Goal: Task Accomplishment & Management: Use online tool/utility

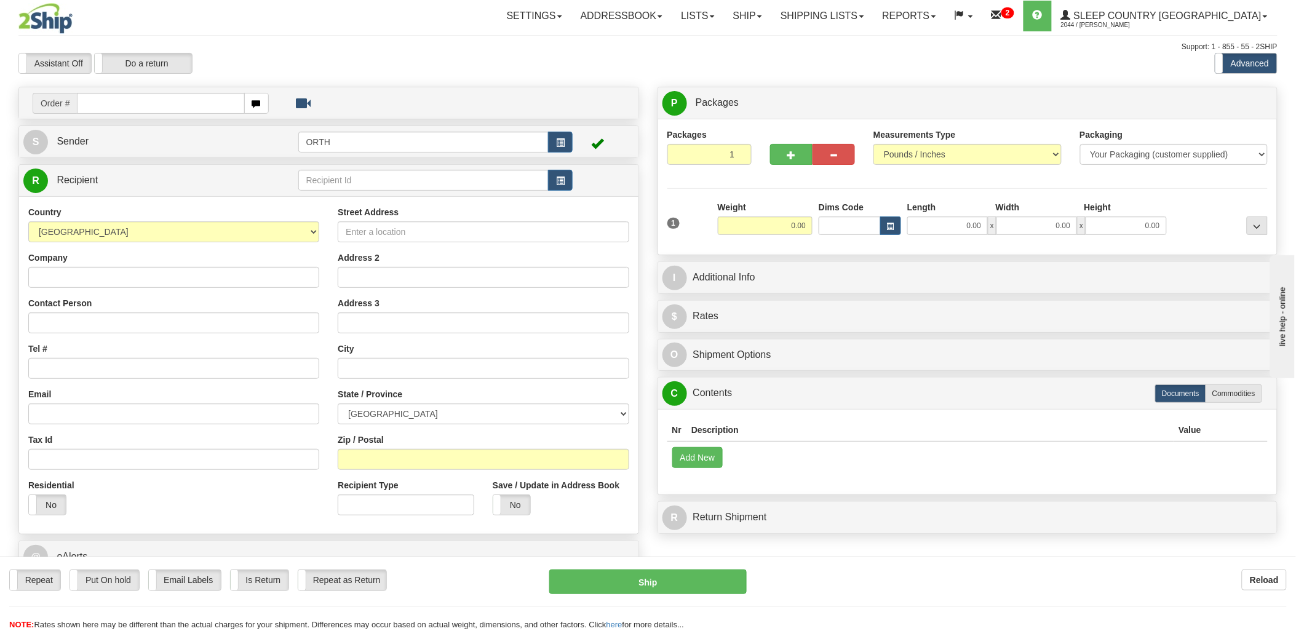
click at [176, 99] on input "text" at bounding box center [160, 103] width 167 height 21
type input "1059196"
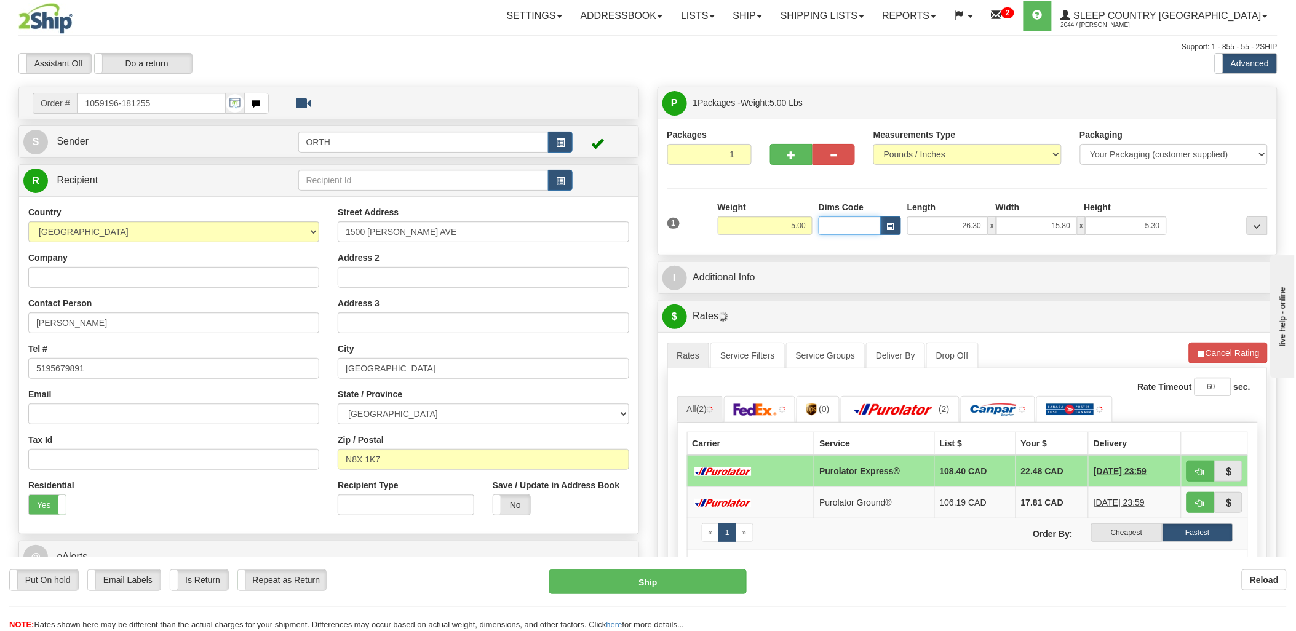
click at [861, 235] on input "Dims Code" at bounding box center [849, 225] width 62 height 18
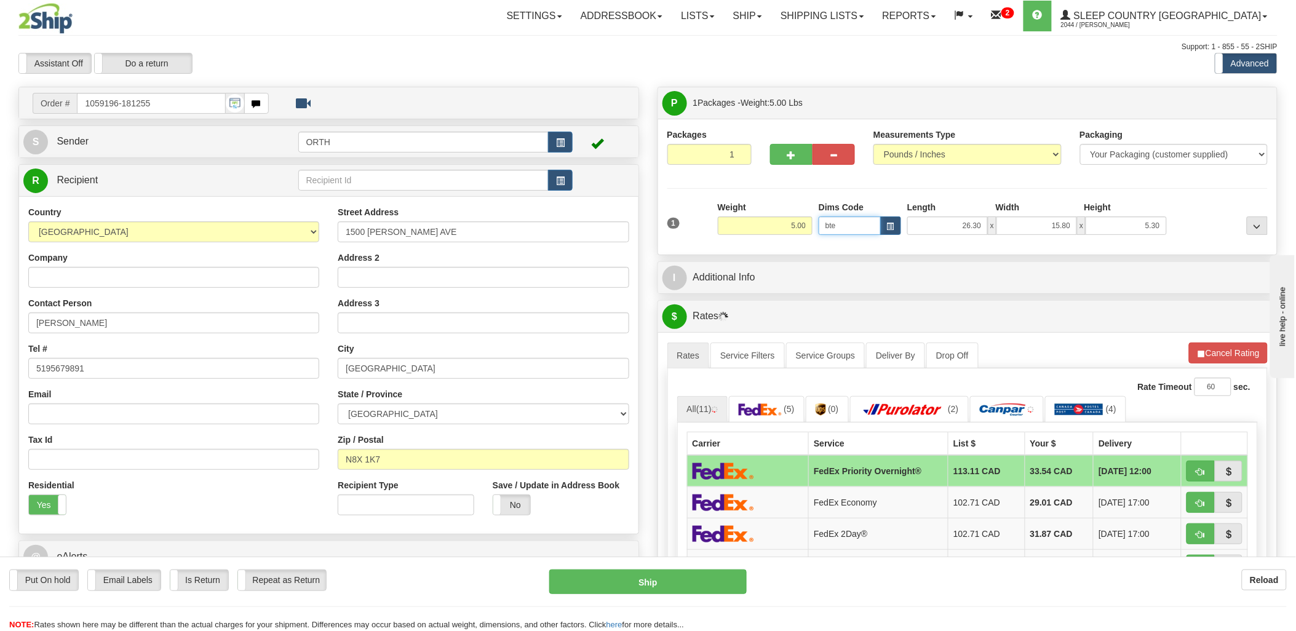
type input "bte"
click button "Delete" at bounding box center [0, 0] width 0 height 0
type input "15.00"
type input "5.00"
type input "25.00"
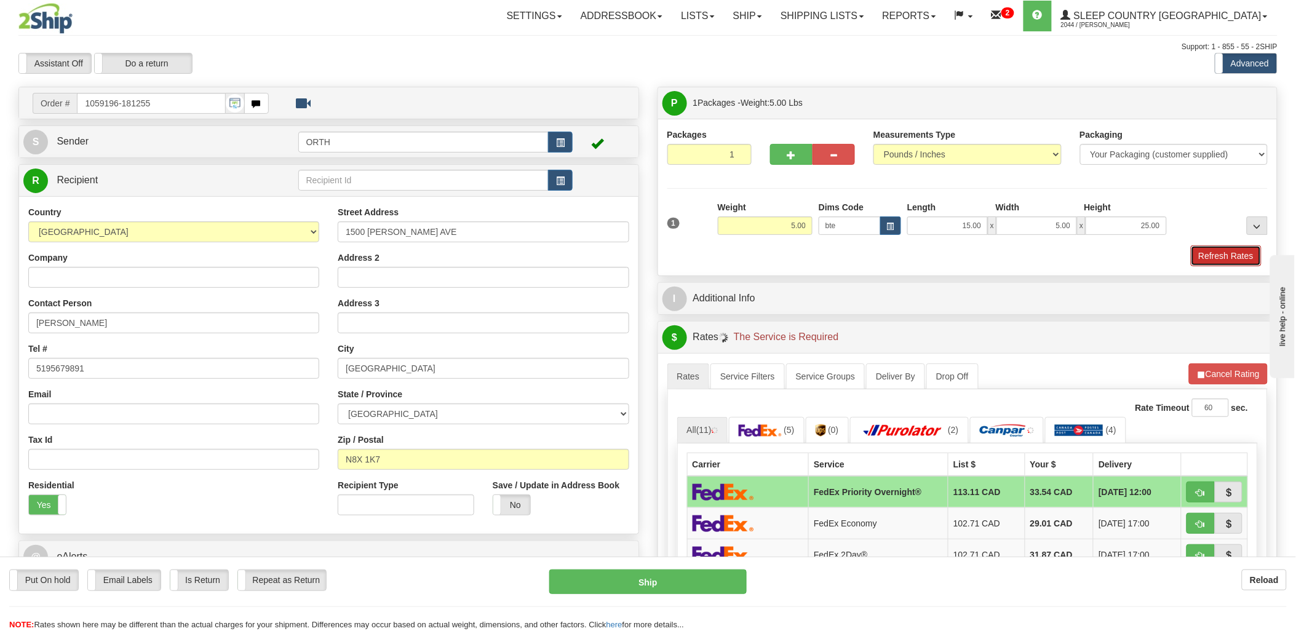
click at [1208, 251] on button "Refresh Rates" at bounding box center [1226, 255] width 71 height 21
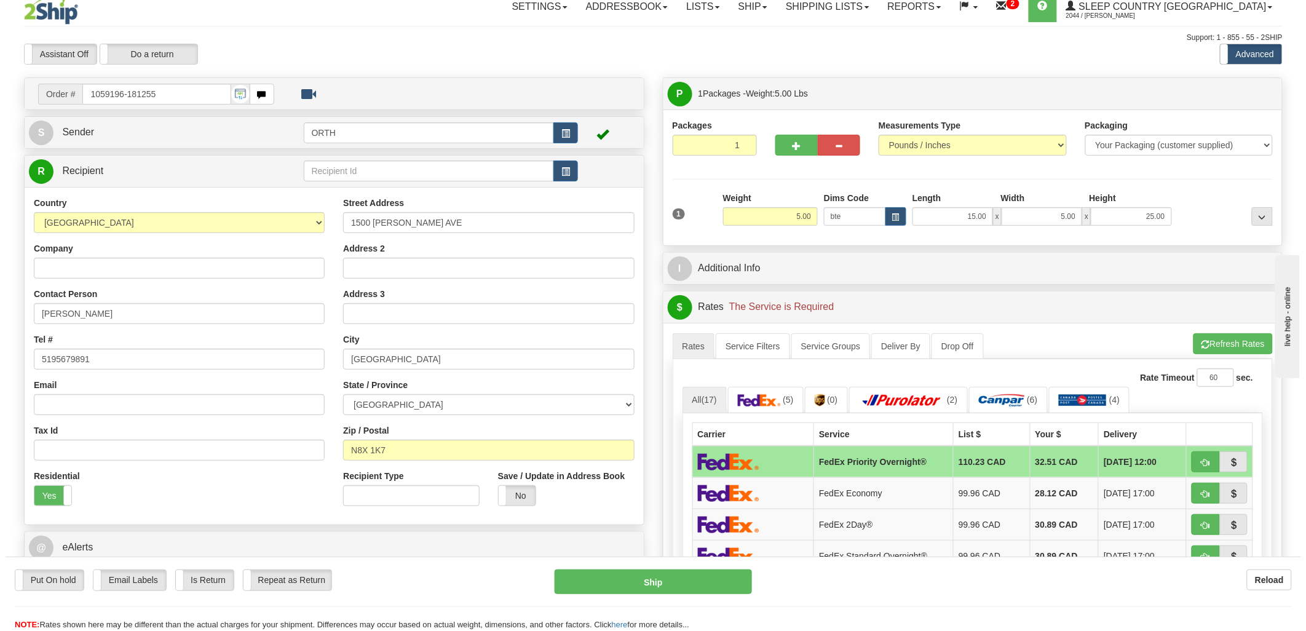
scroll to position [137, 0]
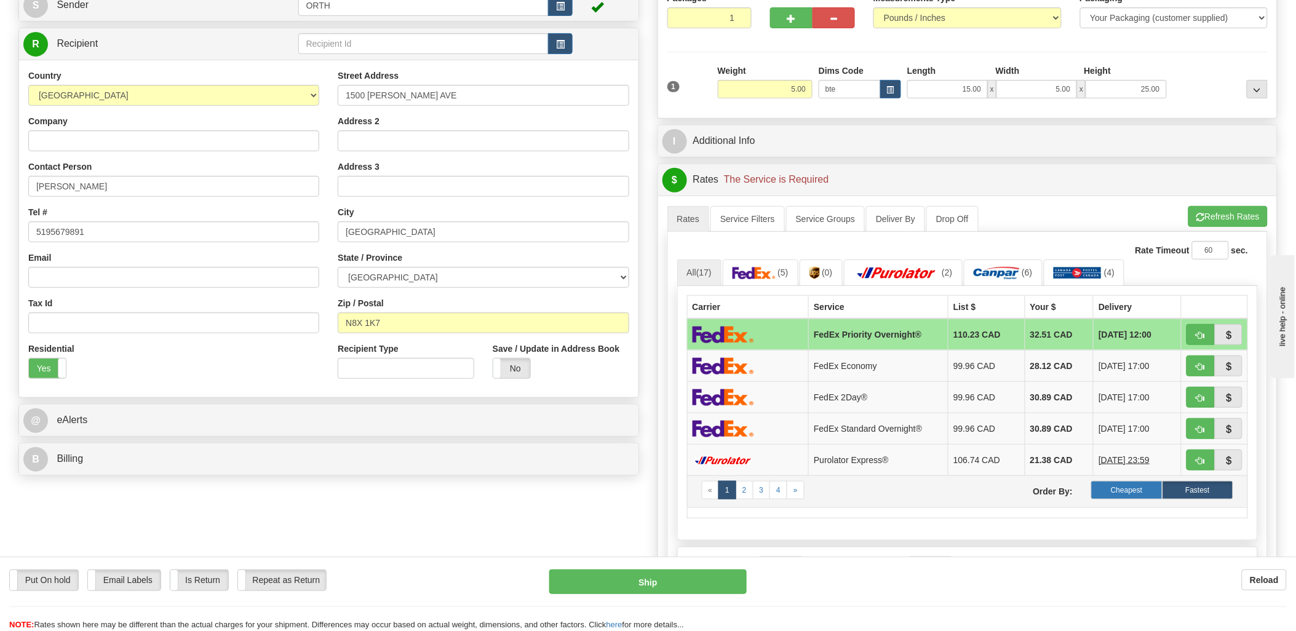
click at [1141, 485] on label "Cheapest" at bounding box center [1126, 490] width 71 height 18
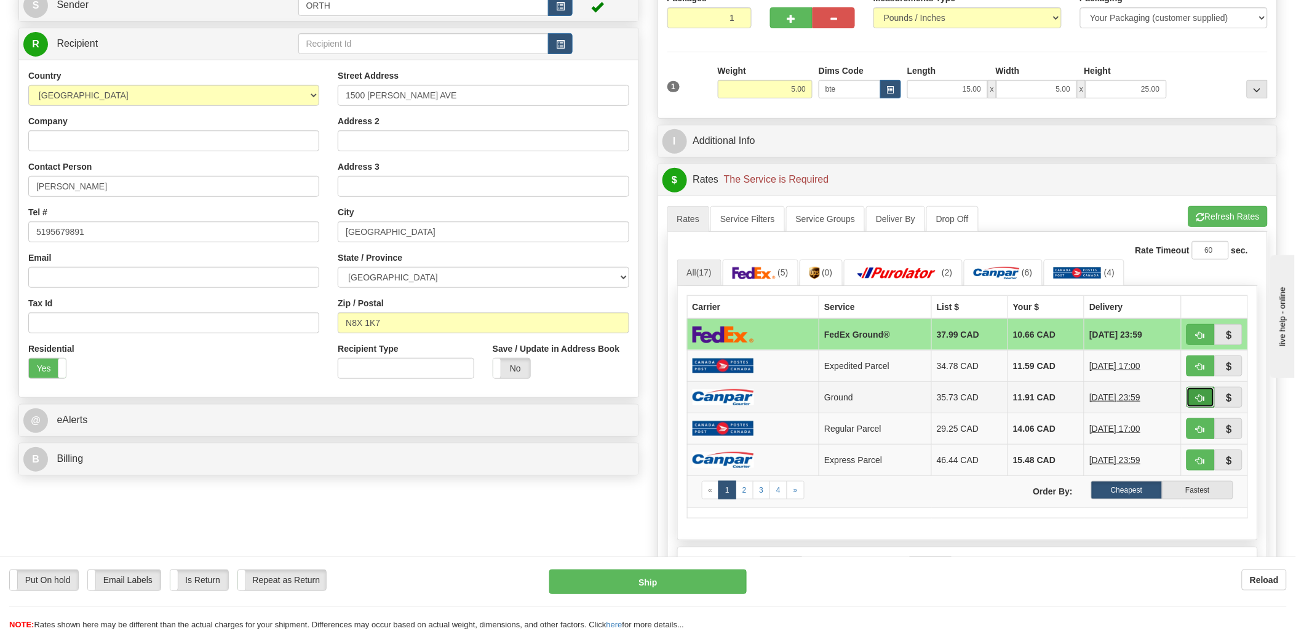
click at [1199, 394] on span "button" at bounding box center [1200, 398] width 9 height 8
type input "1"
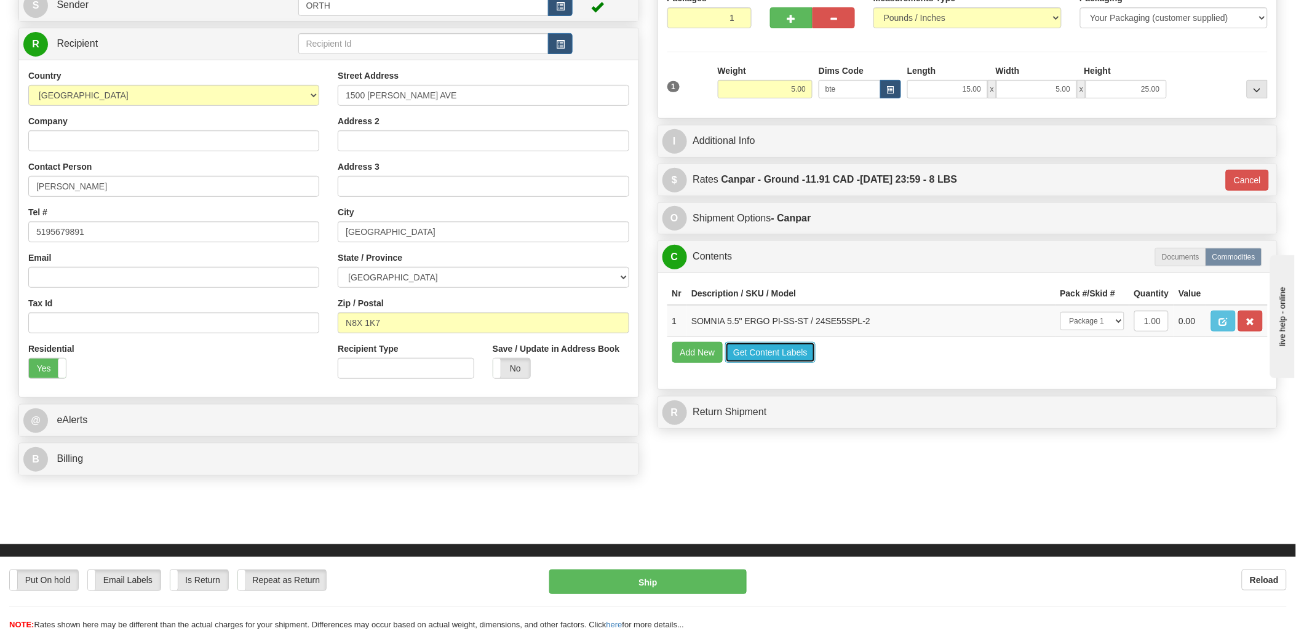
click at [770, 363] on button "Get Content Labels" at bounding box center [770, 352] width 90 height 21
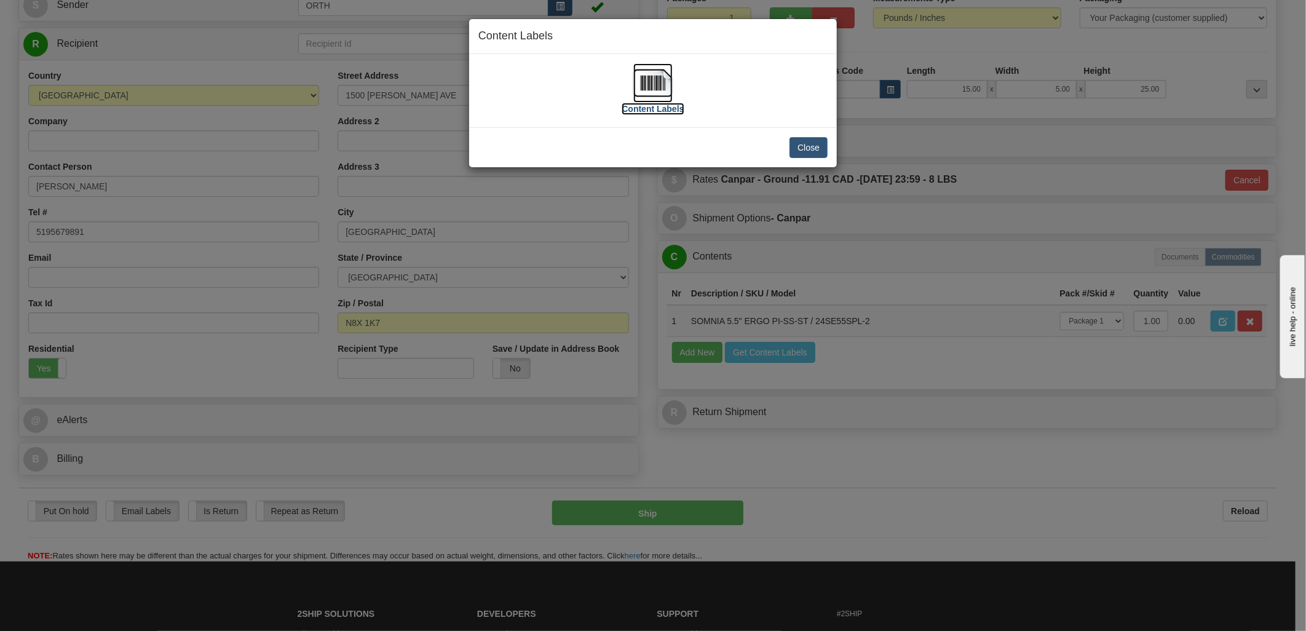
click at [647, 90] on img at bounding box center [652, 82] width 39 height 39
click at [823, 145] on button "Close" at bounding box center [809, 147] width 38 height 21
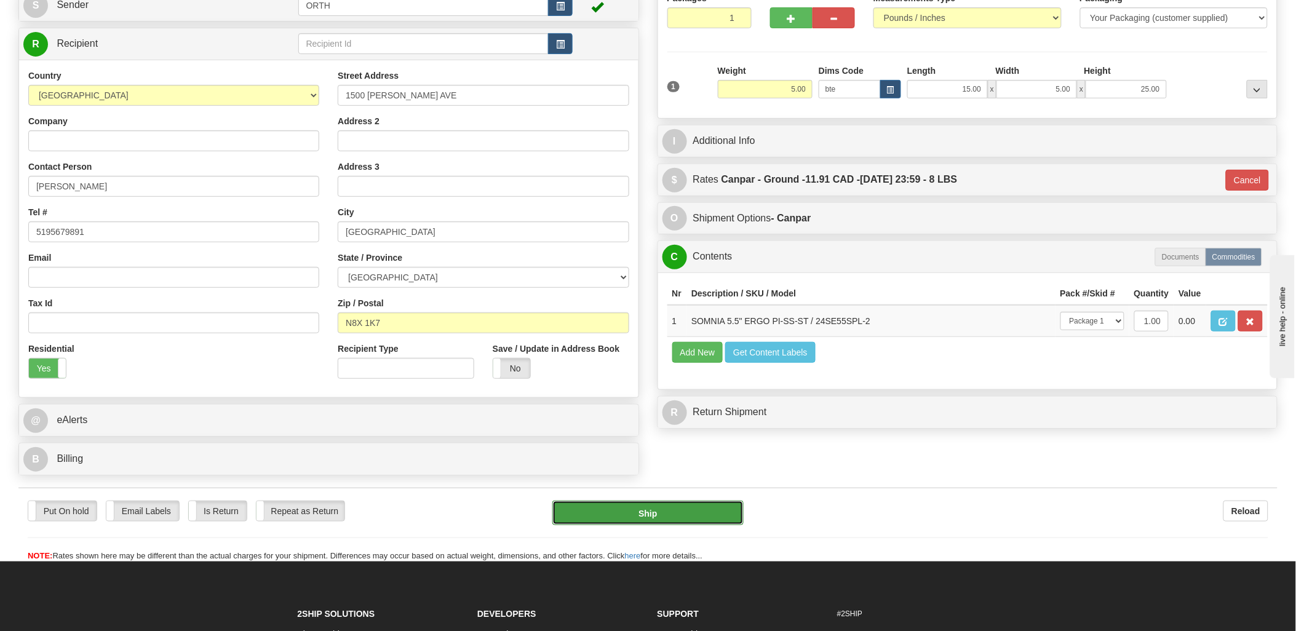
click at [713, 513] on button "Ship" at bounding box center [647, 513] width 191 height 25
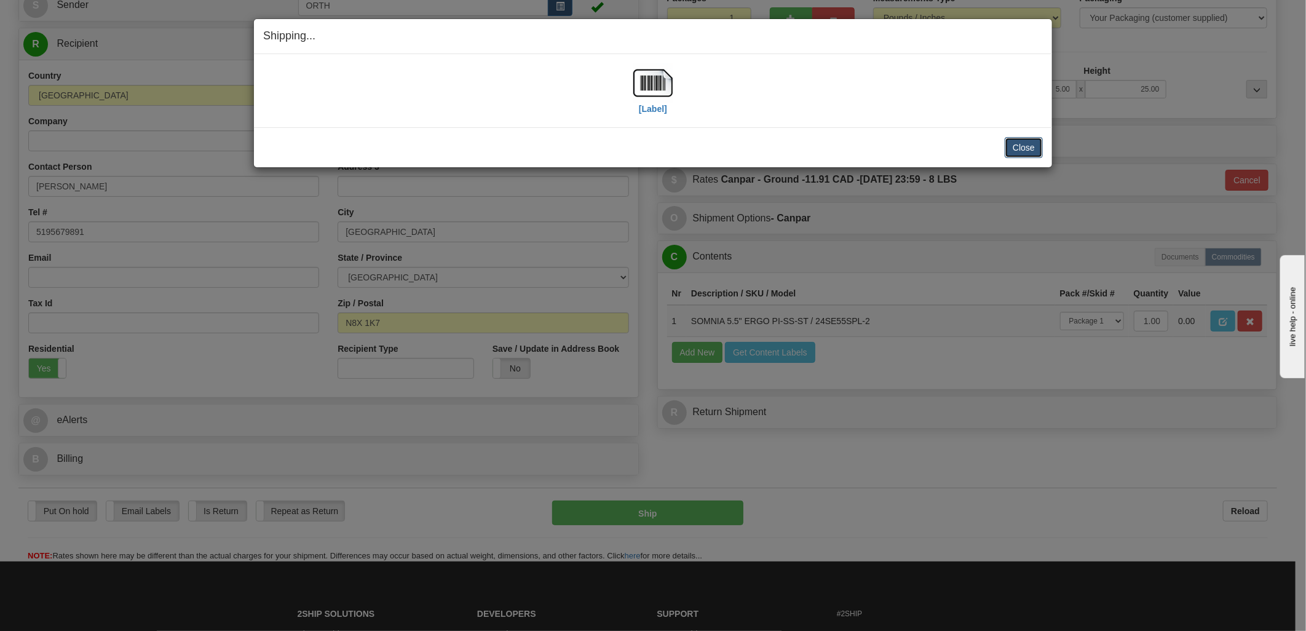
click at [1022, 144] on button "Close" at bounding box center [1024, 147] width 38 height 21
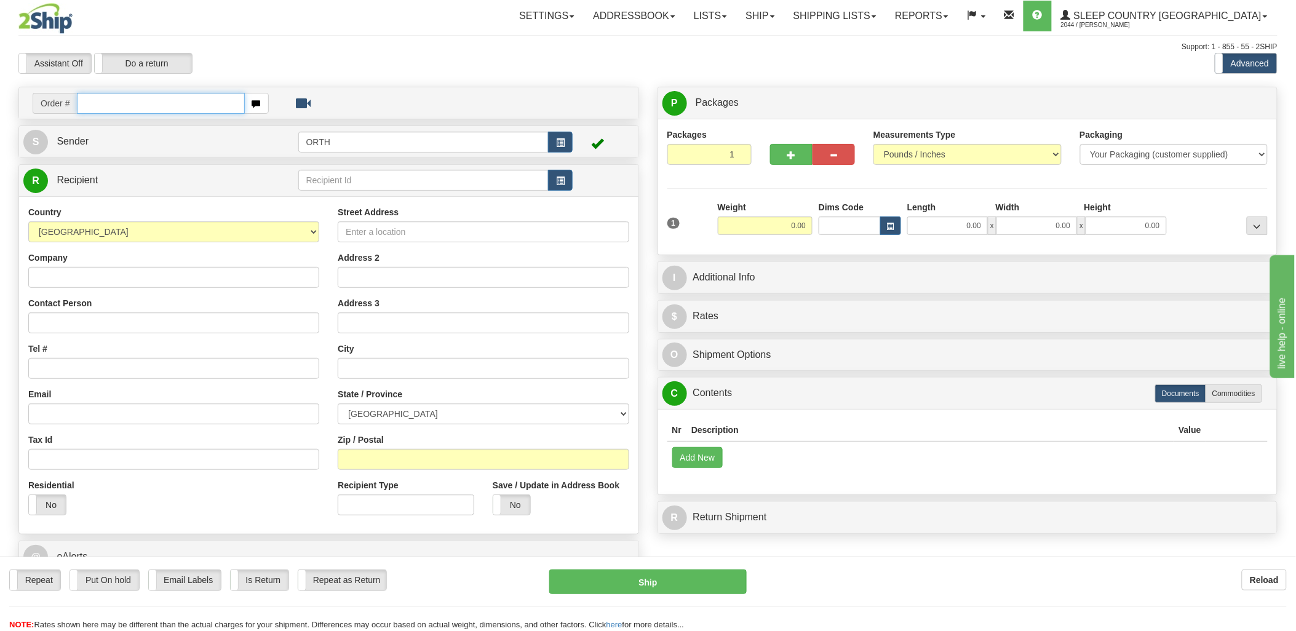
click at [204, 107] on input "text" at bounding box center [160, 103] width 167 height 21
type input "90002"
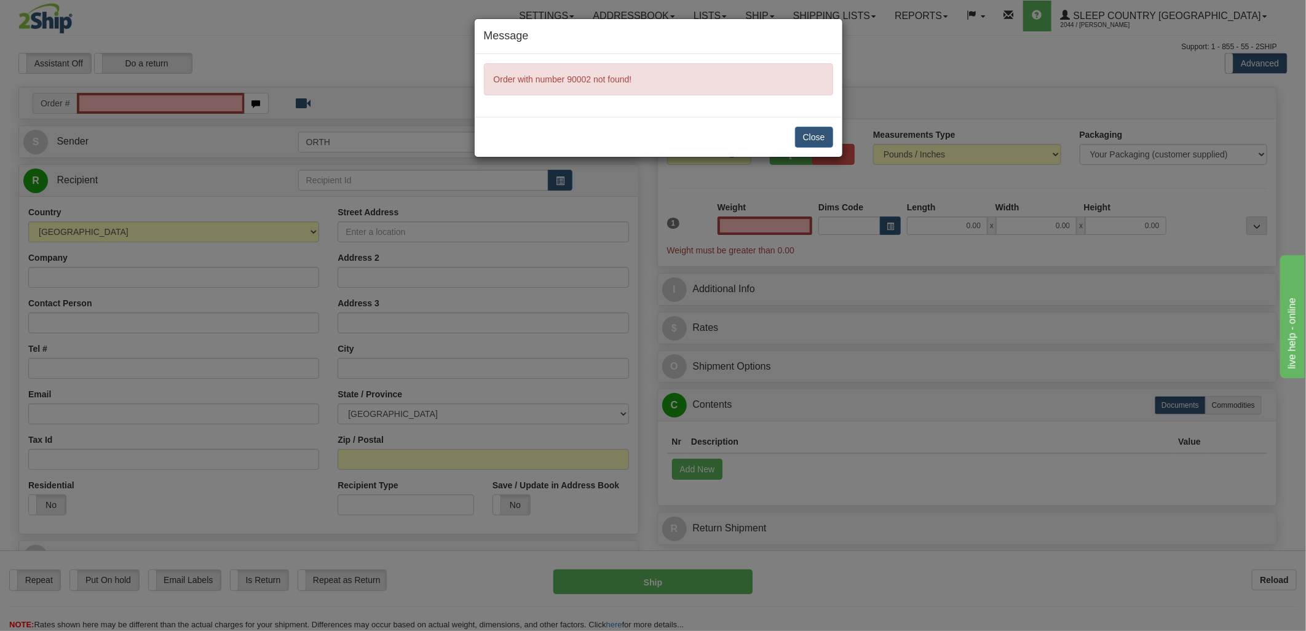
type input "0.00"
click at [820, 132] on button "Close" at bounding box center [814, 137] width 38 height 21
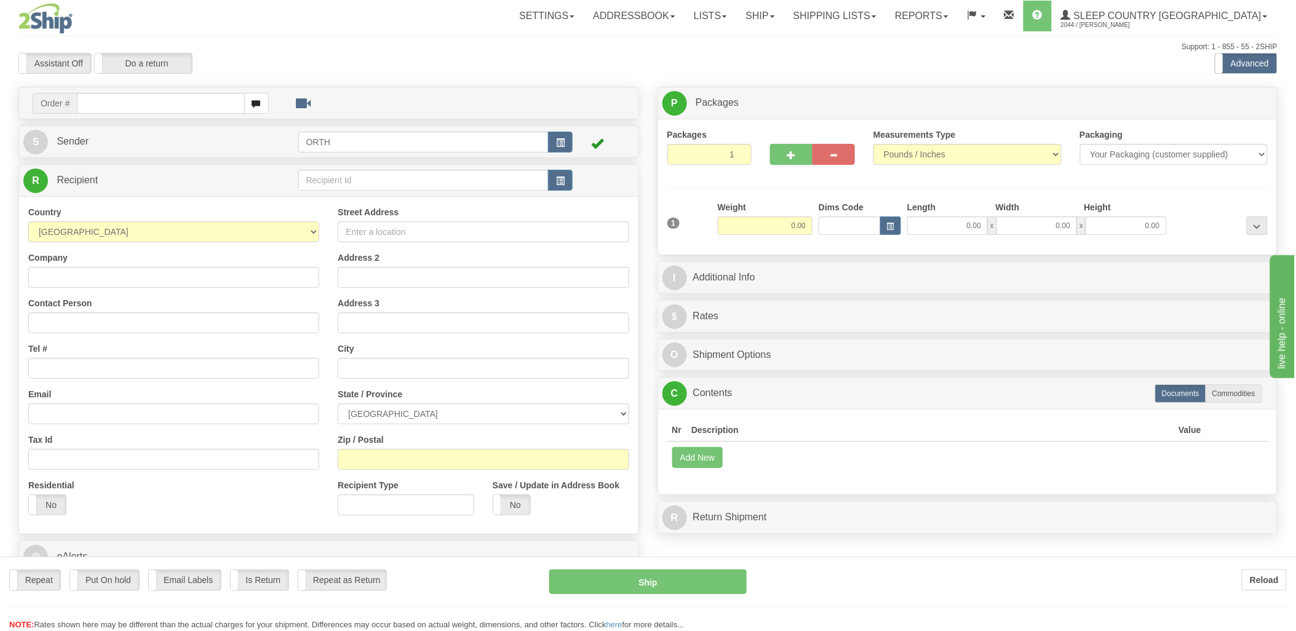
click at [164, 102] on div at bounding box center [648, 315] width 1296 height 631
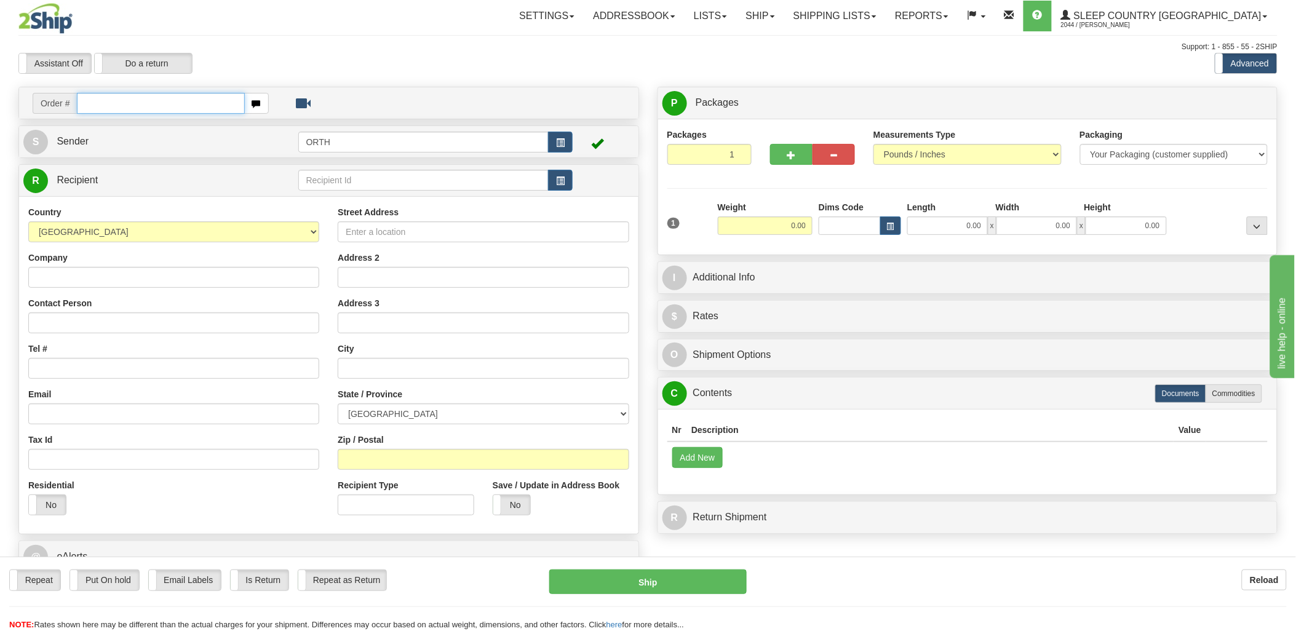
click at [177, 103] on input "text" at bounding box center [160, 103] width 167 height 21
type input "9002"
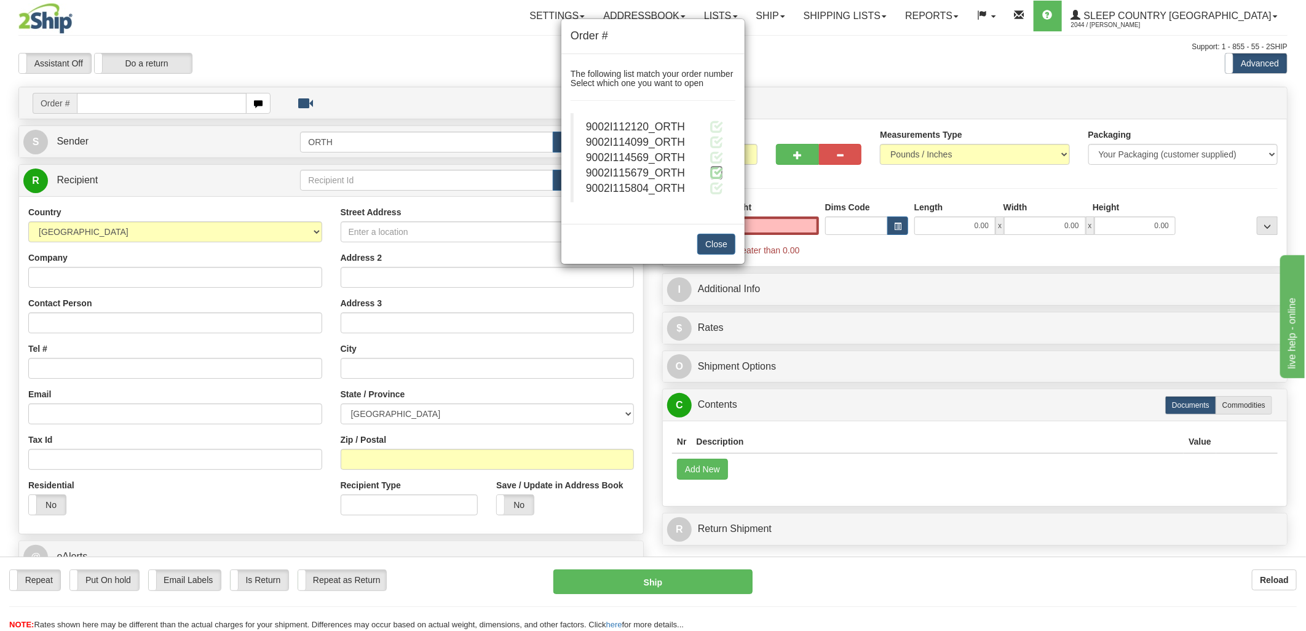
type input "0.00"
click at [714, 170] on span at bounding box center [716, 172] width 13 height 13
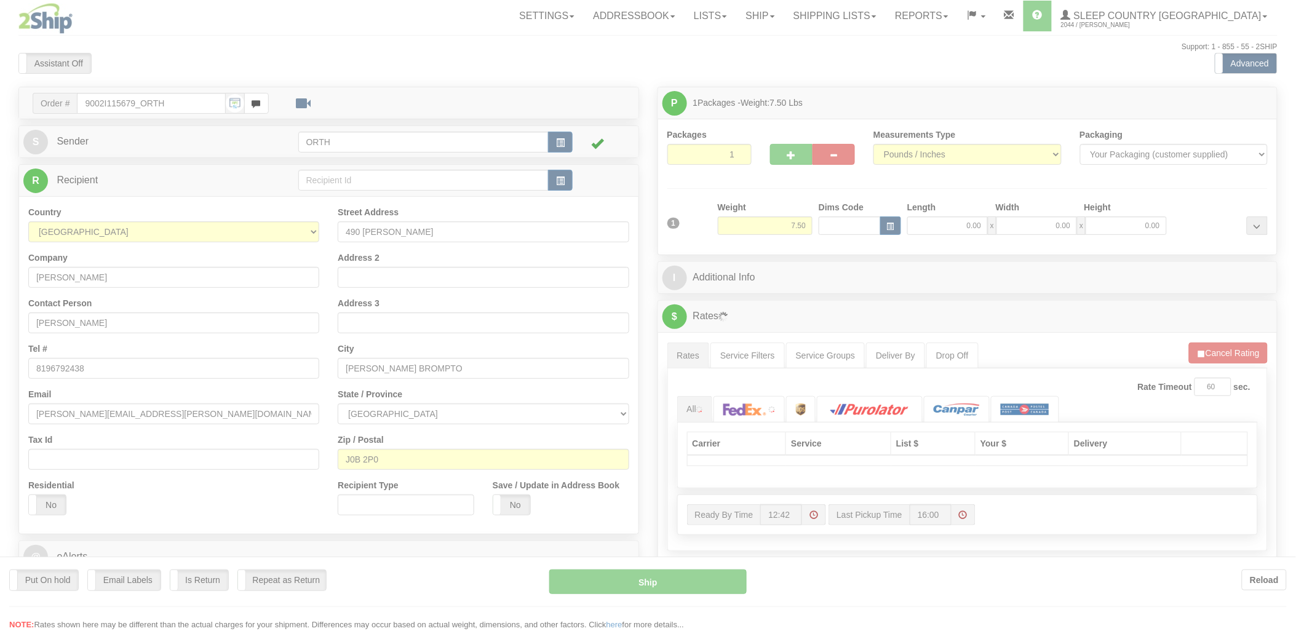
click at [838, 226] on div at bounding box center [648, 315] width 1296 height 631
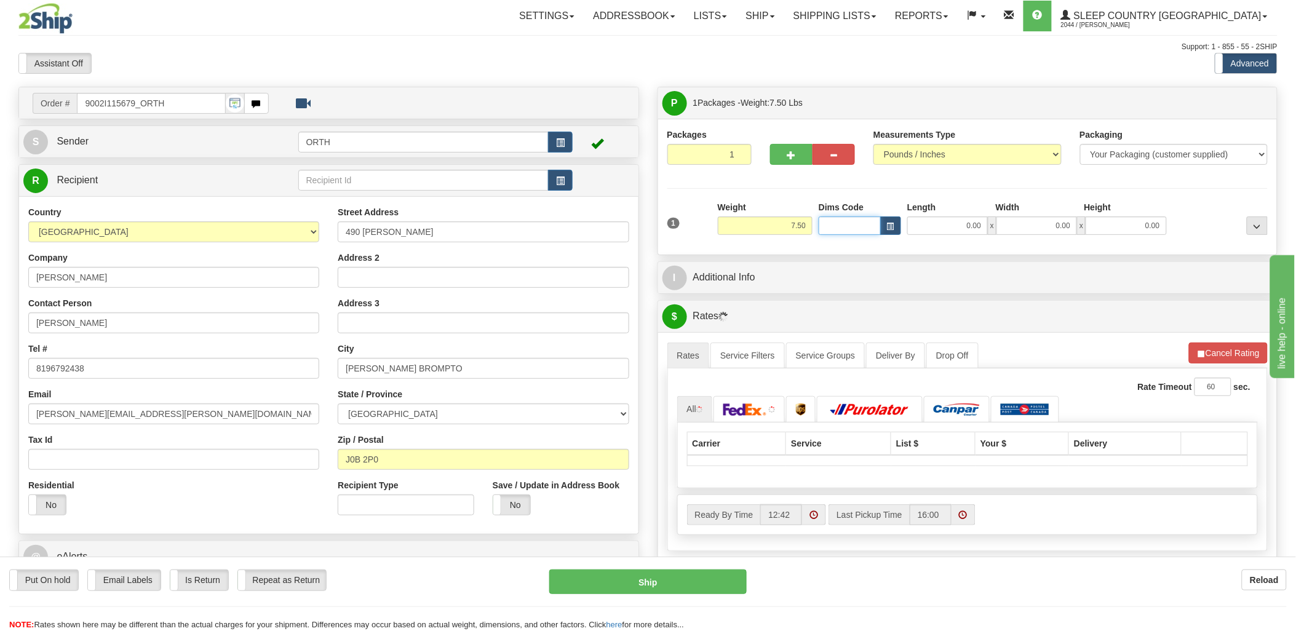
click at [834, 226] on input "Dims Code" at bounding box center [849, 225] width 62 height 18
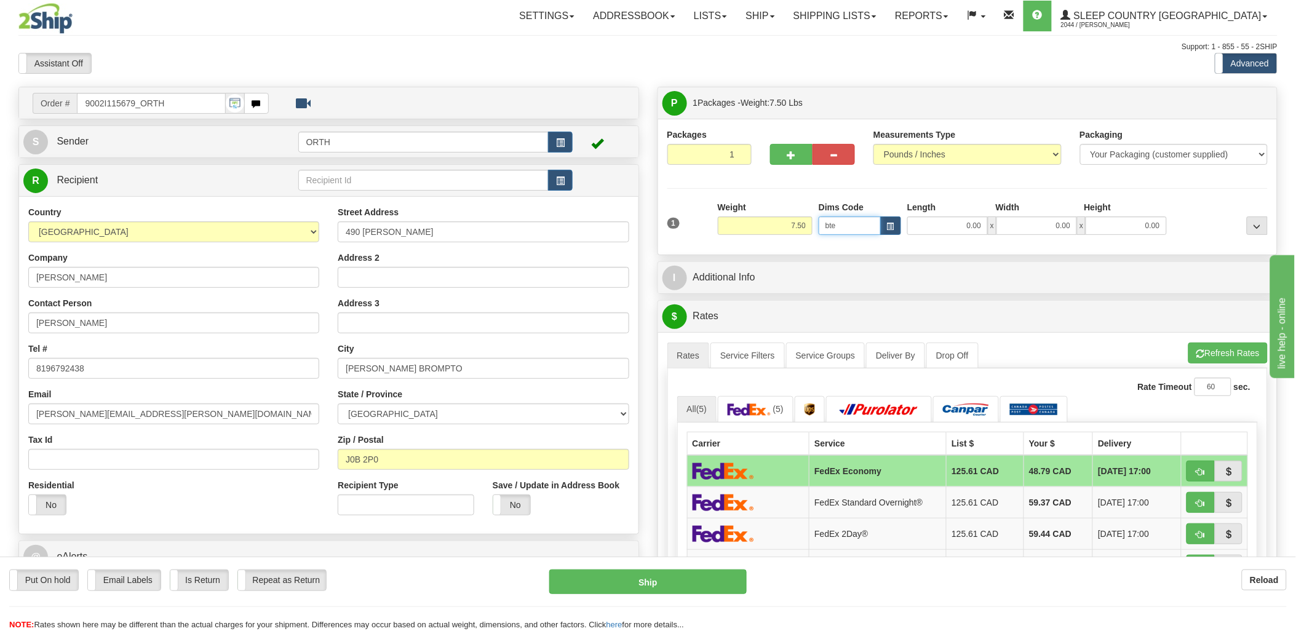
type input "bte"
click button "Delete" at bounding box center [0, 0] width 0 height 0
type input "15.00"
type input "5.00"
type input "25.00"
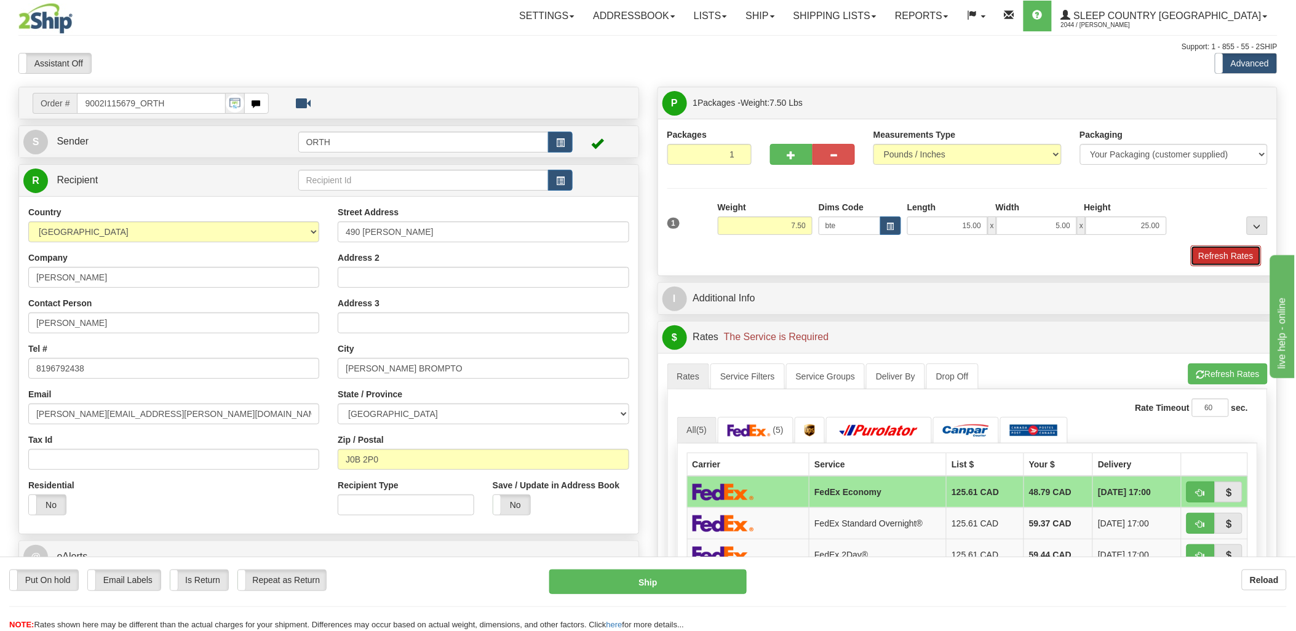
click at [1211, 250] on button "Refresh Rates" at bounding box center [1226, 255] width 71 height 21
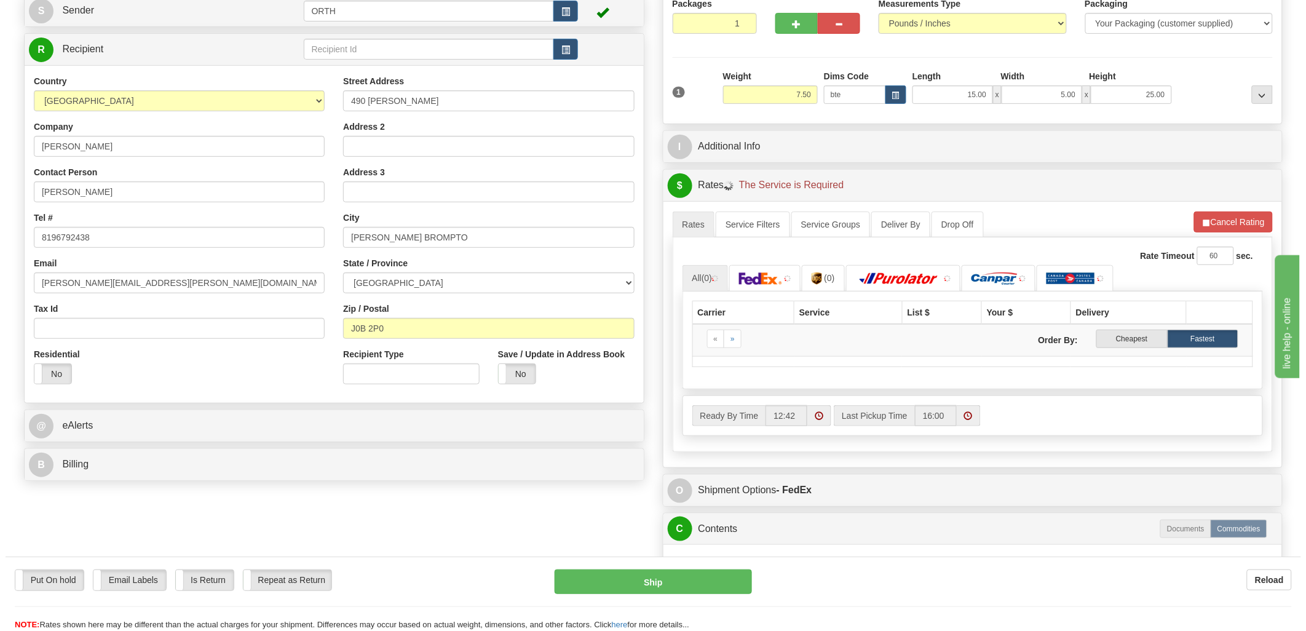
scroll to position [137, 0]
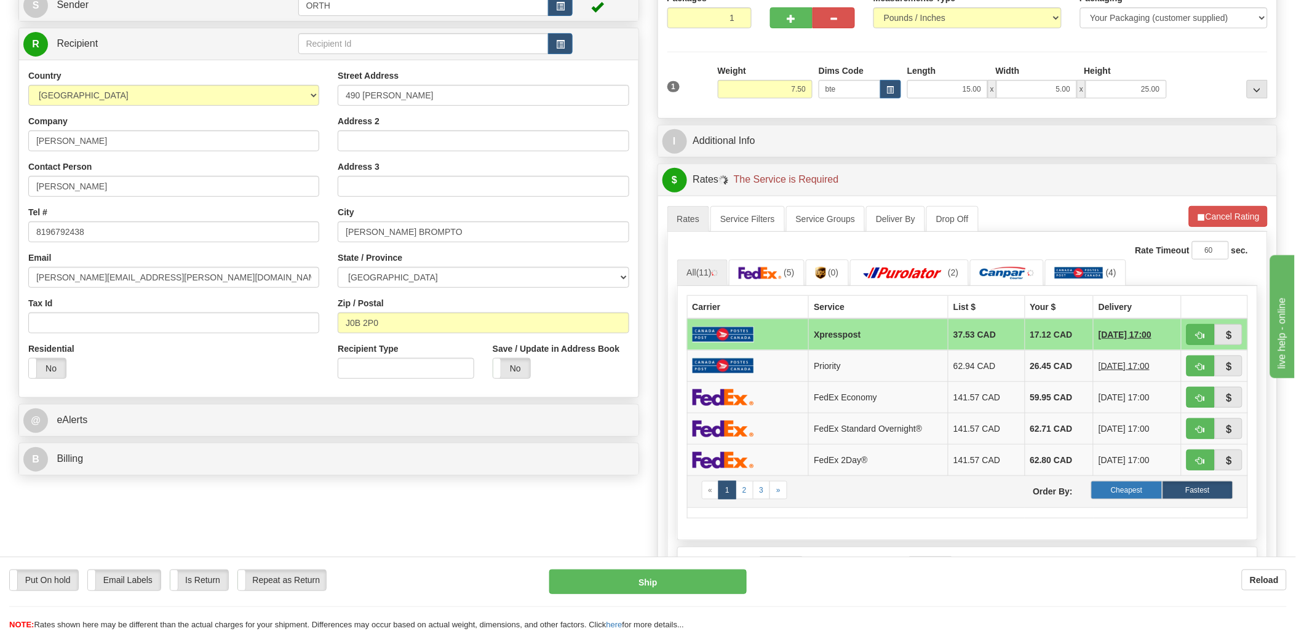
click at [1133, 490] on label "Cheapest" at bounding box center [1126, 490] width 71 height 18
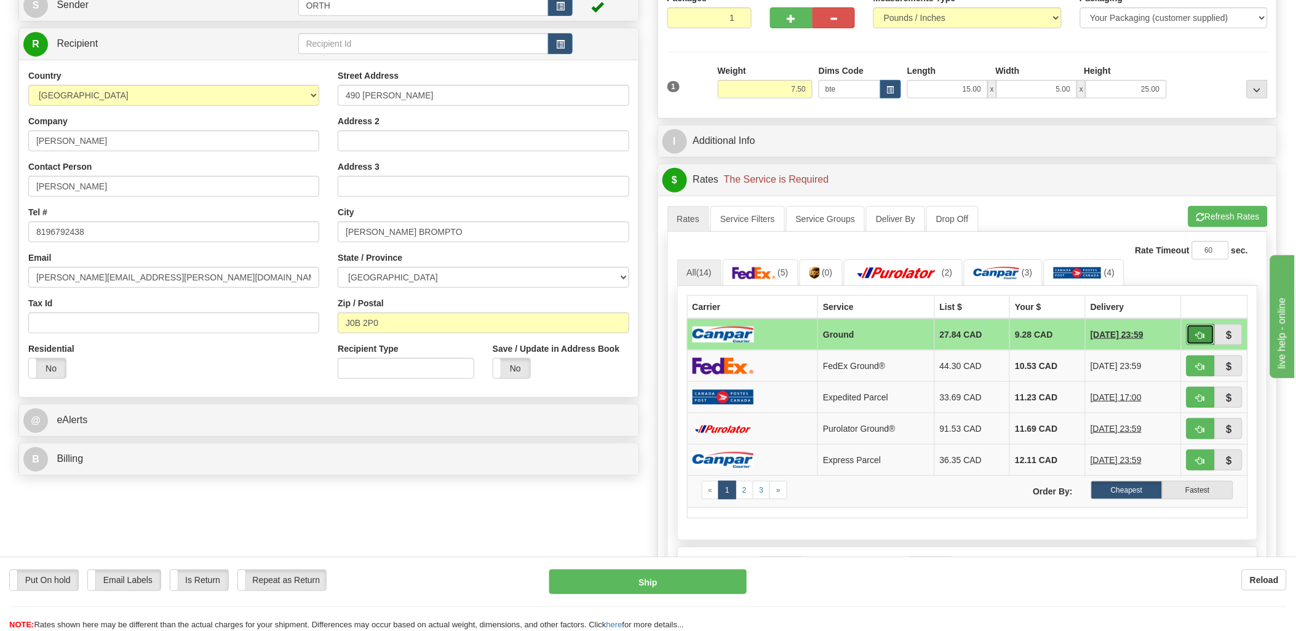
click at [1200, 333] on span "button" at bounding box center [1200, 335] width 9 height 8
type input "1"
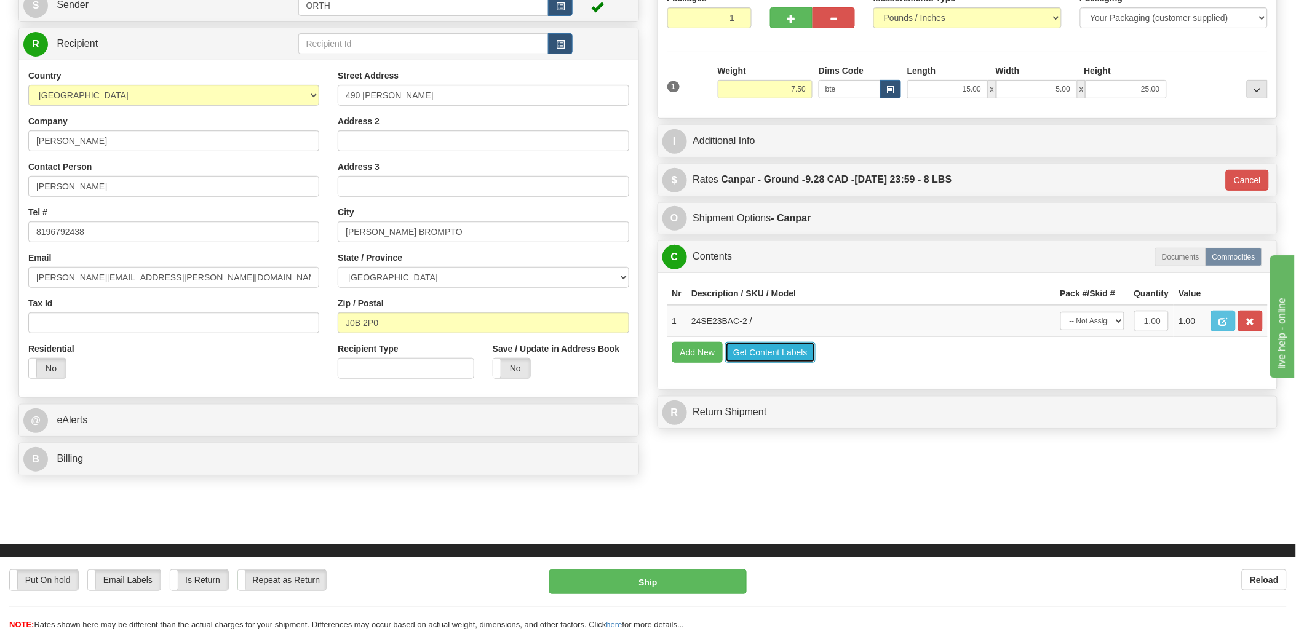
click at [769, 363] on button "Get Content Labels" at bounding box center [770, 352] width 90 height 21
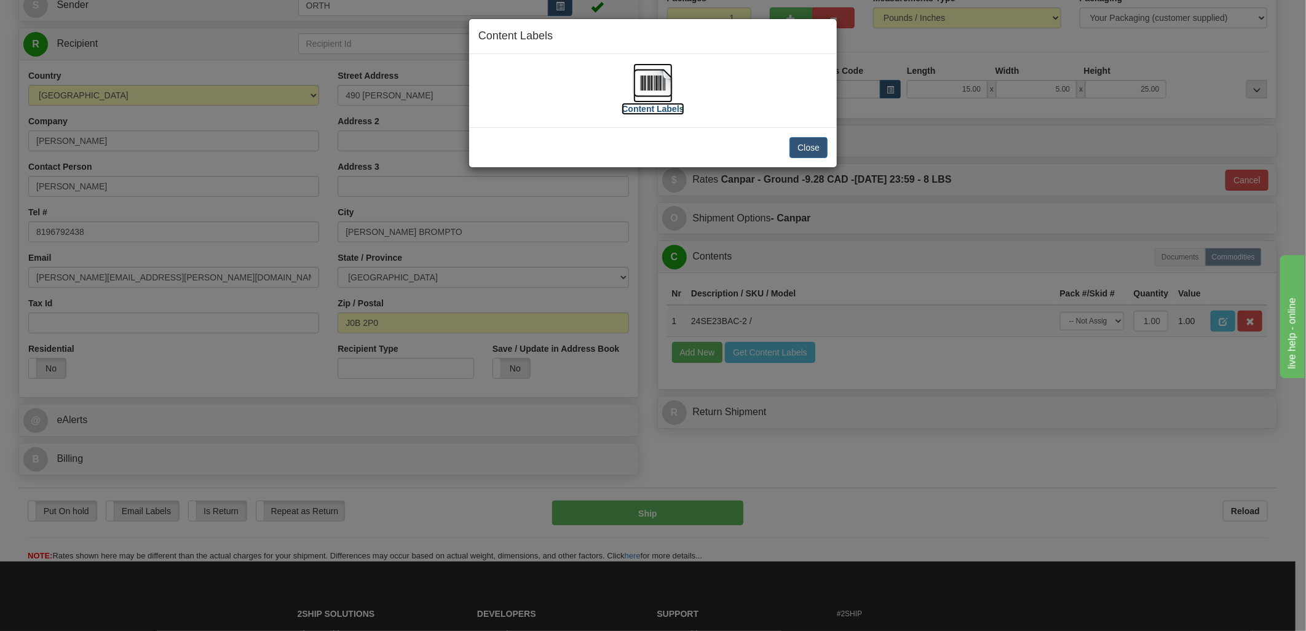
click at [667, 79] on img at bounding box center [652, 82] width 39 height 39
click at [807, 149] on button "Close" at bounding box center [809, 147] width 38 height 21
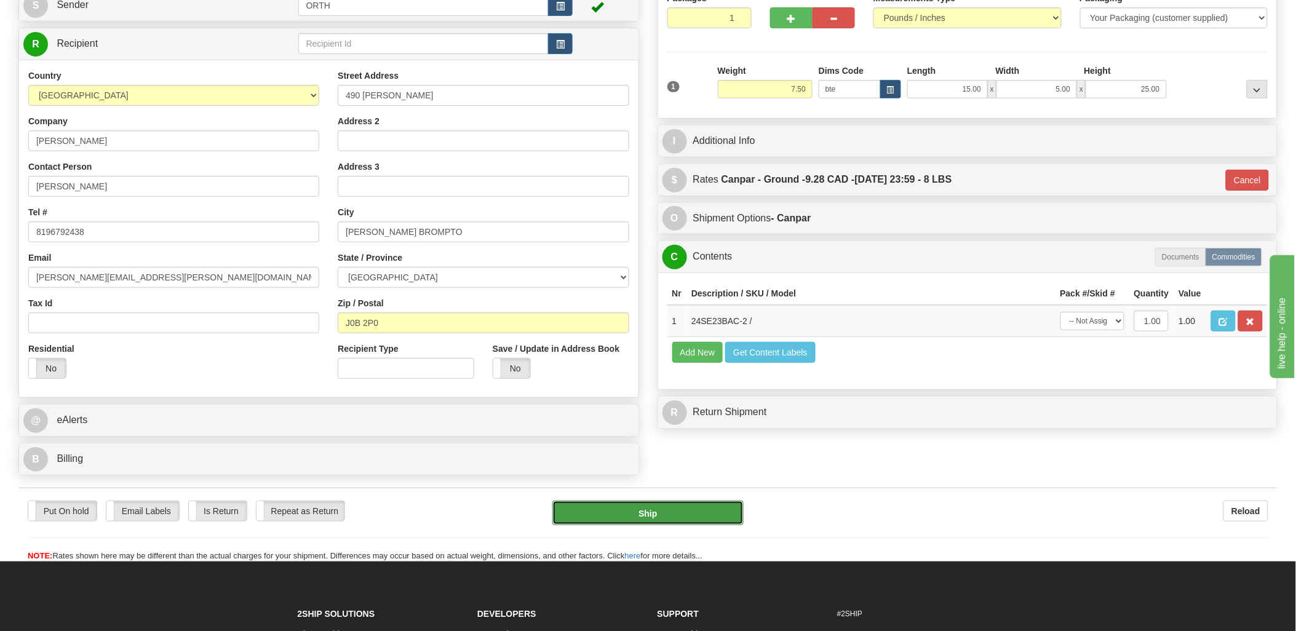
click at [671, 515] on button "Ship" at bounding box center [647, 513] width 191 height 25
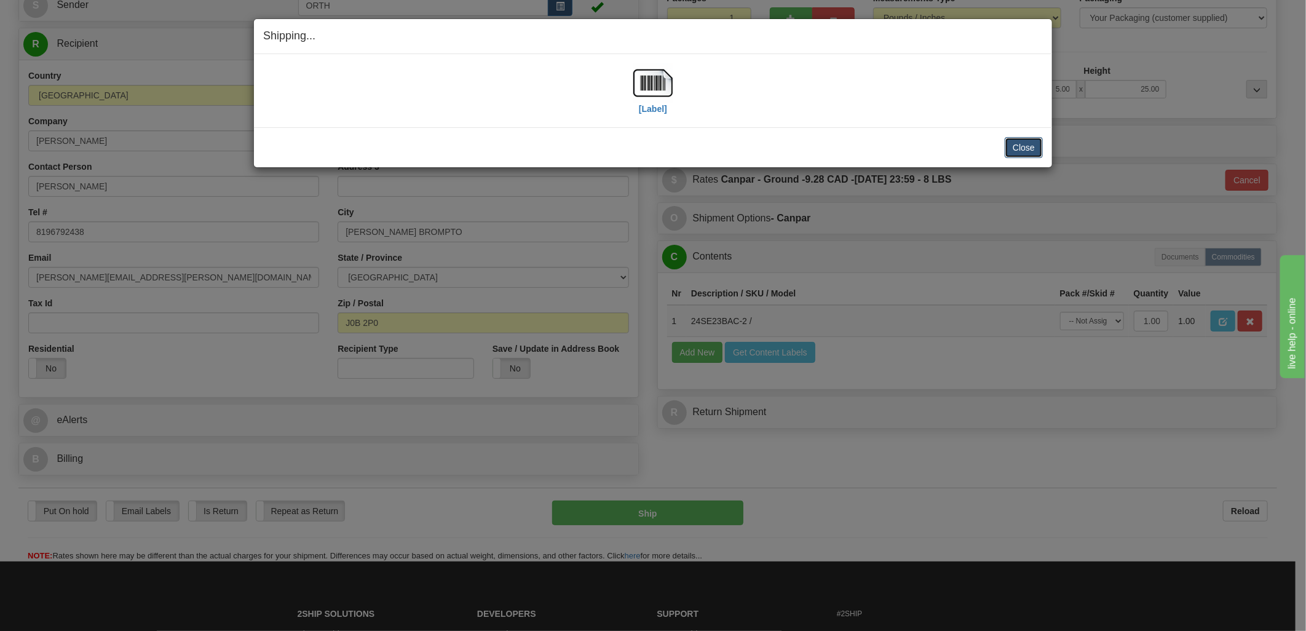
click at [1024, 148] on button "Close" at bounding box center [1024, 147] width 38 height 21
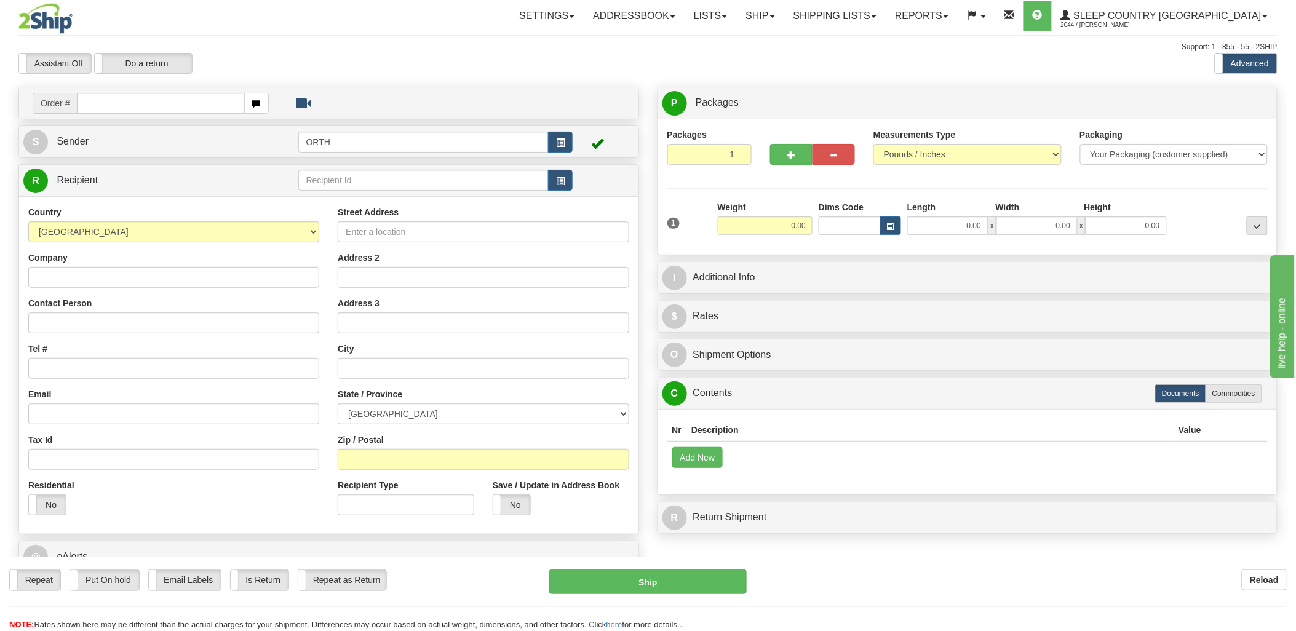
click at [93, 98] on div "Toggle navigation Settings Shipping Preferences Fields Preferences New" at bounding box center [648, 340] width 1296 height 681
click at [95, 98] on input "text" at bounding box center [160, 103] width 167 height 21
type input "9002"
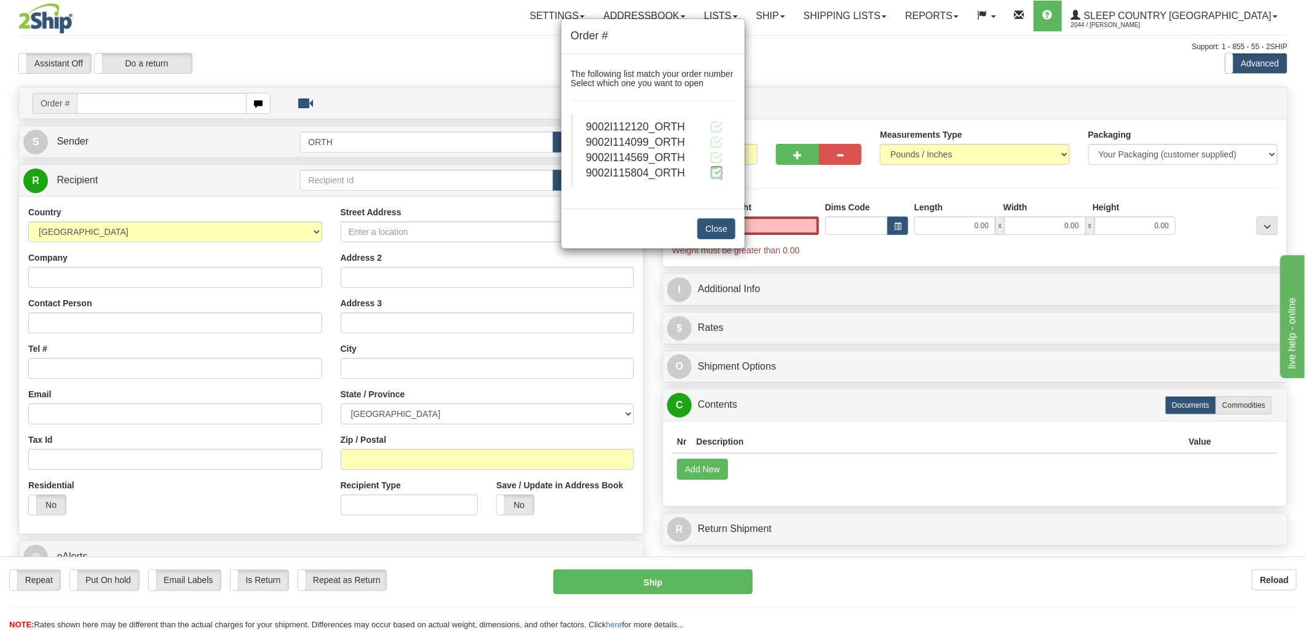
type input "0.00"
click at [720, 170] on span at bounding box center [716, 172] width 13 height 13
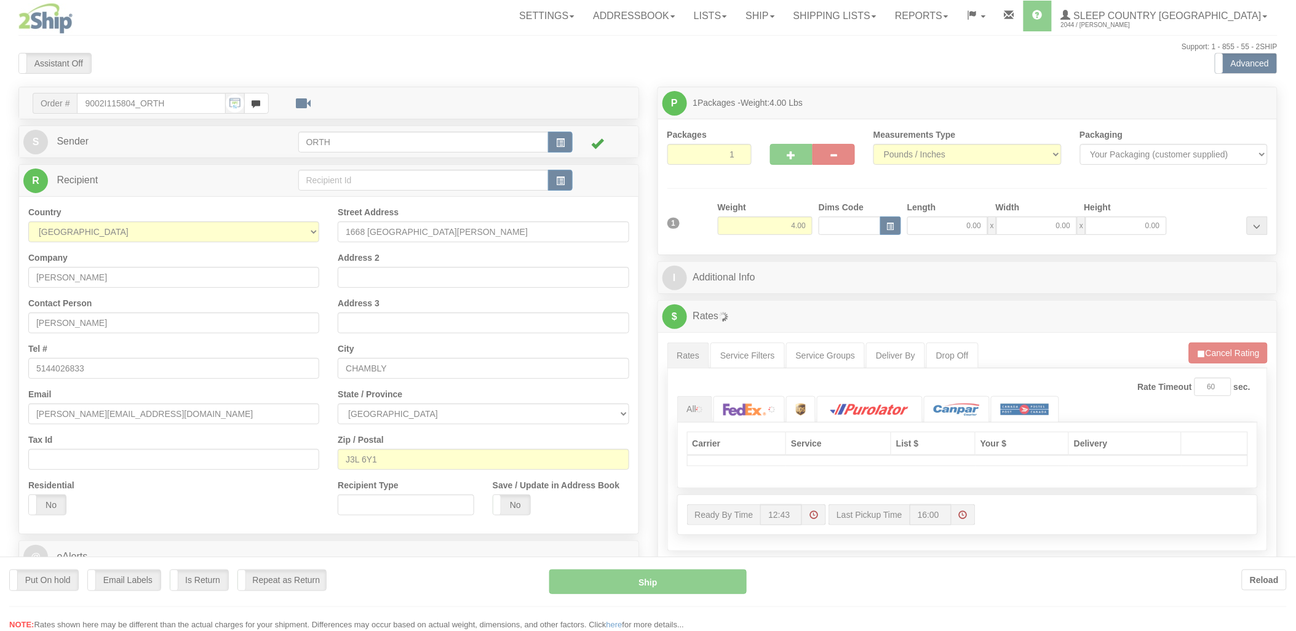
drag, startPoint x: 0, startPoint y: 0, endPoint x: 839, endPoint y: 220, distance: 867.8
click at [840, 220] on div at bounding box center [648, 315] width 1296 height 631
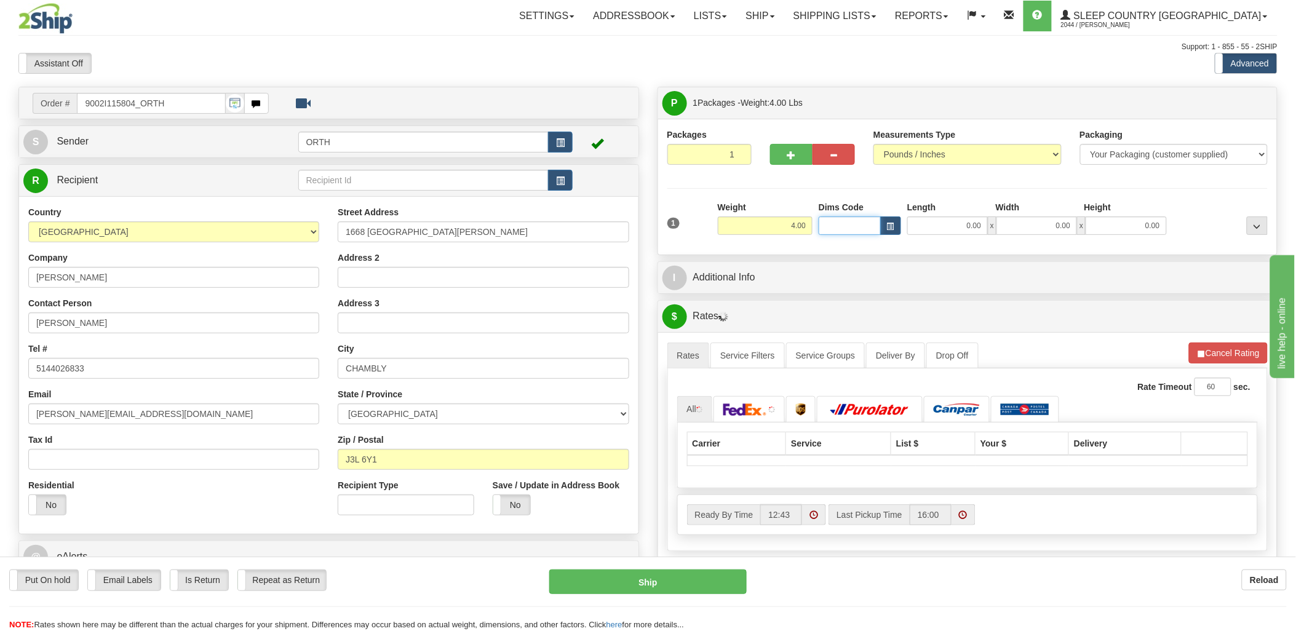
click at [838, 226] on input "Dims Code" at bounding box center [849, 225] width 62 height 18
type input "bte"
click button "Delete" at bounding box center [0, 0] width 0 height 0
type input "15.00"
type input "5.00"
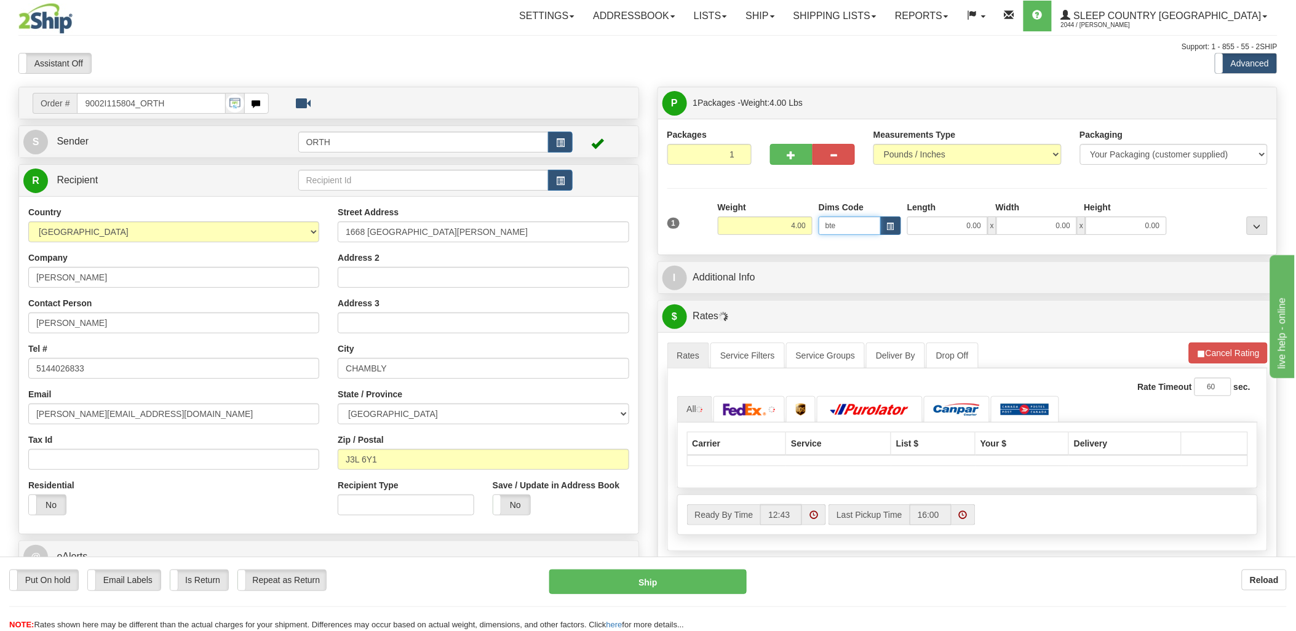
type input "25.00"
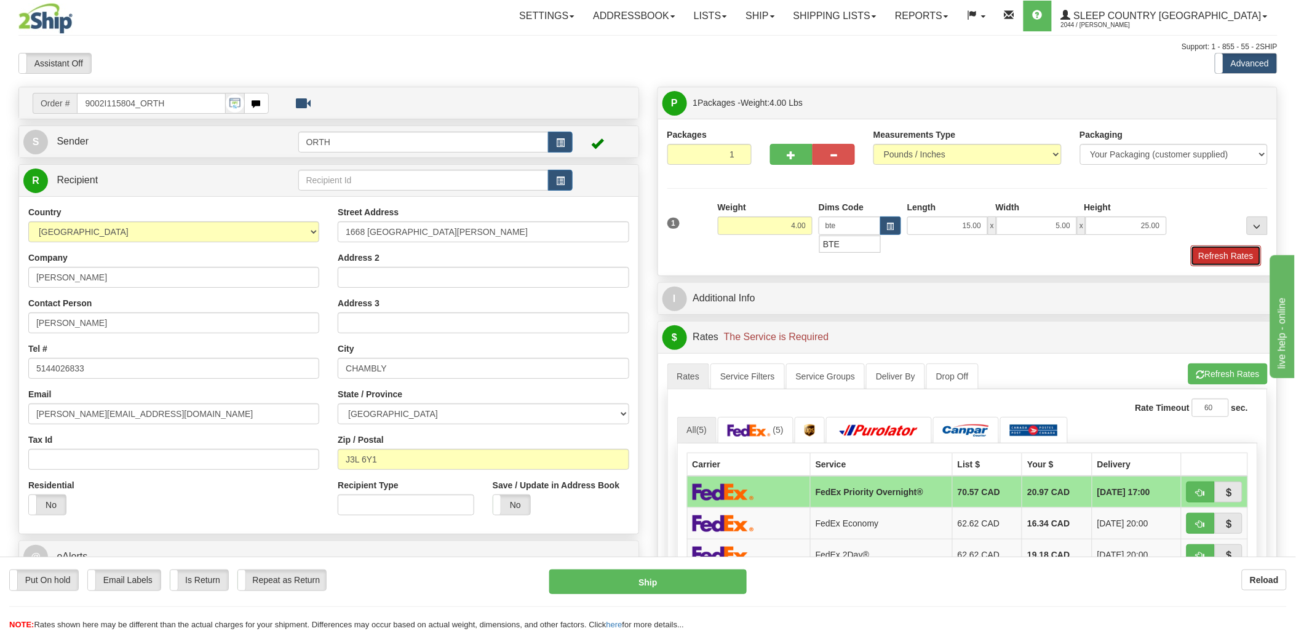
click at [1246, 260] on button "Refresh Rates" at bounding box center [1226, 255] width 71 height 21
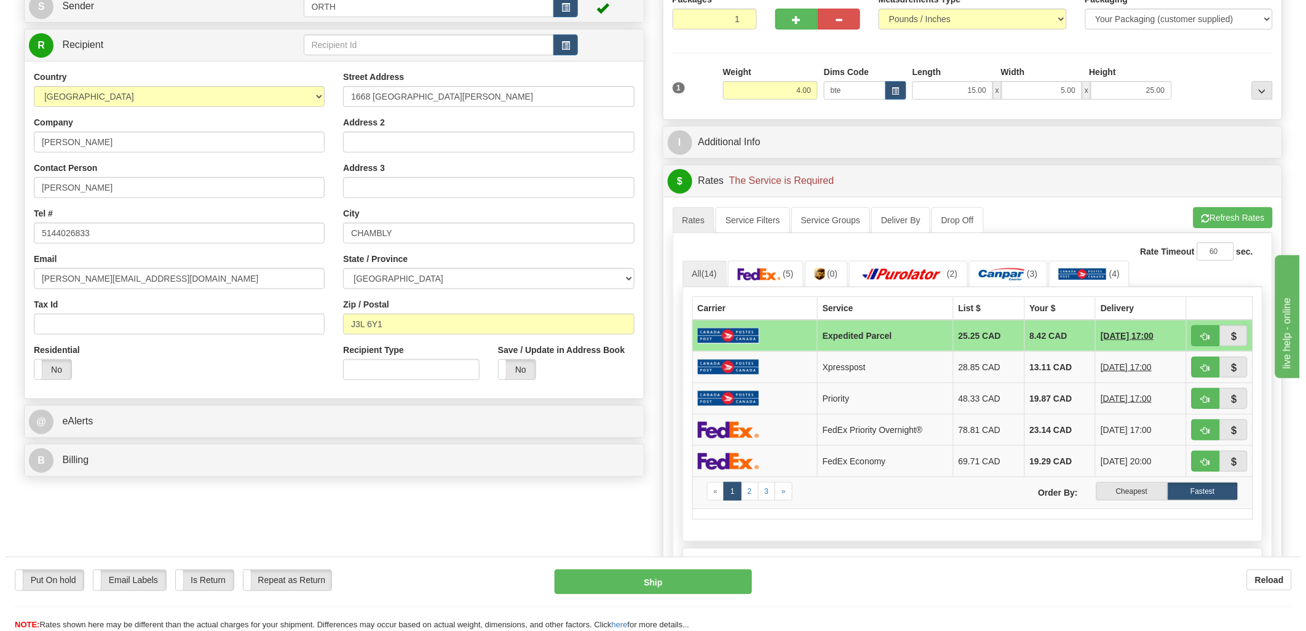
scroll to position [137, 0]
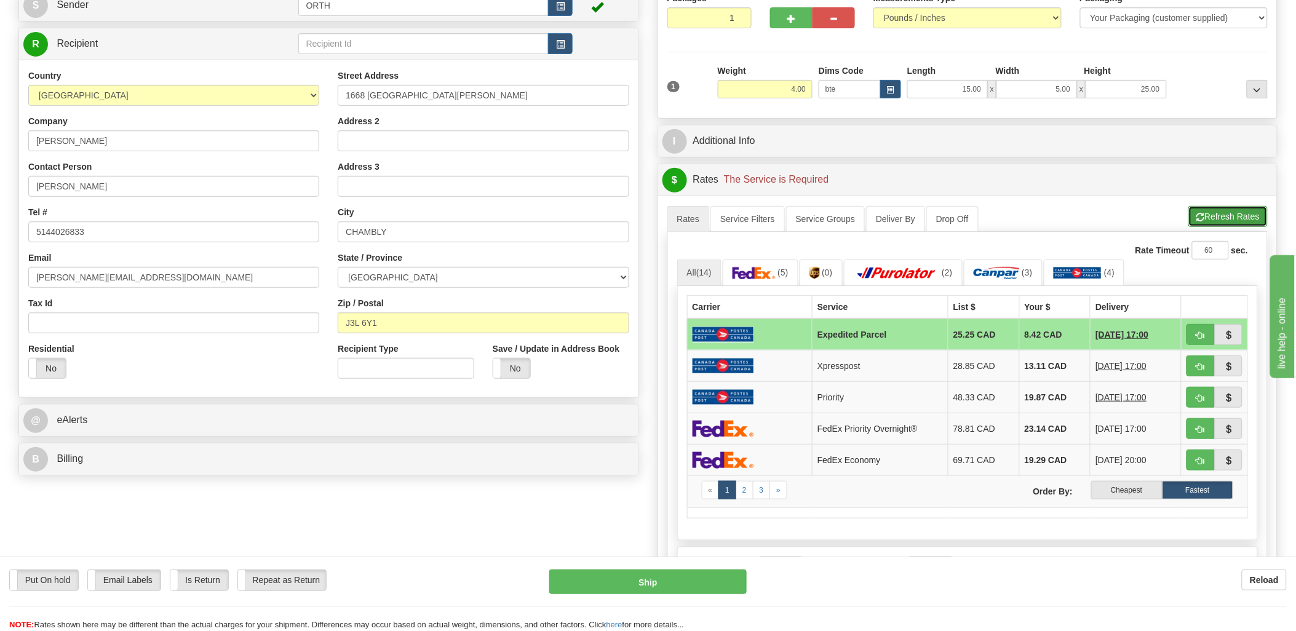
click at [1240, 222] on button "Refresh Rates" at bounding box center [1227, 216] width 79 height 21
click at [1128, 492] on label "Cheapest" at bounding box center [1126, 490] width 71 height 18
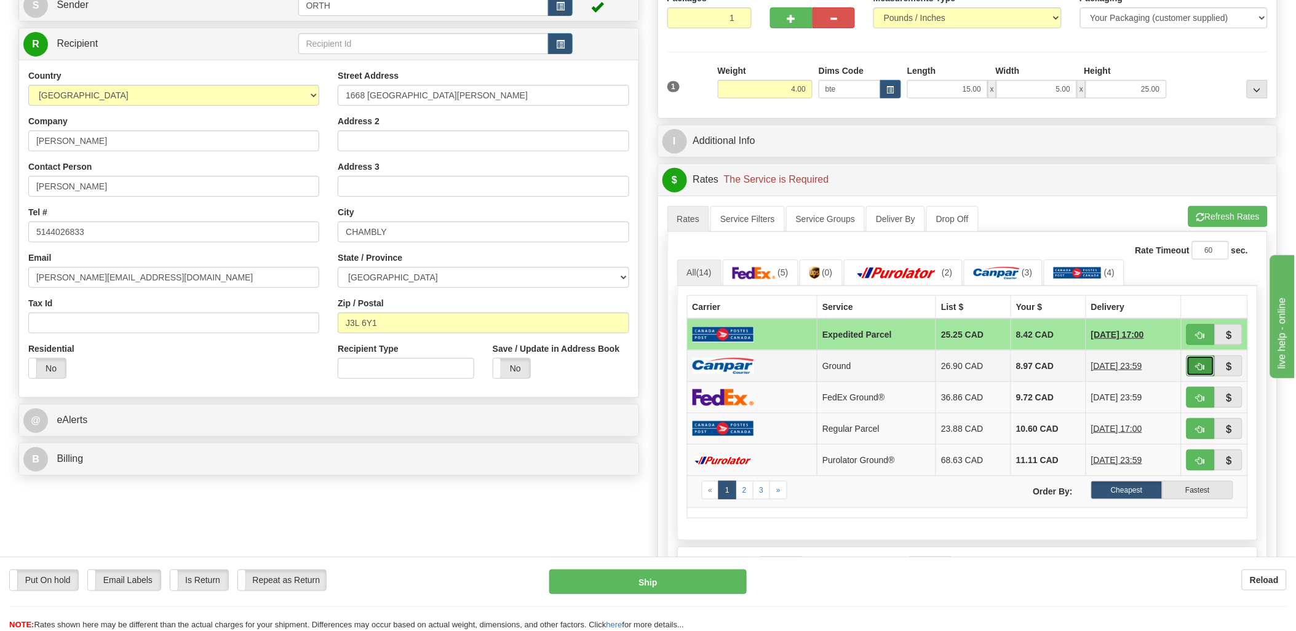
click at [1196, 366] on span "button" at bounding box center [1200, 367] width 9 height 8
type input "1"
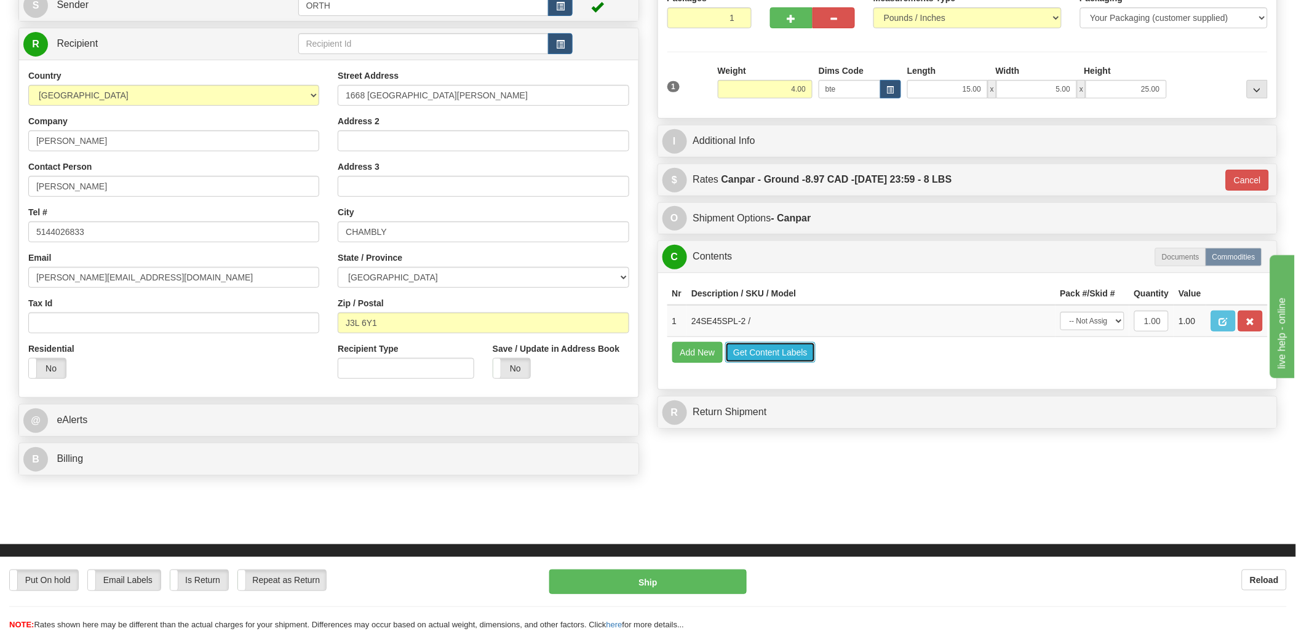
click at [756, 363] on button "Get Content Labels" at bounding box center [770, 352] width 90 height 21
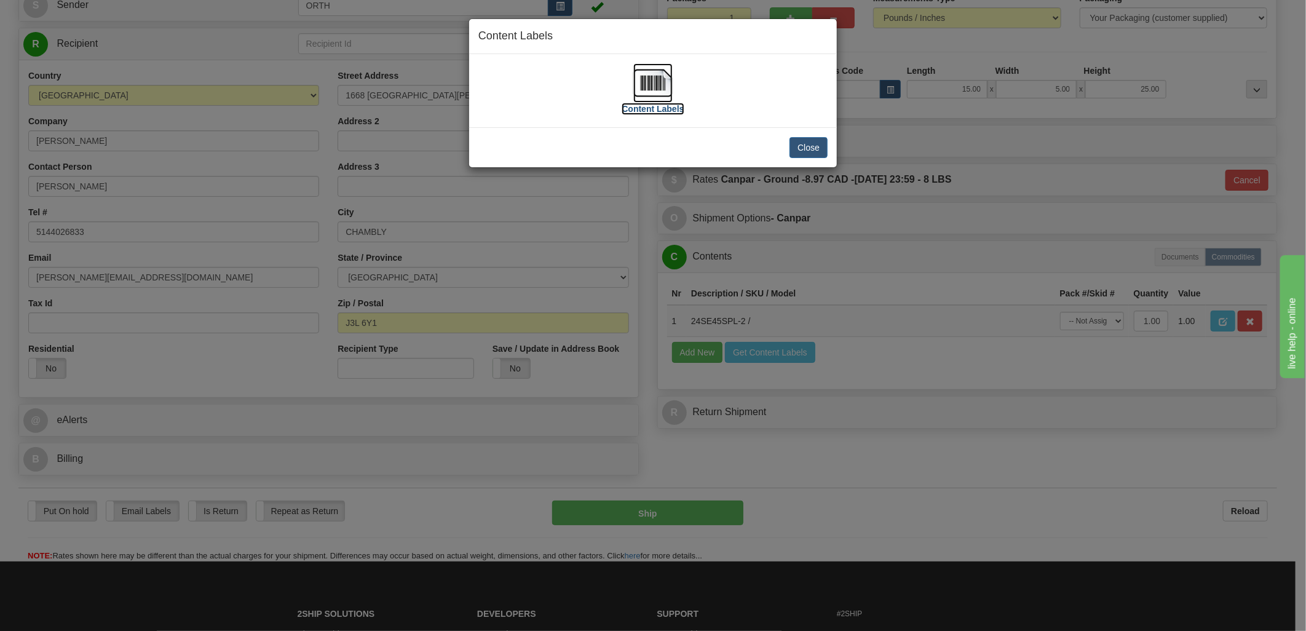
click at [666, 79] on img at bounding box center [652, 82] width 39 height 39
click at [653, 87] on img at bounding box center [652, 82] width 39 height 39
click at [816, 149] on button "Close" at bounding box center [809, 147] width 38 height 21
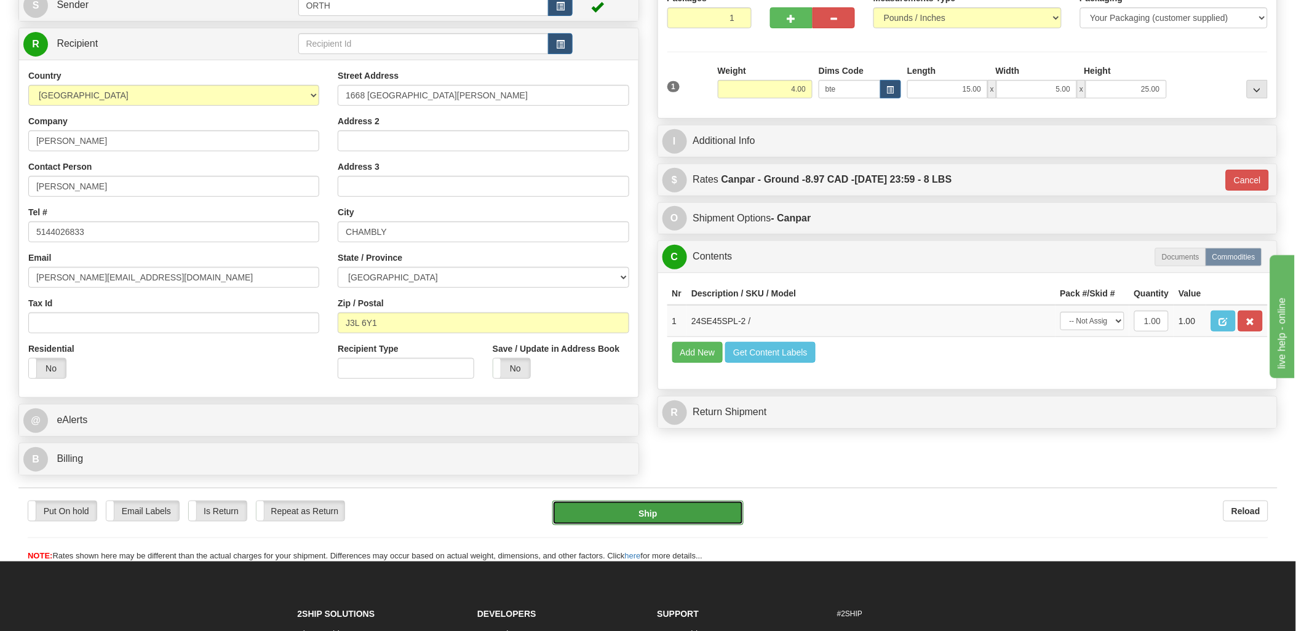
click at [649, 520] on button "Ship" at bounding box center [647, 513] width 191 height 25
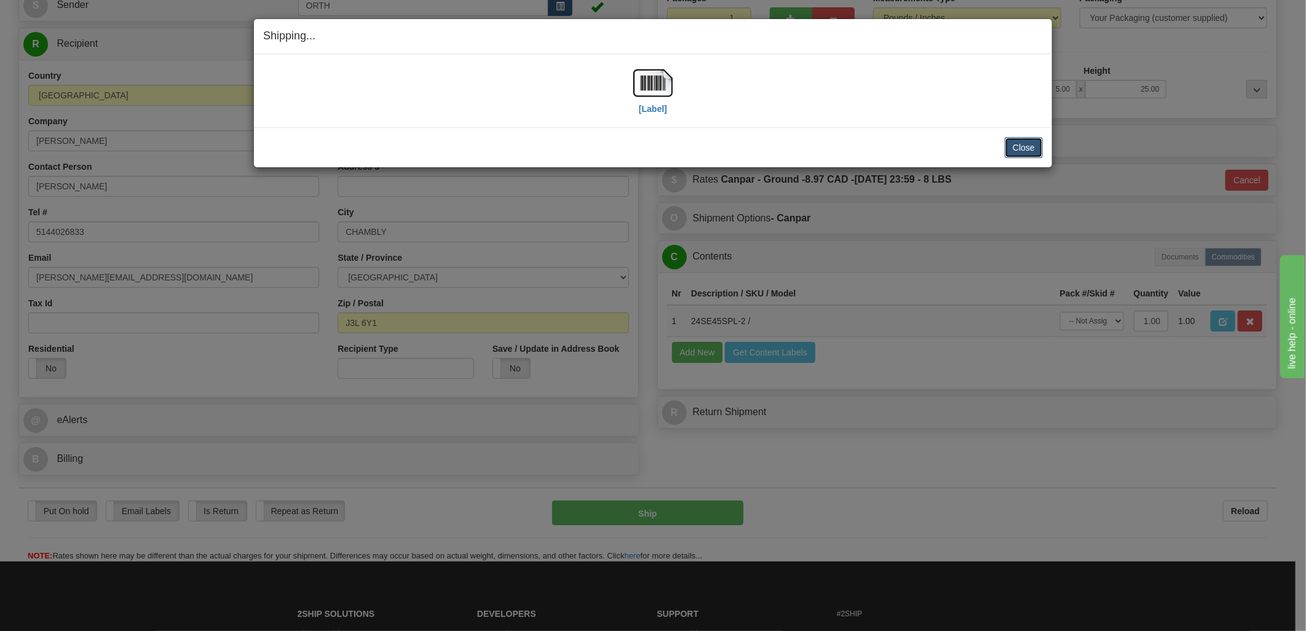
click at [1024, 148] on button "Close" at bounding box center [1024, 147] width 38 height 21
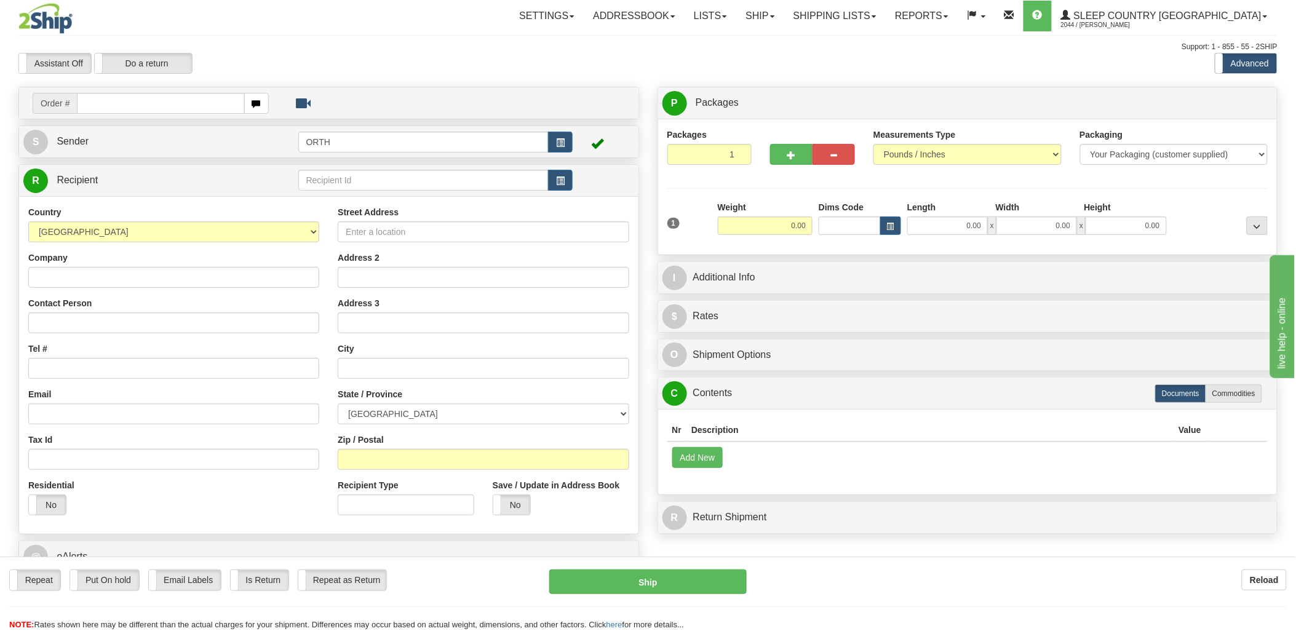
click at [150, 103] on input "text" at bounding box center [160, 103] width 167 height 21
type input "9002"
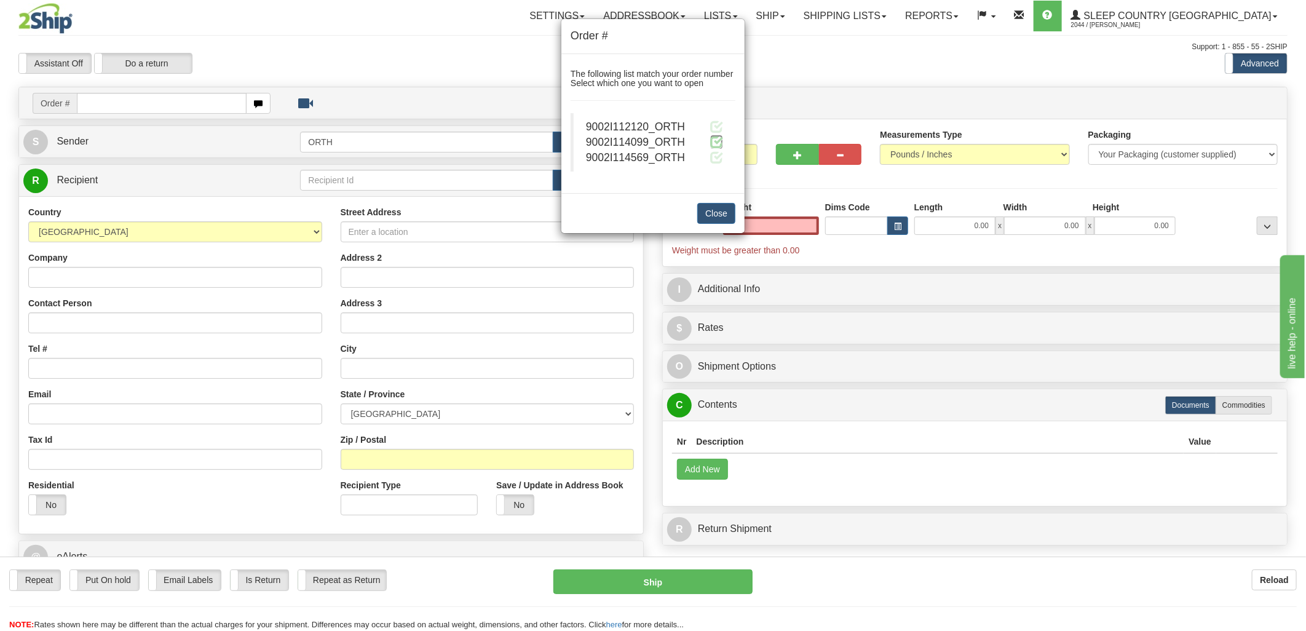
type input "0.00"
click at [722, 139] on span at bounding box center [716, 141] width 13 height 13
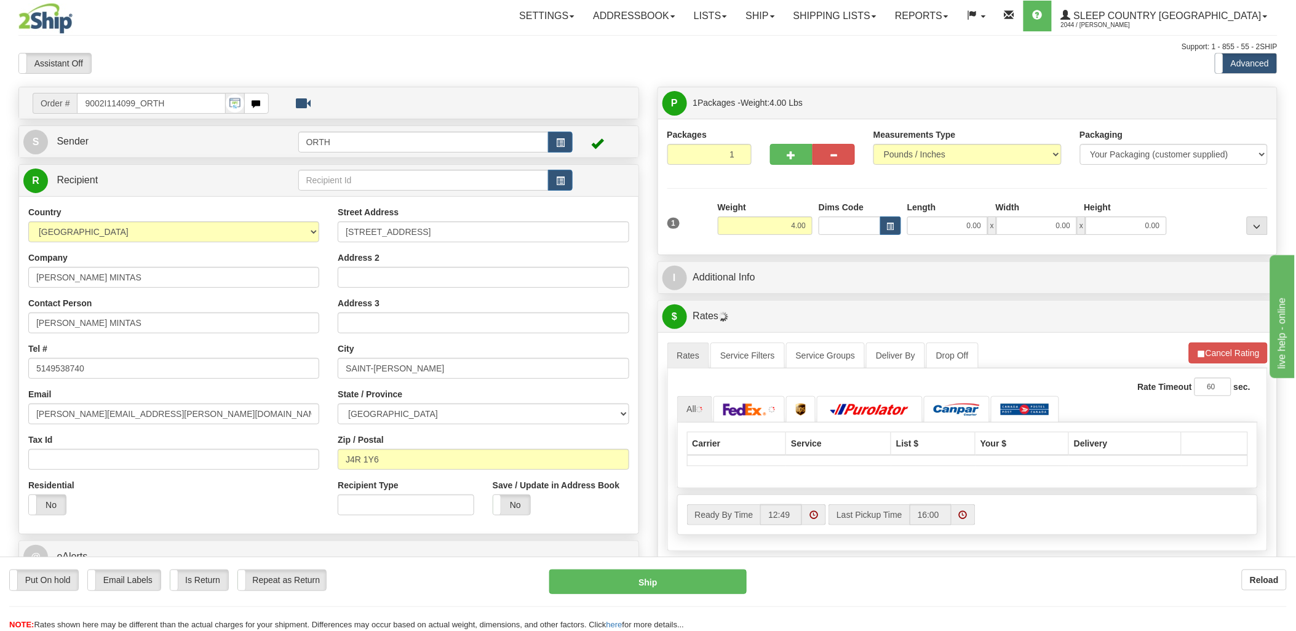
click at [831, 226] on div "Toggle navigation Settings Shipping Preferences Fields Preferences New" at bounding box center [648, 434] width 1296 height 868
click at [831, 226] on input "Dims Code" at bounding box center [849, 225] width 62 height 18
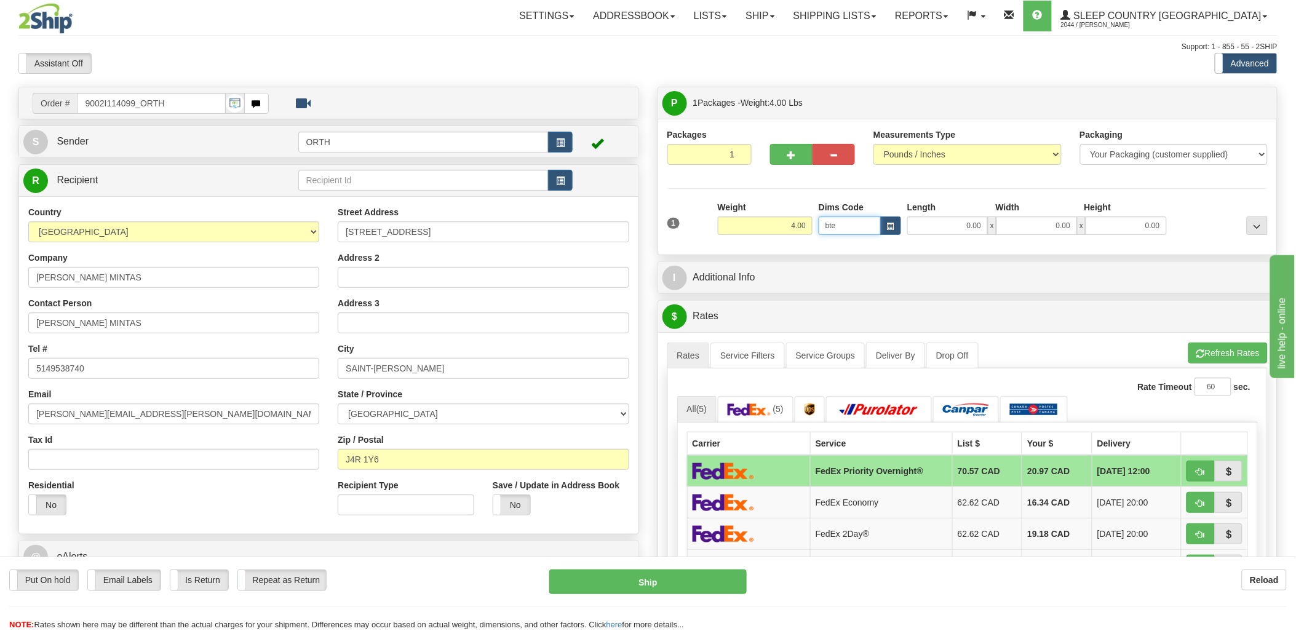
type input "bte"
click button "Delete" at bounding box center [0, 0] width 0 height 0
type input "15.00"
type input "5.00"
type input "25.00"
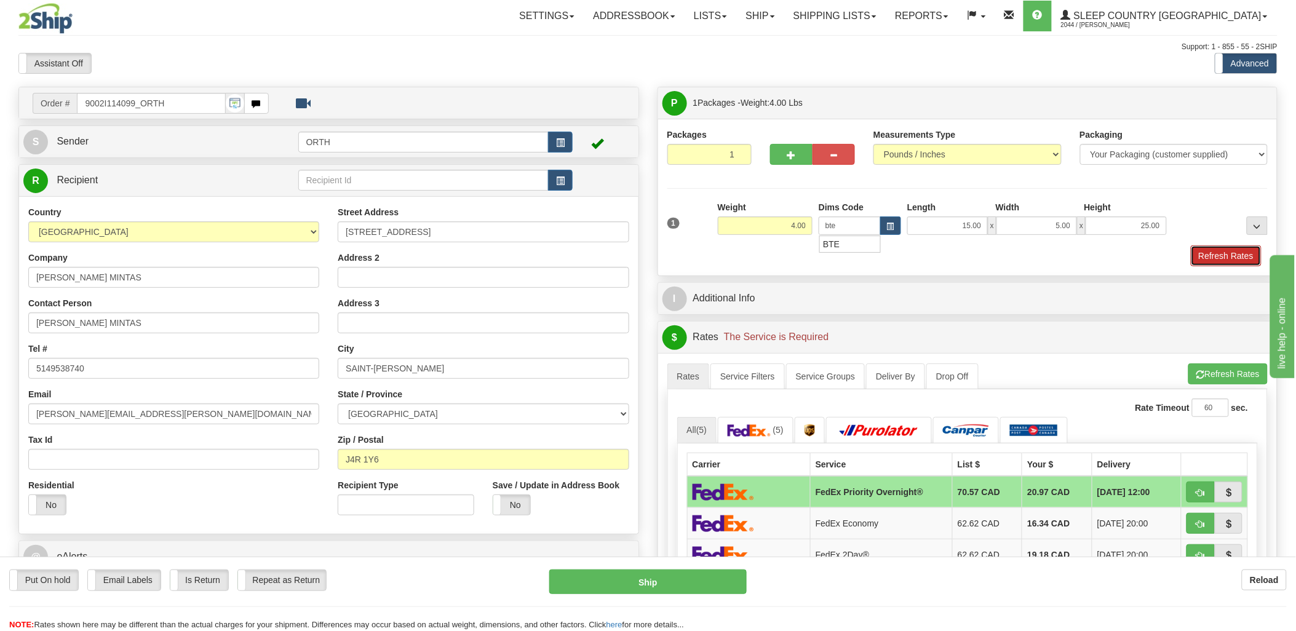
click at [1218, 257] on button "Refresh Rates" at bounding box center [1226, 255] width 71 height 21
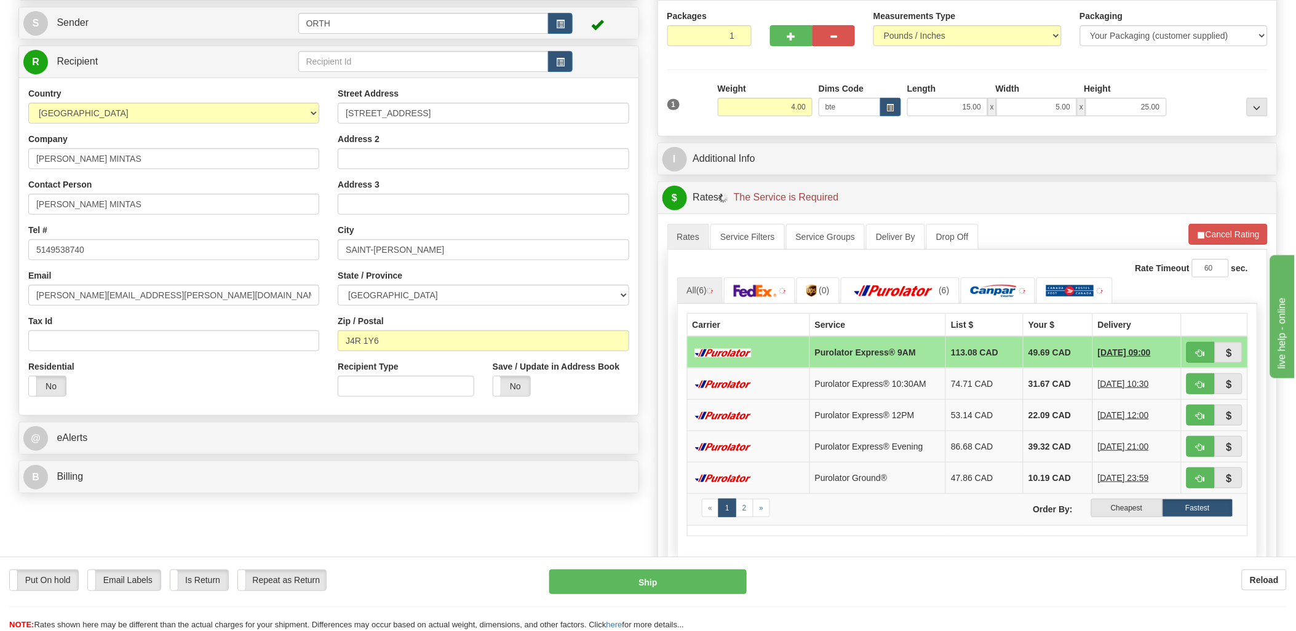
scroll to position [205, 0]
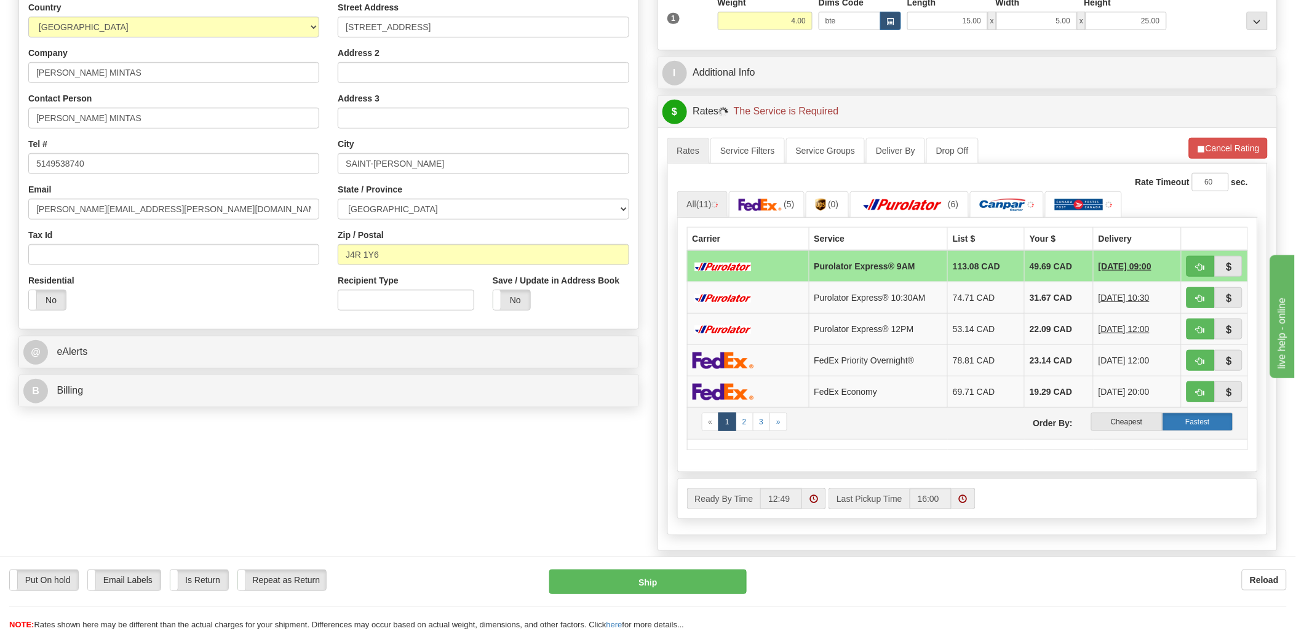
click at [1207, 421] on label "Fastest" at bounding box center [1197, 422] width 71 height 18
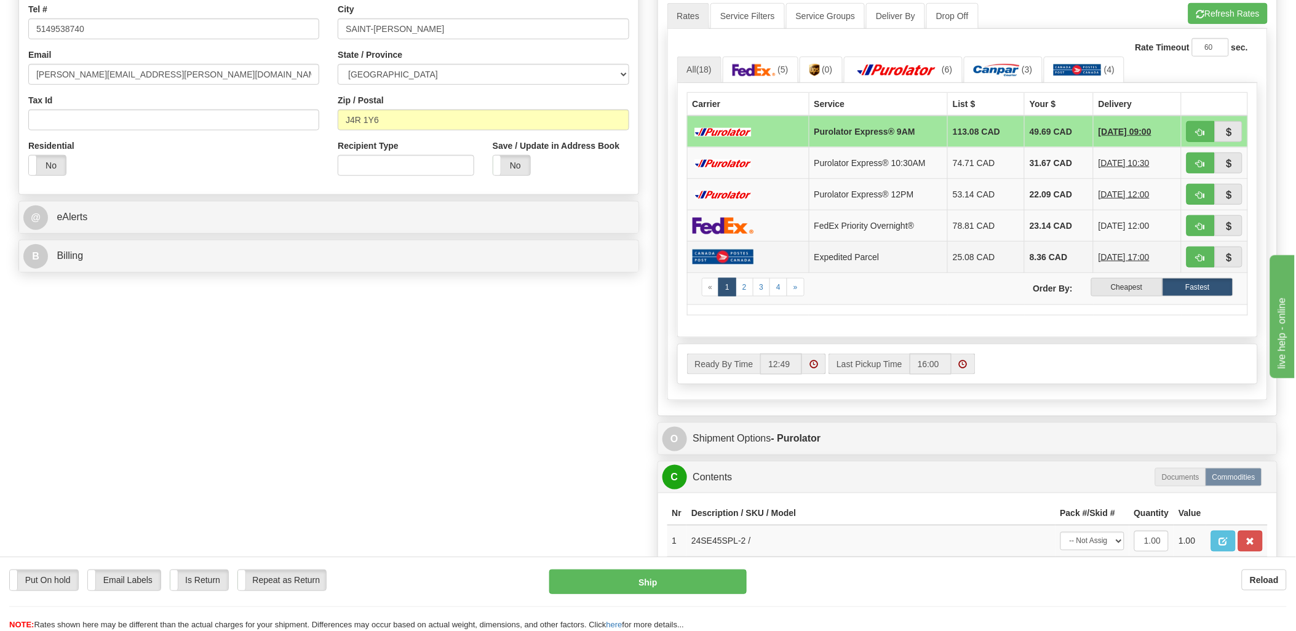
scroll to position [341, 0]
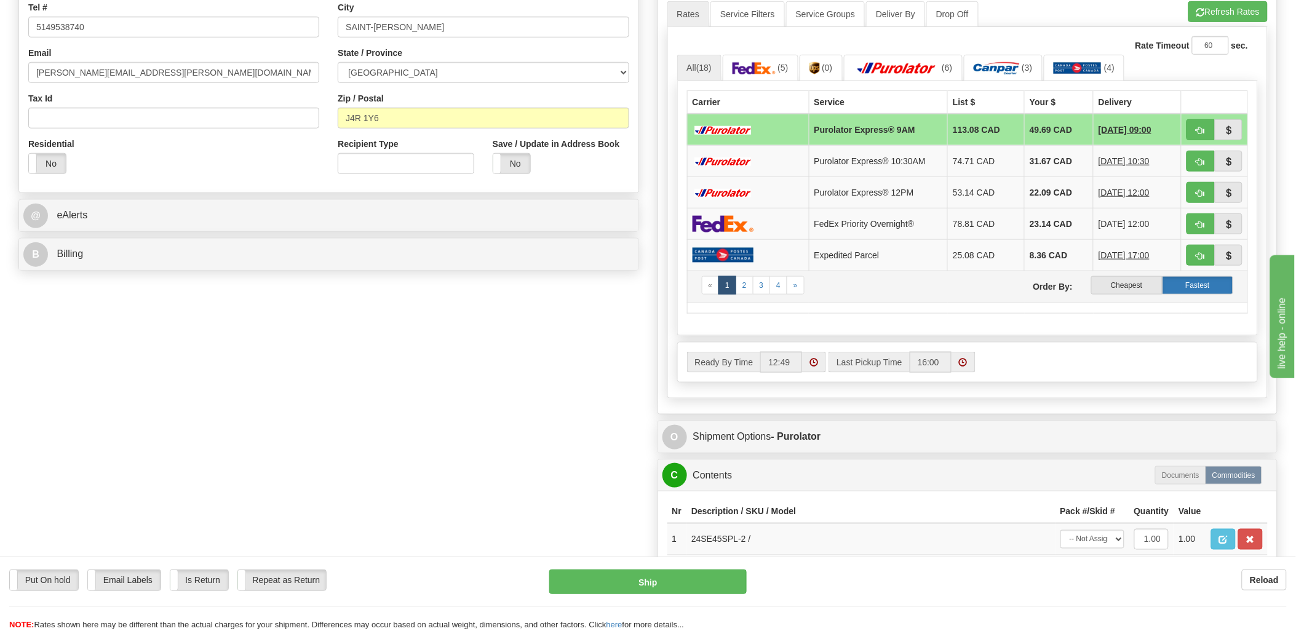
click at [1192, 280] on label "Fastest" at bounding box center [1197, 285] width 71 height 18
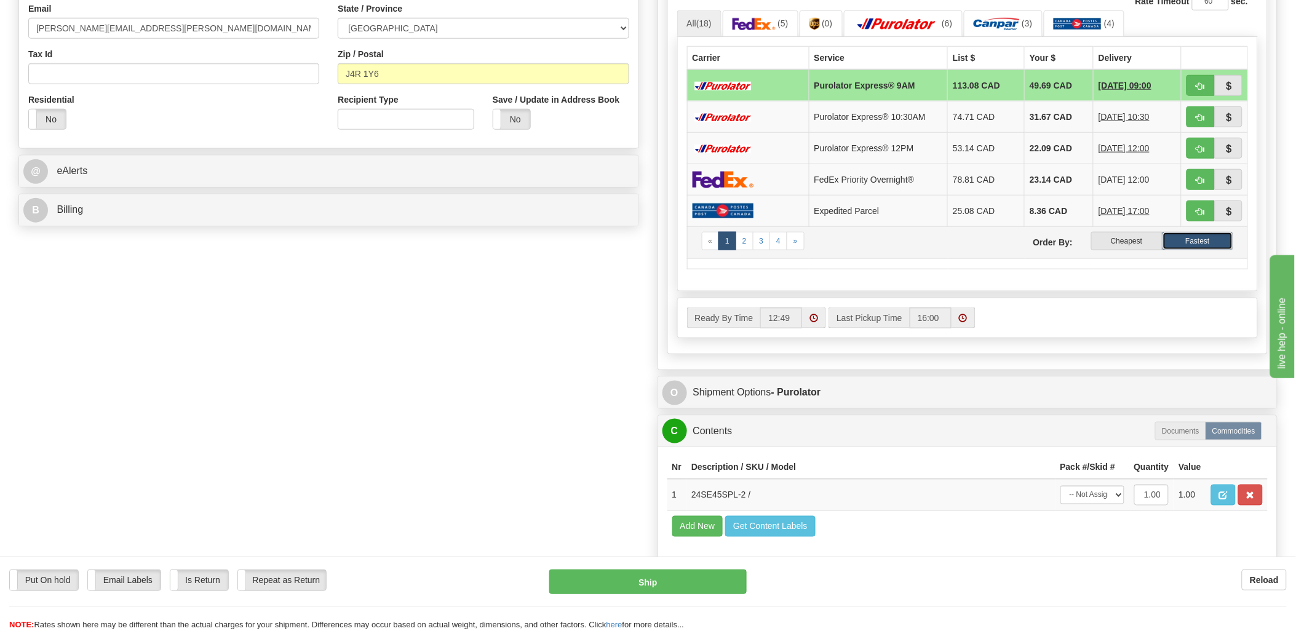
scroll to position [410, 0]
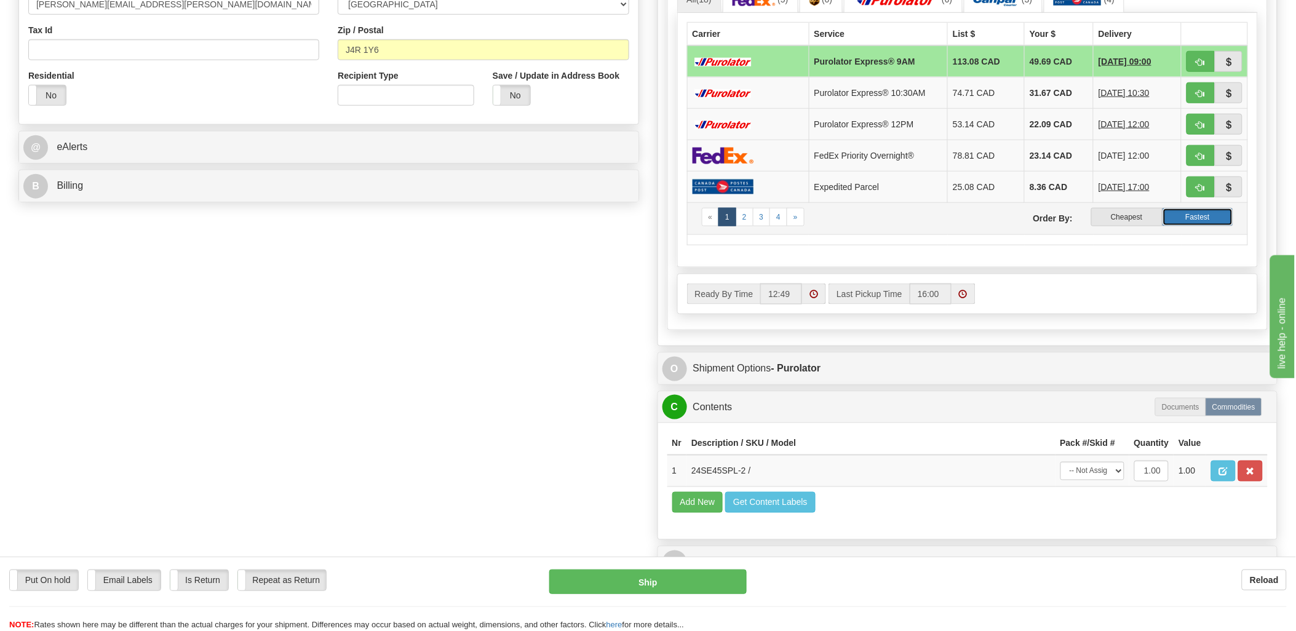
click at [1190, 218] on label "Fastest" at bounding box center [1197, 217] width 71 height 18
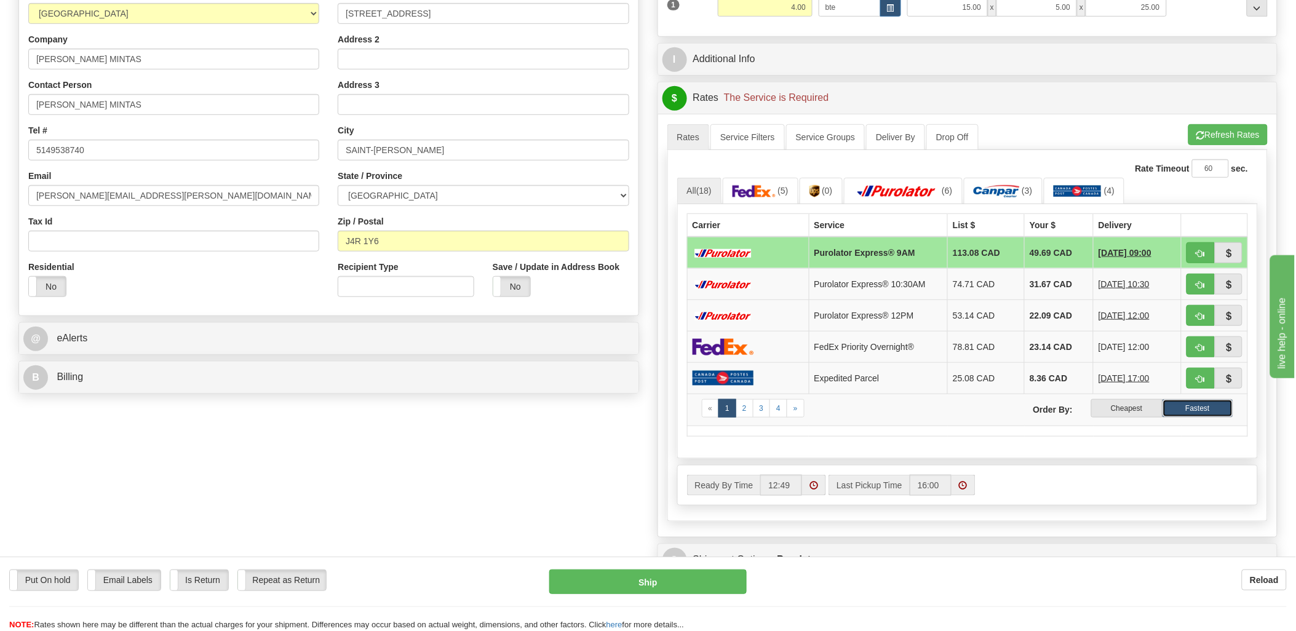
scroll to position [205, 0]
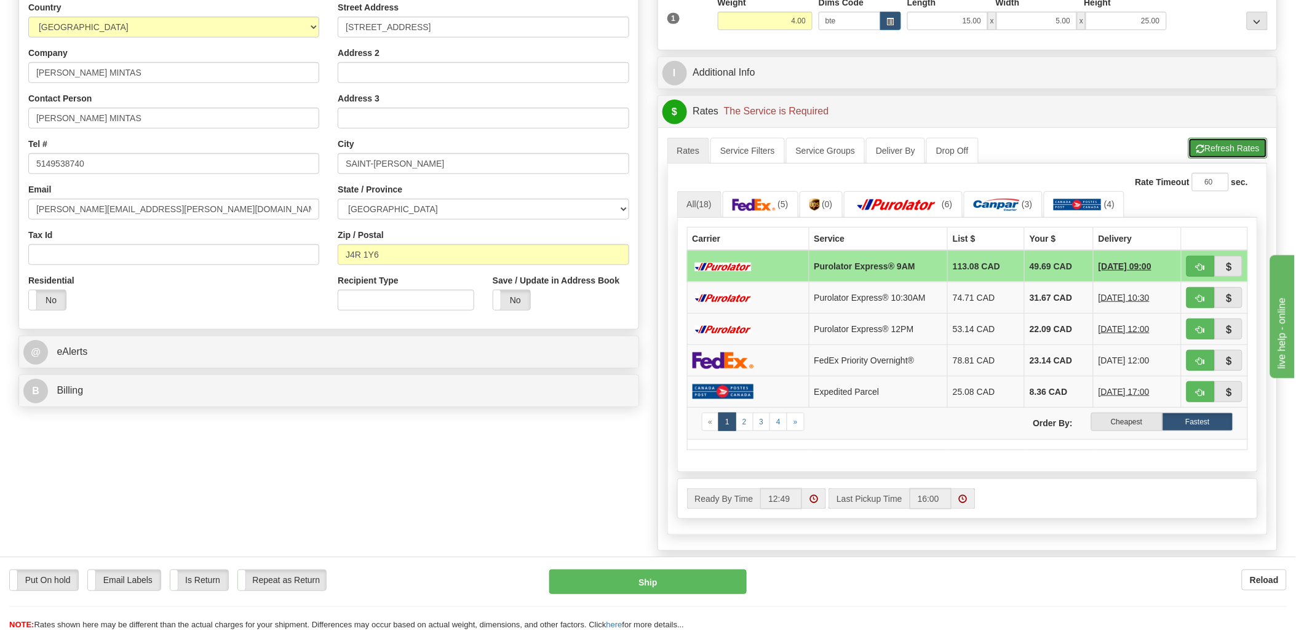
click at [1232, 143] on button "Refresh Rates" at bounding box center [1227, 148] width 79 height 21
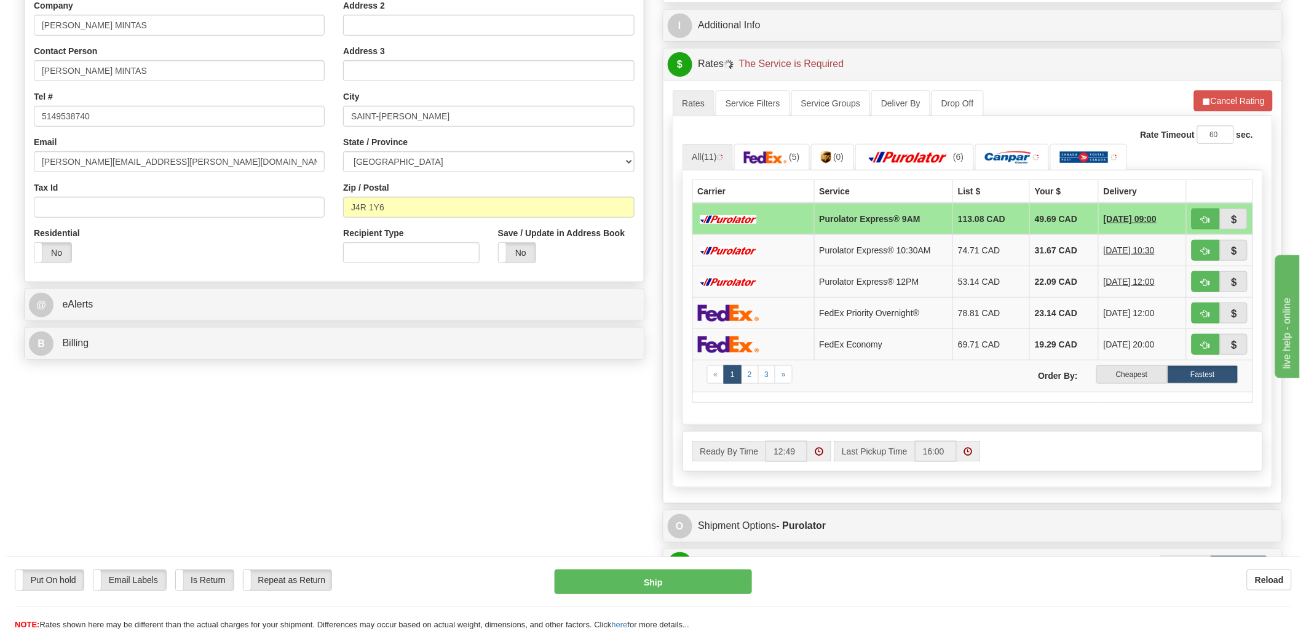
scroll to position [273, 0]
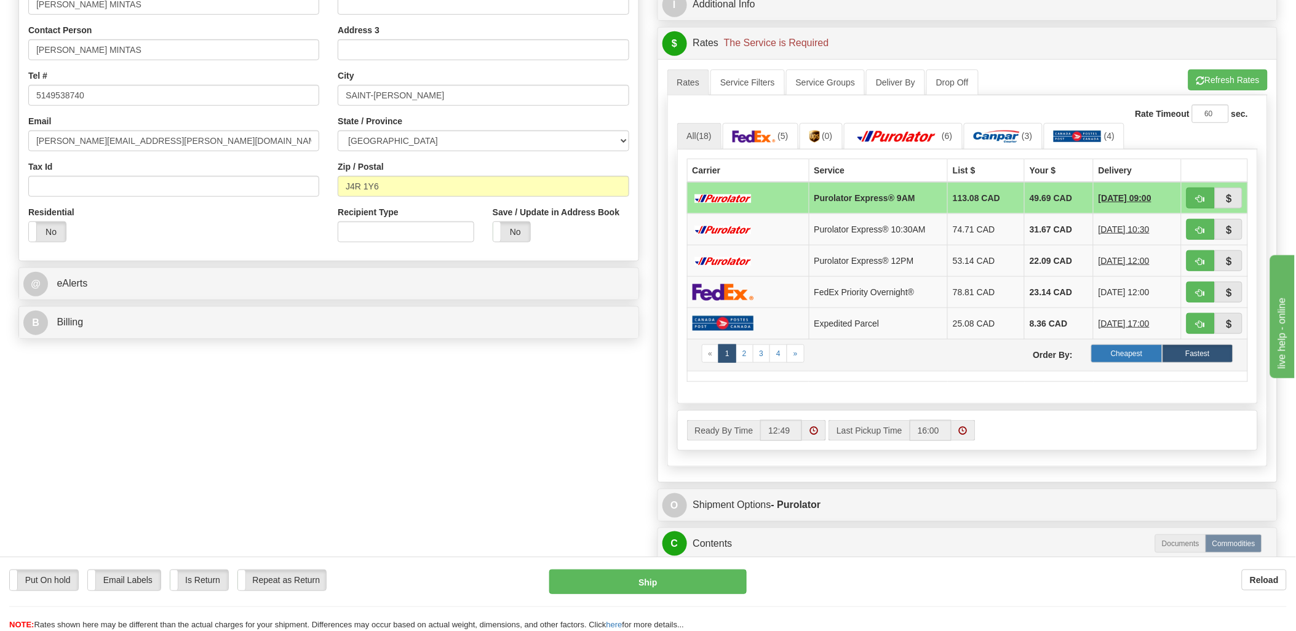
click at [1151, 349] on label "Cheapest" at bounding box center [1126, 353] width 71 height 18
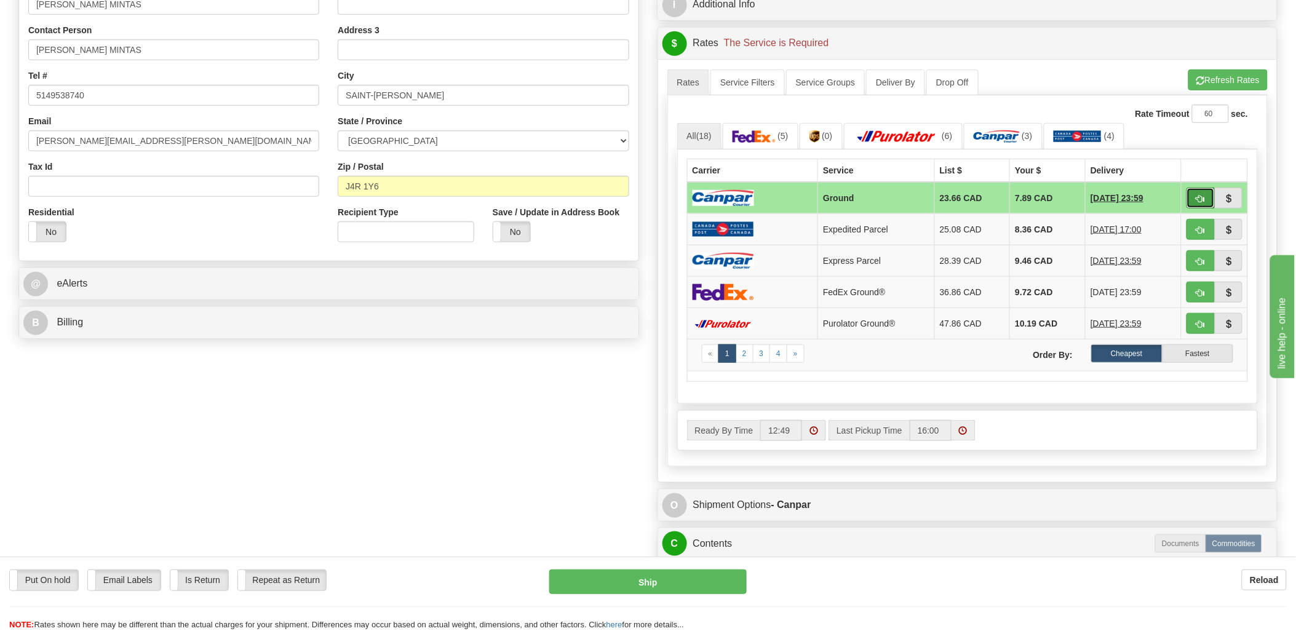
click at [1201, 192] on button "button" at bounding box center [1200, 198] width 28 height 21
type input "1"
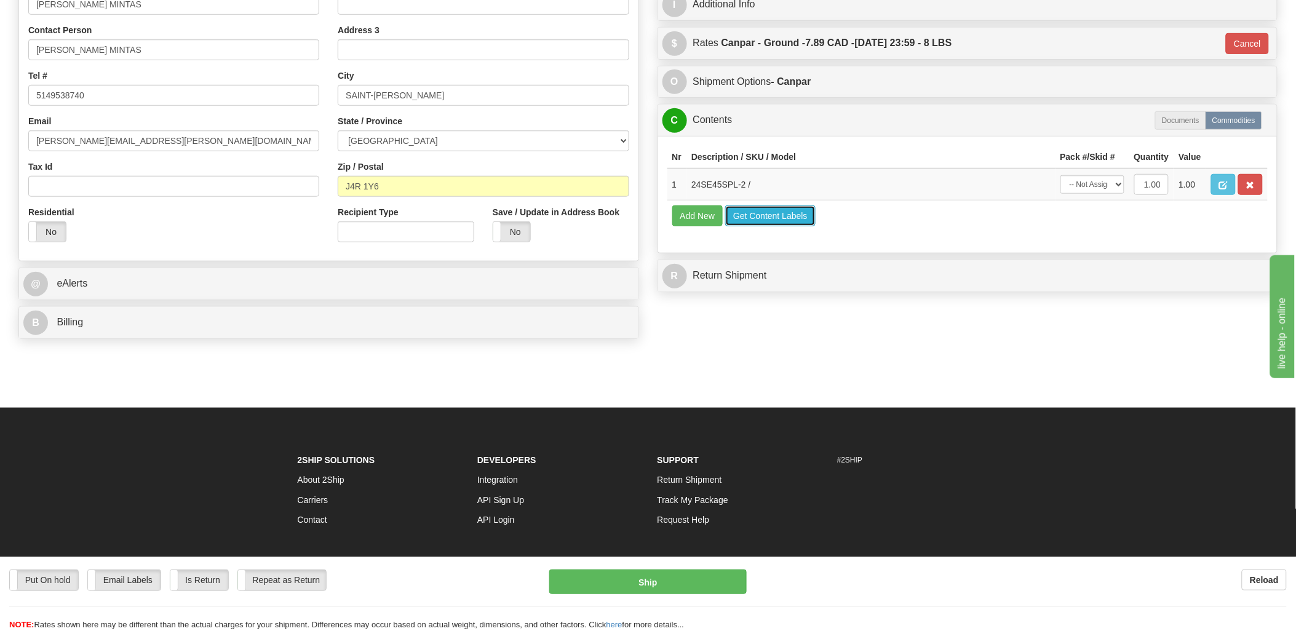
click at [784, 226] on button "Get Content Labels" at bounding box center [770, 215] width 90 height 21
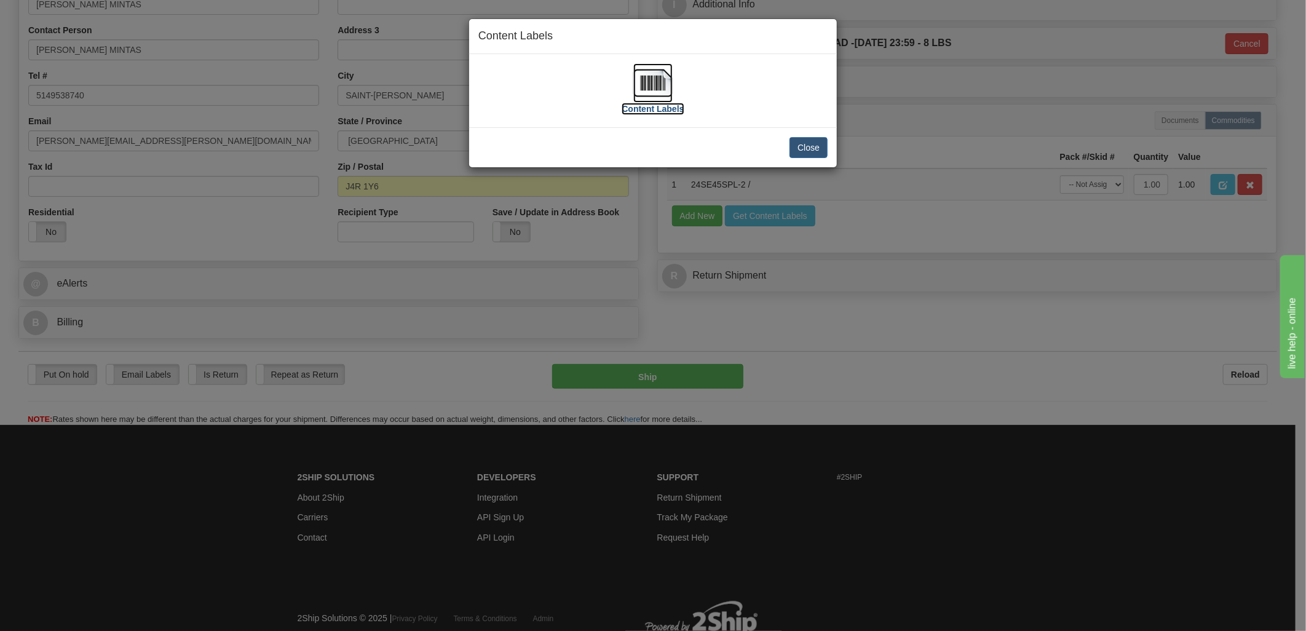
click at [662, 72] on img at bounding box center [652, 82] width 39 height 39
click at [809, 156] on button "Close" at bounding box center [809, 147] width 38 height 21
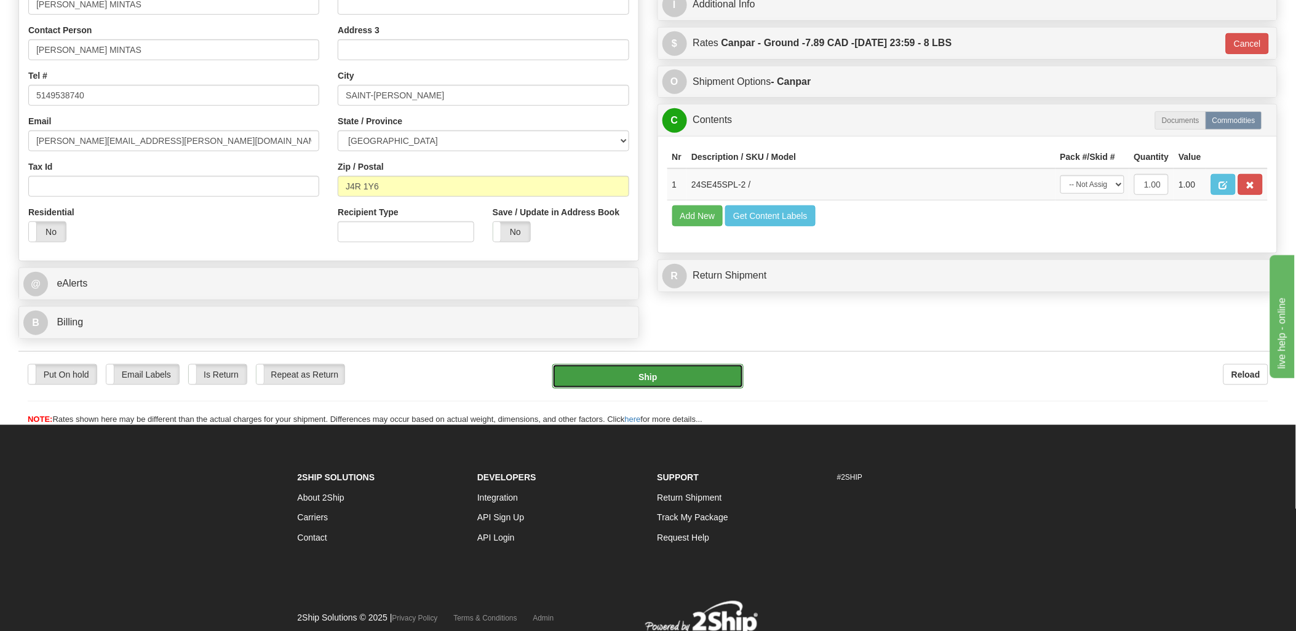
click at [666, 386] on button "Ship" at bounding box center [647, 376] width 191 height 25
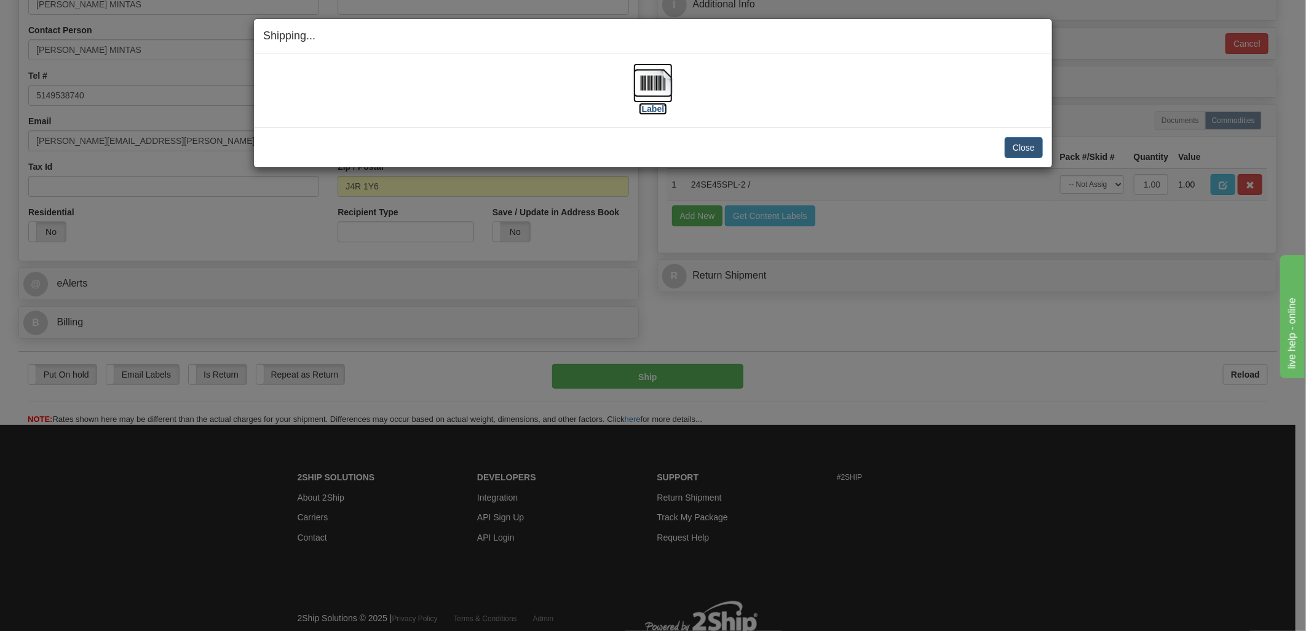
click at [652, 80] on img at bounding box center [652, 82] width 39 height 39
click at [927, 120] on div "[Label] IMPORTANT NOTICE Embassy / Consulate / Government Building / Hospital C…" at bounding box center [653, 90] width 798 height 73
click at [1016, 144] on button "Close" at bounding box center [1024, 147] width 38 height 21
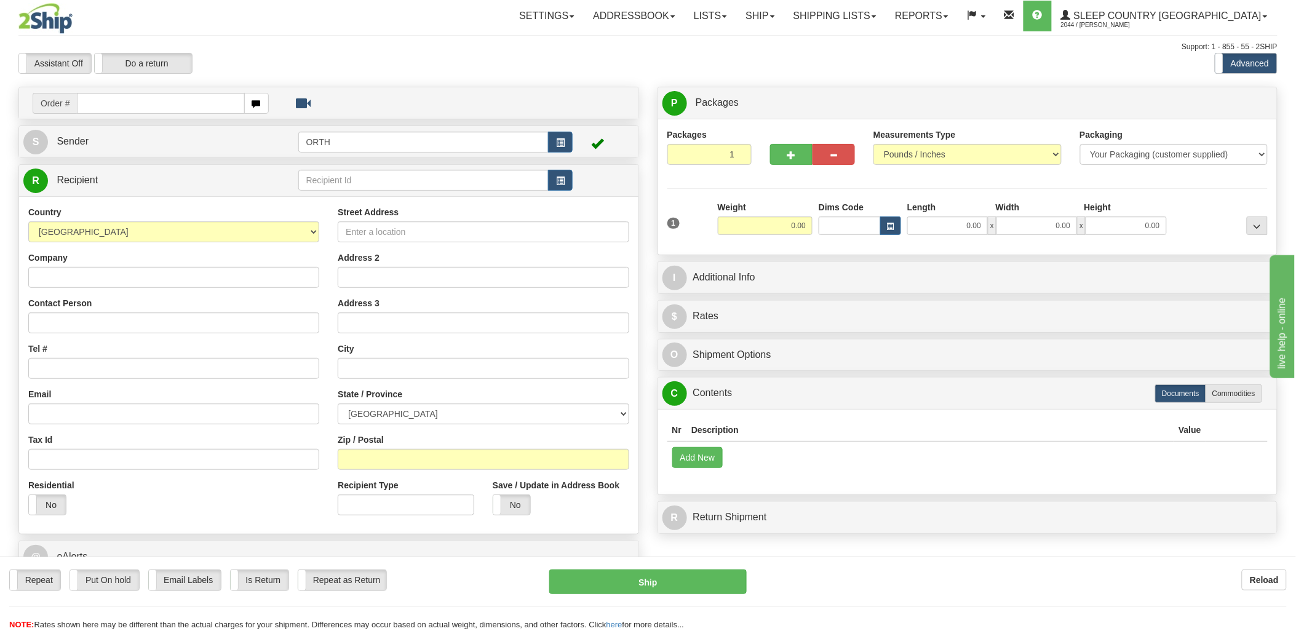
click at [119, 98] on div at bounding box center [648, 315] width 1296 height 631
click at [119, 99] on input "text" at bounding box center [160, 103] width 167 height 21
type input "9002"
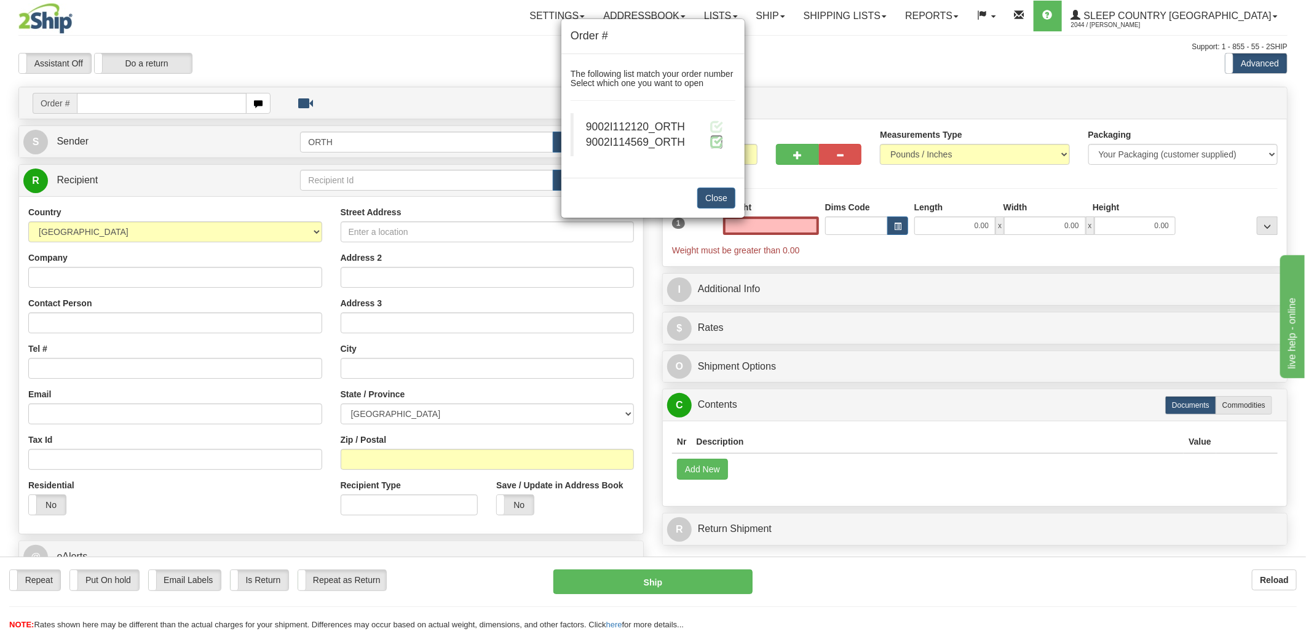
type input "0.00"
click at [721, 141] on span at bounding box center [716, 141] width 13 height 13
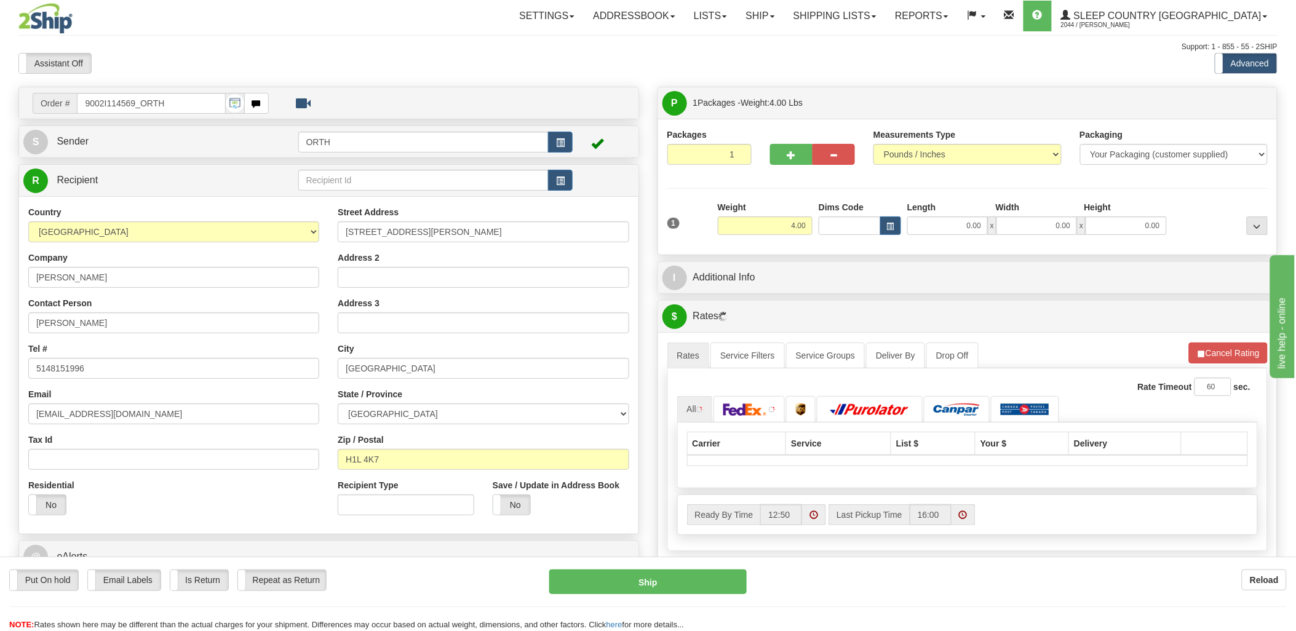
click at [846, 224] on div "Toggle navigation Settings Shipping Preferences Fields Preferences New" at bounding box center [648, 434] width 1296 height 868
click at [845, 224] on input "Dims Code" at bounding box center [849, 225] width 62 height 18
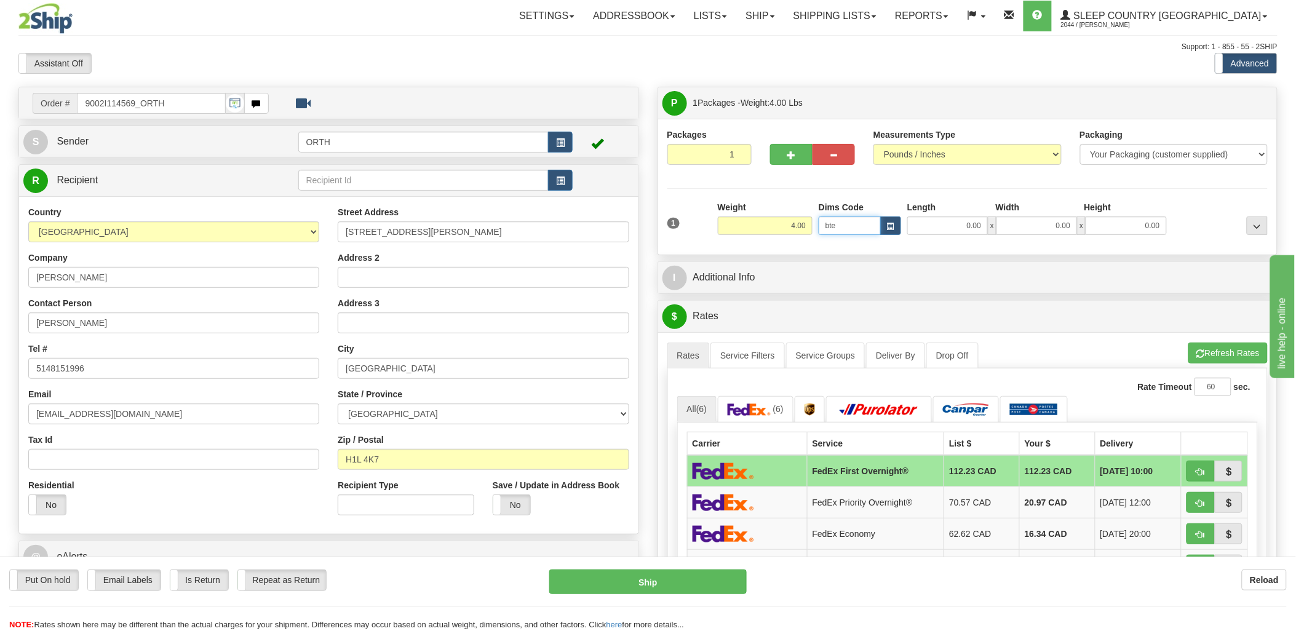
type input "bte"
click button "Delete" at bounding box center [0, 0] width 0 height 0
type input "15.00"
type input "5.00"
type input "25.00"
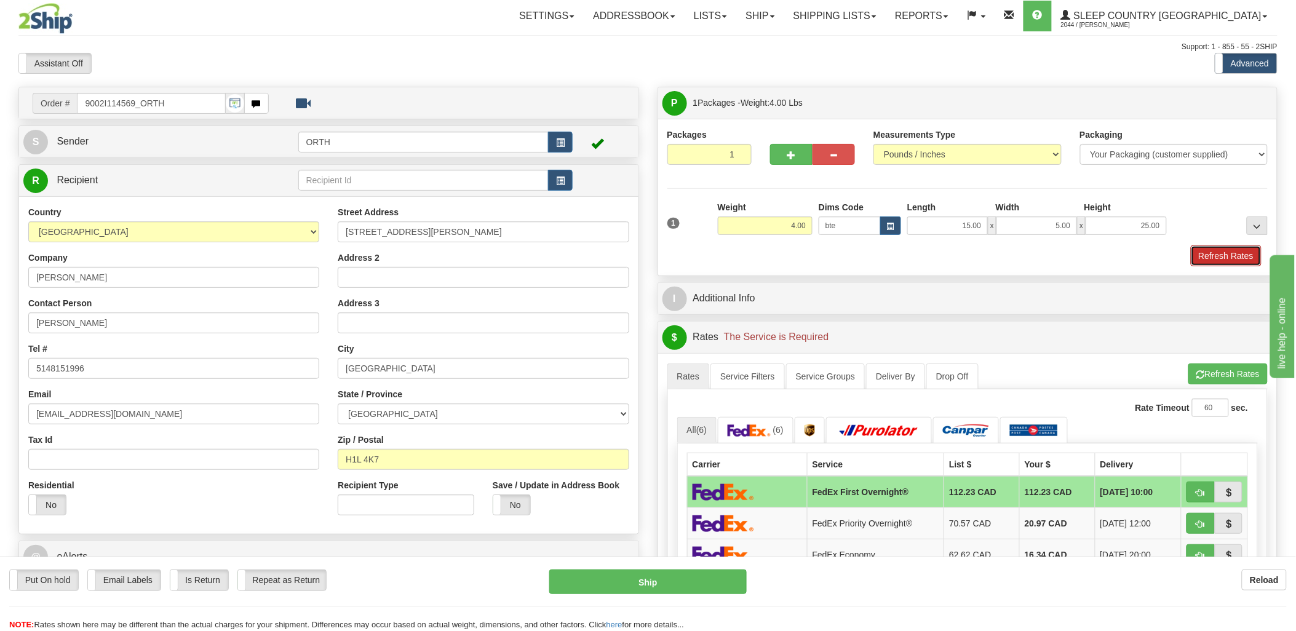
click at [1226, 257] on button "Refresh Rates" at bounding box center [1226, 255] width 71 height 21
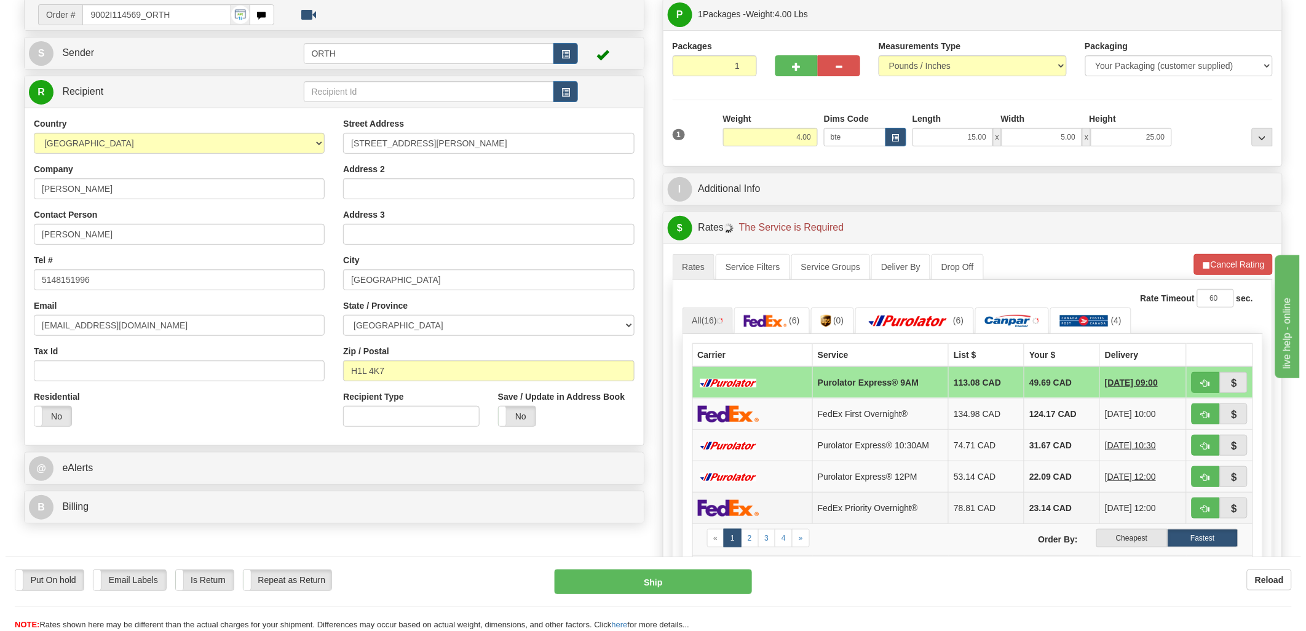
scroll to position [273, 0]
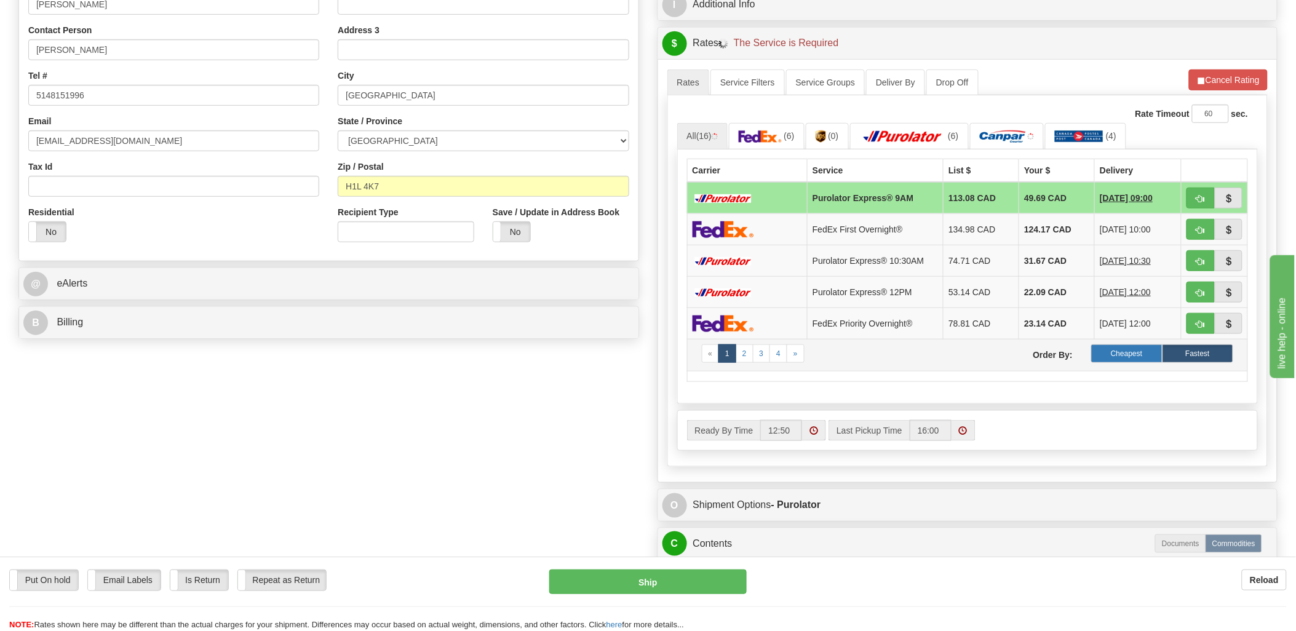
click at [1140, 354] on label "Cheapest" at bounding box center [1126, 353] width 71 height 18
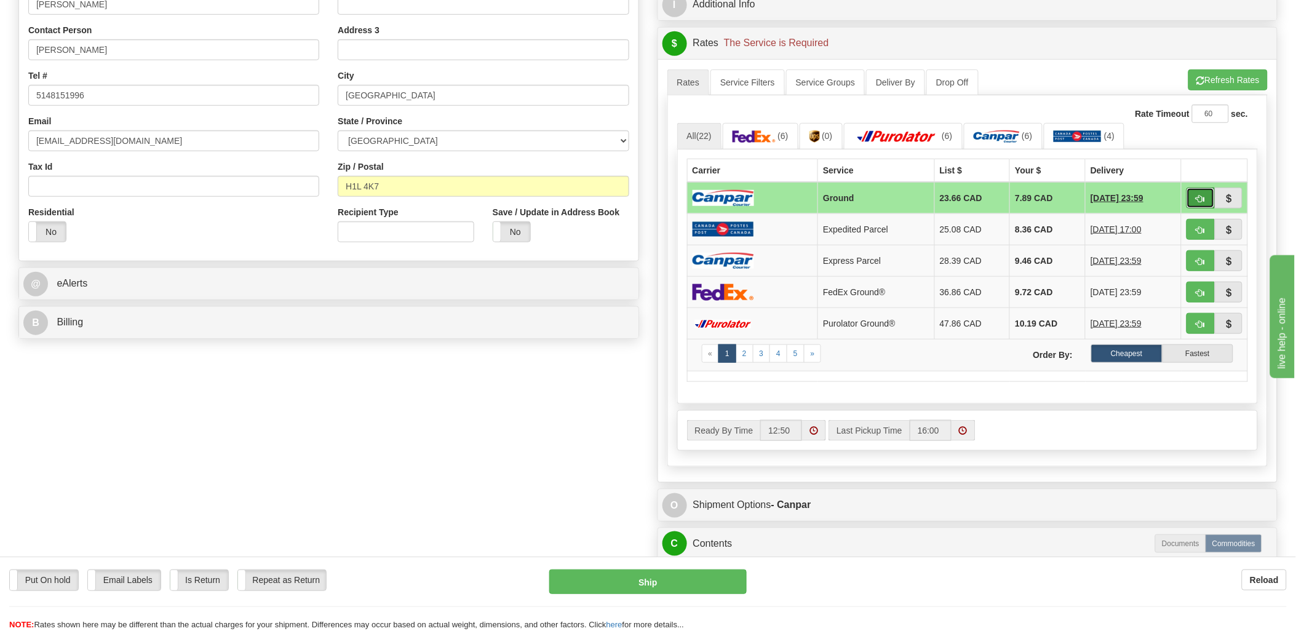
click at [1197, 200] on span "button" at bounding box center [1200, 199] width 9 height 8
type input "1"
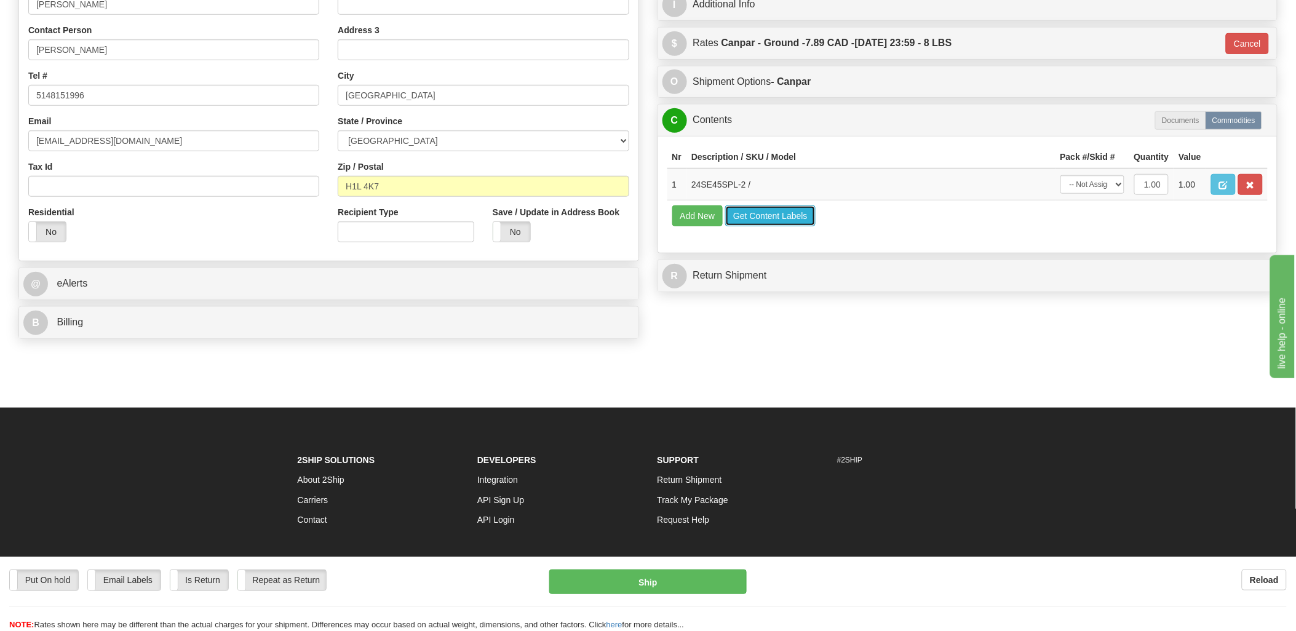
click at [761, 226] on button "Get Content Labels" at bounding box center [770, 215] width 90 height 21
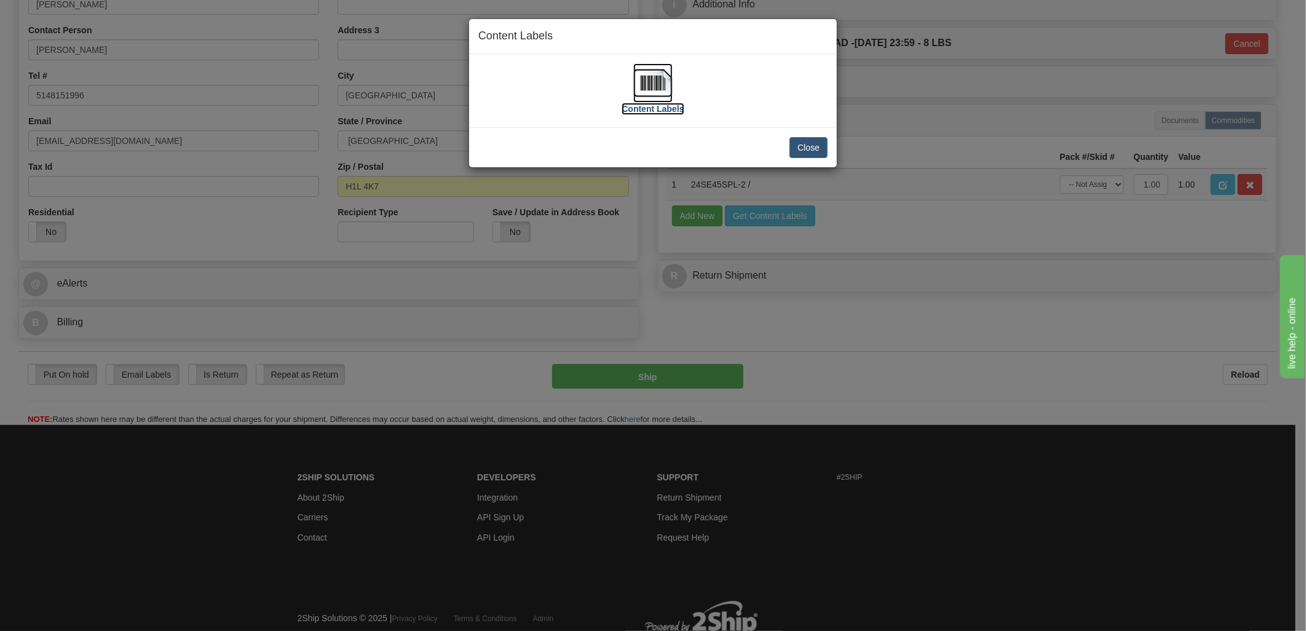
click at [657, 79] on img at bounding box center [652, 82] width 39 height 39
click at [812, 140] on button "Close" at bounding box center [809, 147] width 38 height 21
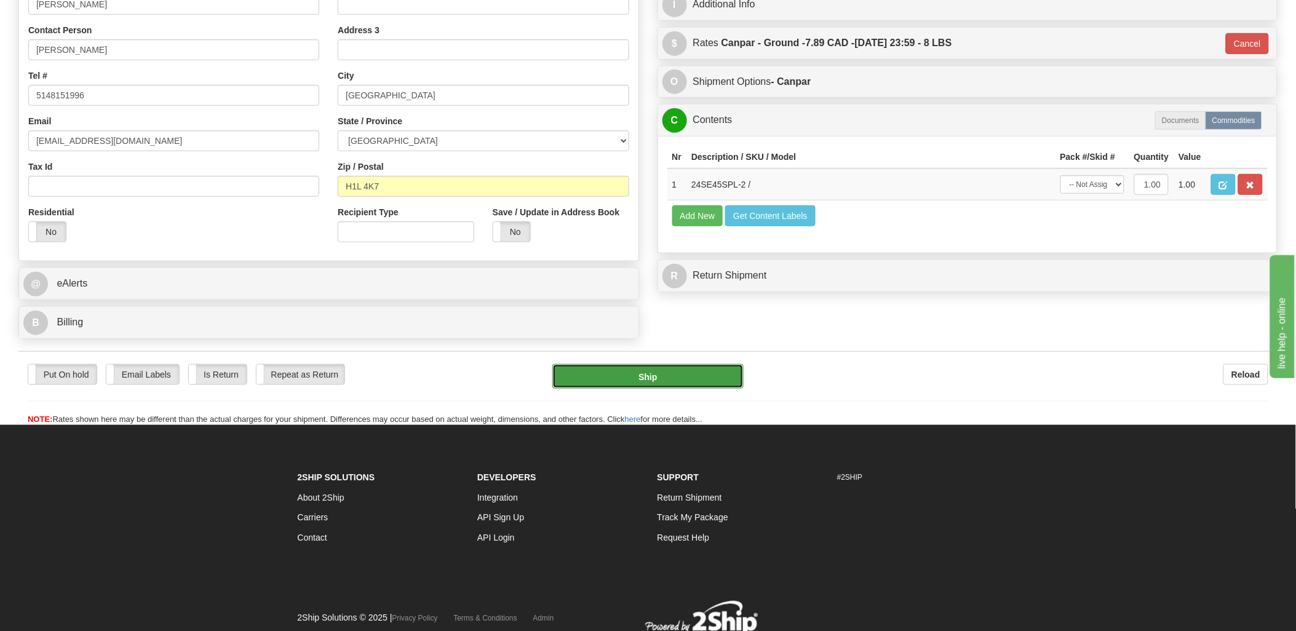
click at [638, 382] on button "Ship" at bounding box center [647, 376] width 191 height 25
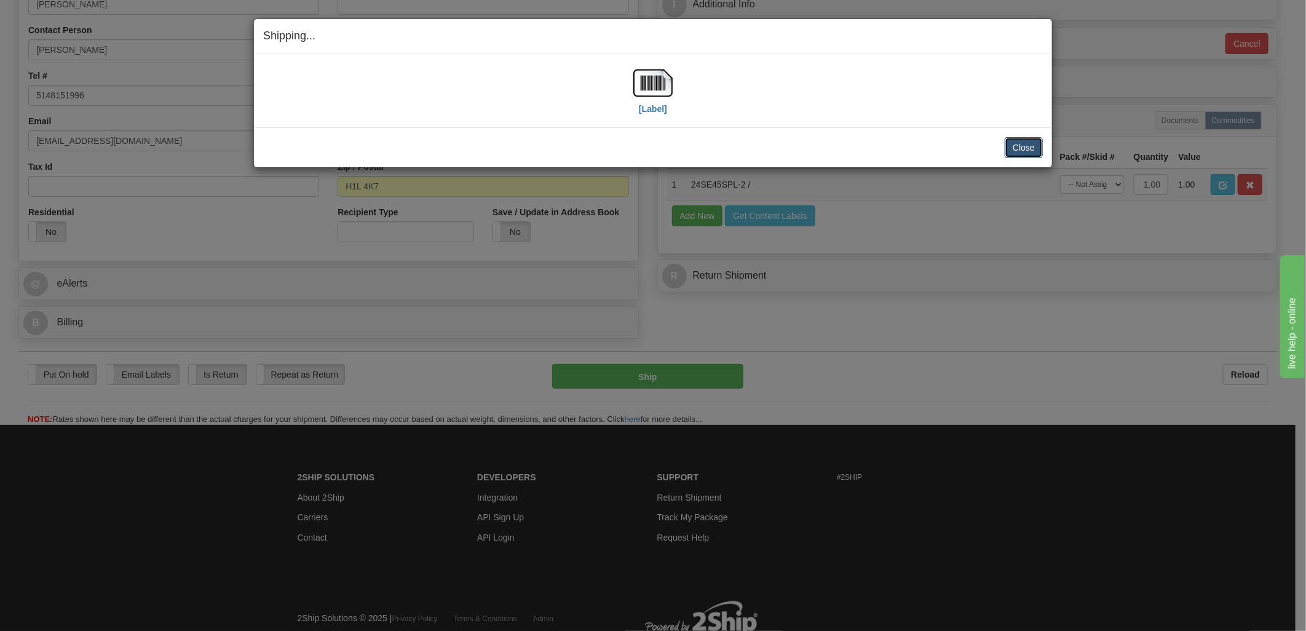
click at [1029, 144] on button "Close" at bounding box center [1024, 147] width 38 height 21
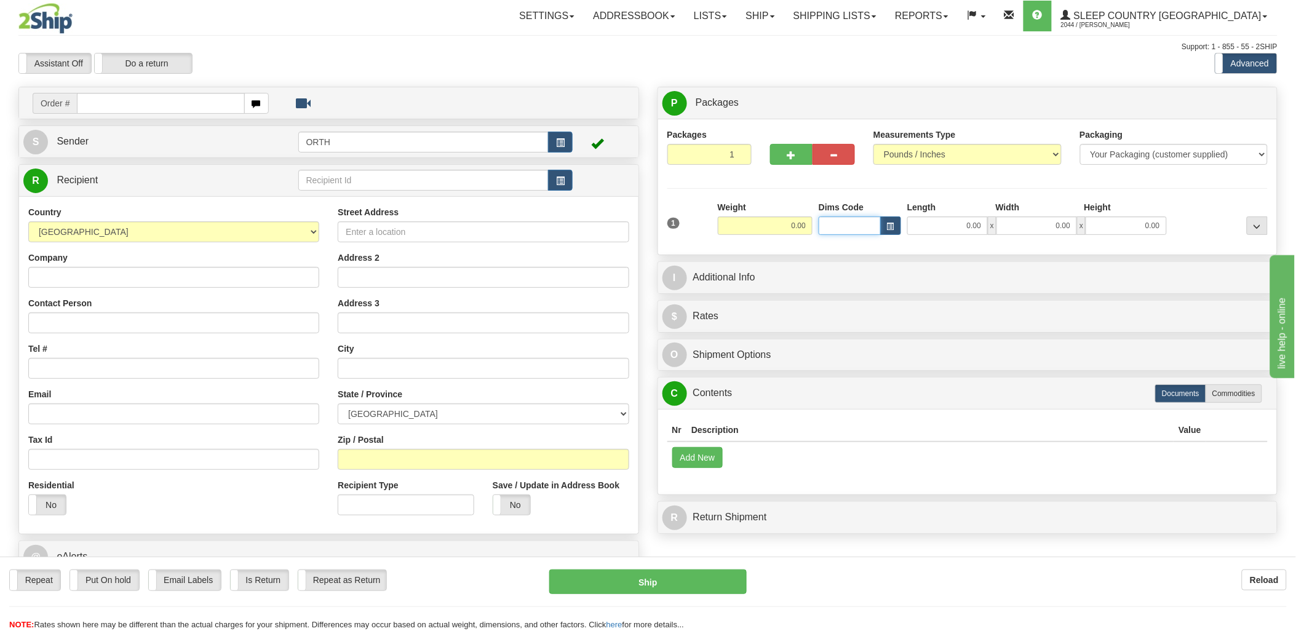
click at [841, 228] on input "Dims Code" at bounding box center [849, 225] width 62 height 18
type input "bte"
click button "Delete" at bounding box center [0, 0] width 0 height 0
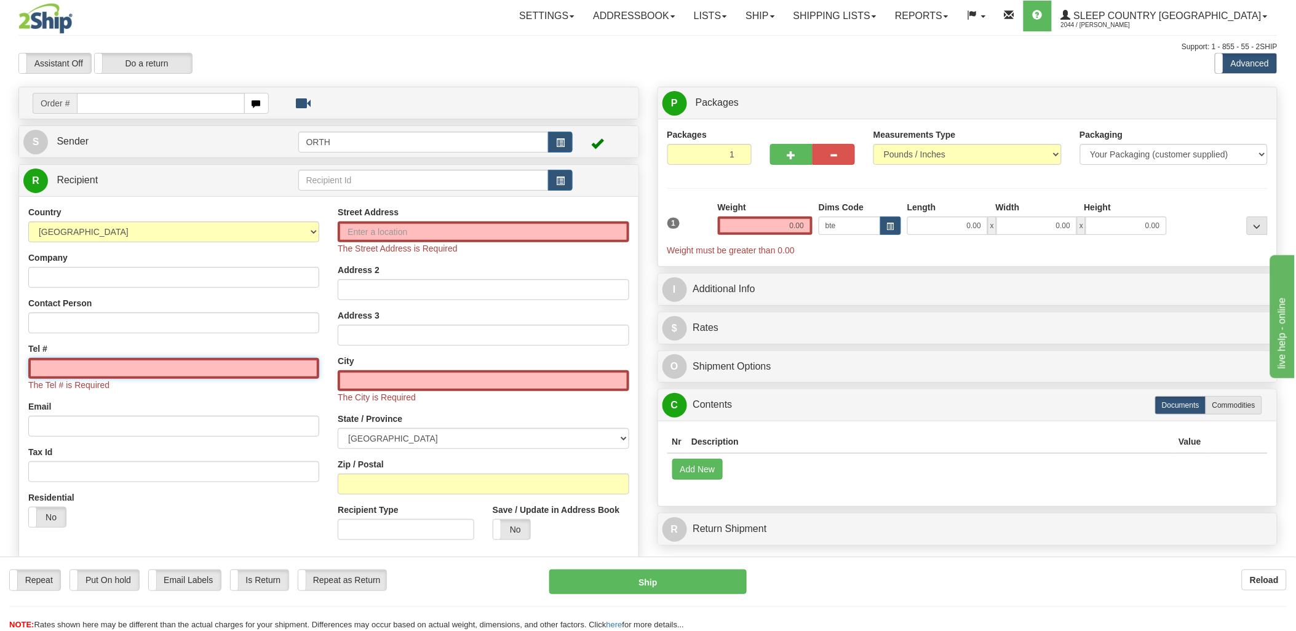
type input "15.00"
type input "5.00"
type input "25.00"
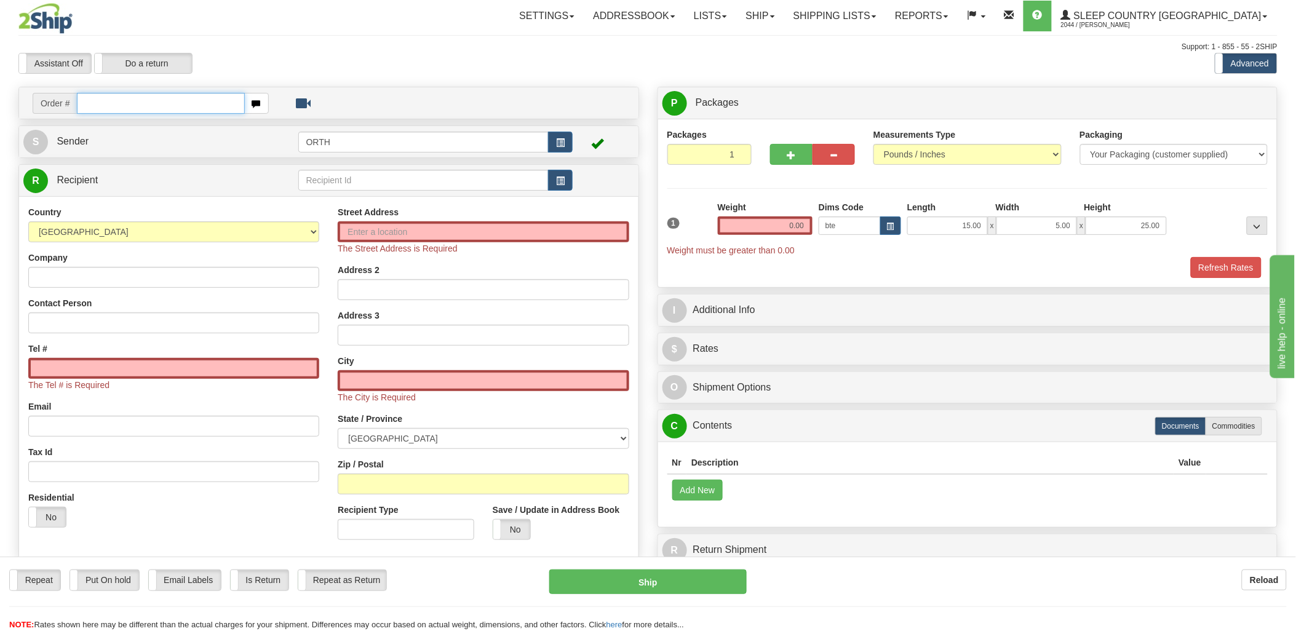
click at [211, 106] on input "text" at bounding box center [160, 103] width 167 height 21
type input "9002"
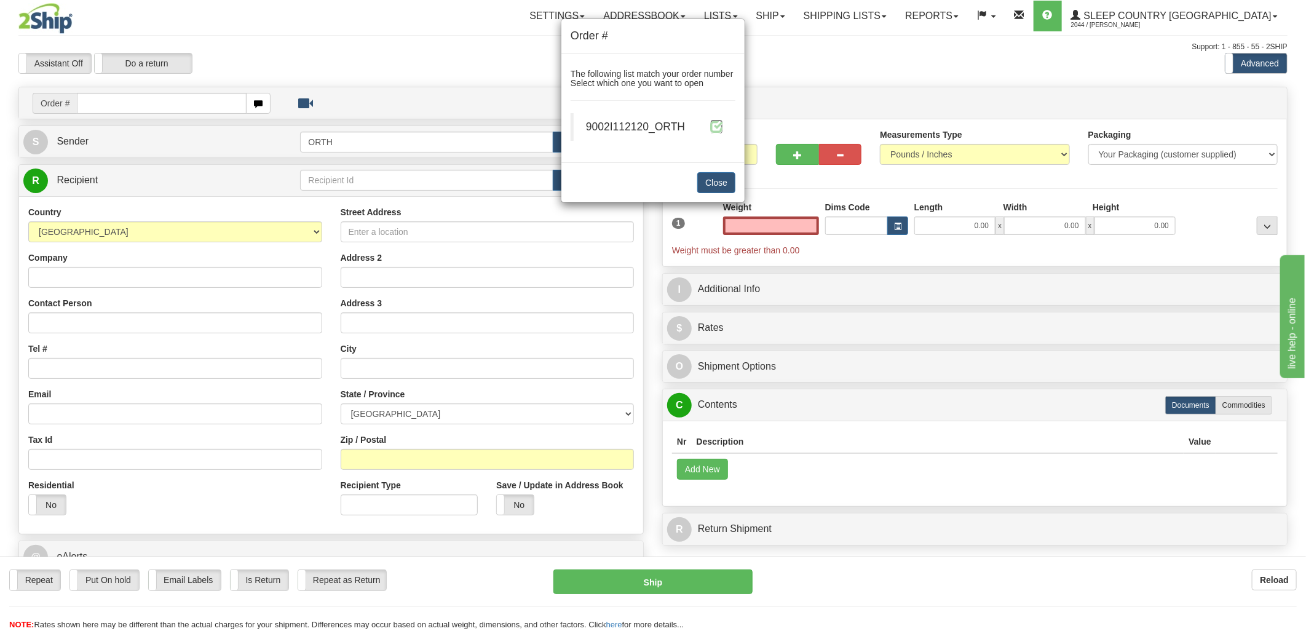
type input "0.00"
click at [714, 127] on span at bounding box center [716, 126] width 13 height 13
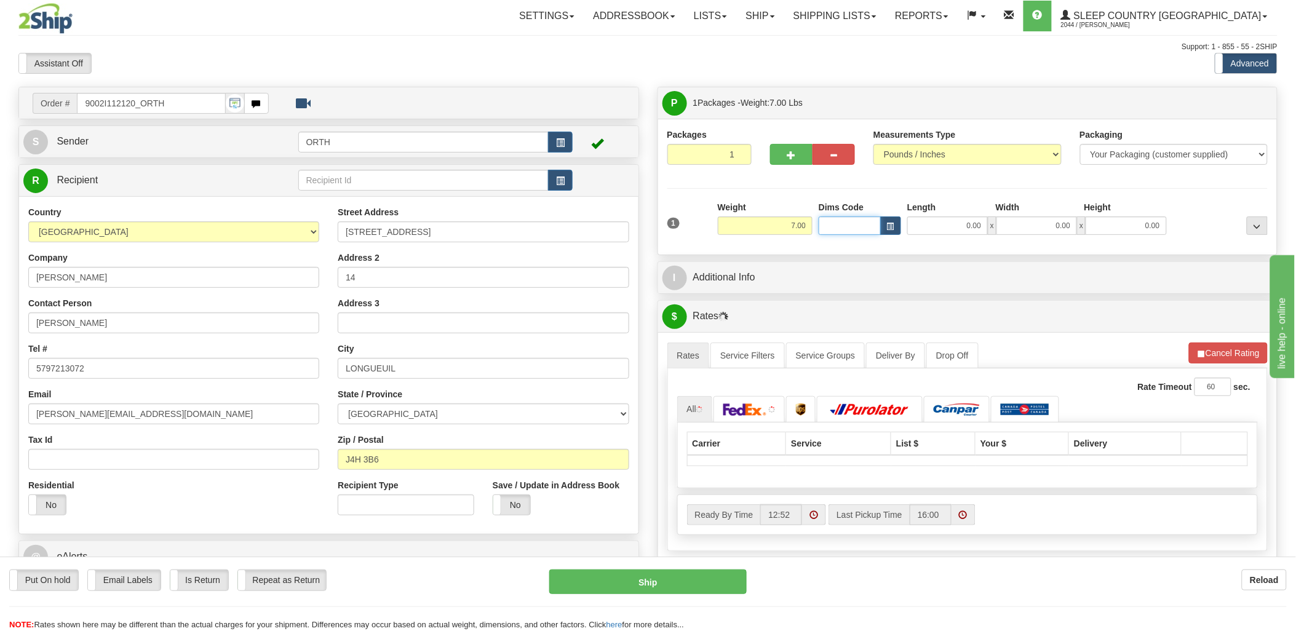
click at [841, 229] on input "Dims Code" at bounding box center [849, 225] width 62 height 18
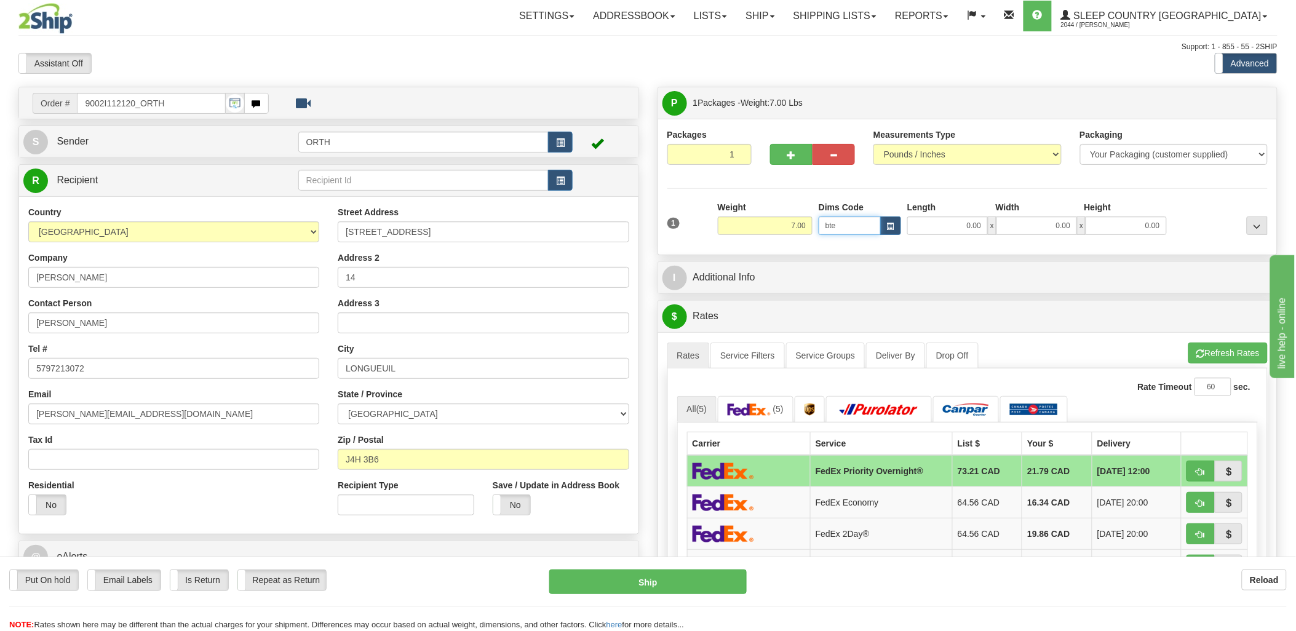
type input "bte"
click button "Delete" at bounding box center [0, 0] width 0 height 0
type input "15.00"
type input "5.00"
type input "25.00"
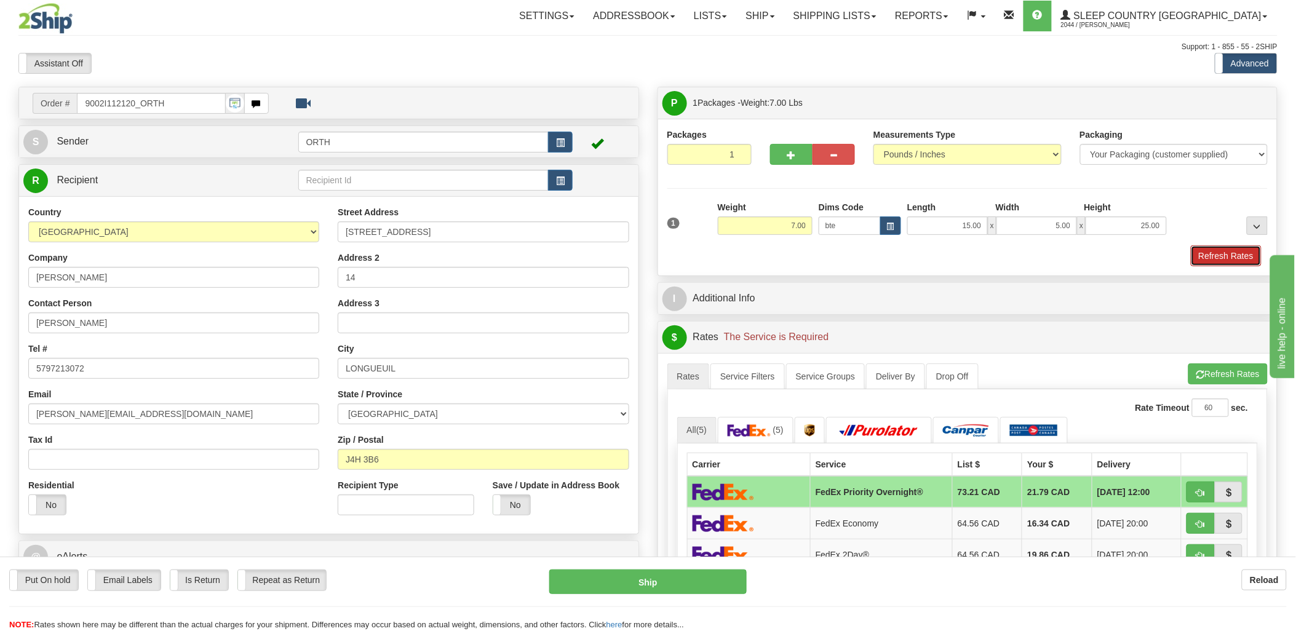
click at [1230, 254] on button "Refresh Rates" at bounding box center [1226, 255] width 71 height 21
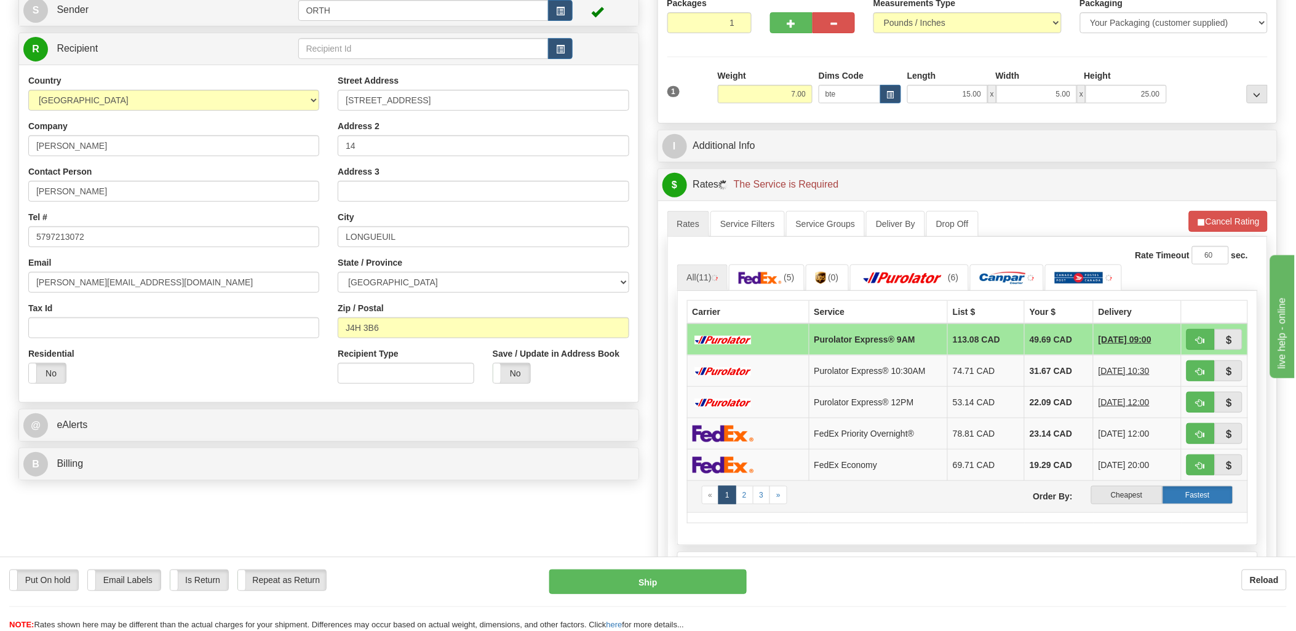
scroll to position [341, 0]
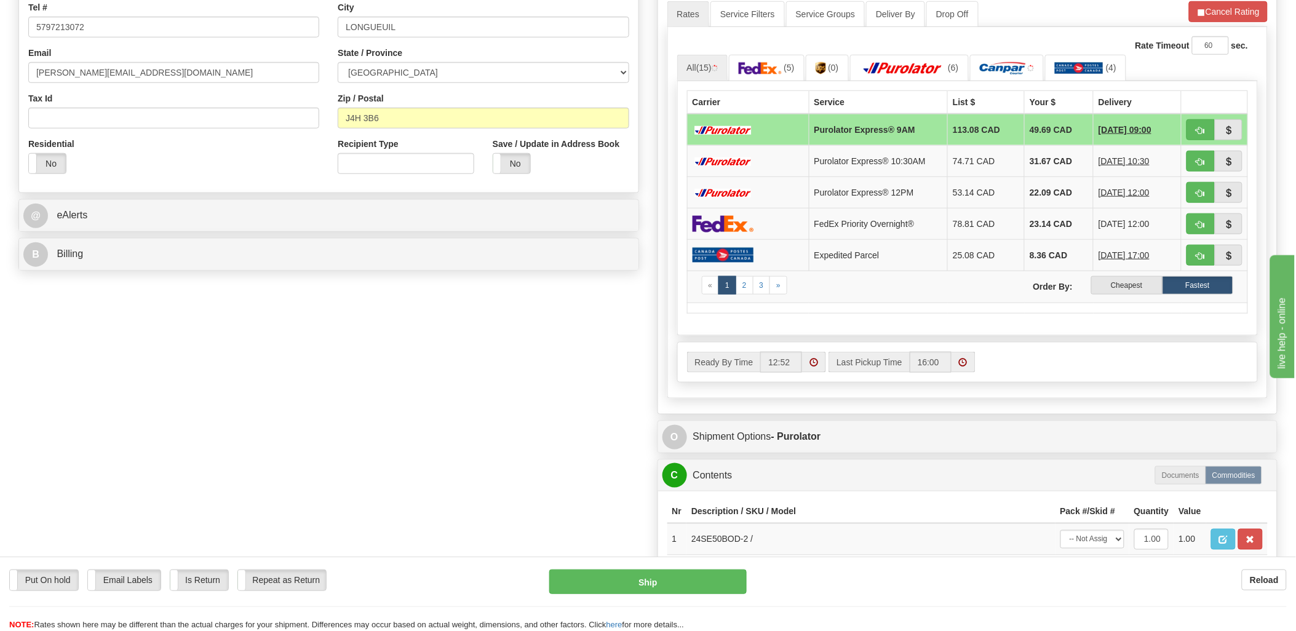
click at [1143, 295] on label "Cheapest" at bounding box center [1126, 285] width 71 height 18
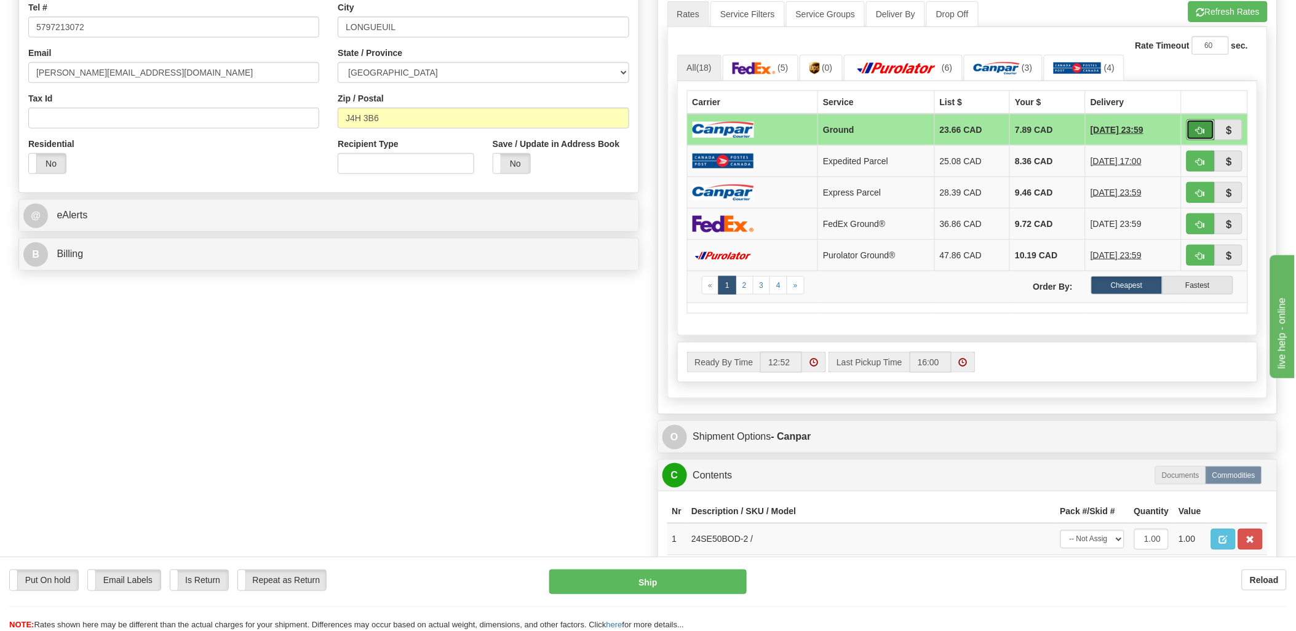
click at [1206, 127] on button "button" at bounding box center [1200, 129] width 28 height 21
type input "1"
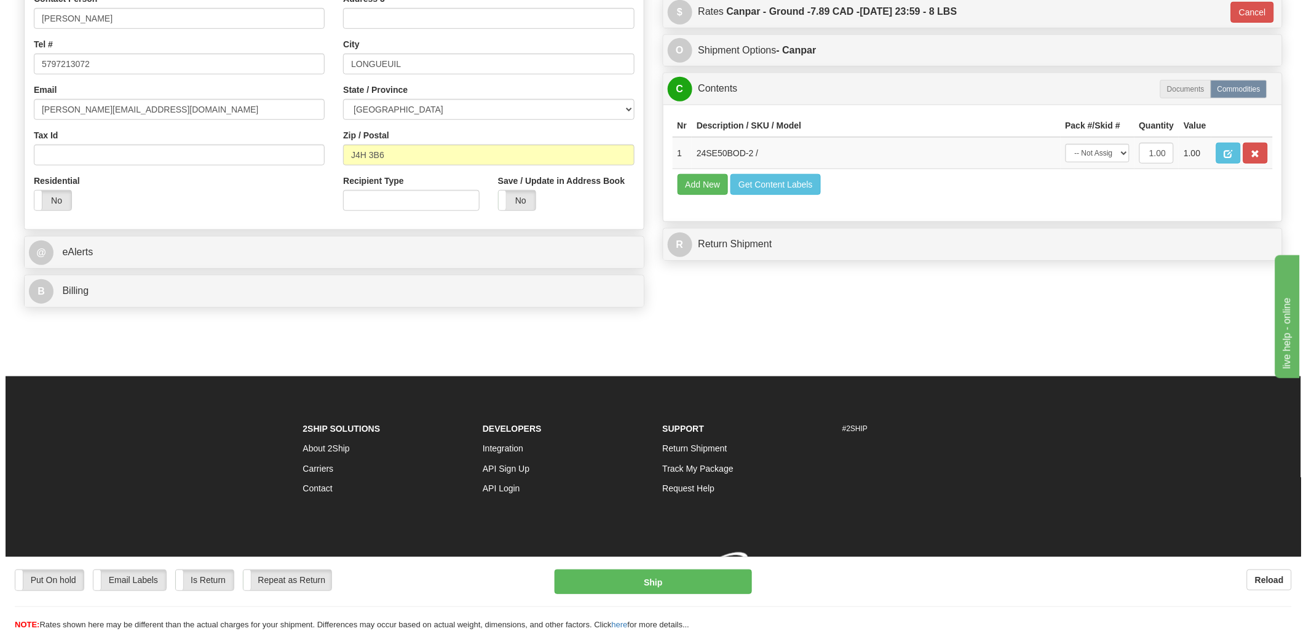
scroll to position [323, 0]
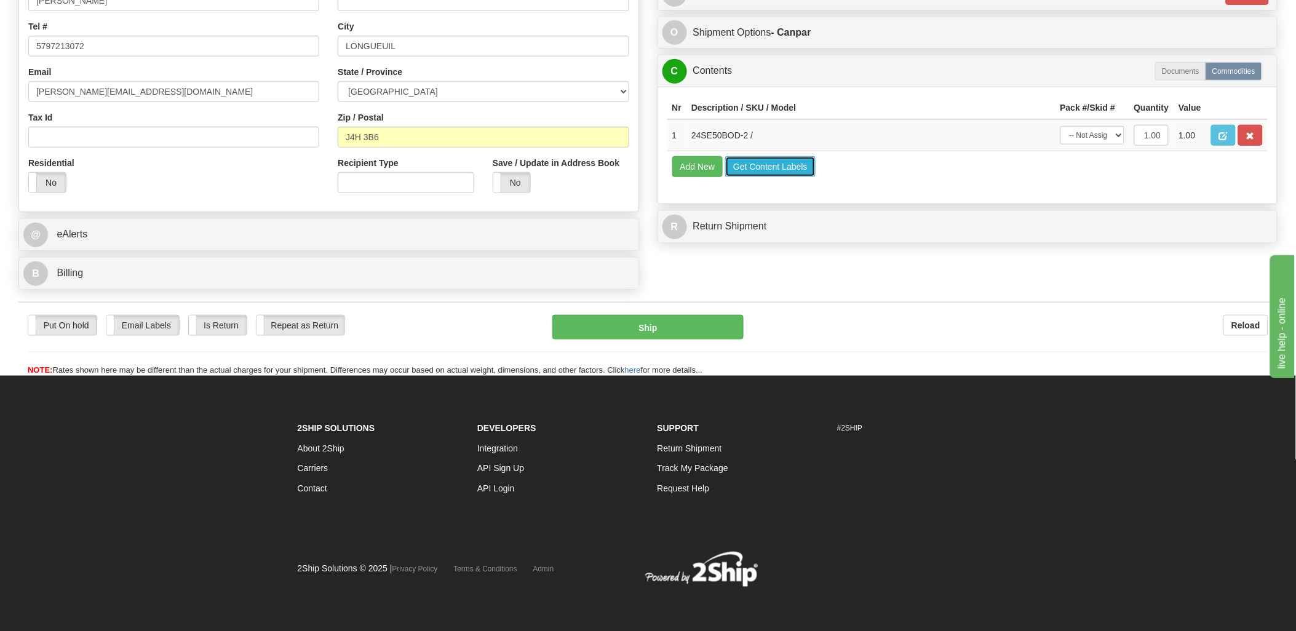
click at [798, 177] on button "Get Content Labels" at bounding box center [770, 166] width 90 height 21
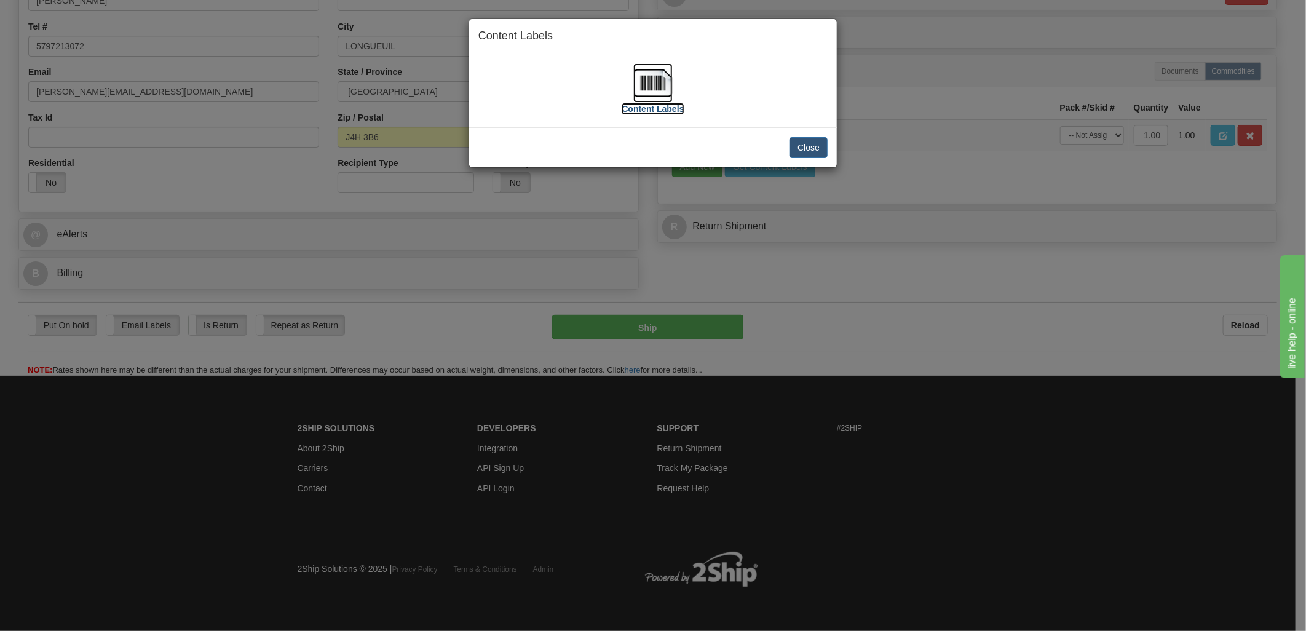
click at [643, 79] on img at bounding box center [652, 82] width 39 height 39
click at [808, 148] on button "Close" at bounding box center [809, 147] width 38 height 21
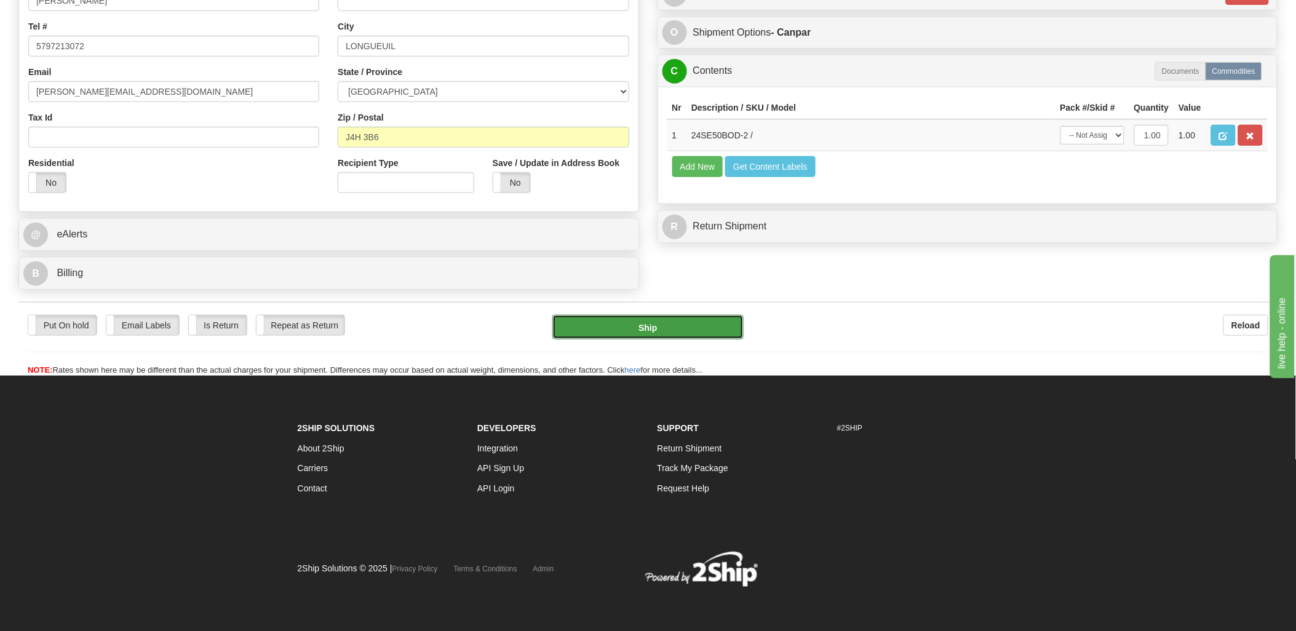
click at [660, 333] on button "Ship" at bounding box center [647, 327] width 191 height 25
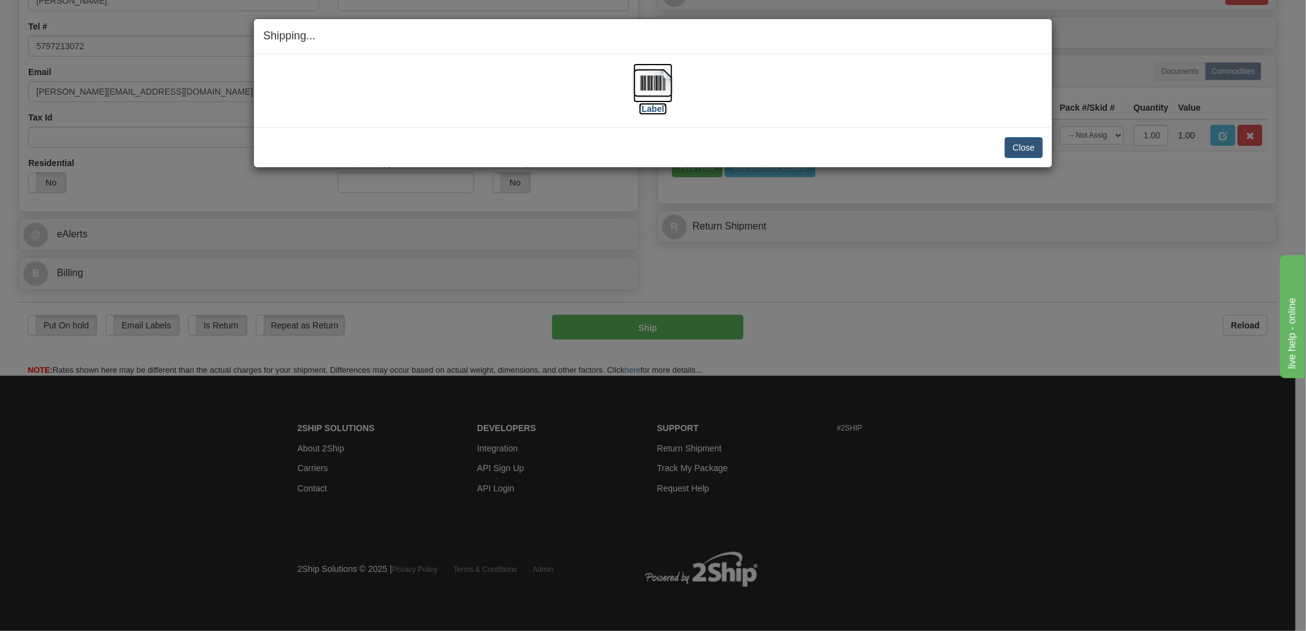
click at [660, 74] on img at bounding box center [652, 82] width 39 height 39
click at [1029, 144] on button "Close" at bounding box center [1024, 147] width 38 height 21
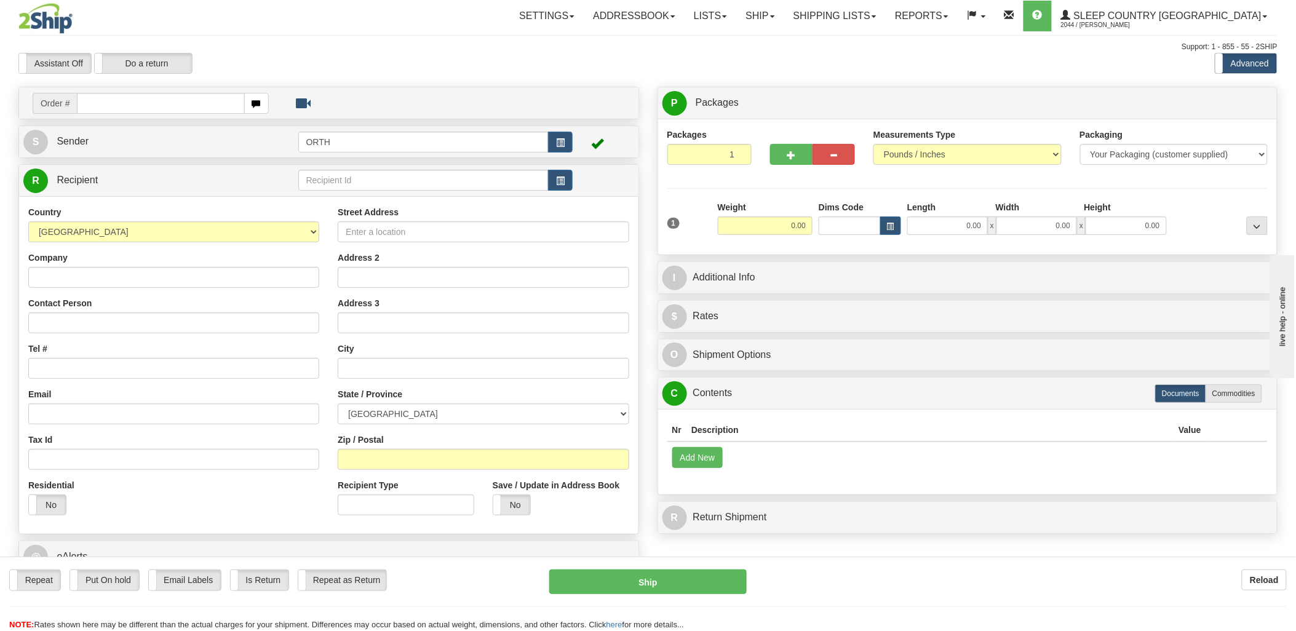
click at [176, 106] on input "text" at bounding box center [160, 103] width 167 height 21
click at [205, 108] on input "text" at bounding box center [160, 103] width 167 height 21
type input "9000i1"
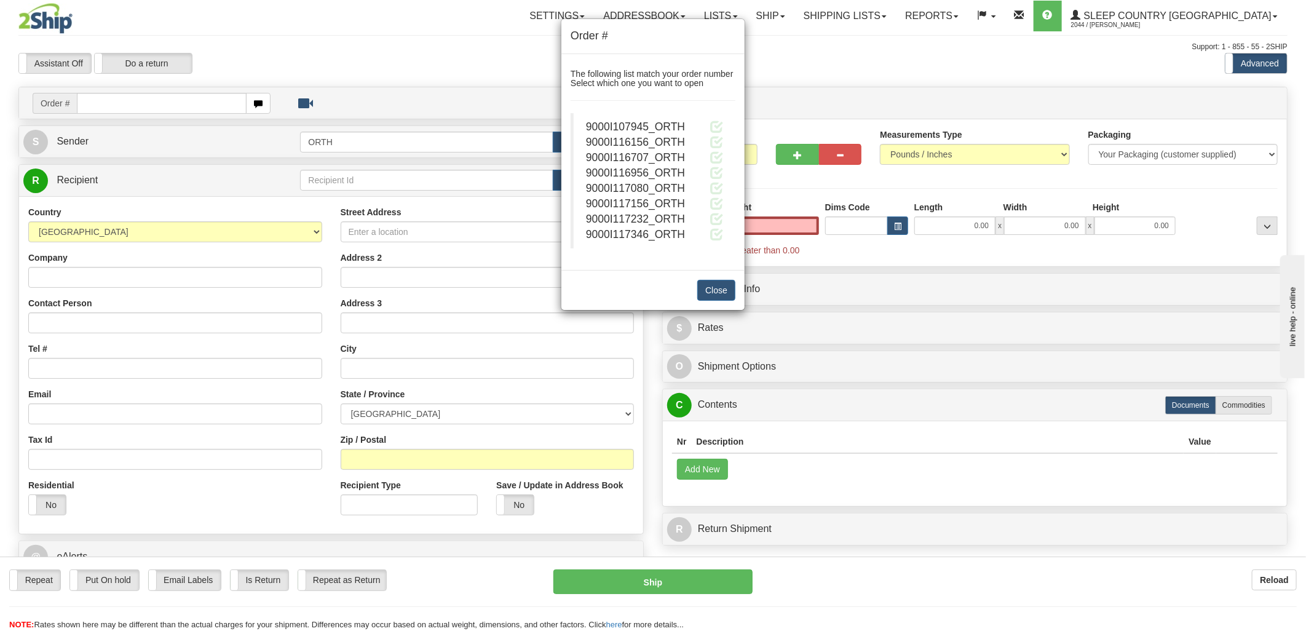
type input "0.00"
click at [726, 141] on blockquote "9000I107945_ORTH 9000I116156_ORTH 9000I116707_ORTH" at bounding box center [653, 180] width 165 height 135
click at [718, 139] on span at bounding box center [716, 141] width 13 height 13
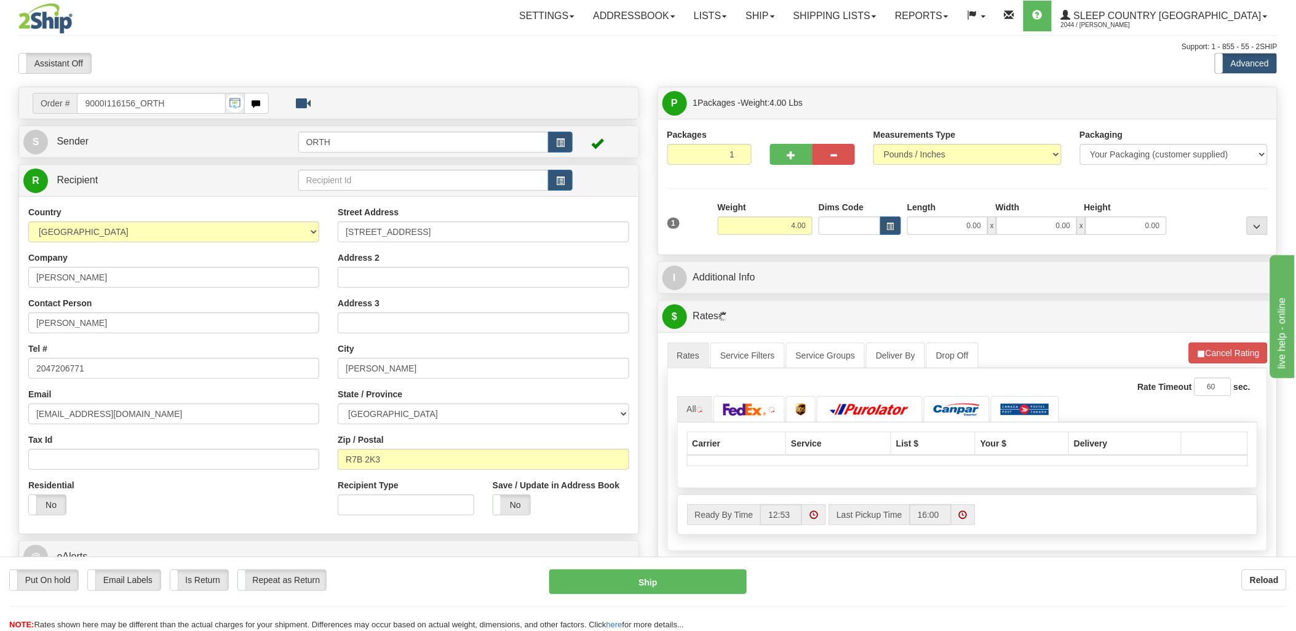
click at [842, 224] on div "Toggle navigation Settings Shipping Preferences Fields Preferences New" at bounding box center [648, 434] width 1296 height 868
click at [842, 224] on input "Dims Code" at bounding box center [849, 225] width 62 height 18
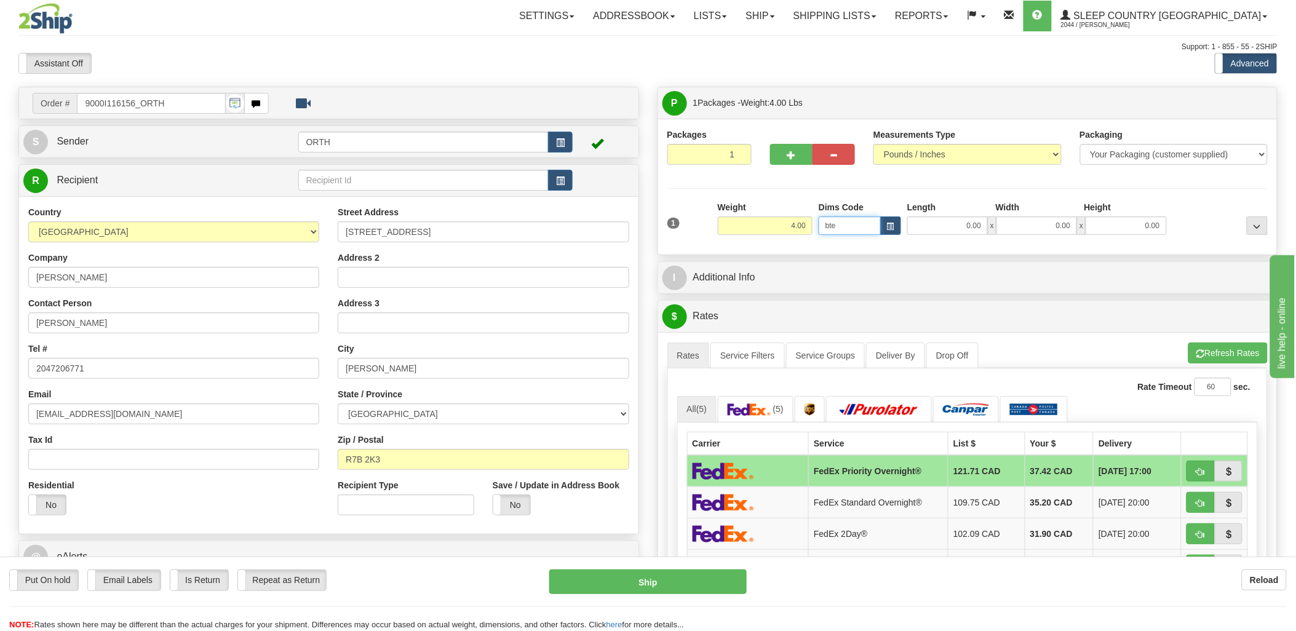
type input "bte"
click button "Delete" at bounding box center [0, 0] width 0 height 0
type input "15.00"
type input "5.00"
type input "25.00"
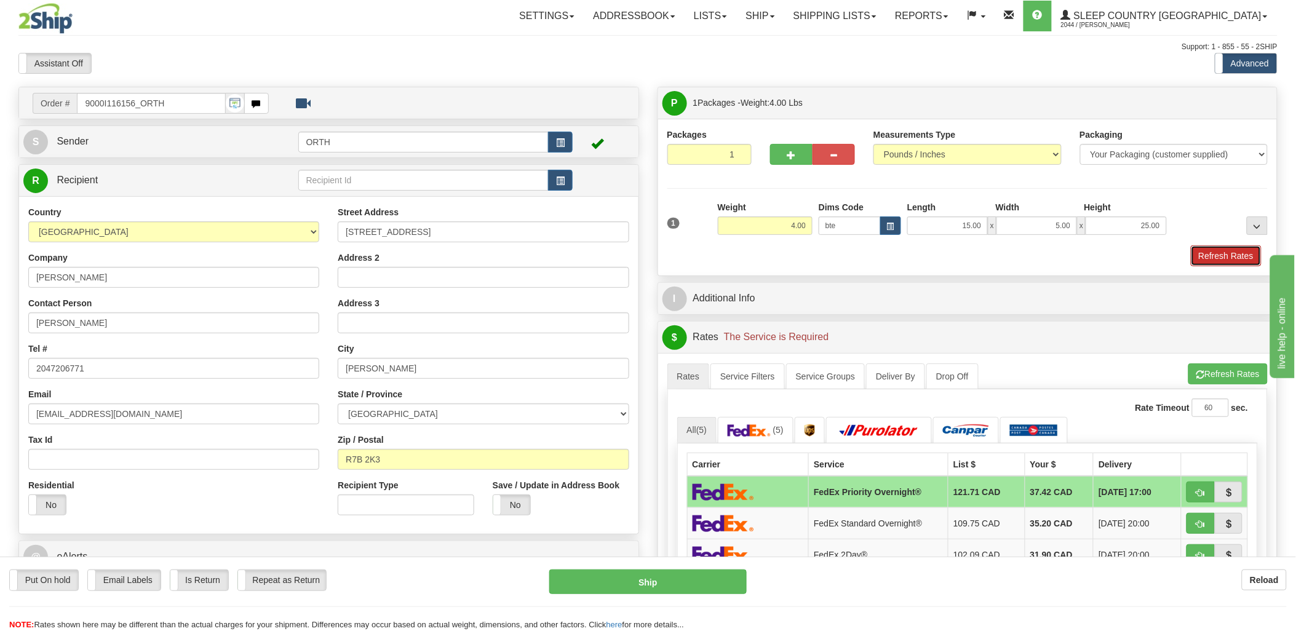
click at [1245, 250] on button "Refresh Rates" at bounding box center [1226, 255] width 71 height 21
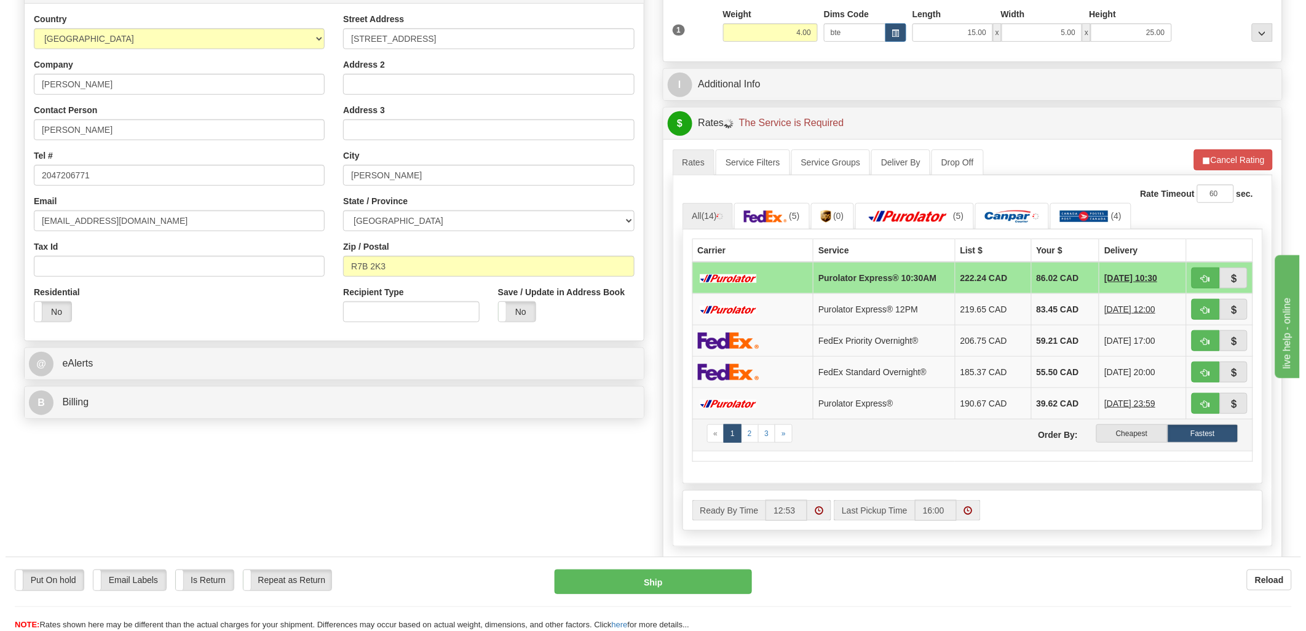
scroll to position [205, 0]
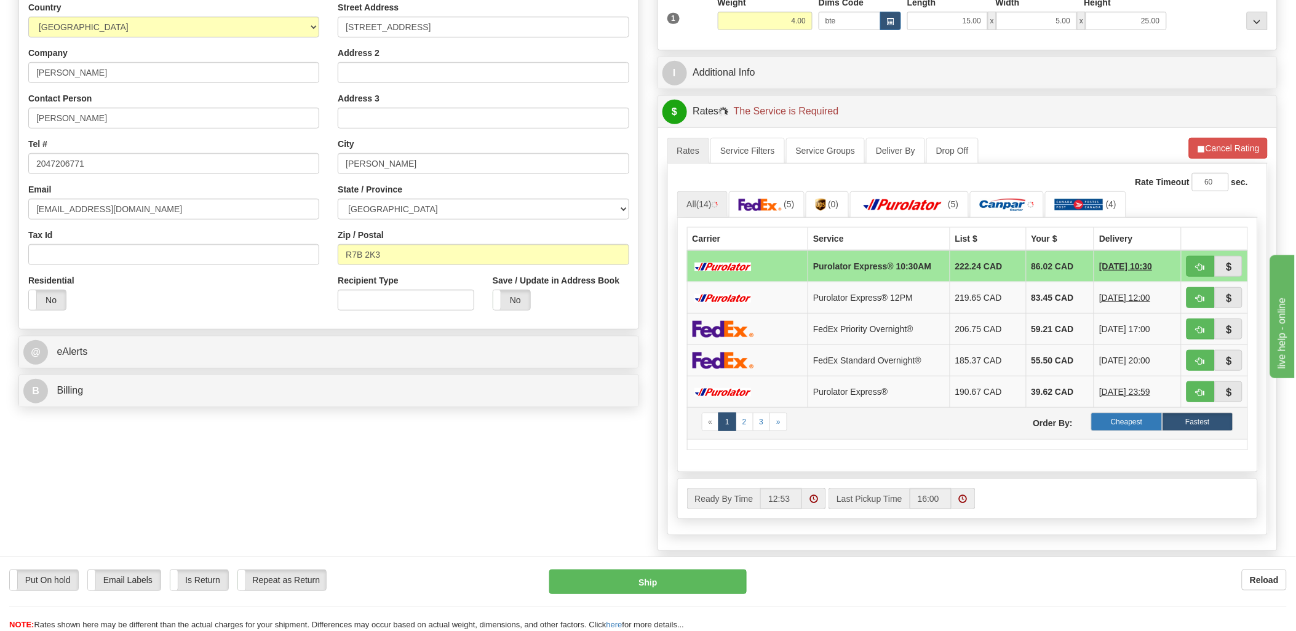
click at [1144, 429] on label "Cheapest" at bounding box center [1126, 422] width 71 height 18
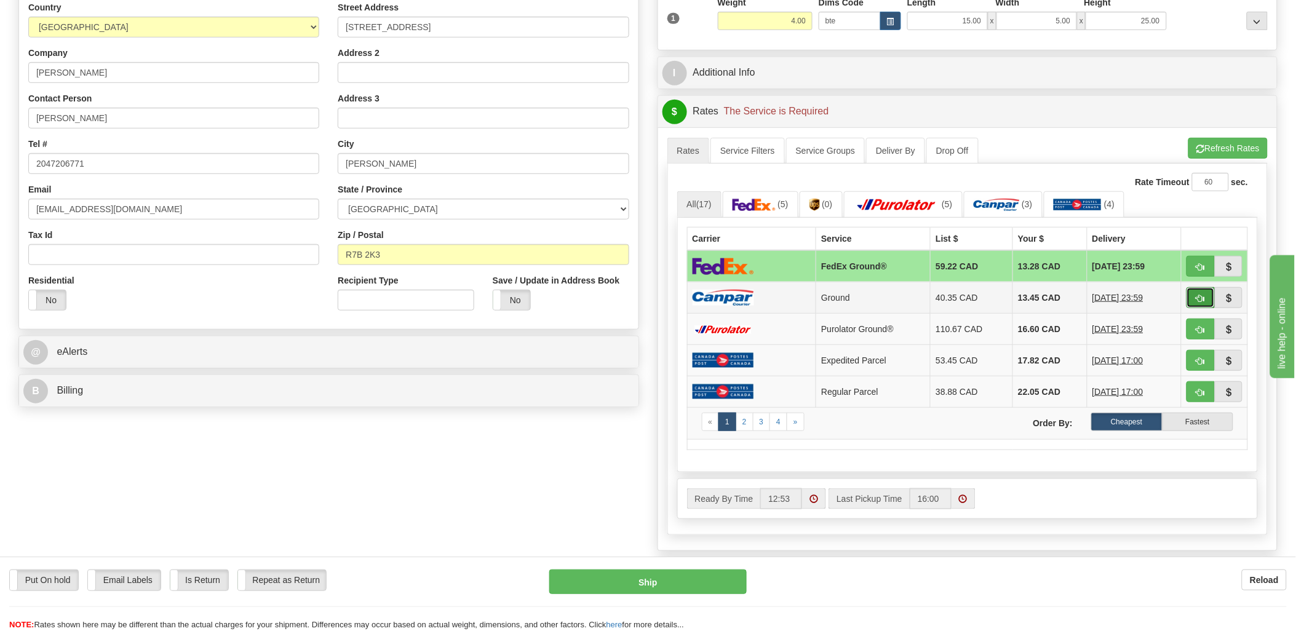
click at [1196, 297] on span "button" at bounding box center [1200, 299] width 9 height 8
type input "1"
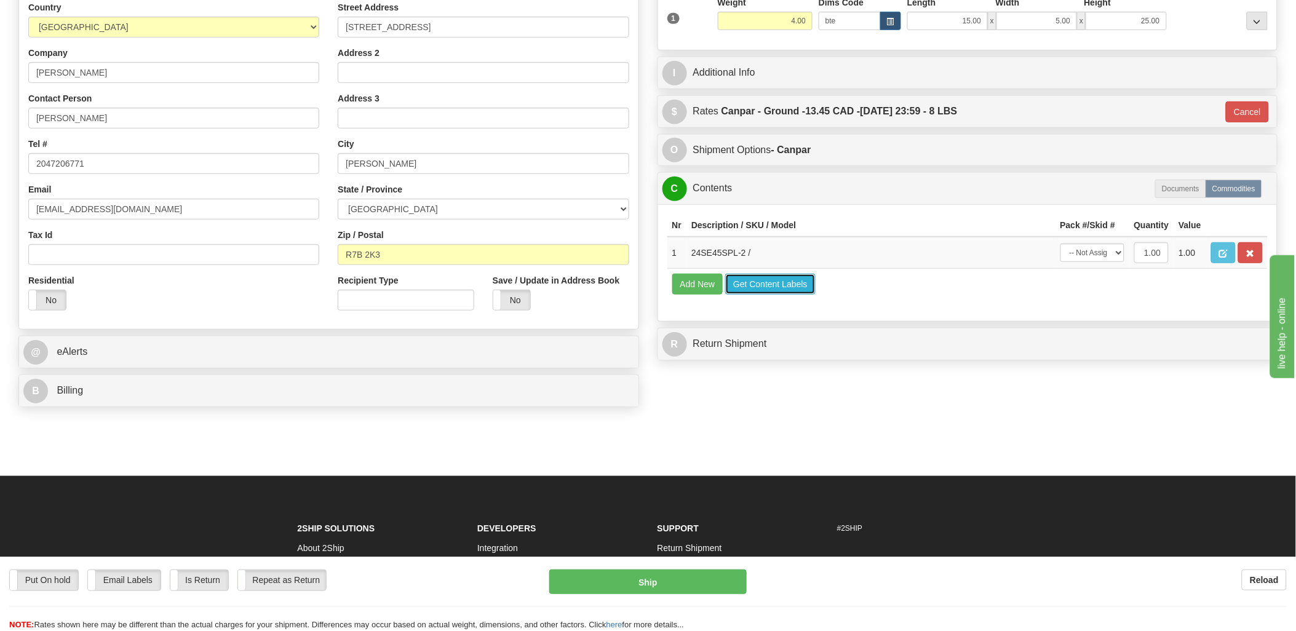
click at [755, 295] on button "Get Content Labels" at bounding box center [770, 284] width 90 height 21
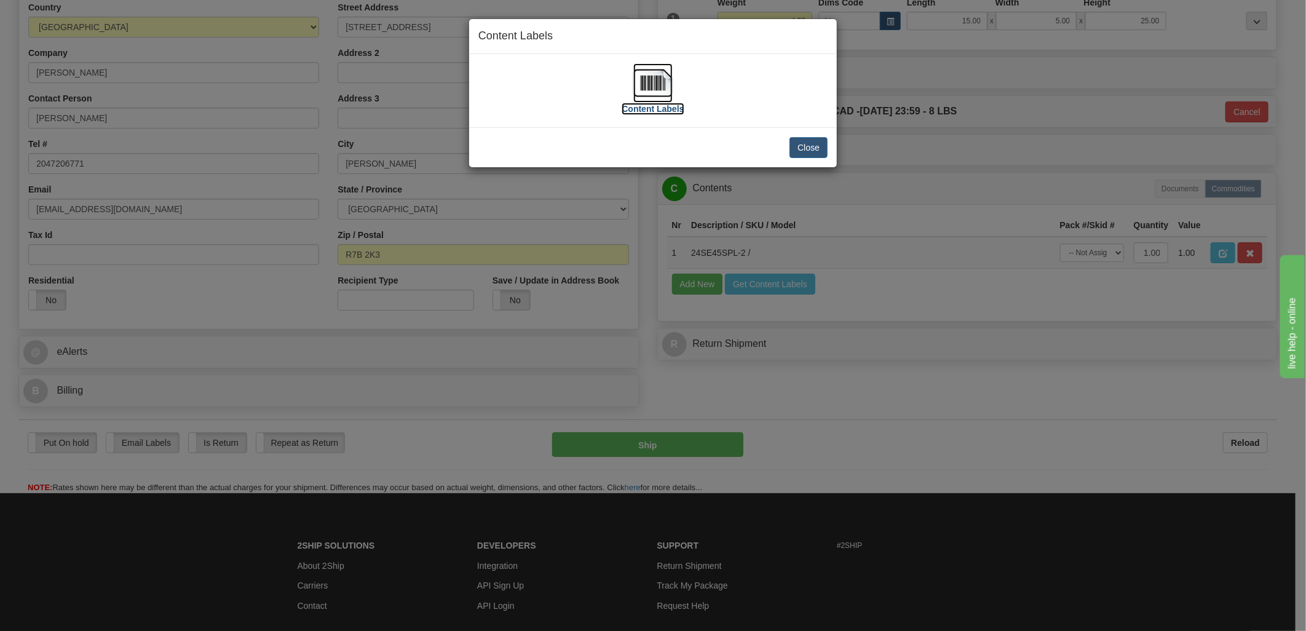
click at [660, 84] on img at bounding box center [652, 82] width 39 height 39
click at [824, 142] on button "Close" at bounding box center [809, 147] width 38 height 21
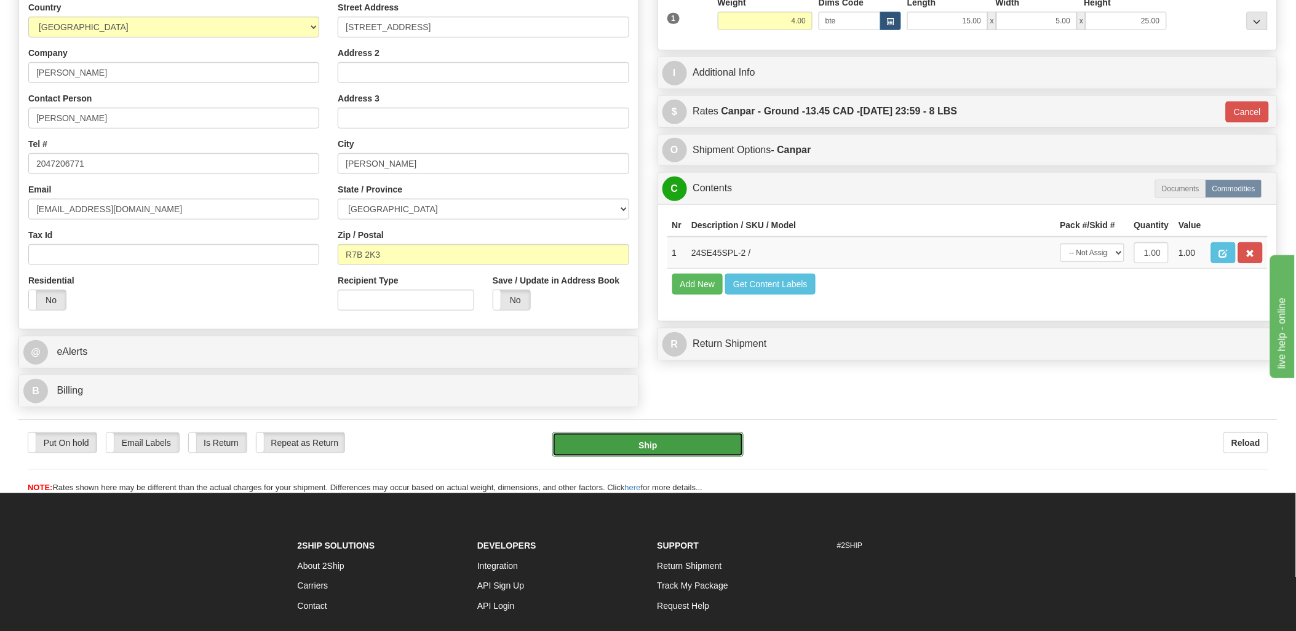
click at [662, 448] on button "Ship" at bounding box center [647, 444] width 191 height 25
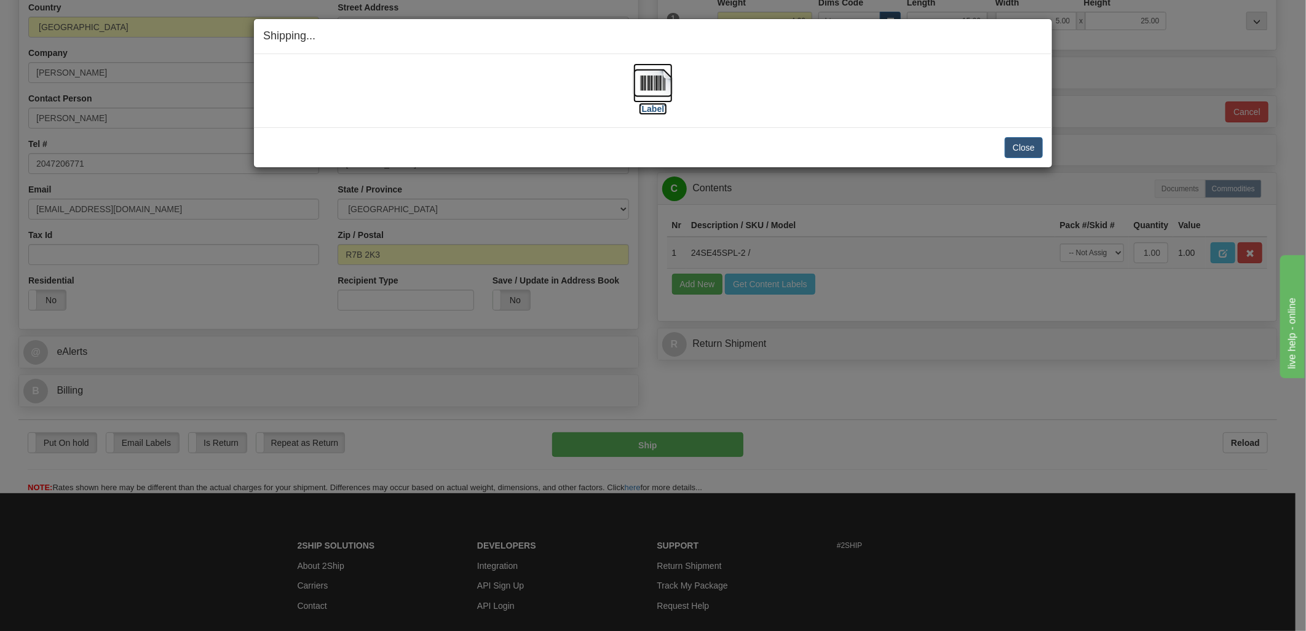
click at [661, 76] on img at bounding box center [652, 82] width 39 height 39
click at [850, 50] on div "Shipping... Your SHIPMENT will EXPIRE in" at bounding box center [653, 36] width 798 height 35
click at [1013, 139] on button "Close" at bounding box center [1024, 147] width 38 height 21
click at [1015, 146] on button "Close" at bounding box center [1024, 147] width 38 height 21
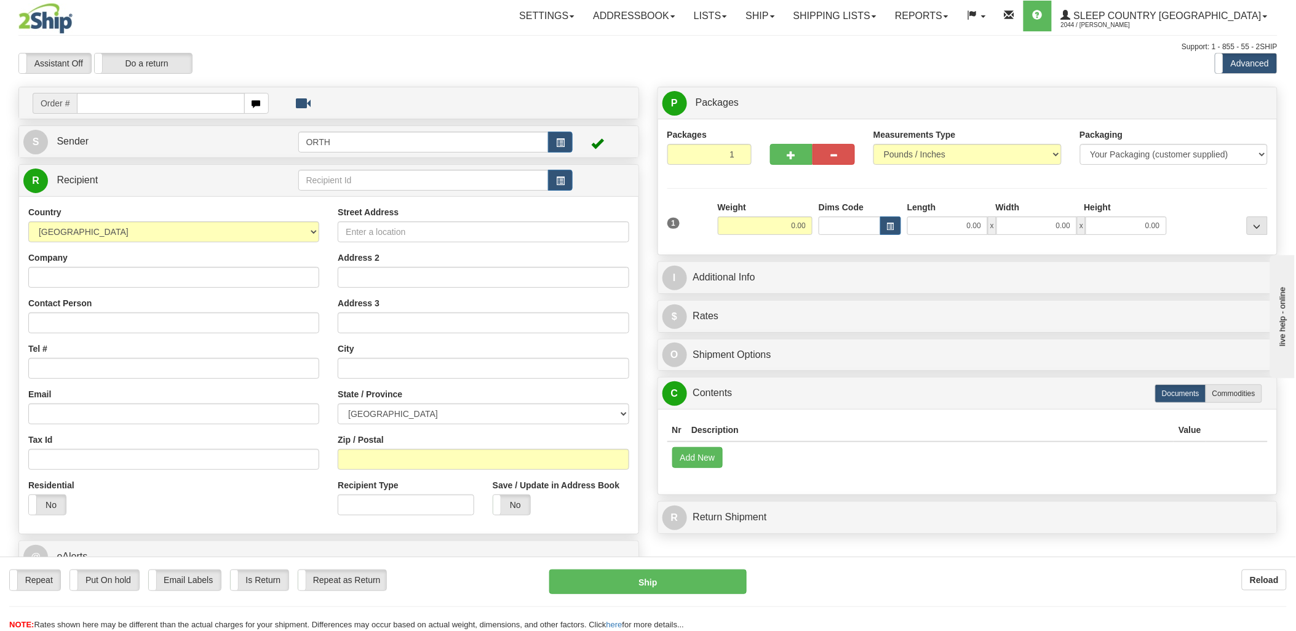
click at [168, 107] on input "text" at bounding box center [160, 103] width 167 height 21
type input "9000i"
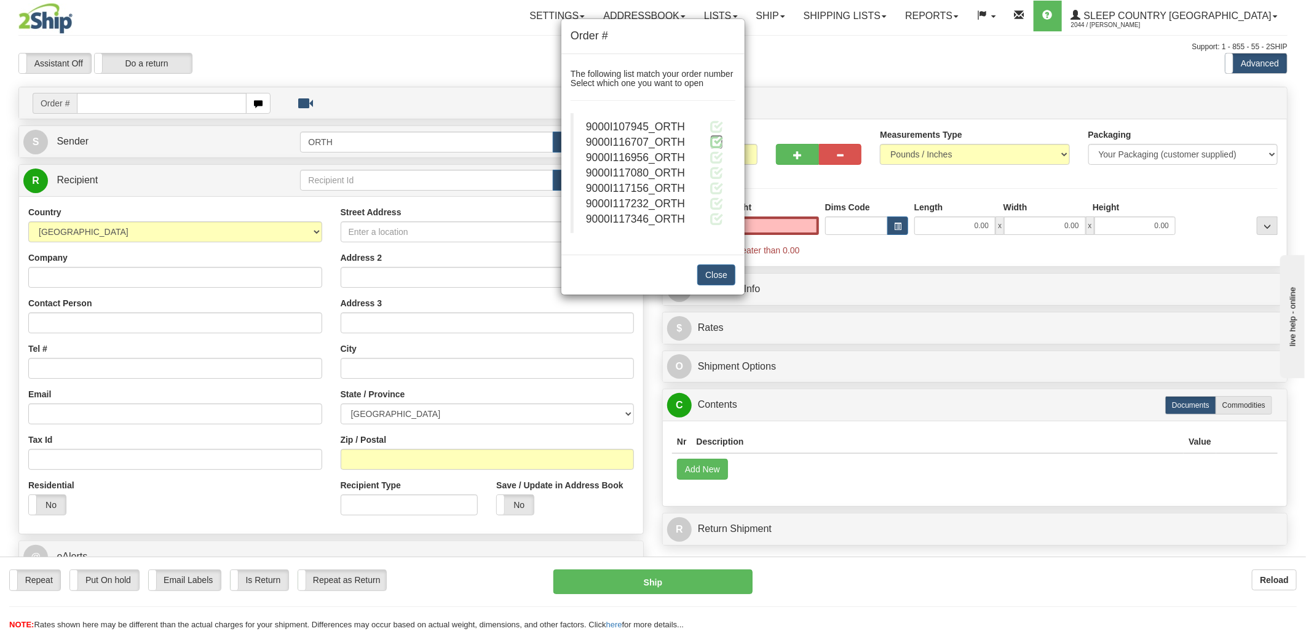
type input "0.00"
click at [718, 141] on span at bounding box center [716, 141] width 13 height 13
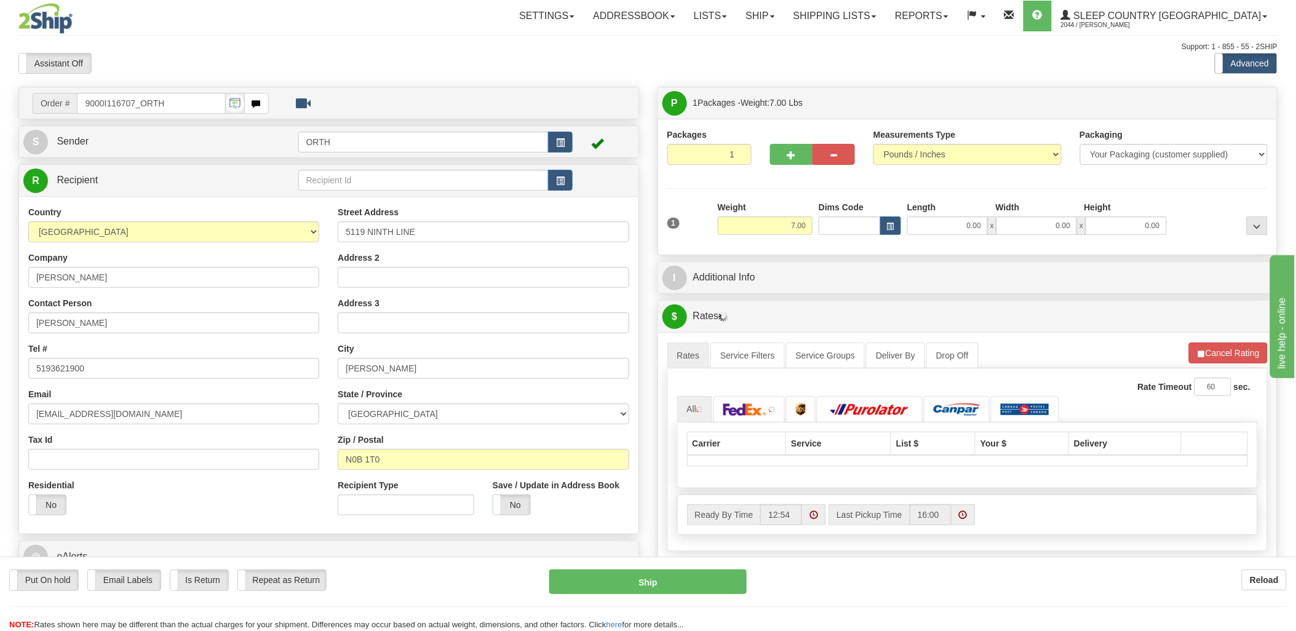
click at [837, 223] on div "Toggle navigation Settings Shipping Preferences Fields Preferences New" at bounding box center [648, 434] width 1296 height 868
click at [837, 223] on input "Dims Code" at bounding box center [849, 225] width 62 height 18
type input "bte"
click button "Delete" at bounding box center [0, 0] width 0 height 0
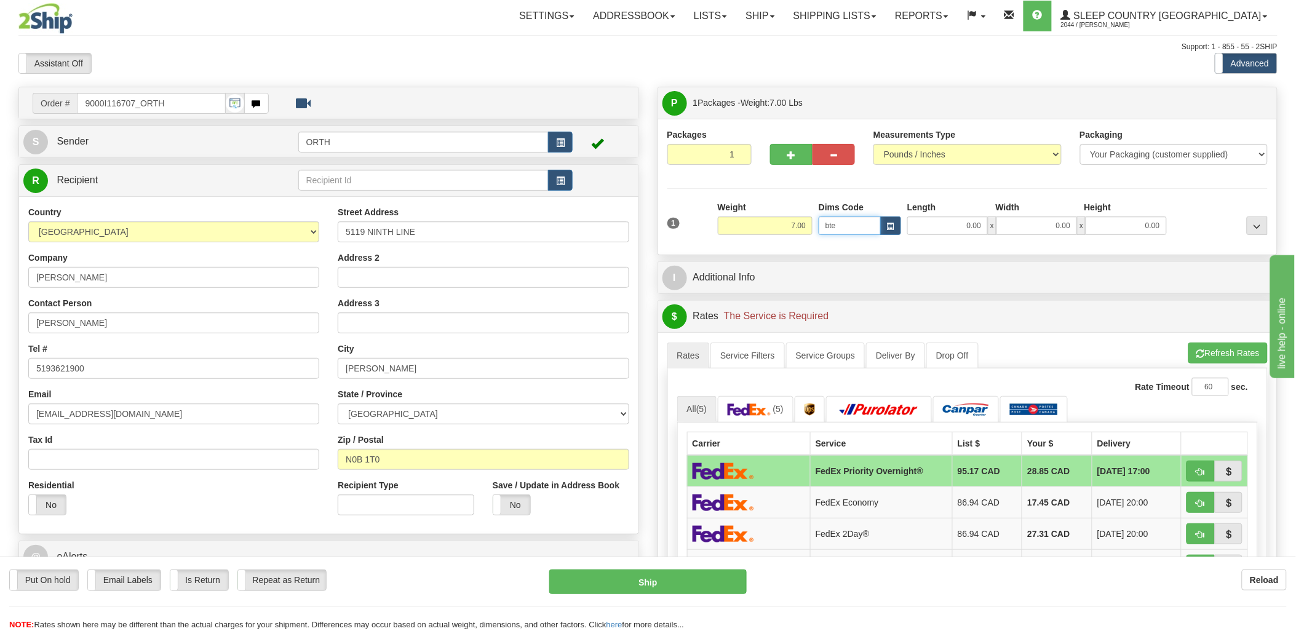
type input "15.00"
type input "5.00"
type input "25.00"
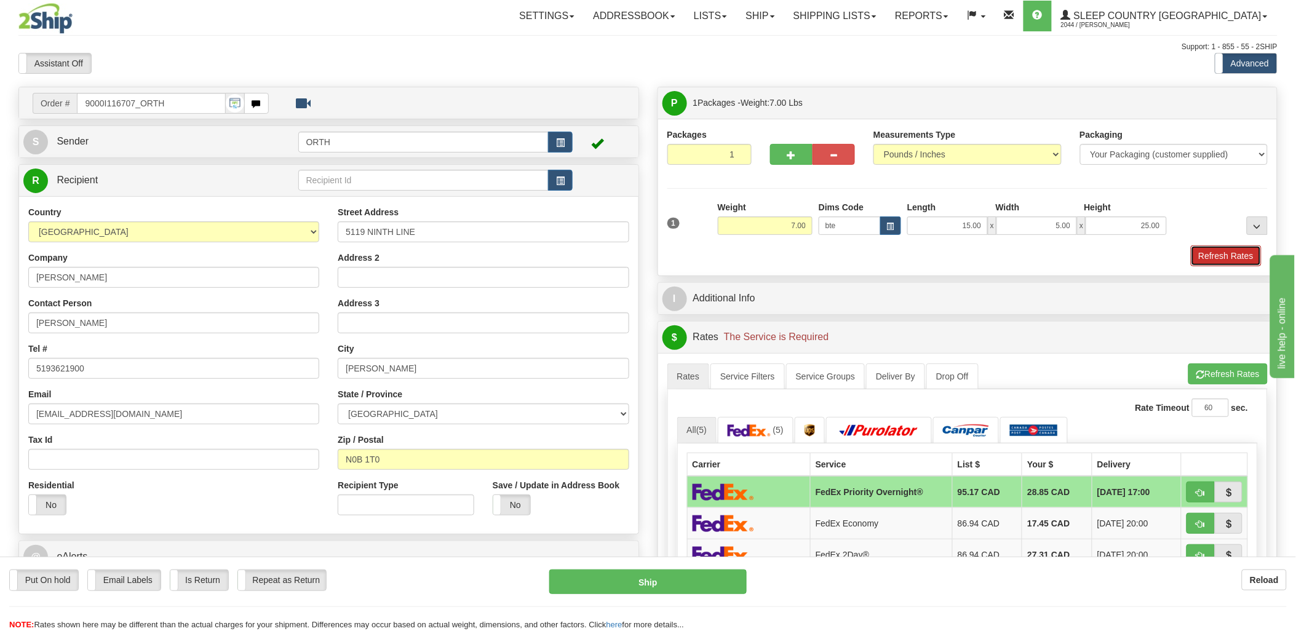
click at [1222, 264] on button "Refresh Rates" at bounding box center [1226, 255] width 71 height 21
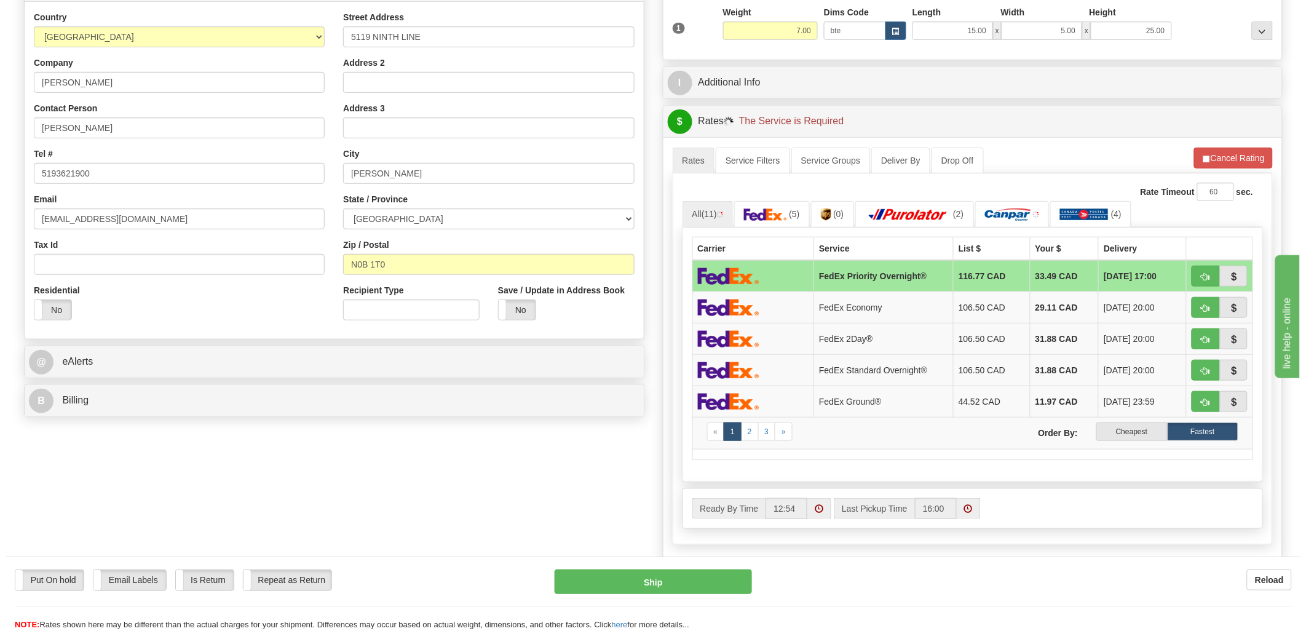
scroll to position [273, 0]
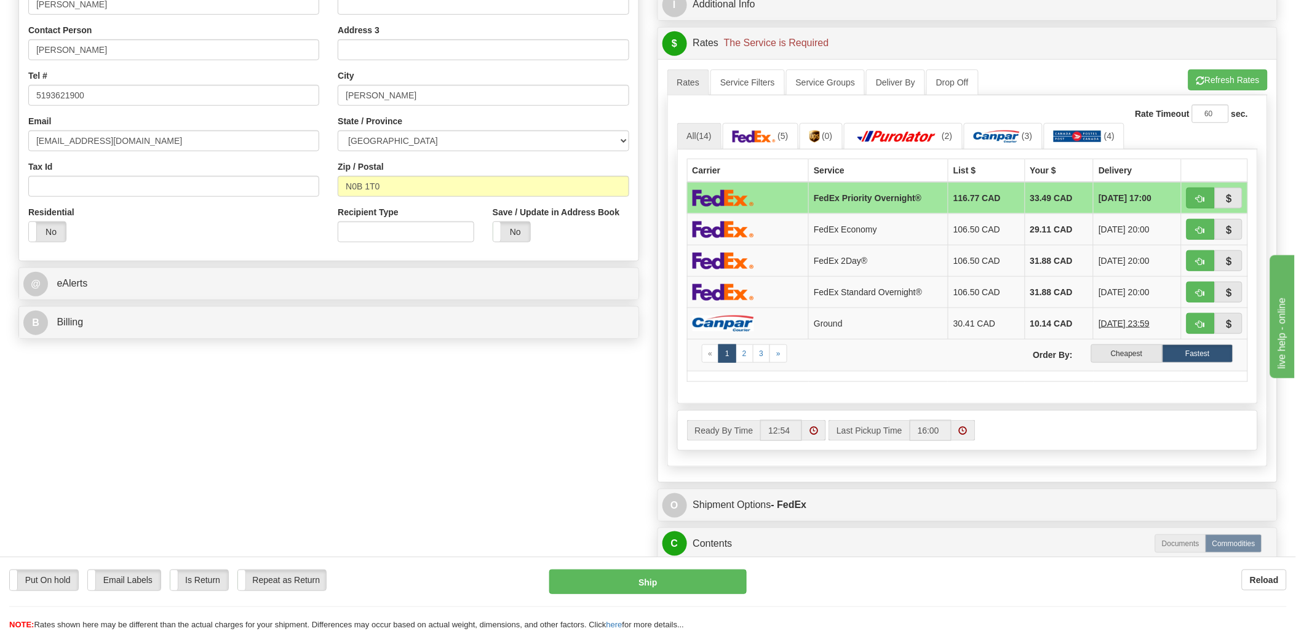
click at [1134, 355] on label "Cheapest" at bounding box center [1126, 353] width 71 height 18
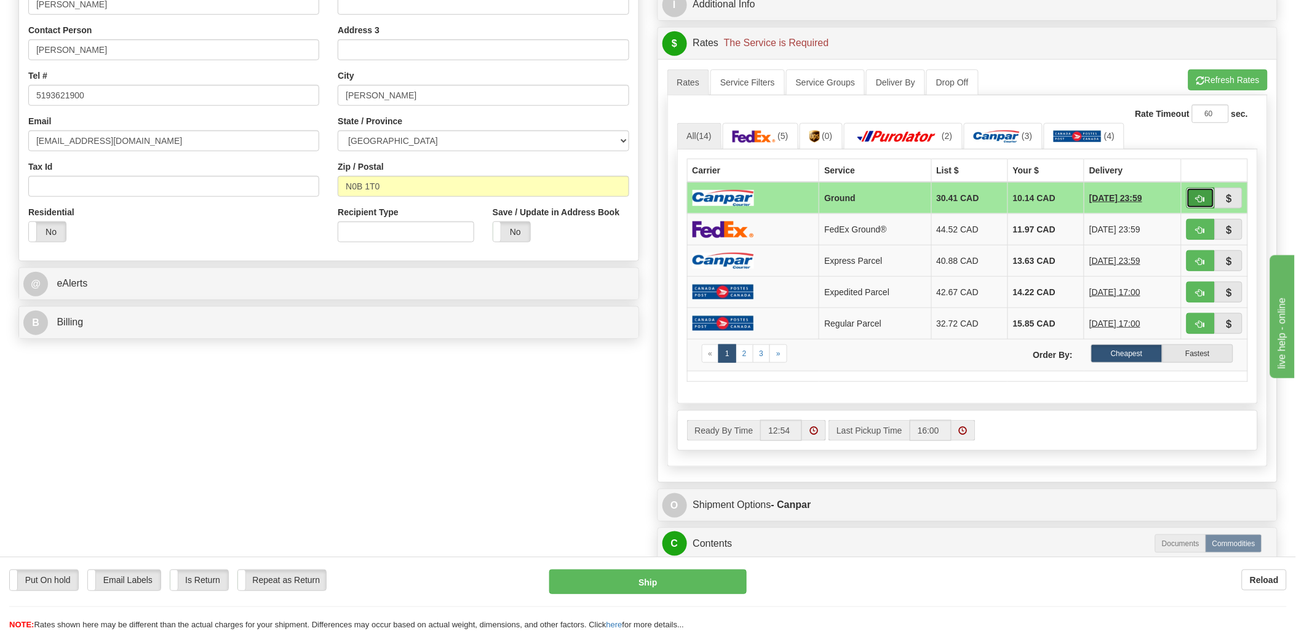
click at [1197, 199] on span "button" at bounding box center [1200, 199] width 9 height 8
type input "1"
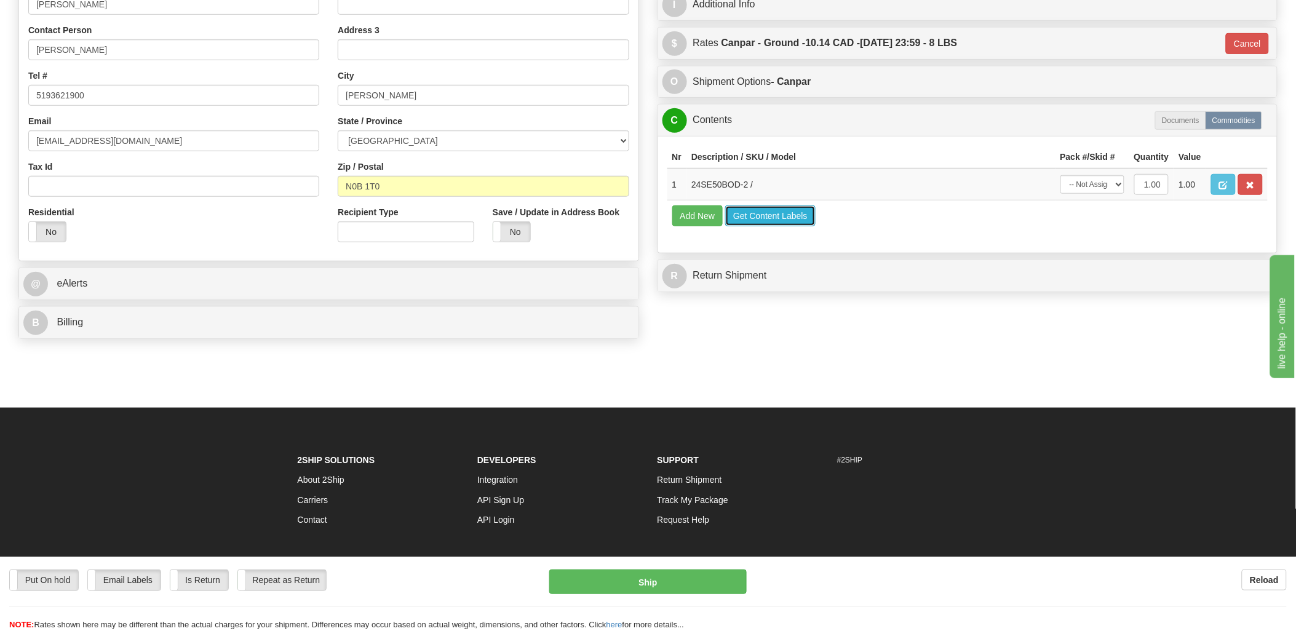
click at [788, 226] on button "Get Content Labels" at bounding box center [770, 215] width 90 height 21
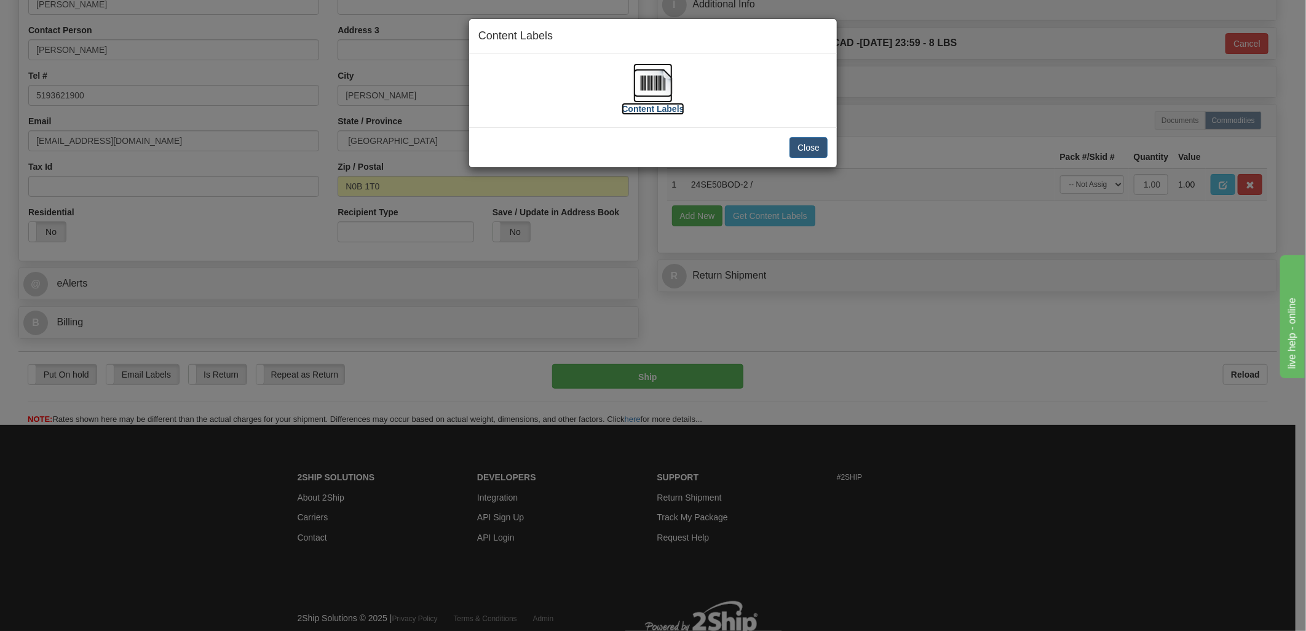
click at [654, 77] on img at bounding box center [652, 82] width 39 height 39
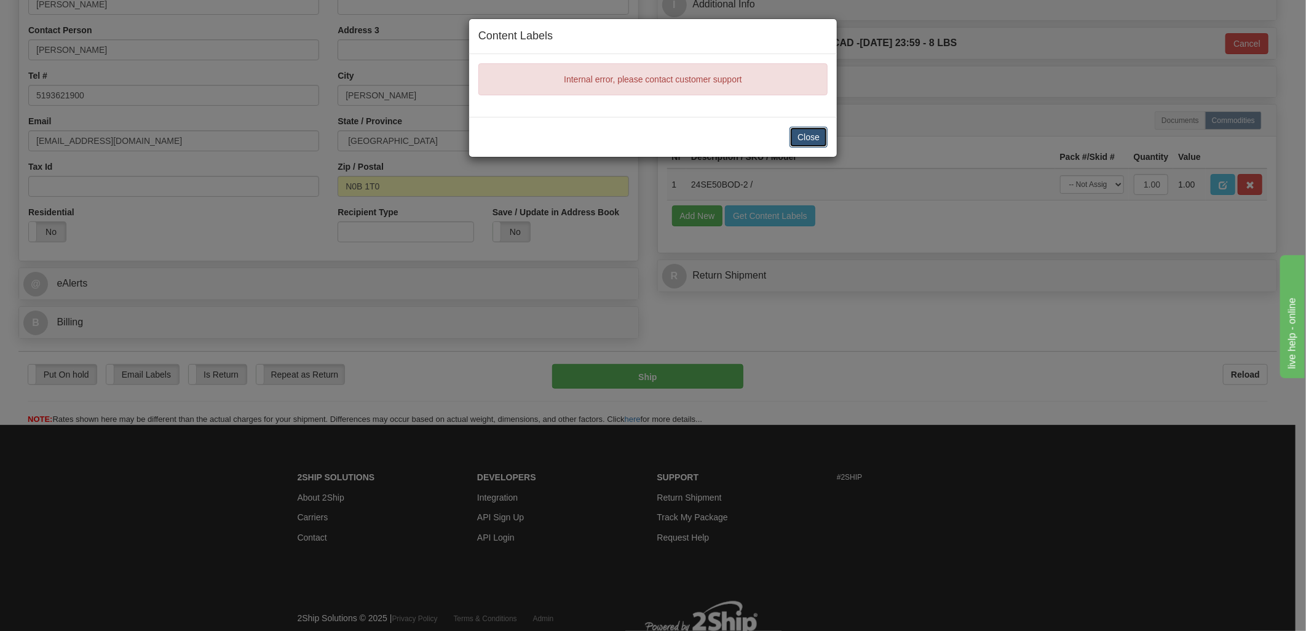
click at [803, 143] on button "Close" at bounding box center [809, 137] width 38 height 21
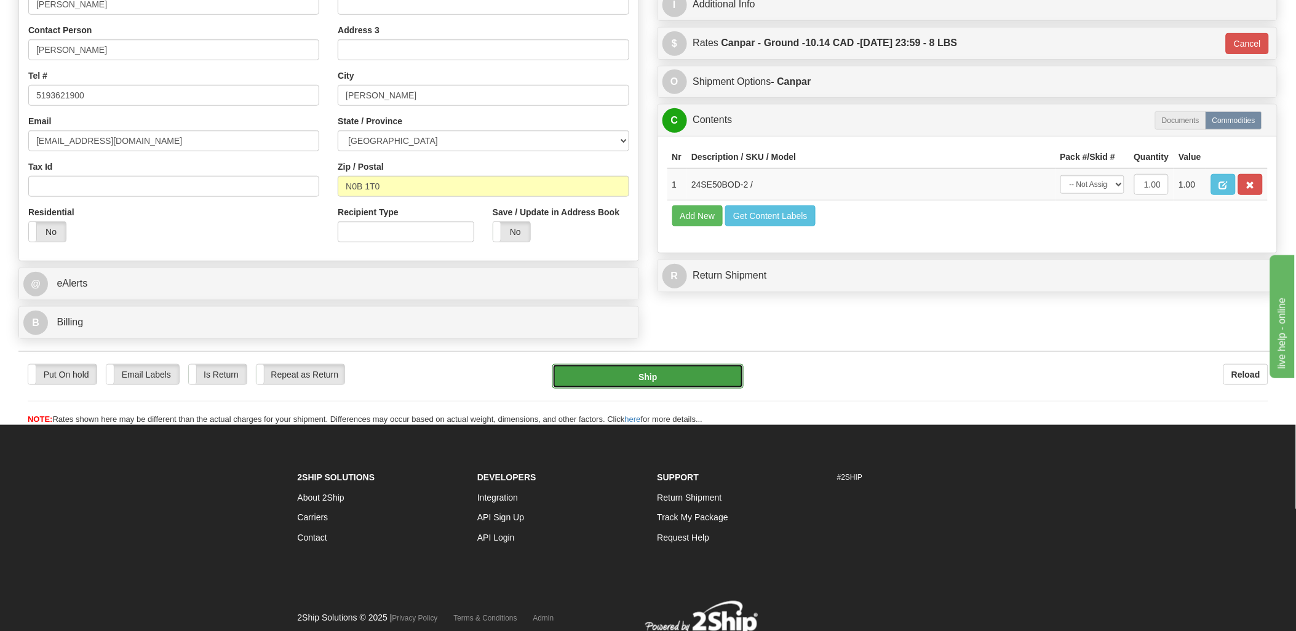
click at [677, 380] on button "Ship" at bounding box center [647, 376] width 191 height 25
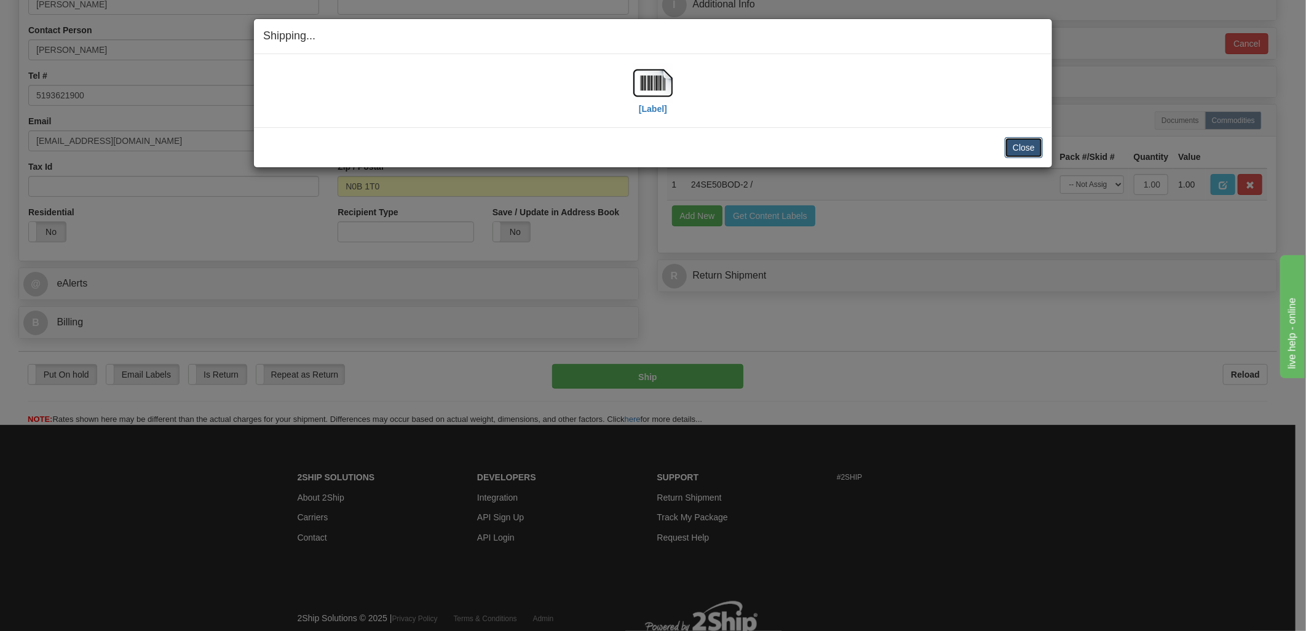
click at [1013, 150] on button "Close" at bounding box center [1024, 147] width 38 height 21
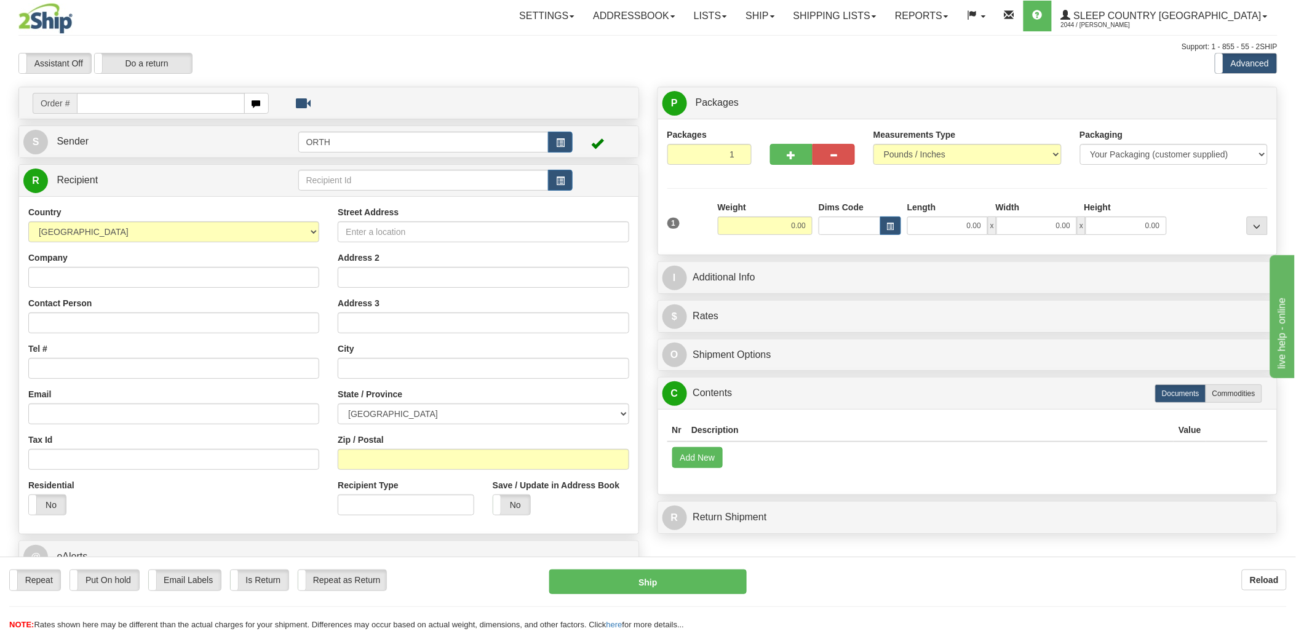
click at [115, 106] on input "text" at bounding box center [160, 103] width 167 height 21
click at [143, 98] on input "text" at bounding box center [160, 103] width 167 height 21
type input "9000i"
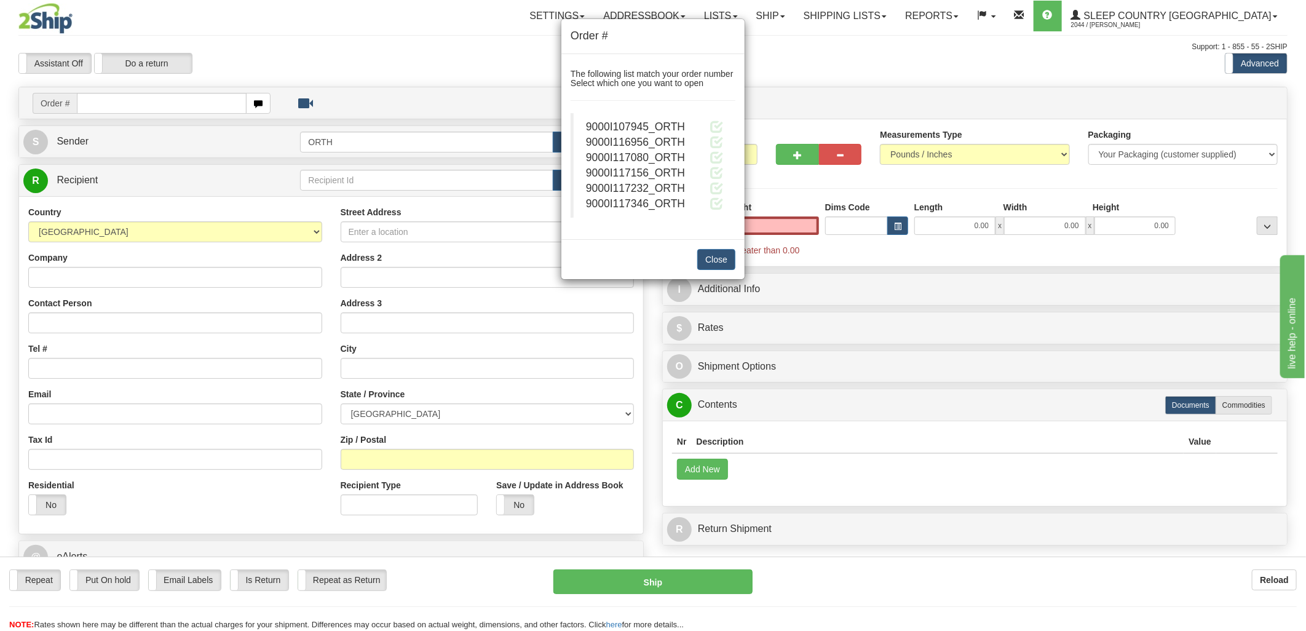
type input "0.00"
click at [726, 137] on blockquote "9000I107945_ORTH 9000I116956_ORTH 9000I117080_ORTH" at bounding box center [653, 165] width 165 height 105
click at [717, 140] on span at bounding box center [716, 141] width 13 height 13
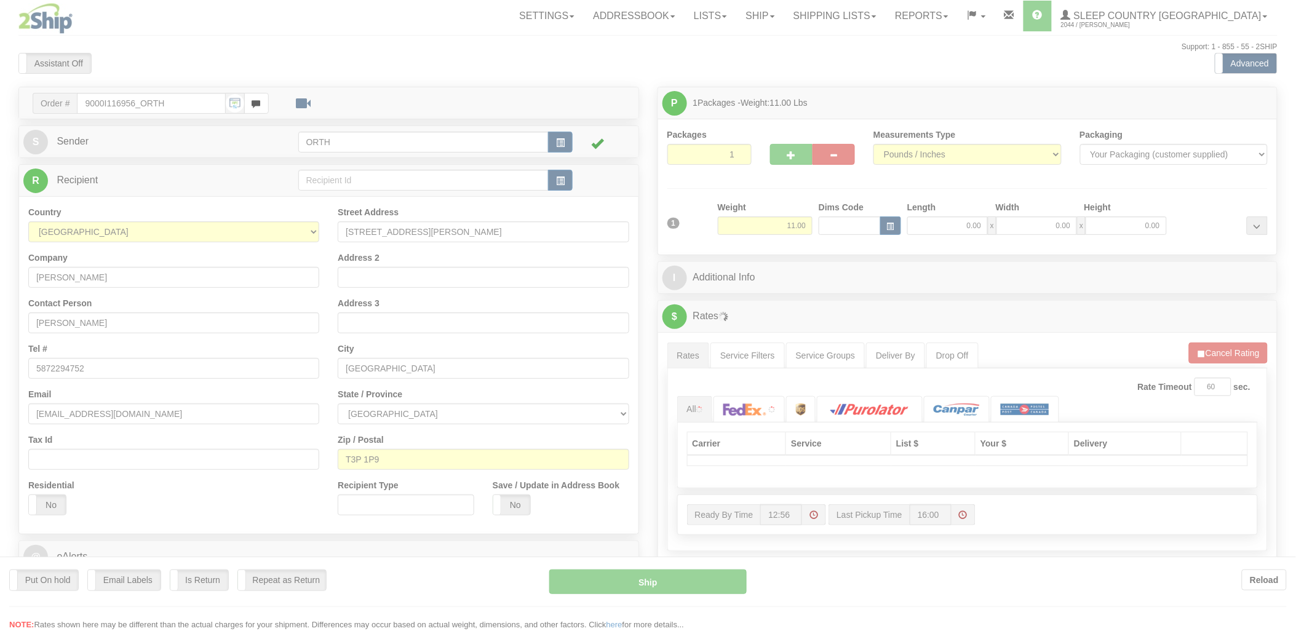
click at [846, 226] on div at bounding box center [648, 315] width 1296 height 631
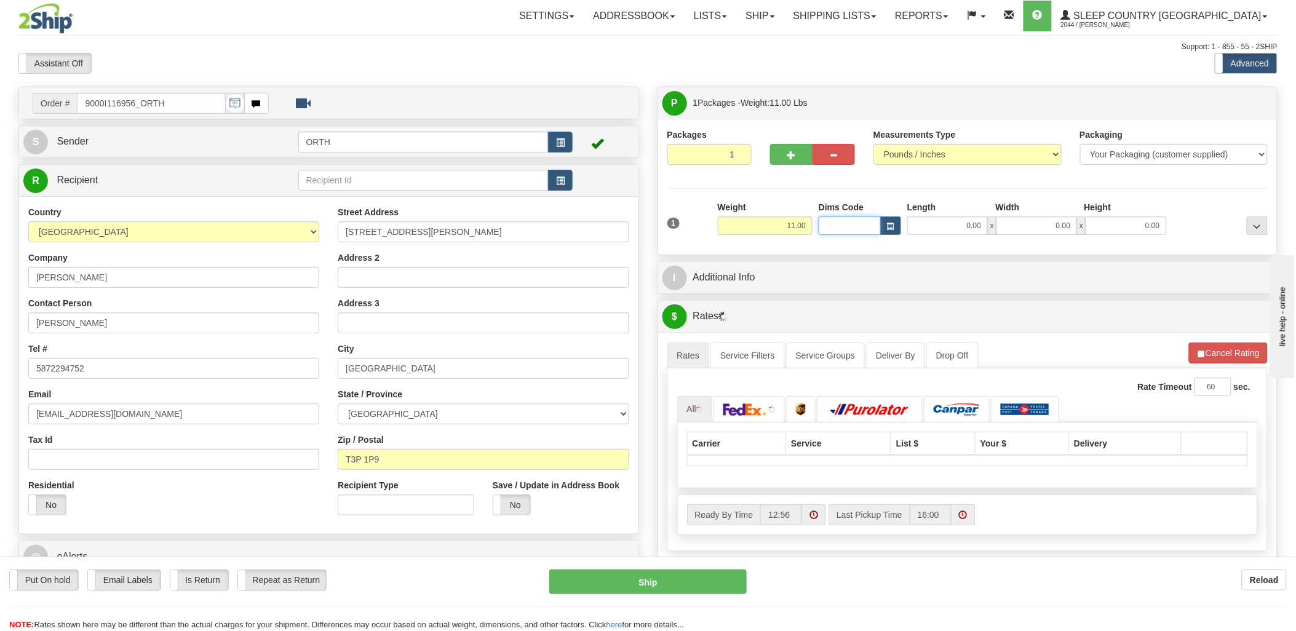
click at [846, 226] on input "Dims Code" at bounding box center [849, 225] width 62 height 18
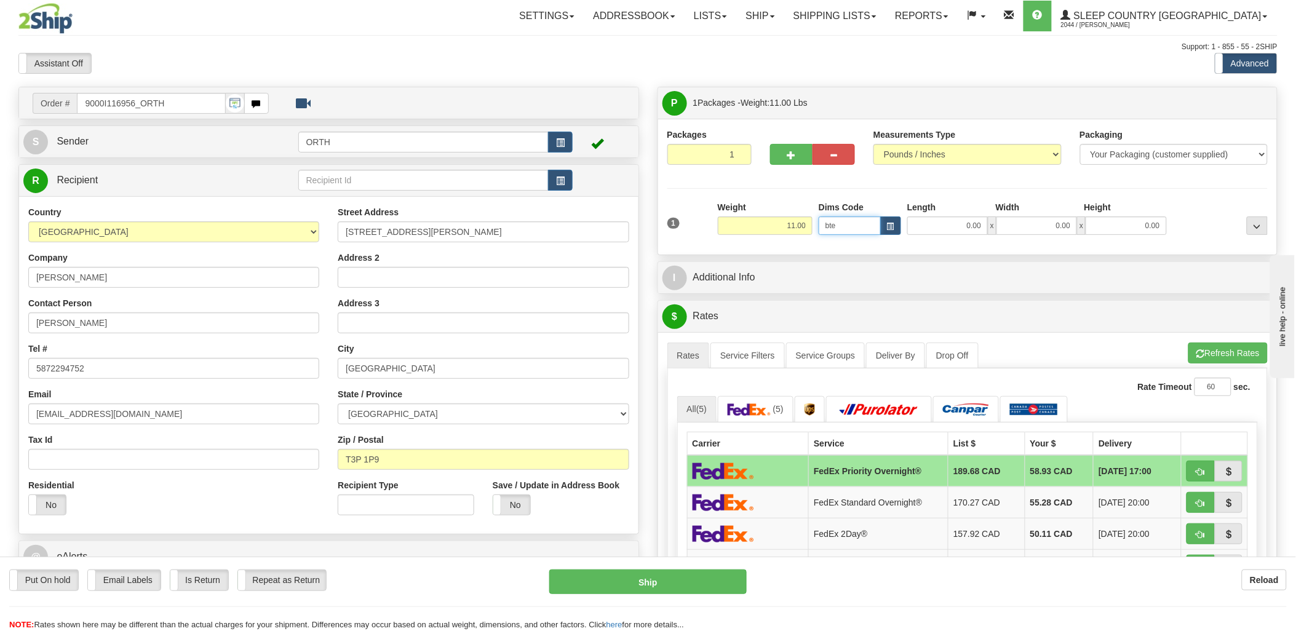
type input "bte"
click button "Delete" at bounding box center [0, 0] width 0 height 0
type input "15.00"
type input "5.00"
type input "25.00"
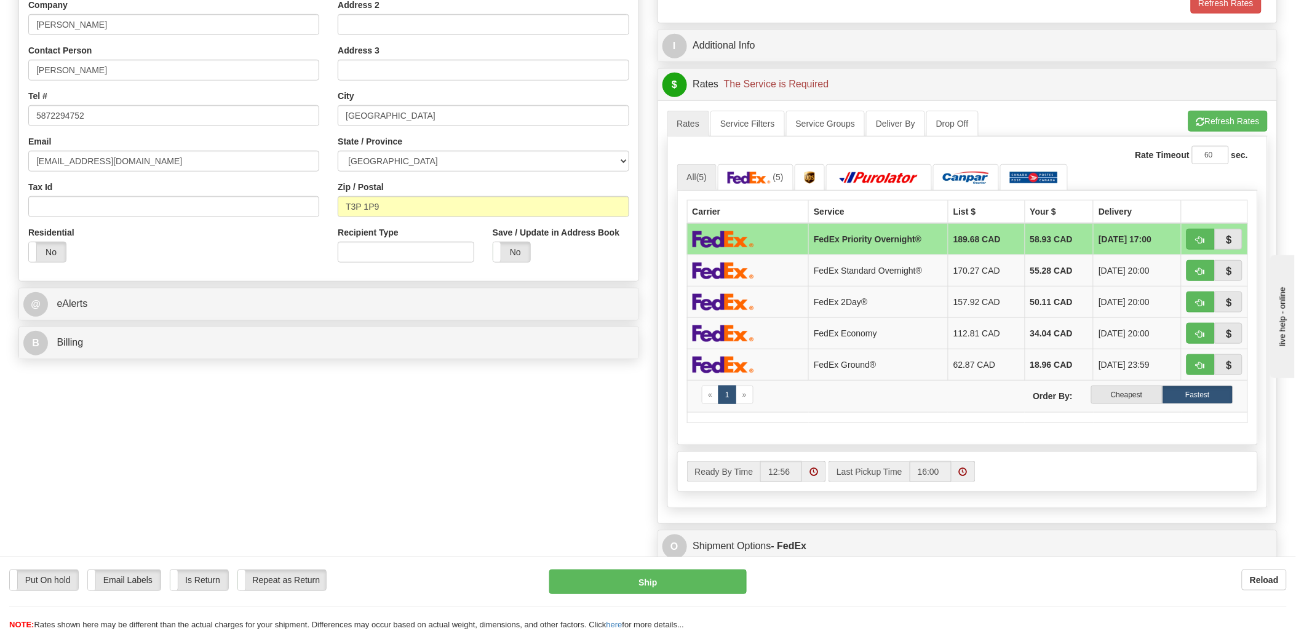
scroll to position [273, 0]
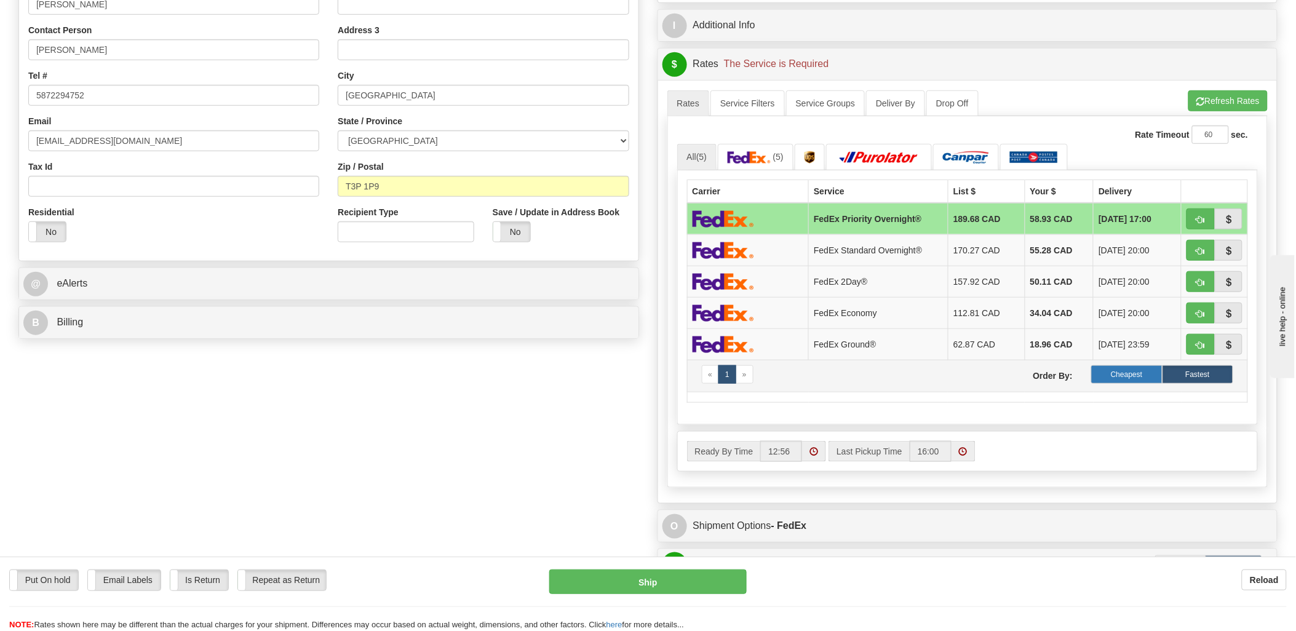
click at [1127, 373] on label "Cheapest" at bounding box center [1126, 374] width 71 height 18
click at [1124, 371] on label "Cheapest" at bounding box center [1126, 374] width 71 height 18
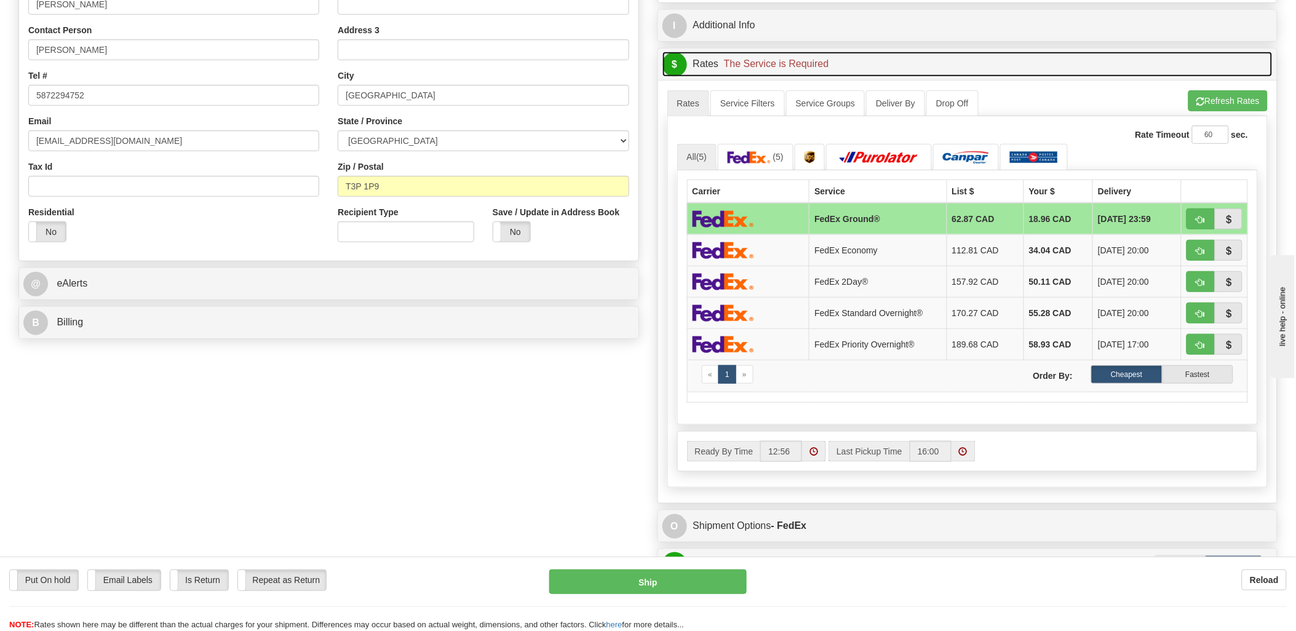
drag, startPoint x: 1225, startPoint y: 76, endPoint x: 1224, endPoint y: 89, distance: 12.9
click at [1225, 77] on link "$ Rates The Service is Required" at bounding box center [967, 64] width 611 height 25
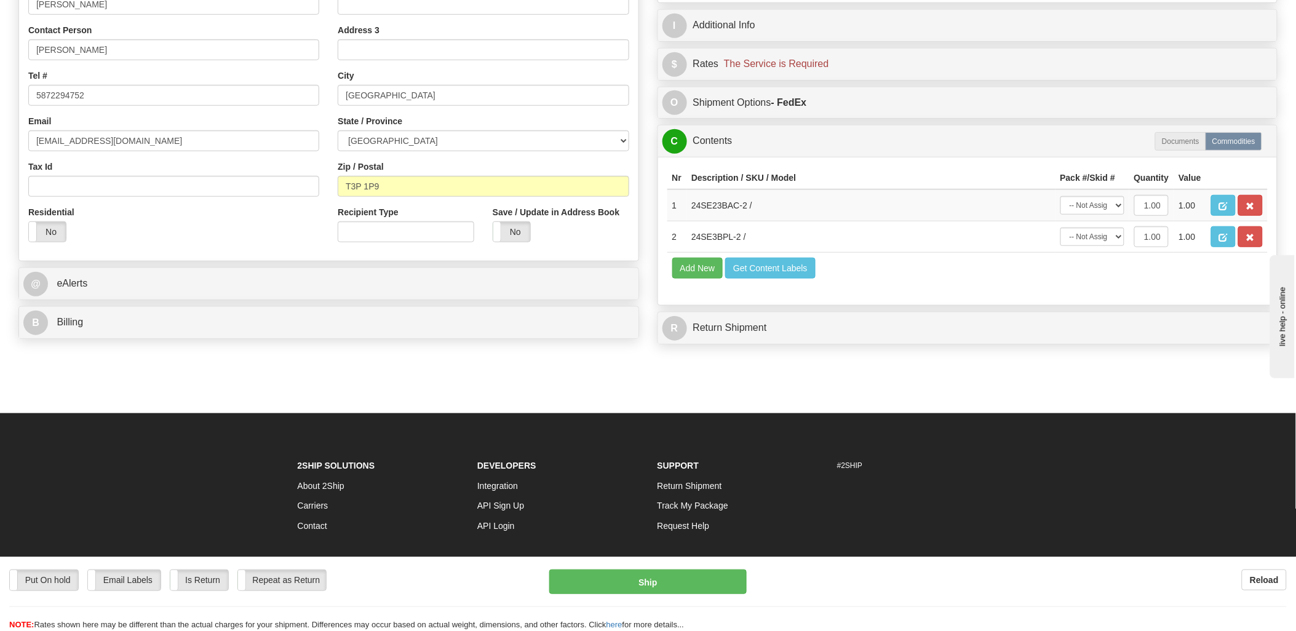
click at [1225, 95] on div "P Packages 1 Packages - Weight: 11.00 Lbs Shipment Level Shipm. Package Level P…" at bounding box center [967, 82] width 639 height 537
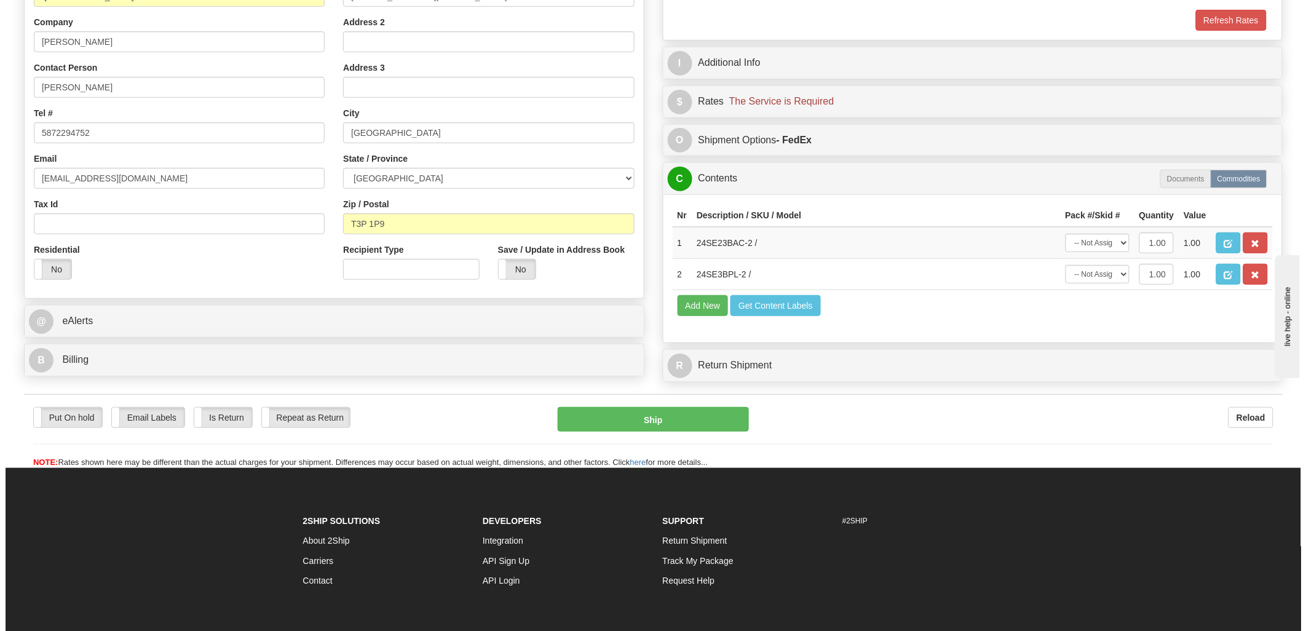
scroll to position [205, 0]
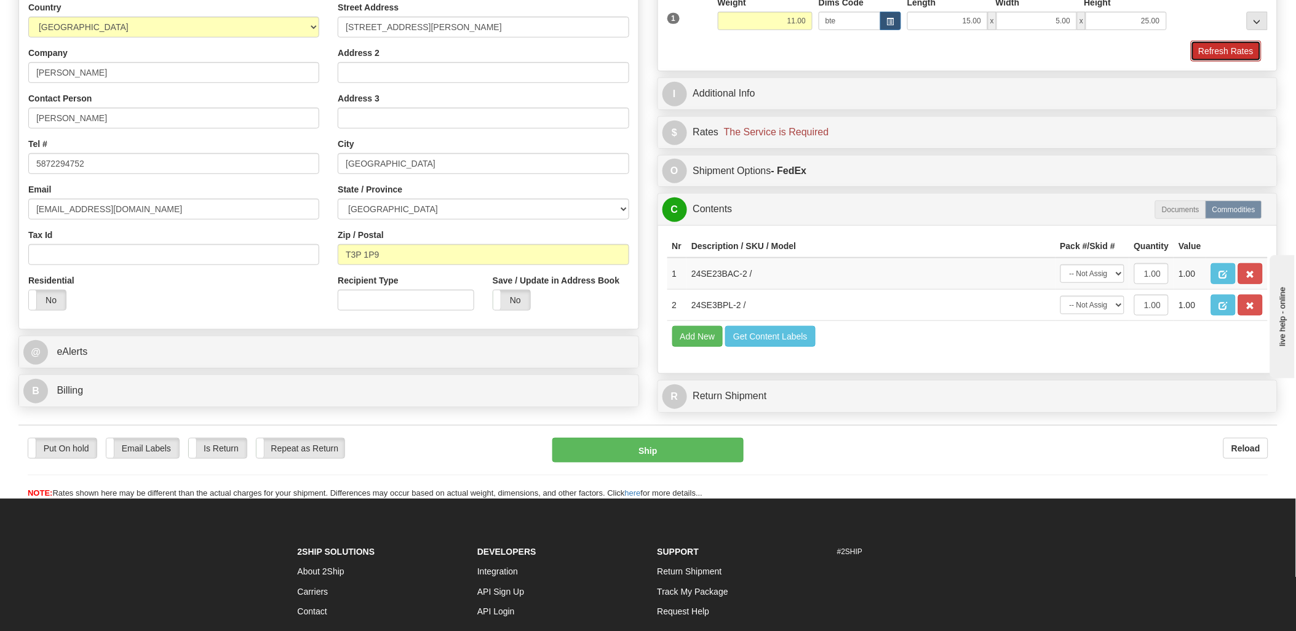
click at [1234, 56] on button "Refresh Rates" at bounding box center [1226, 51] width 71 height 21
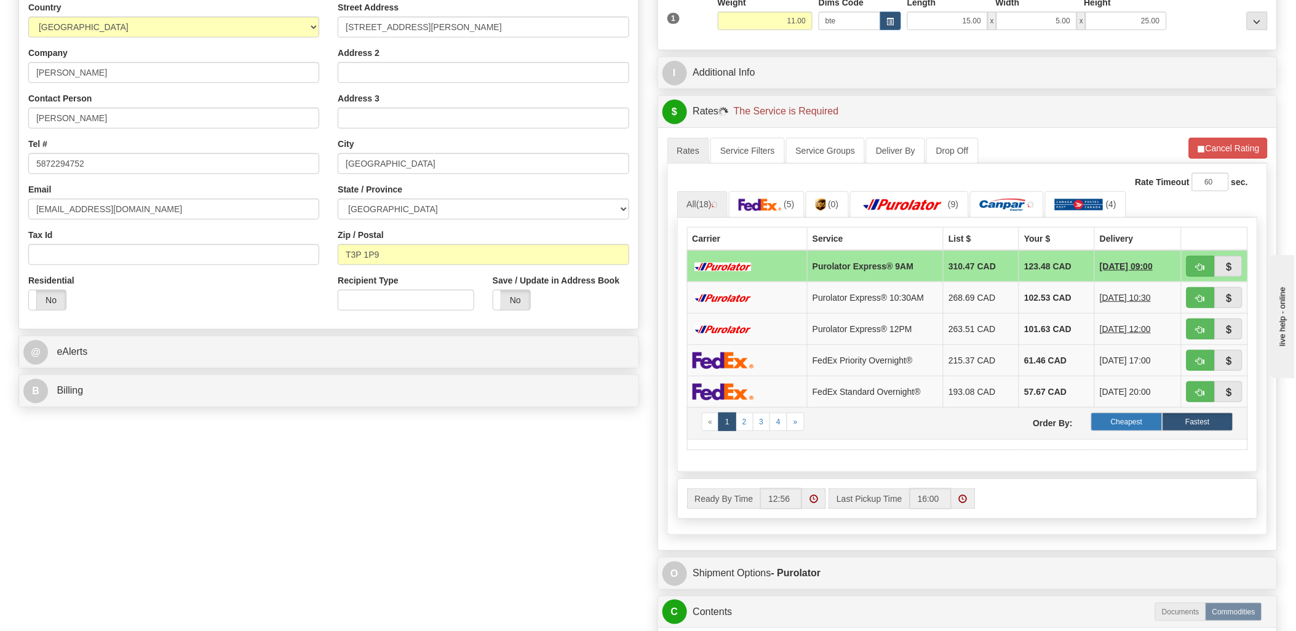
click at [1134, 425] on label "Cheapest" at bounding box center [1126, 422] width 71 height 18
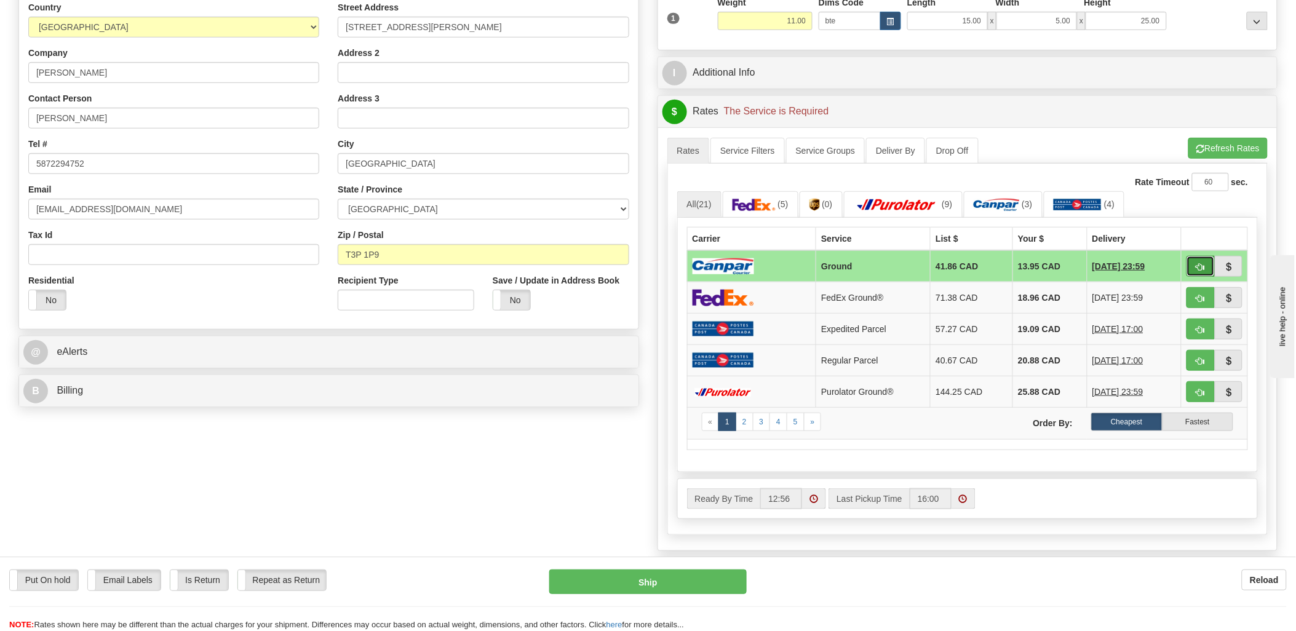
click at [1202, 263] on span "button" at bounding box center [1200, 267] width 9 height 8
type input "1"
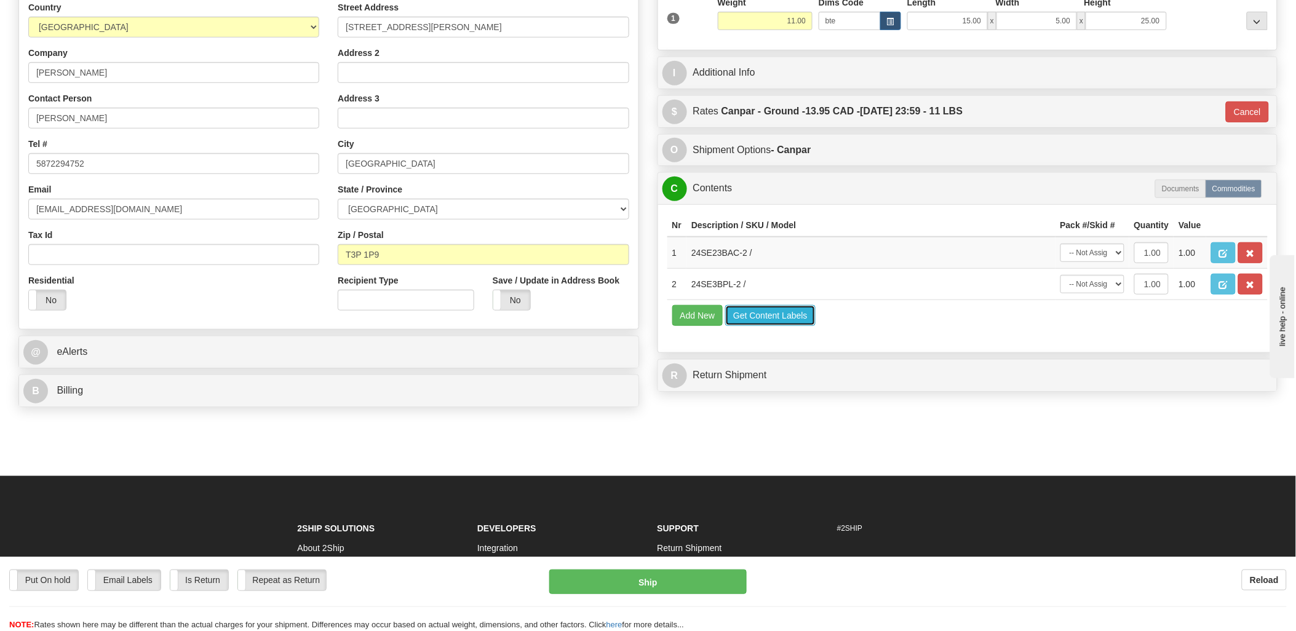
click at [758, 326] on button "Get Content Labels" at bounding box center [770, 315] width 90 height 21
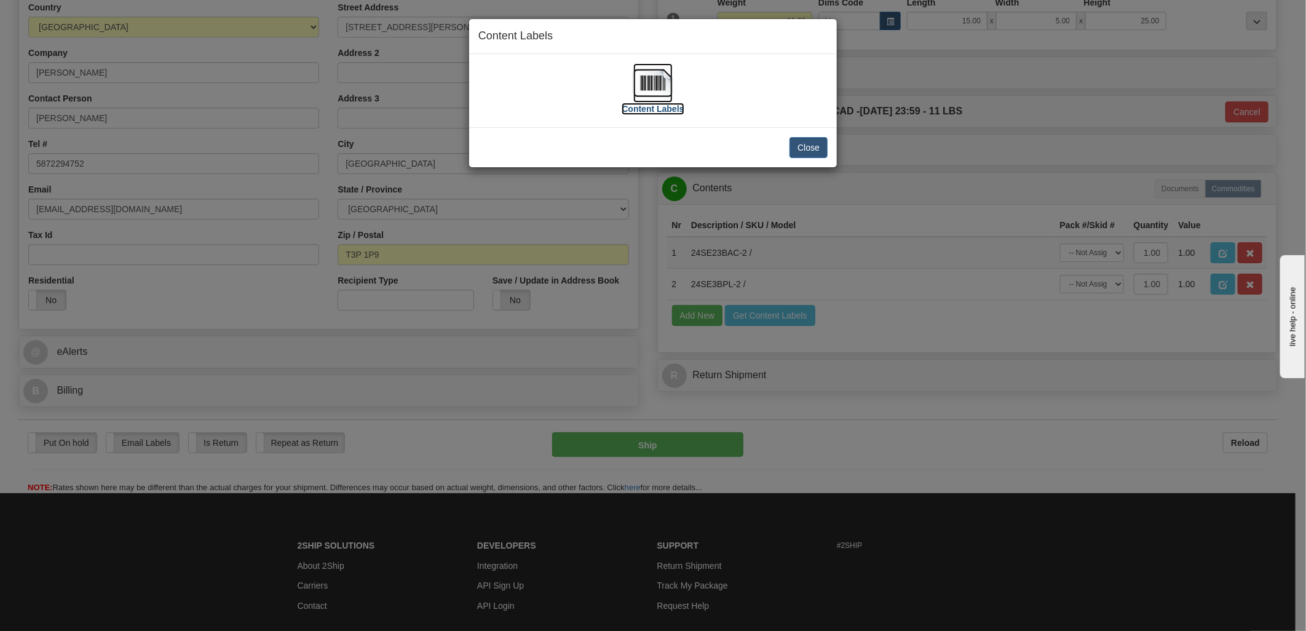
click at [655, 89] on img at bounding box center [652, 82] width 39 height 39
click at [794, 144] on button "Close" at bounding box center [809, 147] width 38 height 21
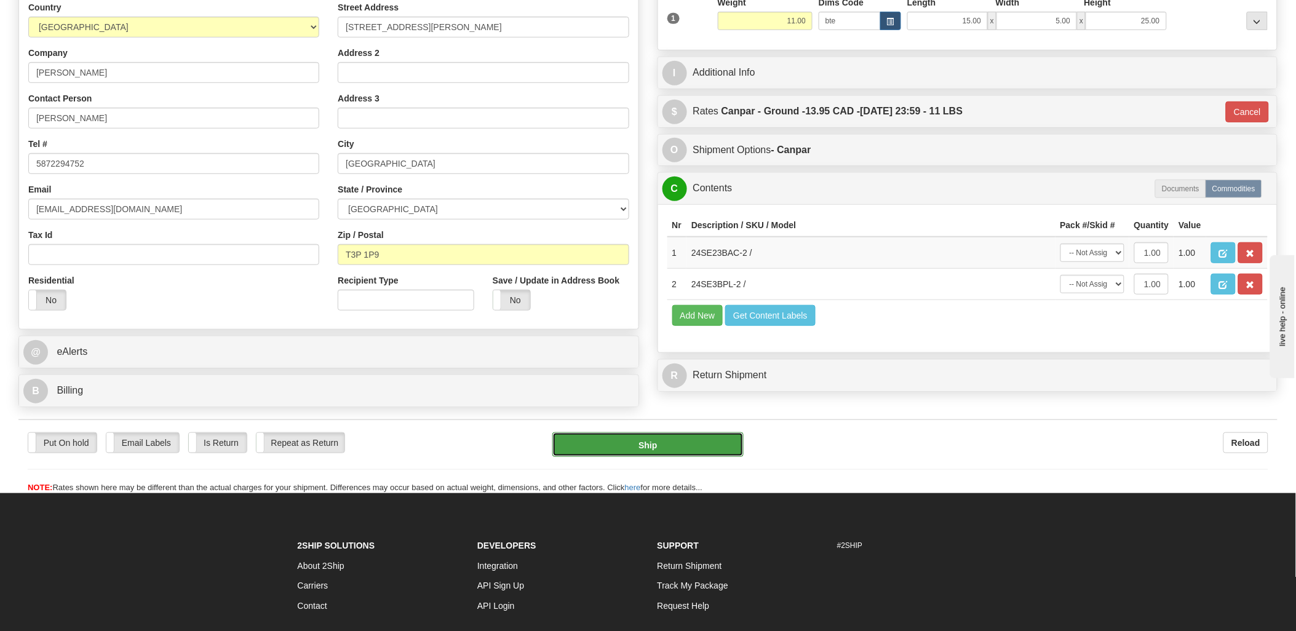
click at [687, 457] on button "Ship" at bounding box center [647, 444] width 191 height 25
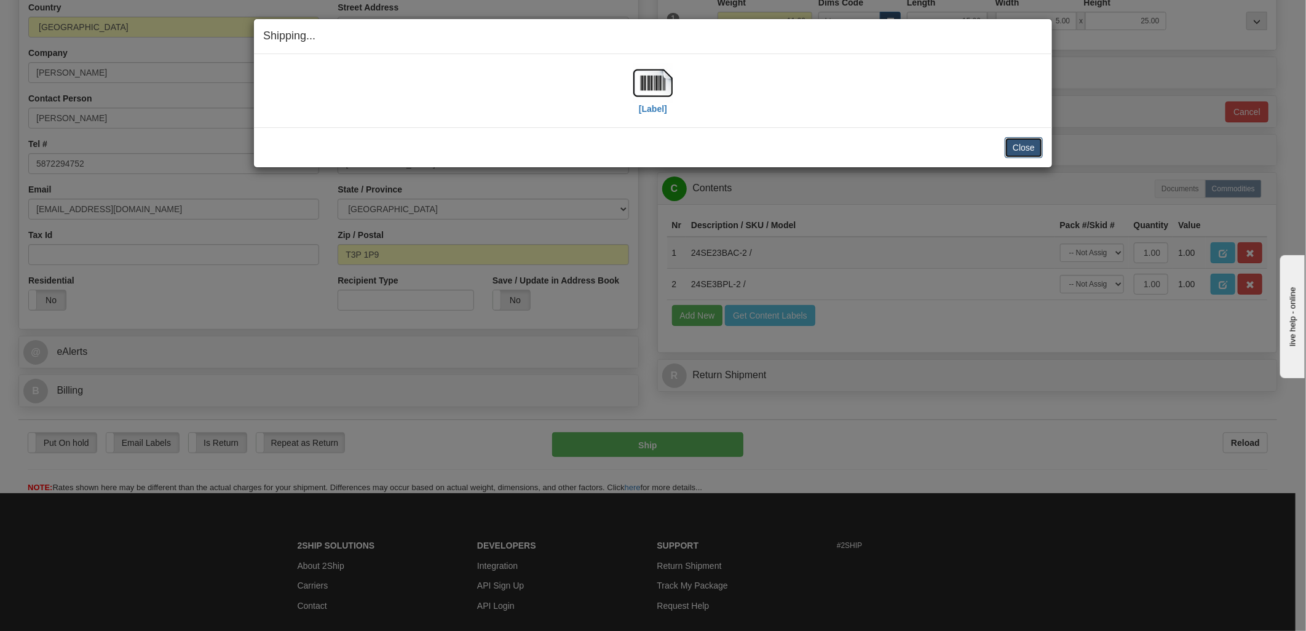
click at [1023, 154] on button "Close" at bounding box center [1024, 147] width 38 height 21
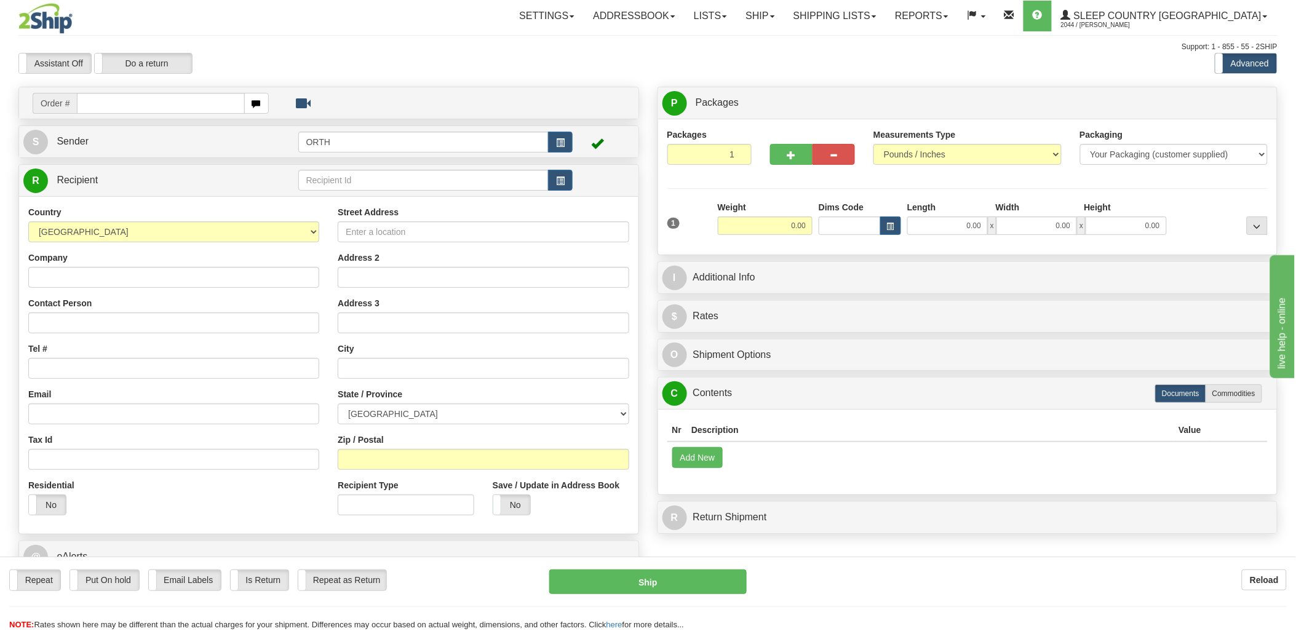
click at [201, 105] on input "text" at bounding box center [160, 103] width 167 height 21
type input "9000i"
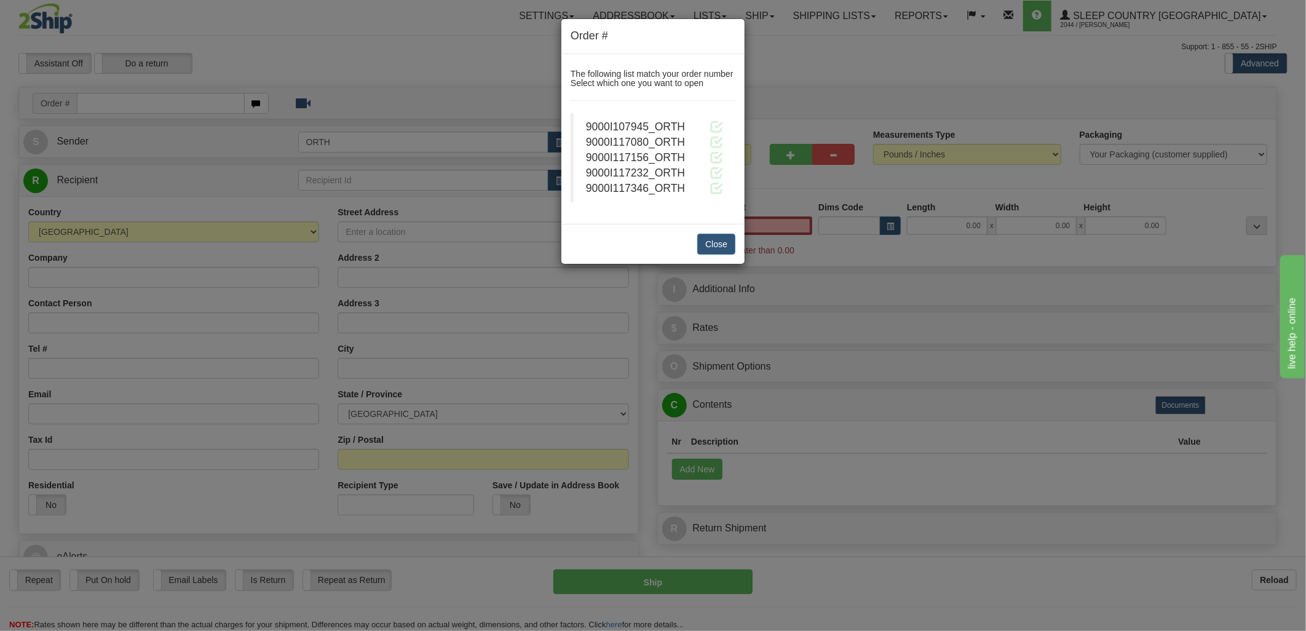
type input "0.00"
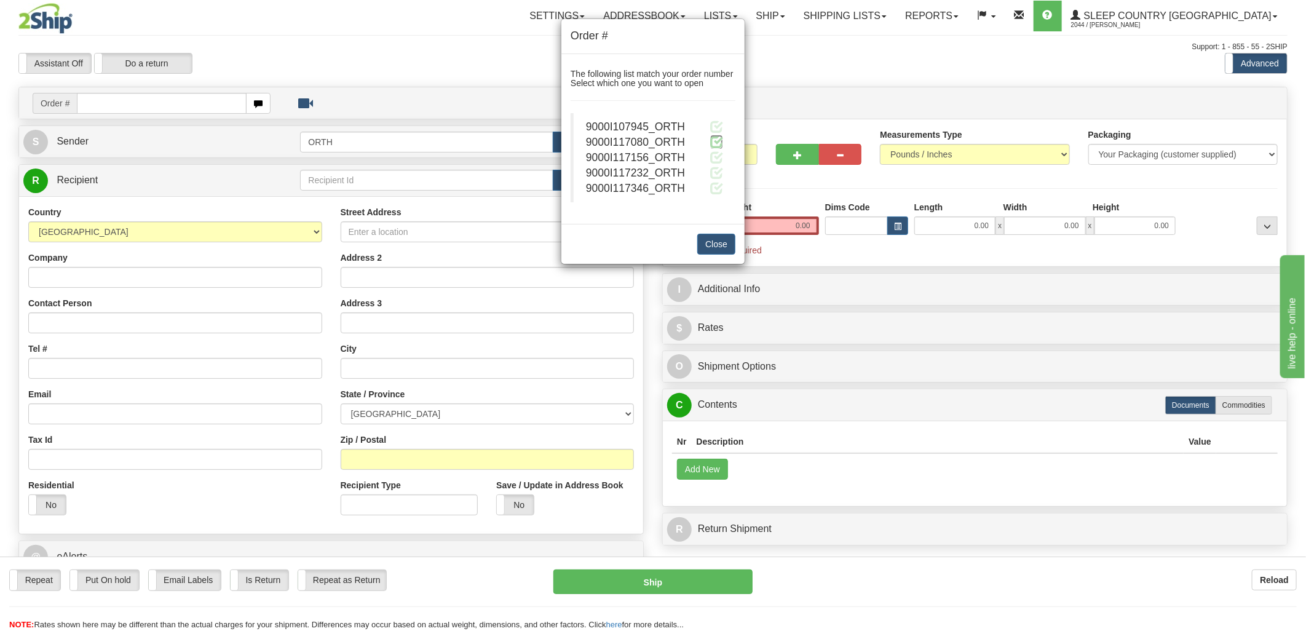
click at [715, 140] on span at bounding box center [716, 141] width 13 height 13
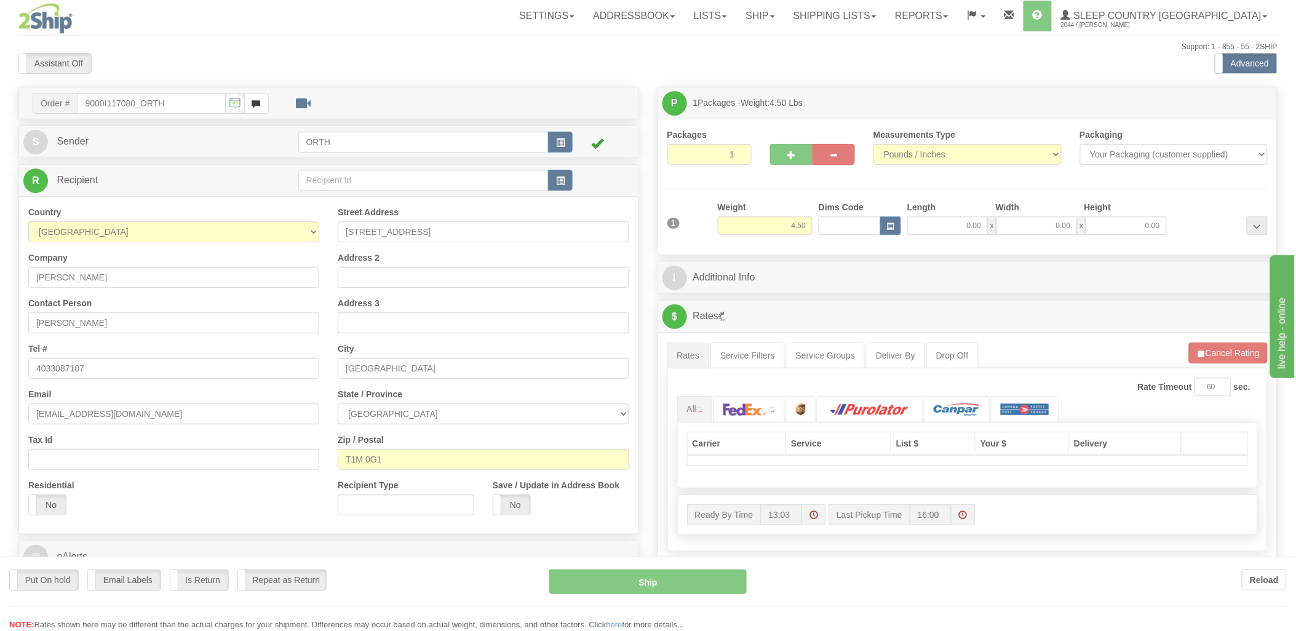
click at [849, 226] on div "Toggle navigation Settings Shipping Preferences Fields Preferences New" at bounding box center [648, 444] width 1296 height 889
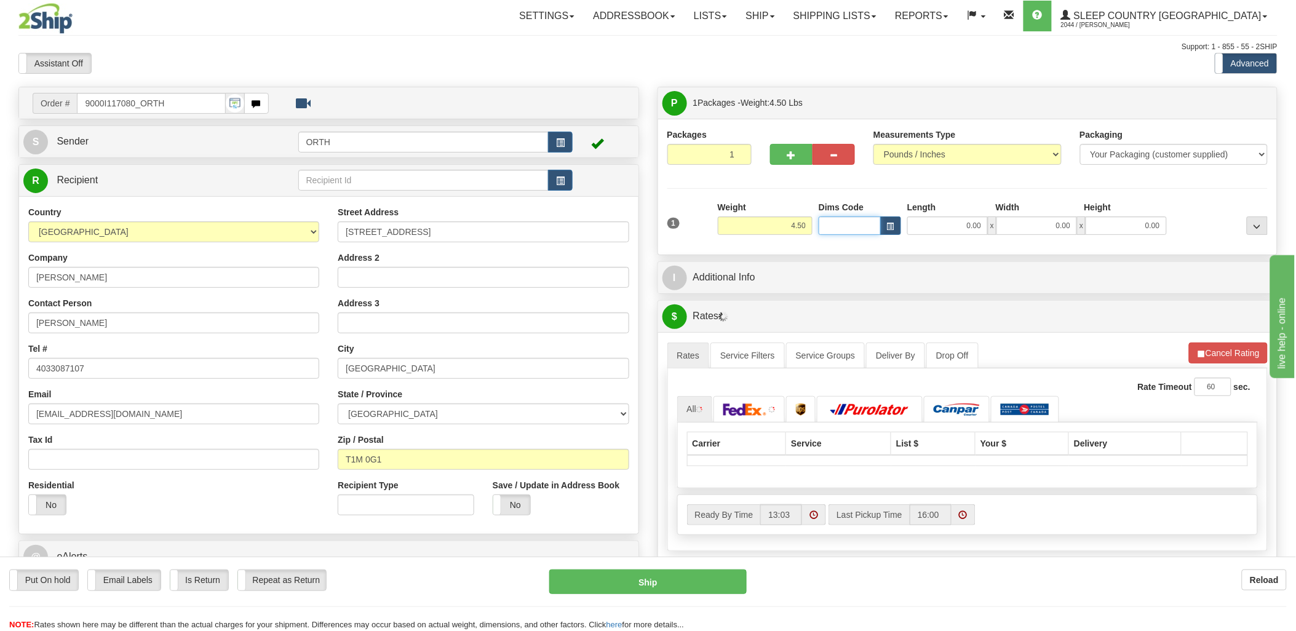
click at [849, 226] on input "Dims Code" at bounding box center [849, 225] width 62 height 18
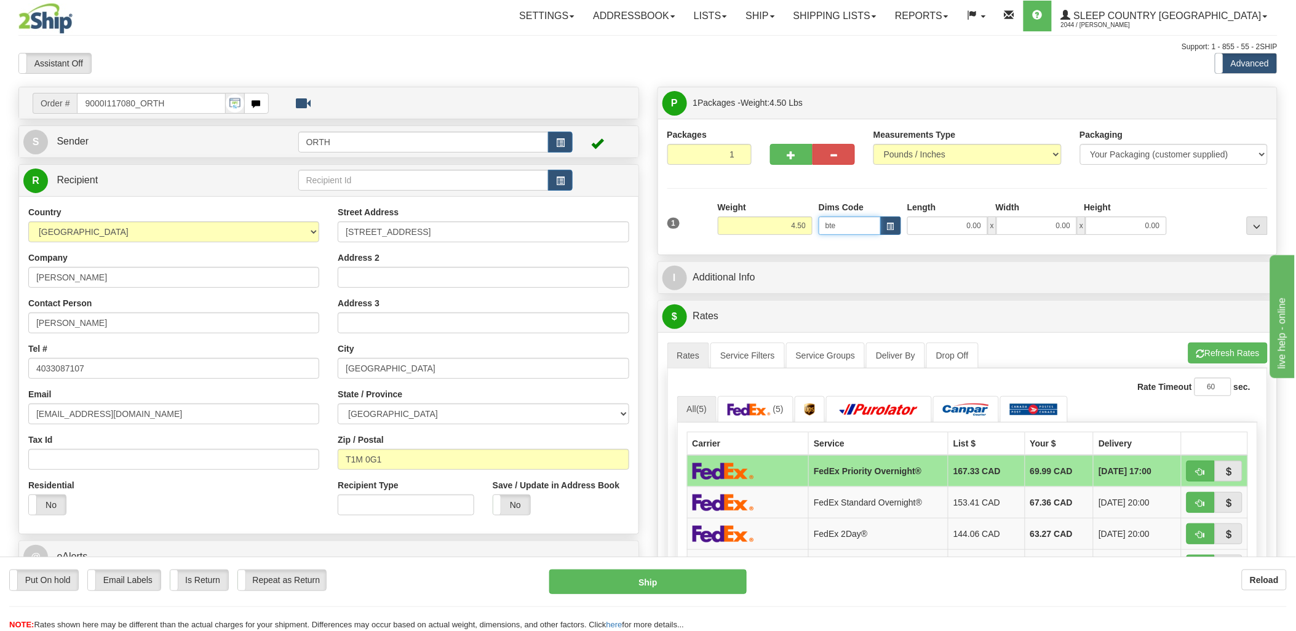
type input "bte"
click button "Delete" at bounding box center [0, 0] width 0 height 0
type input "15.00"
type input "5.00"
type input "25.00"
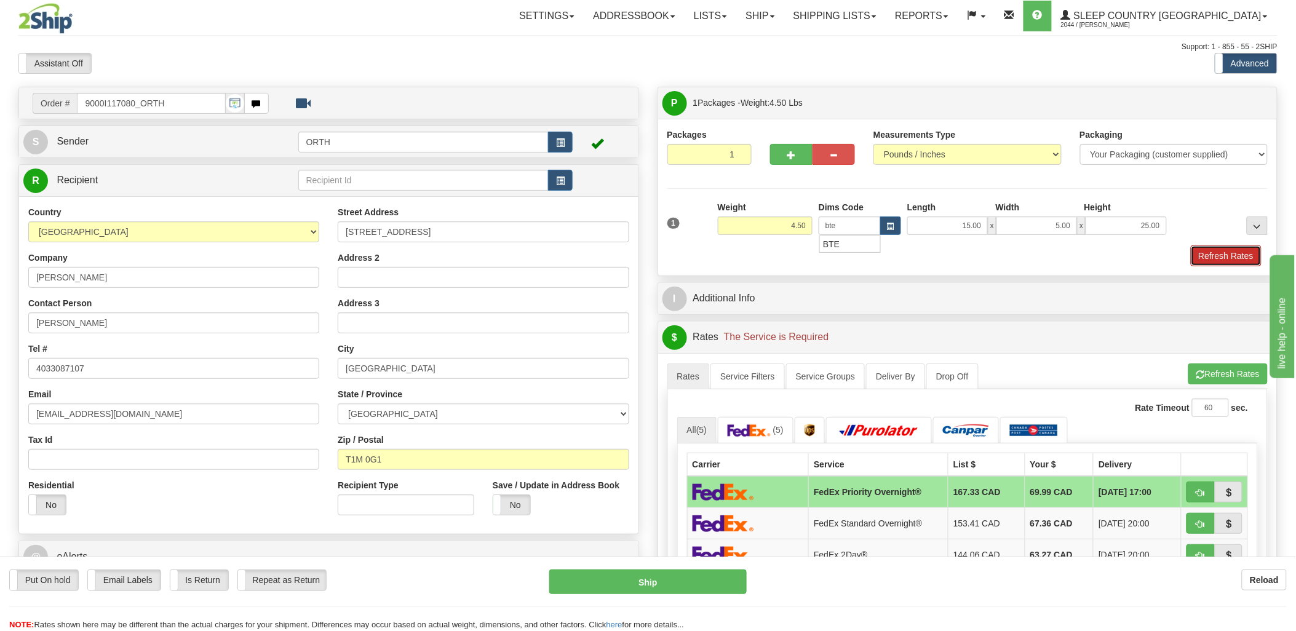
click at [1213, 249] on button "Refresh Rates" at bounding box center [1226, 255] width 71 height 21
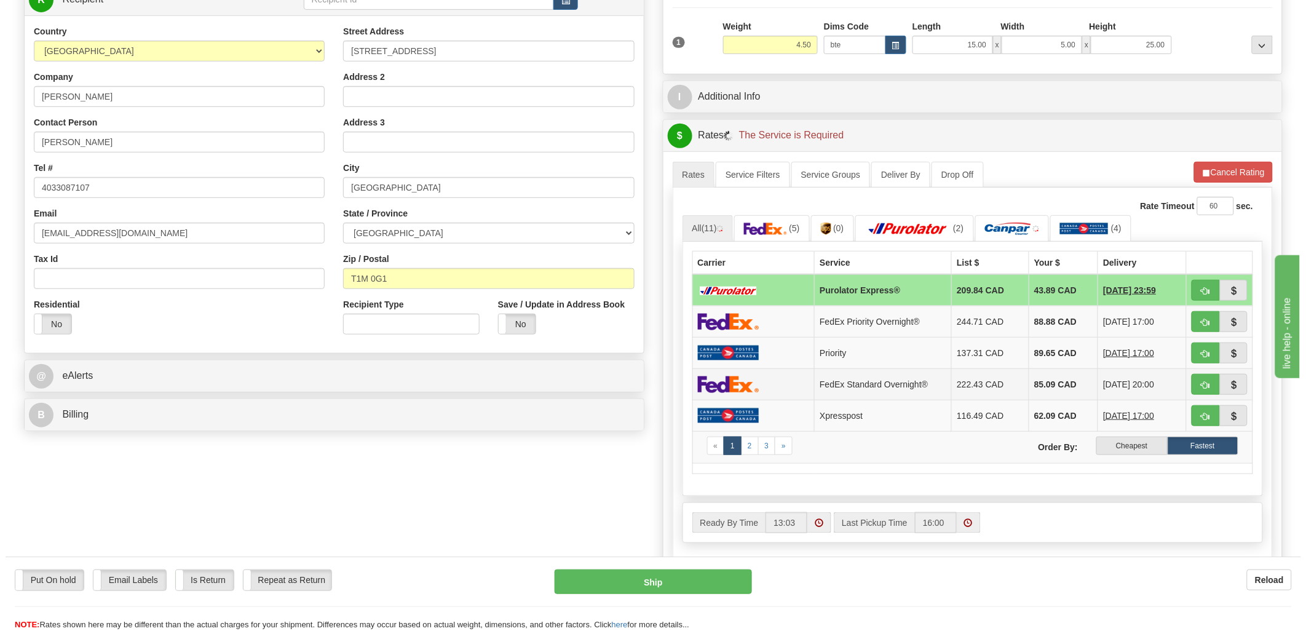
scroll to position [205, 0]
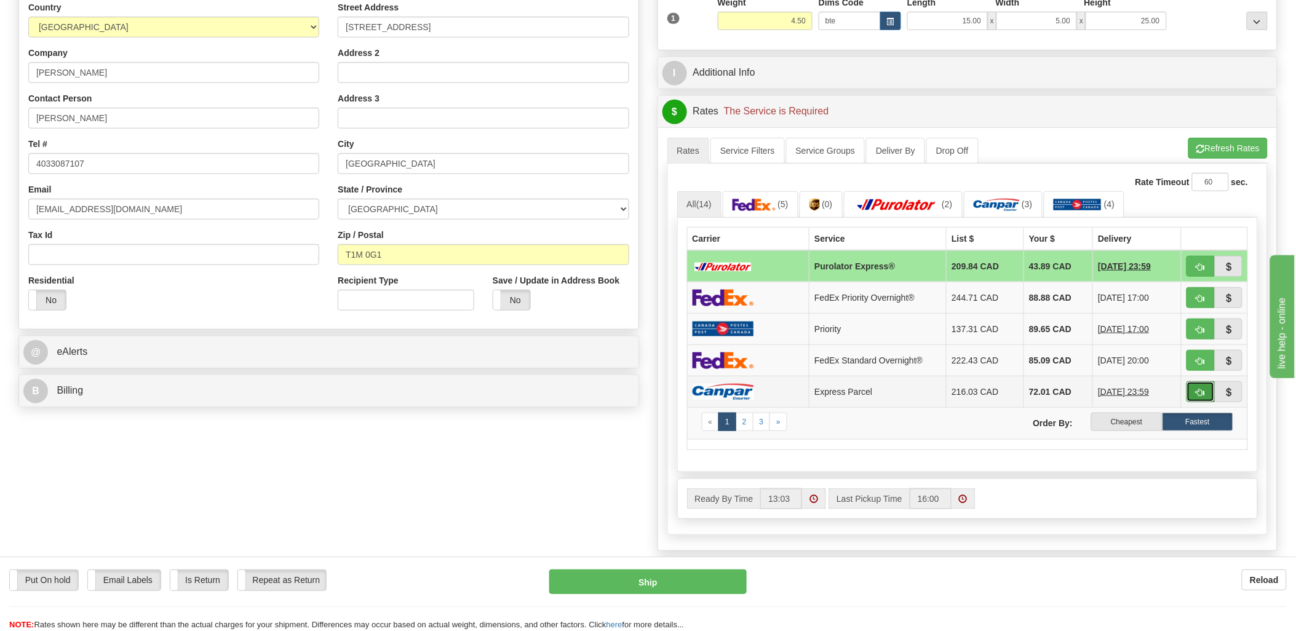
click at [1200, 396] on span "button" at bounding box center [1200, 393] width 9 height 8
type input "E"
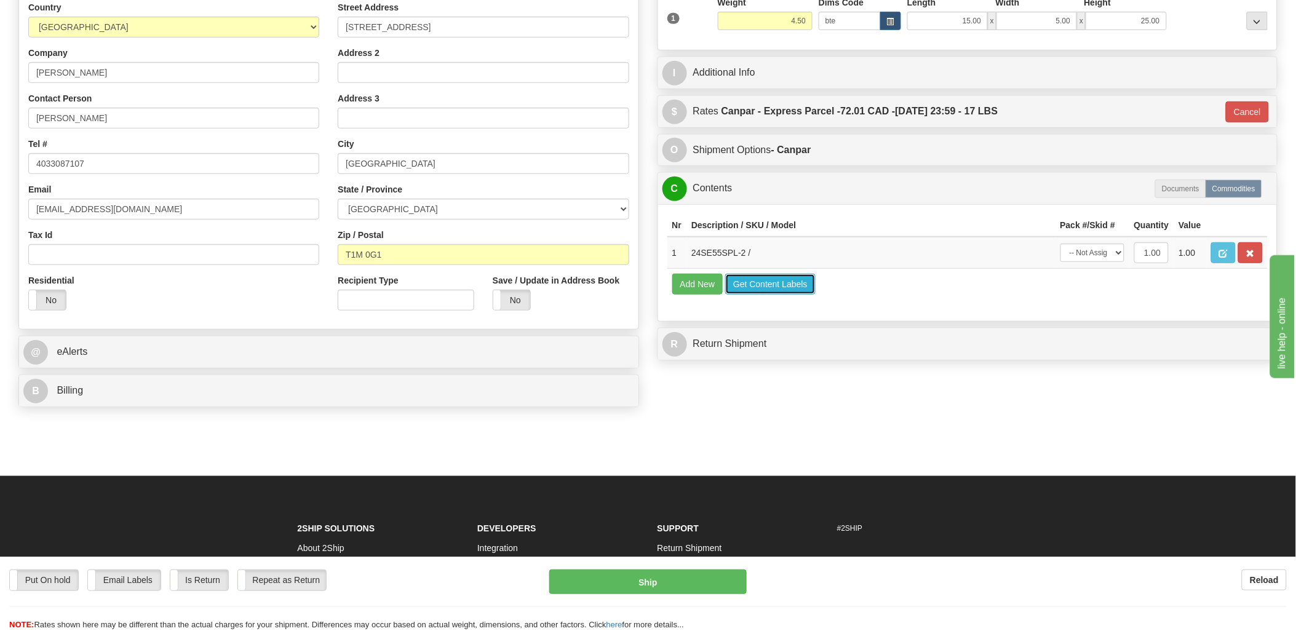
click at [773, 295] on button "Get Content Labels" at bounding box center [770, 284] width 90 height 21
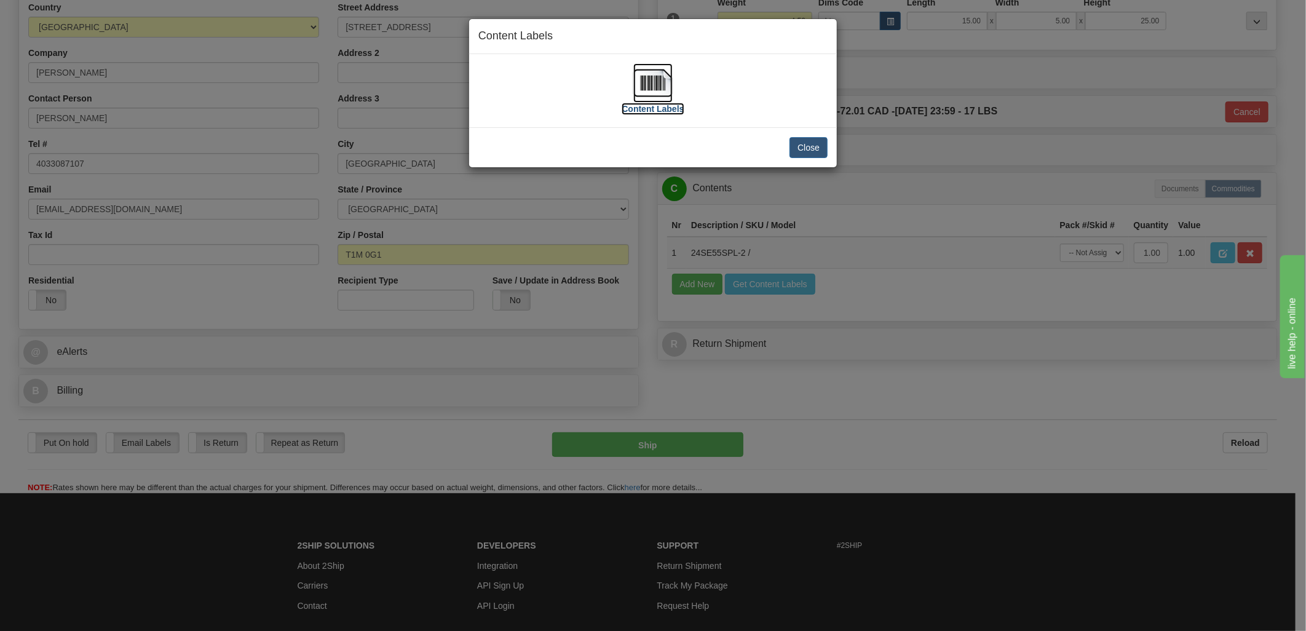
click at [666, 77] on img at bounding box center [652, 82] width 39 height 39
click at [822, 149] on button "Close" at bounding box center [809, 147] width 38 height 21
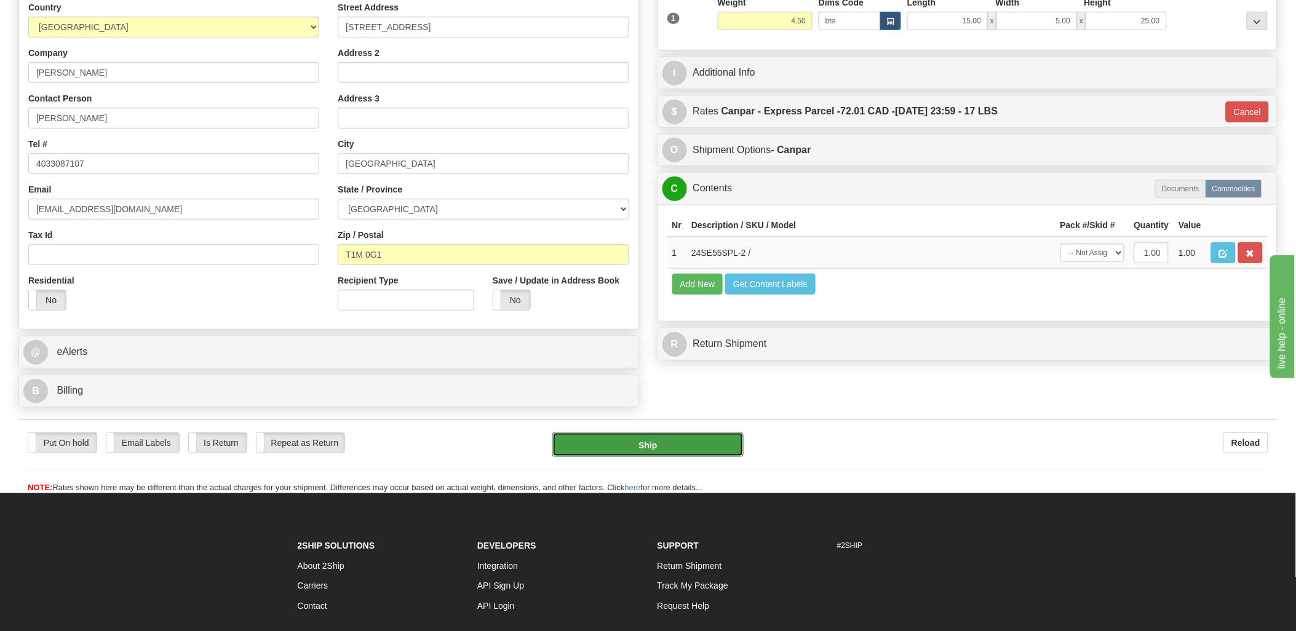
click at [676, 450] on button "Ship" at bounding box center [647, 444] width 191 height 25
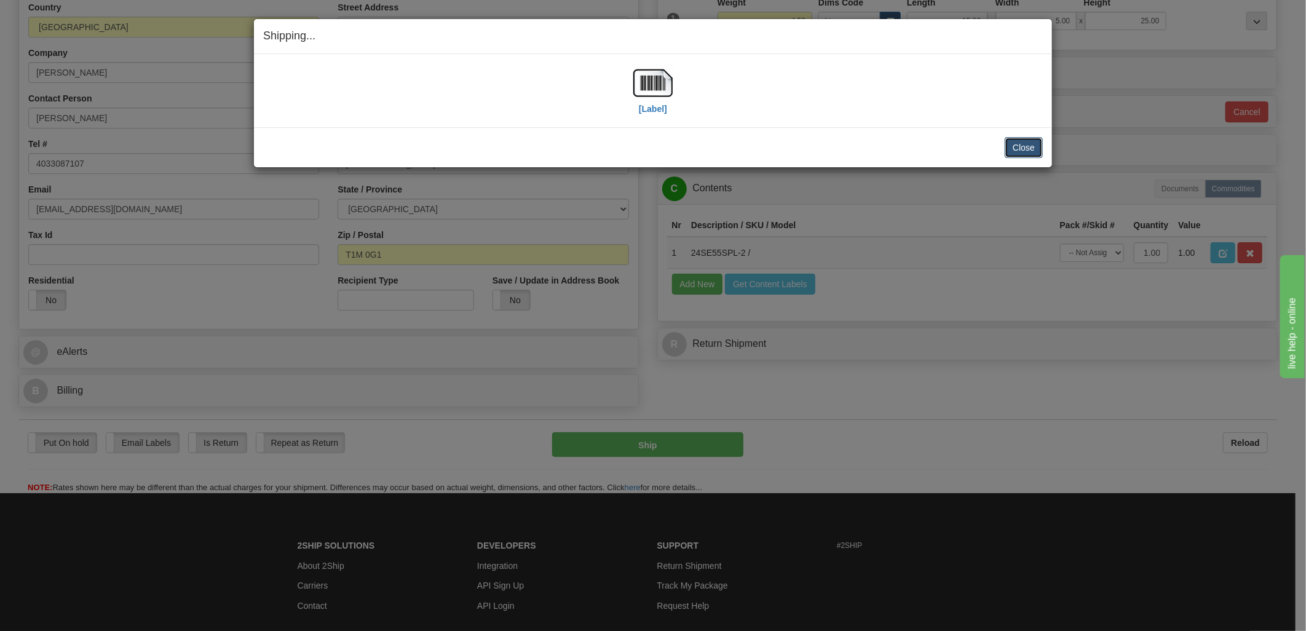
click at [1031, 149] on button "Close" at bounding box center [1024, 147] width 38 height 21
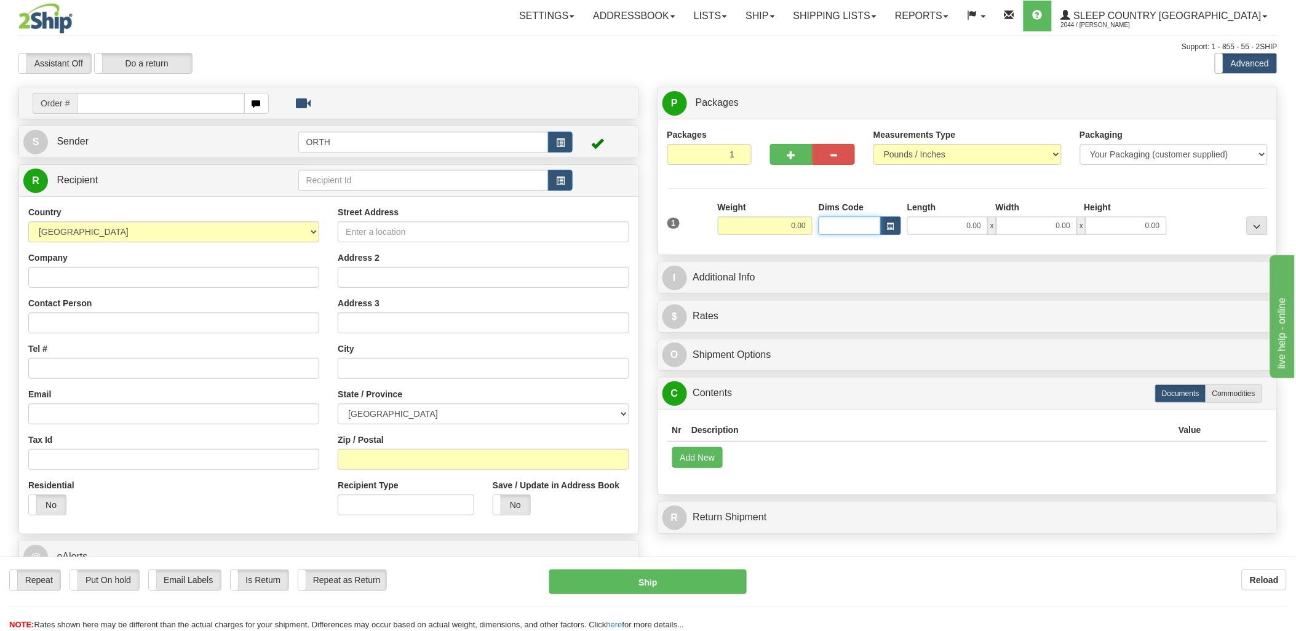
click at [820, 230] on input "Dims Code" at bounding box center [849, 225] width 62 height 18
click at [207, 108] on input "text" at bounding box center [160, 103] width 167 height 21
type input "9000i"
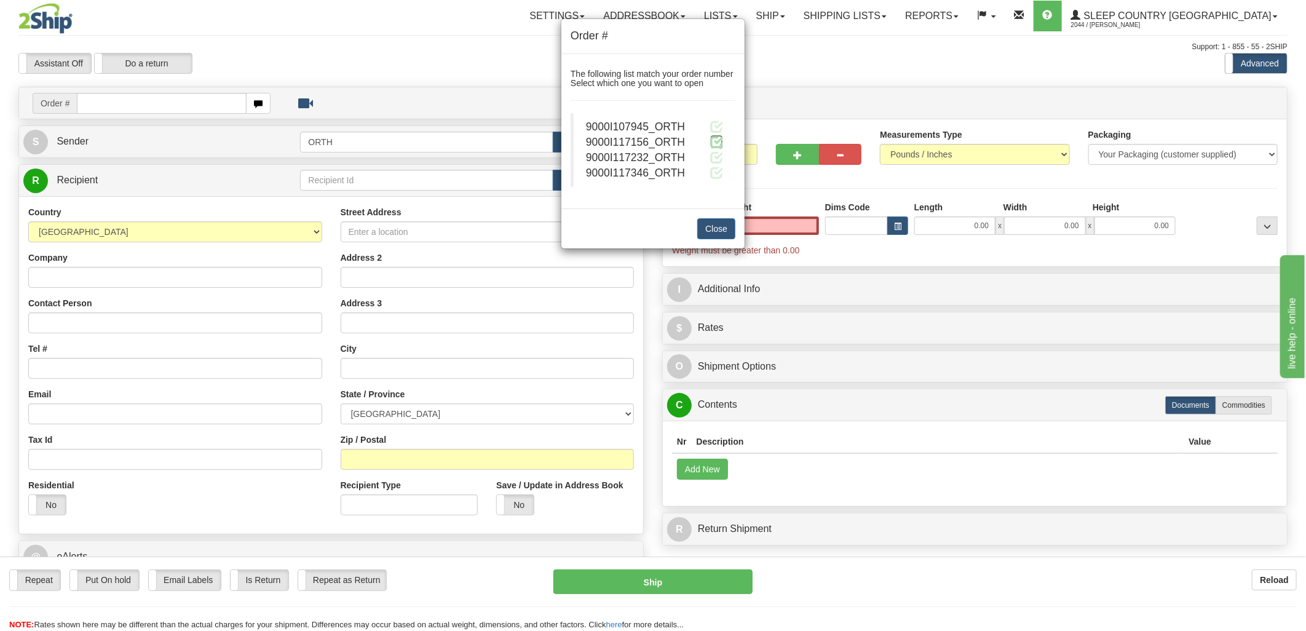
type input "0.00"
click at [718, 140] on span at bounding box center [716, 141] width 13 height 13
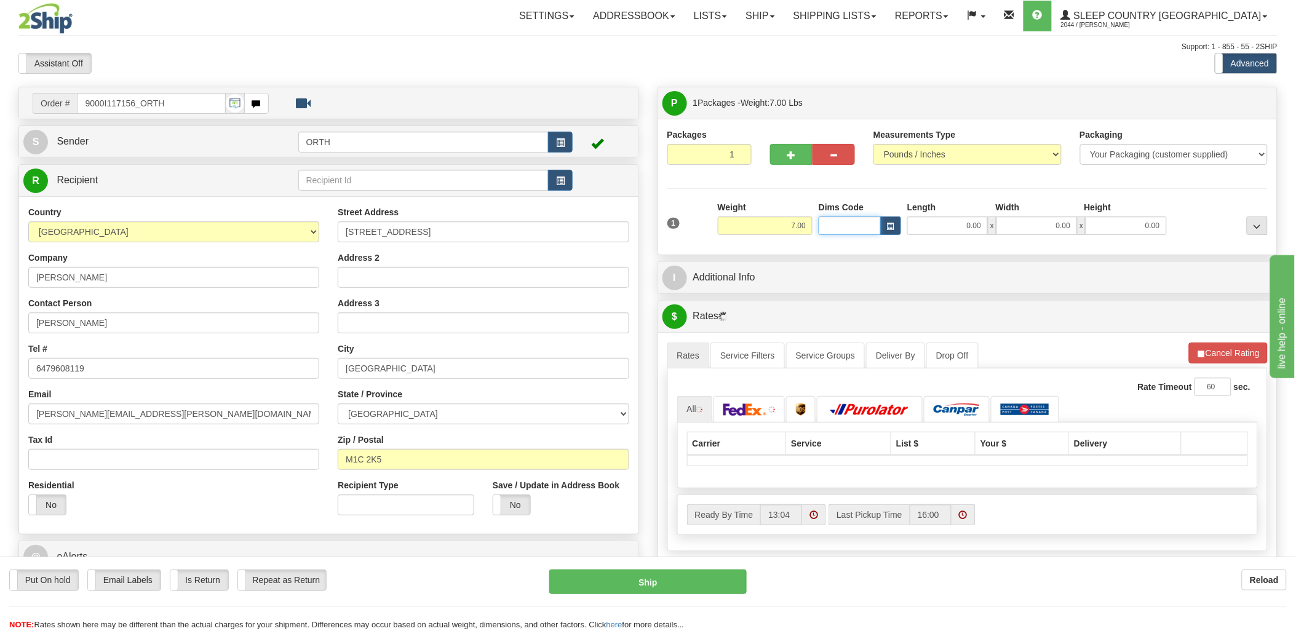
click at [863, 224] on input "Dims Code" at bounding box center [849, 225] width 62 height 18
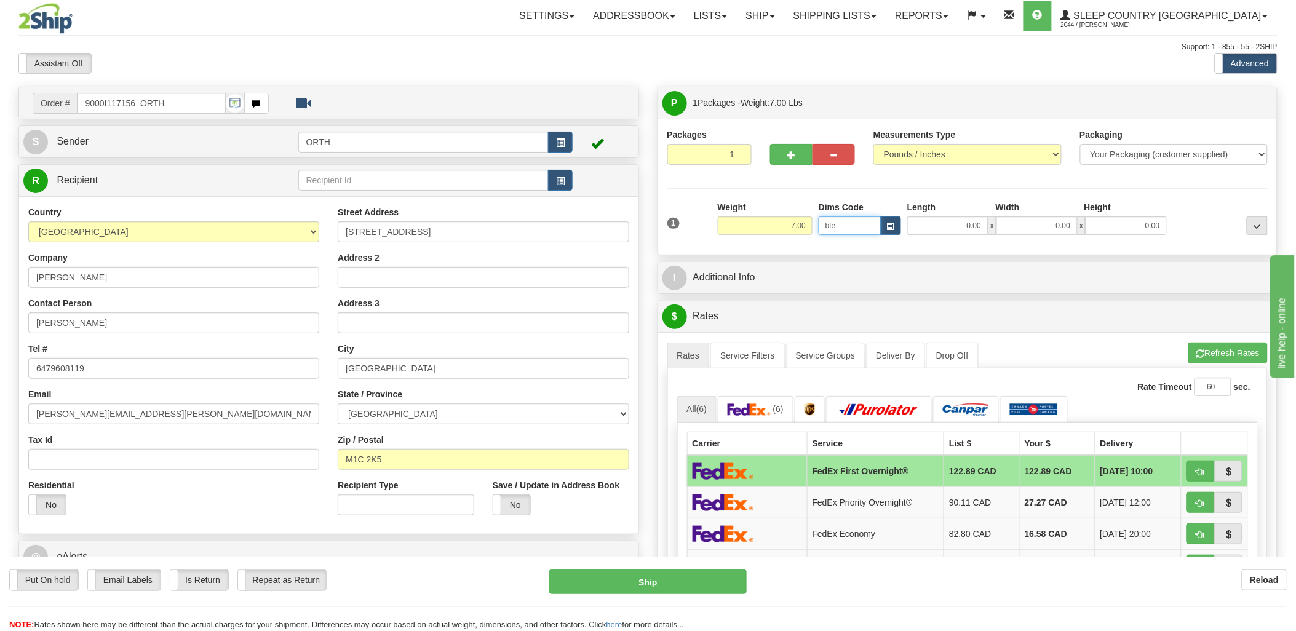
type input "bte"
click button "Delete" at bounding box center [0, 0] width 0 height 0
type input "15.00"
type input "5.00"
type input "25.00"
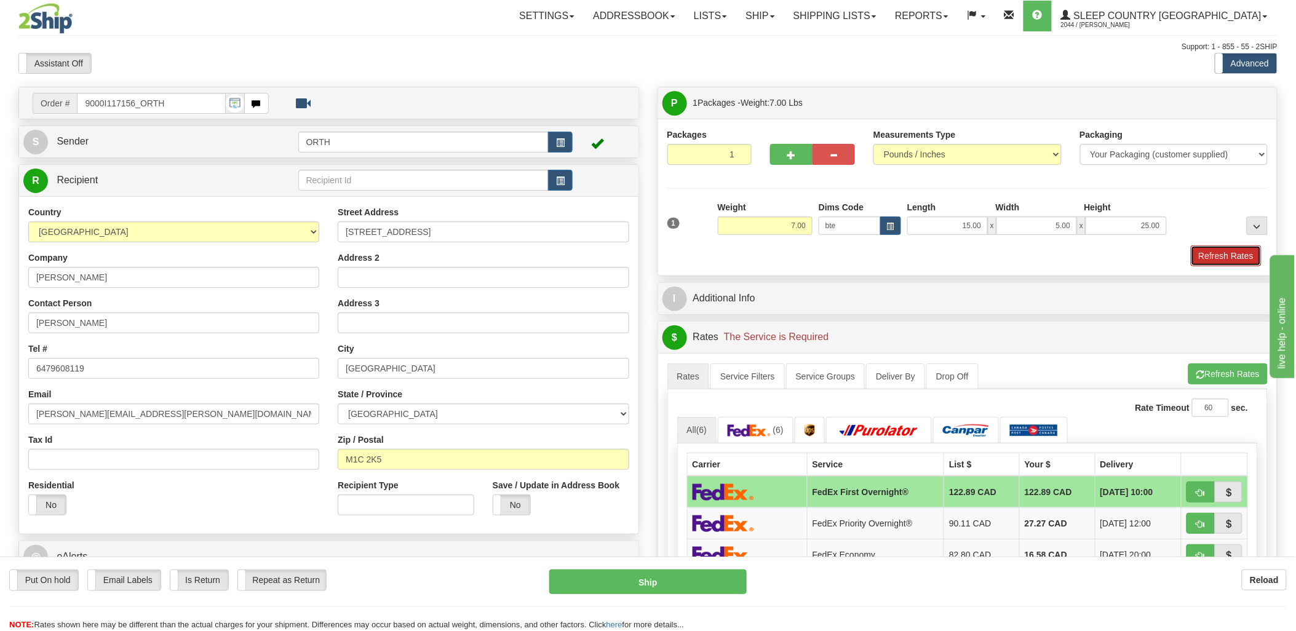
click at [1226, 257] on button "Refresh Rates" at bounding box center [1226, 255] width 71 height 21
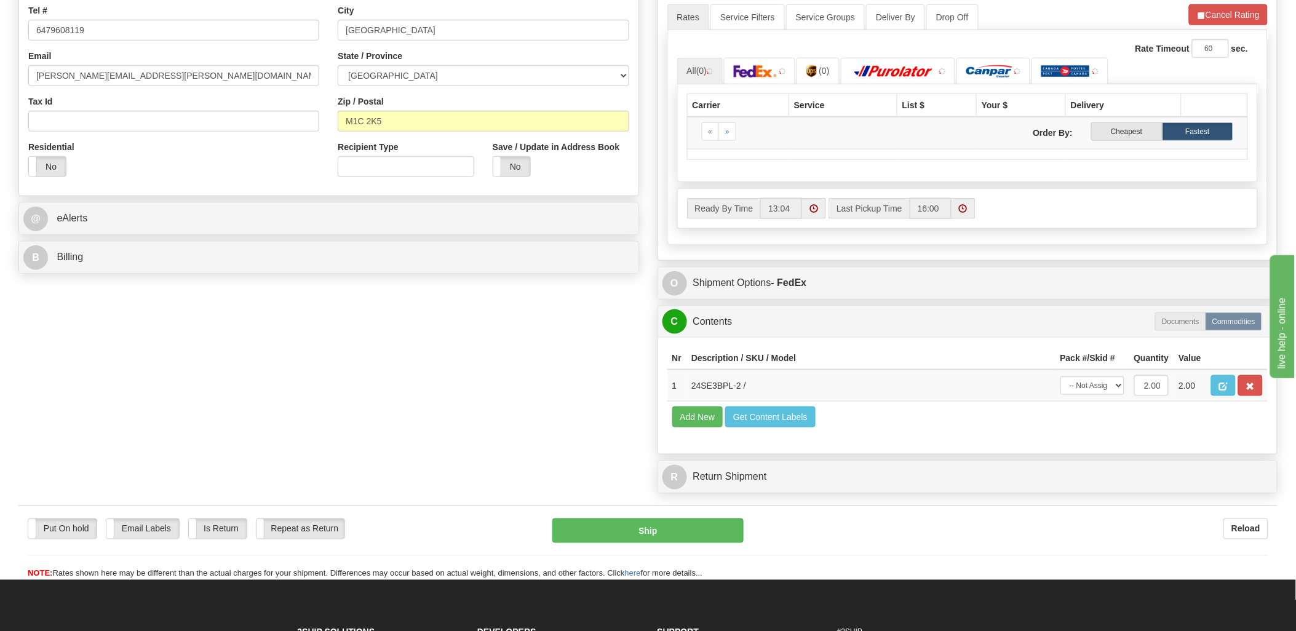
scroll to position [341, 0]
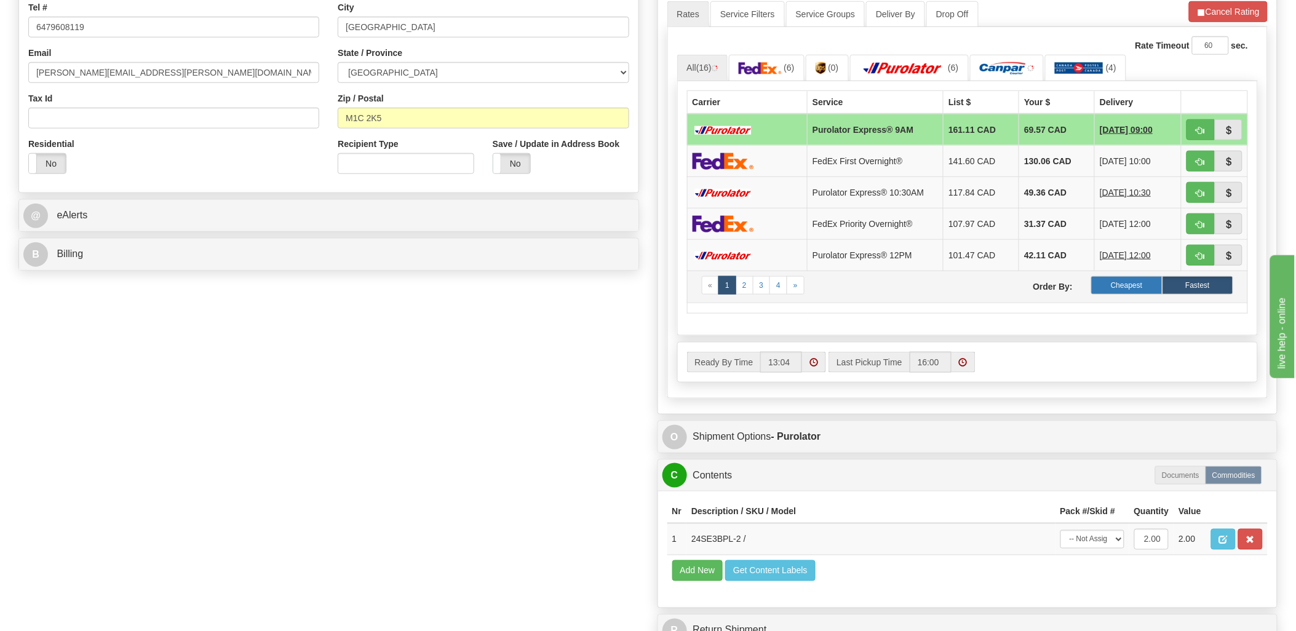
click at [1149, 287] on label "Cheapest" at bounding box center [1126, 285] width 71 height 18
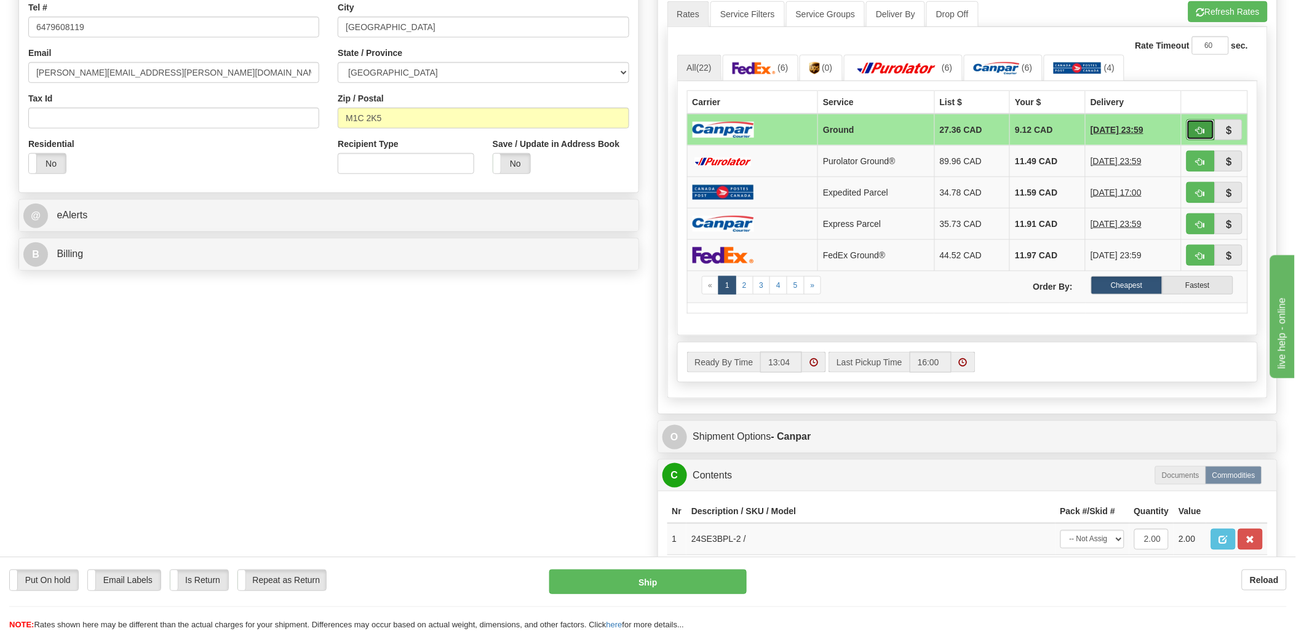
click at [1202, 124] on button "button" at bounding box center [1200, 129] width 28 height 21
type input "1"
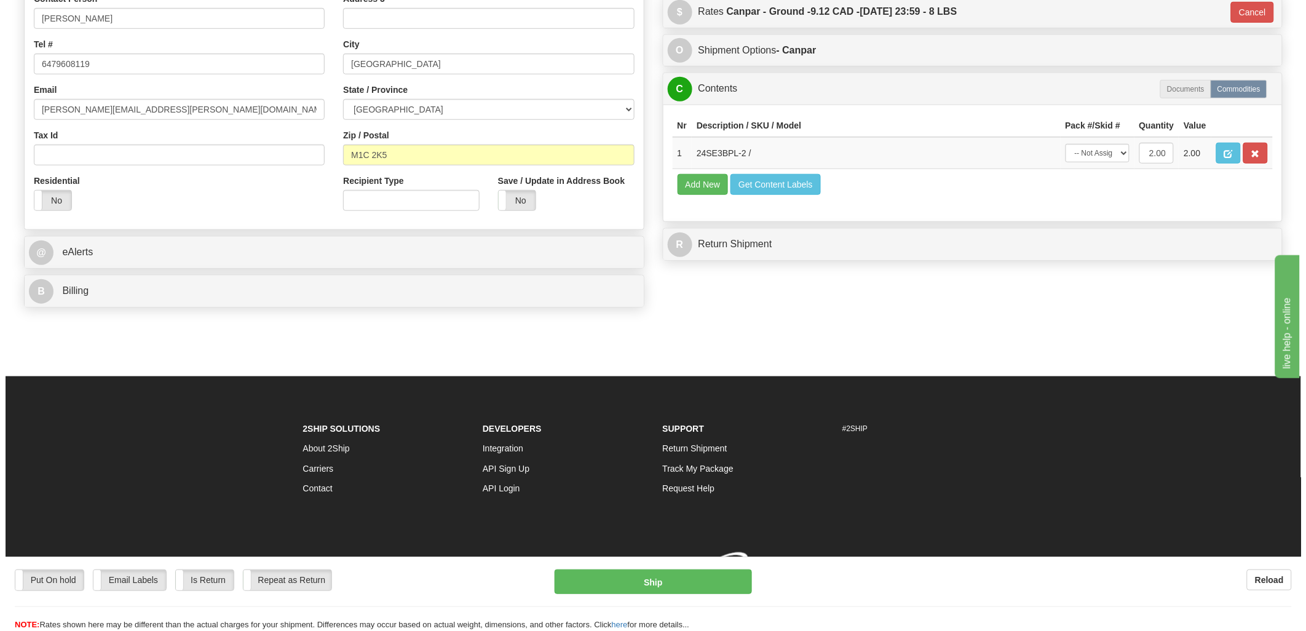
scroll to position [323, 0]
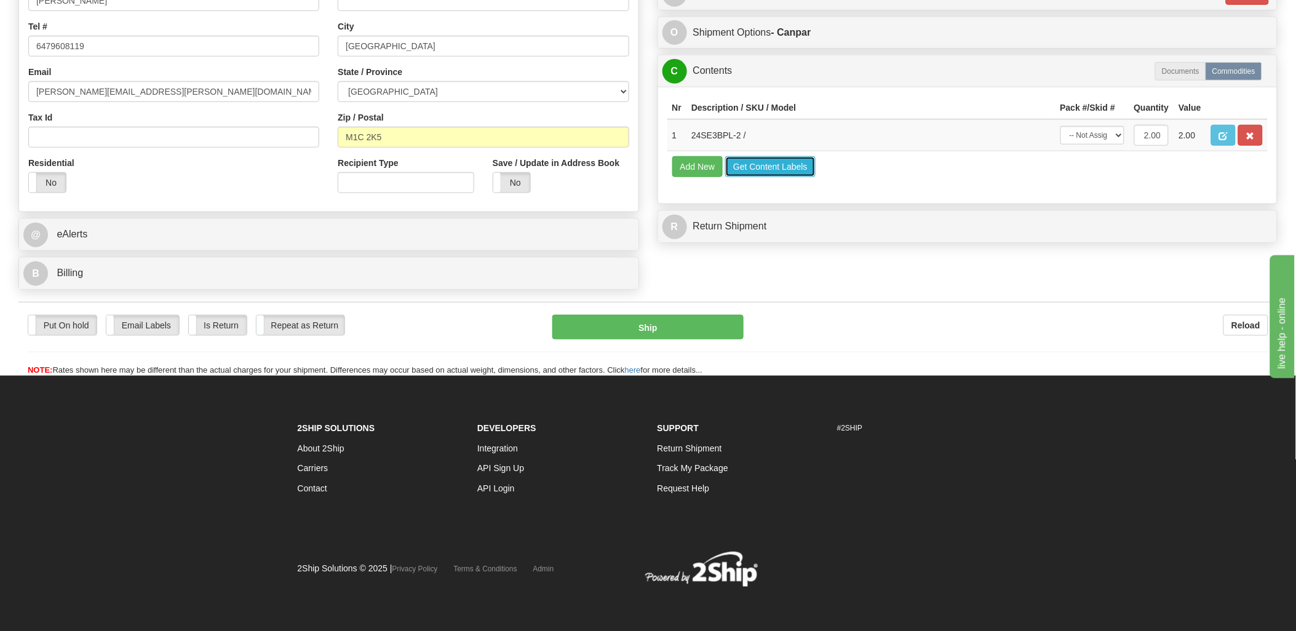
click at [771, 177] on button "Get Content Labels" at bounding box center [770, 166] width 90 height 21
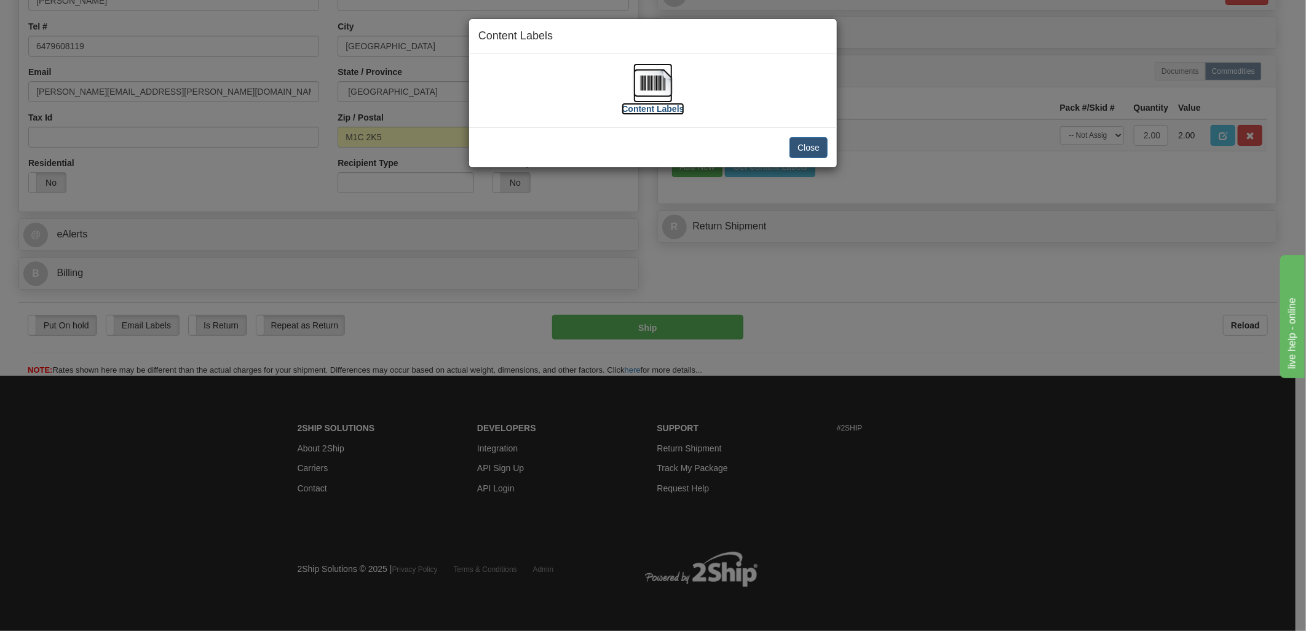
click at [668, 90] on img at bounding box center [652, 82] width 39 height 39
click at [818, 143] on button "Close" at bounding box center [809, 147] width 38 height 21
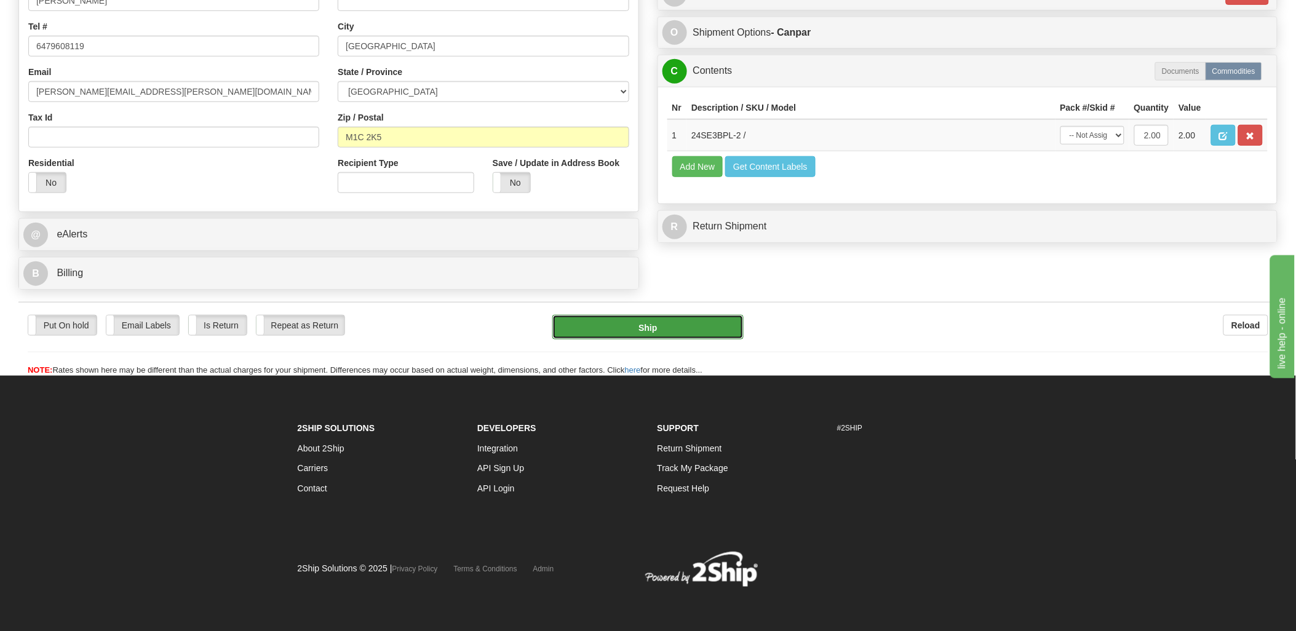
click at [678, 323] on button "Ship" at bounding box center [647, 327] width 191 height 25
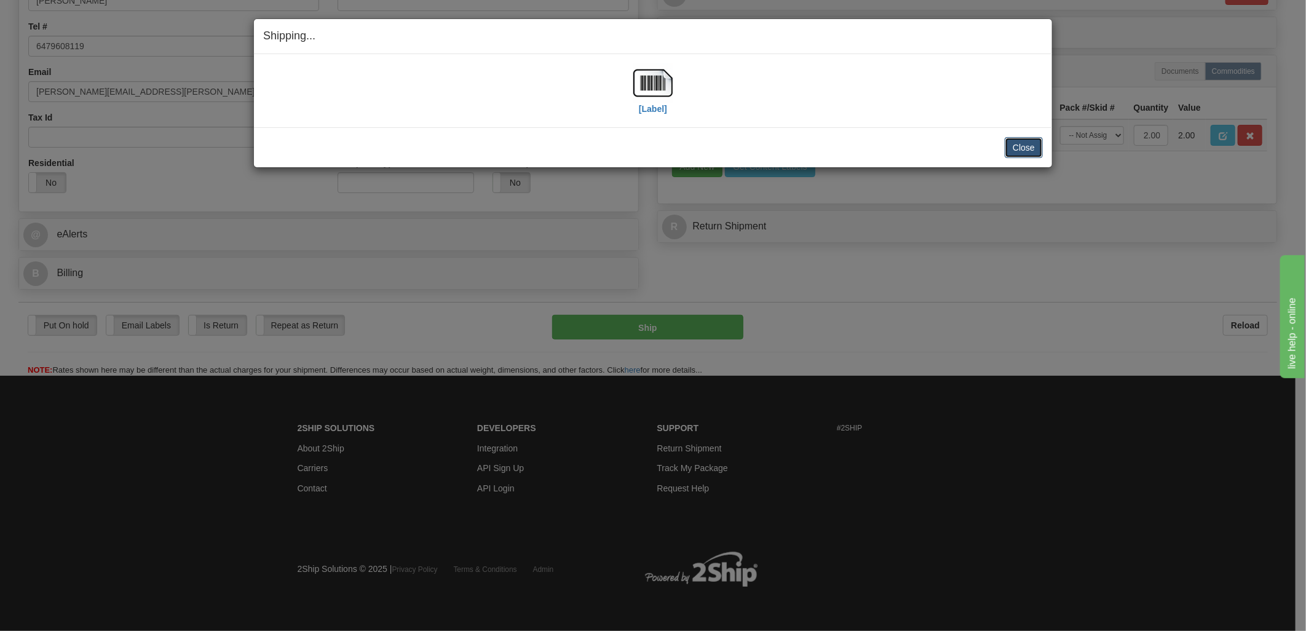
click at [1021, 145] on button "Close" at bounding box center [1024, 147] width 38 height 21
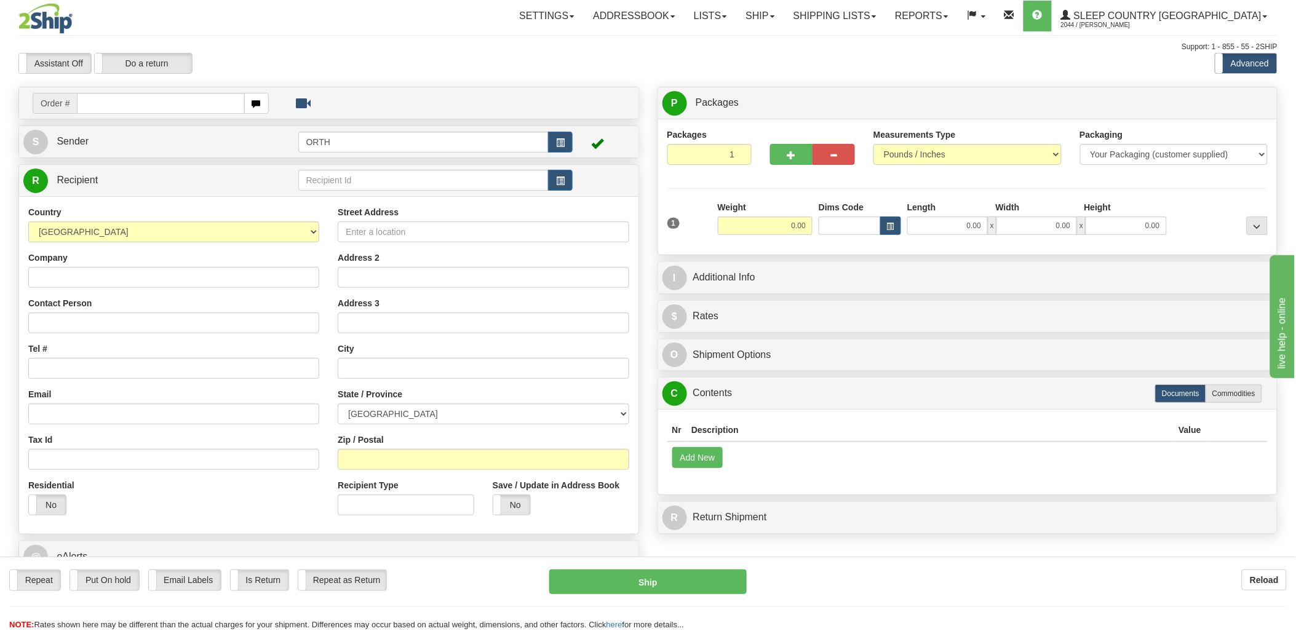
click at [133, 102] on input "text" at bounding box center [160, 103] width 167 height 21
drag, startPoint x: 135, startPoint y: 102, endPoint x: 181, endPoint y: 102, distance: 46.1
click at [136, 102] on input "text" at bounding box center [160, 103] width 167 height 21
type input "9000i"
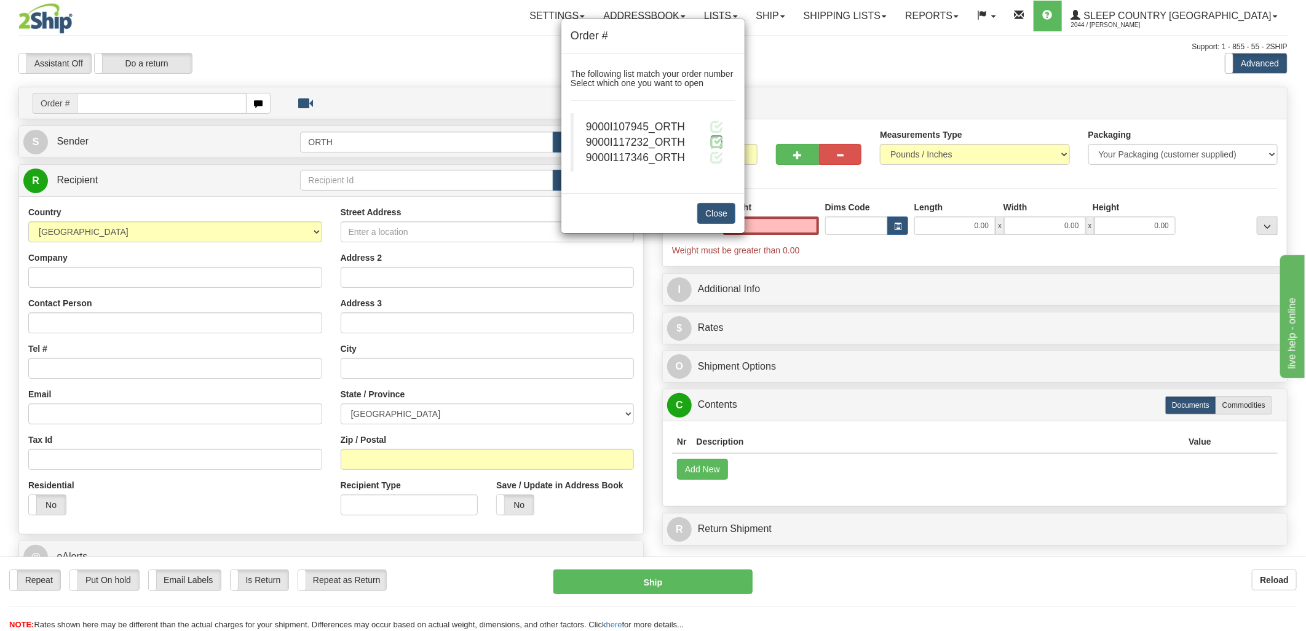
type input "0.00"
click at [718, 143] on span at bounding box center [716, 141] width 13 height 13
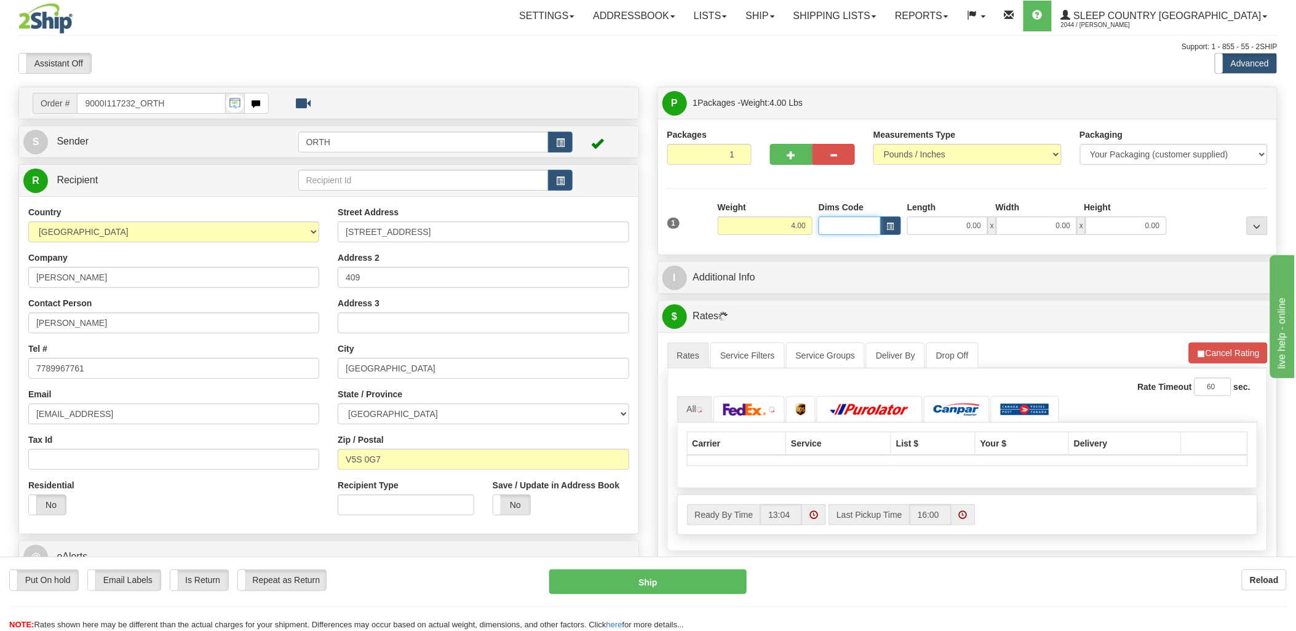
click at [859, 229] on input "Dims Code" at bounding box center [849, 225] width 62 height 18
type input "bte"
click button "Delete" at bounding box center [0, 0] width 0 height 0
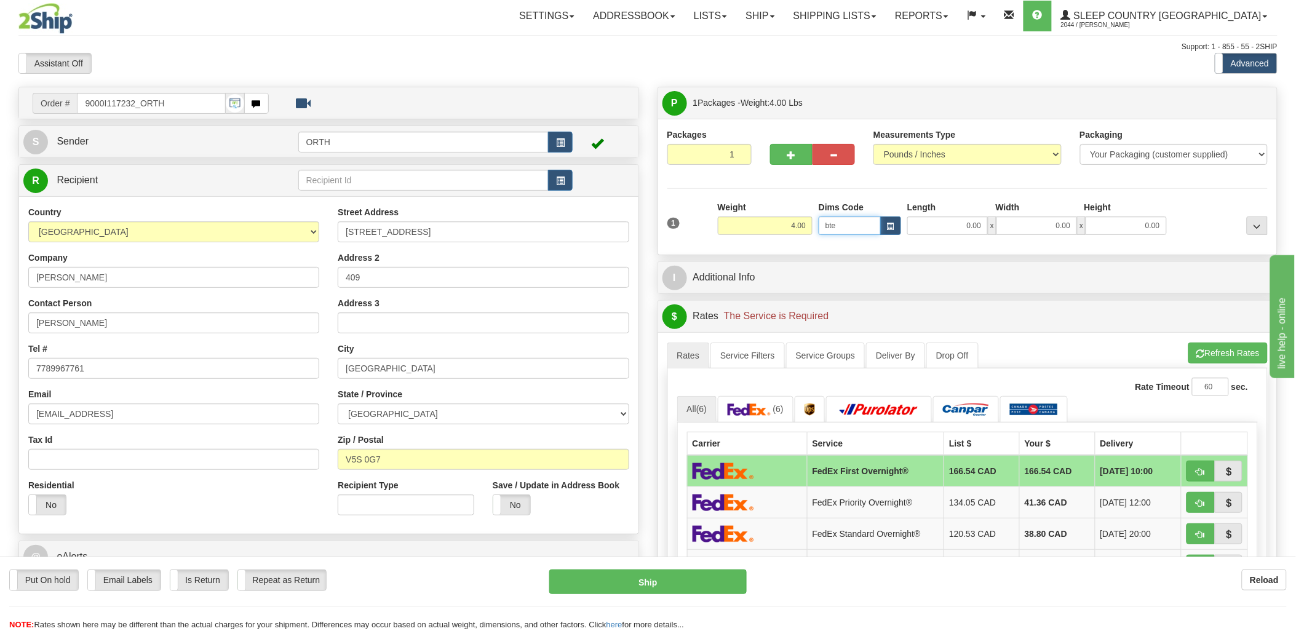
type input "15.00"
type input "5.00"
type input "25.00"
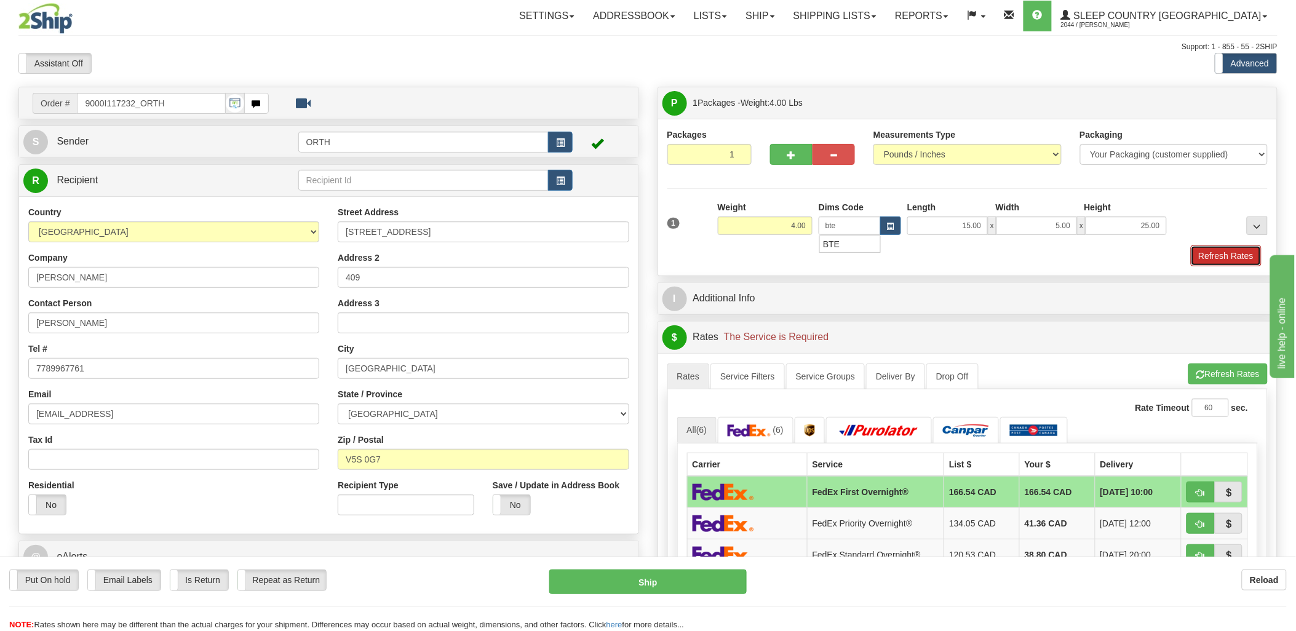
click at [1245, 260] on button "Refresh Rates" at bounding box center [1226, 255] width 71 height 21
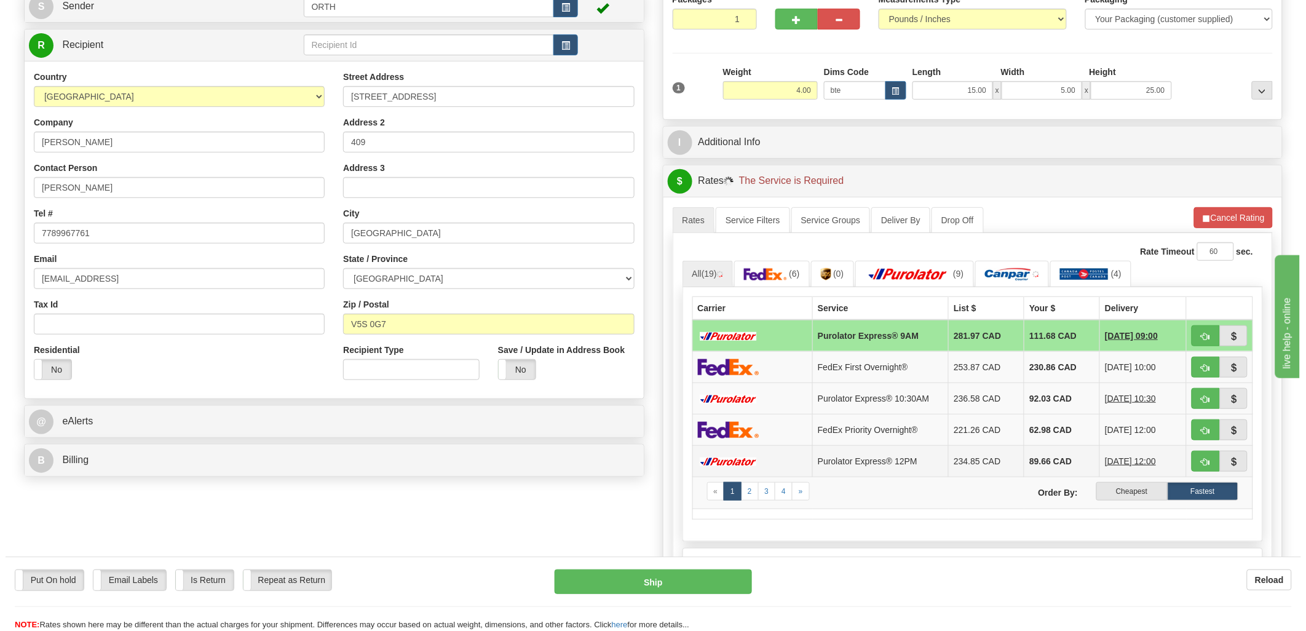
scroll to position [137, 0]
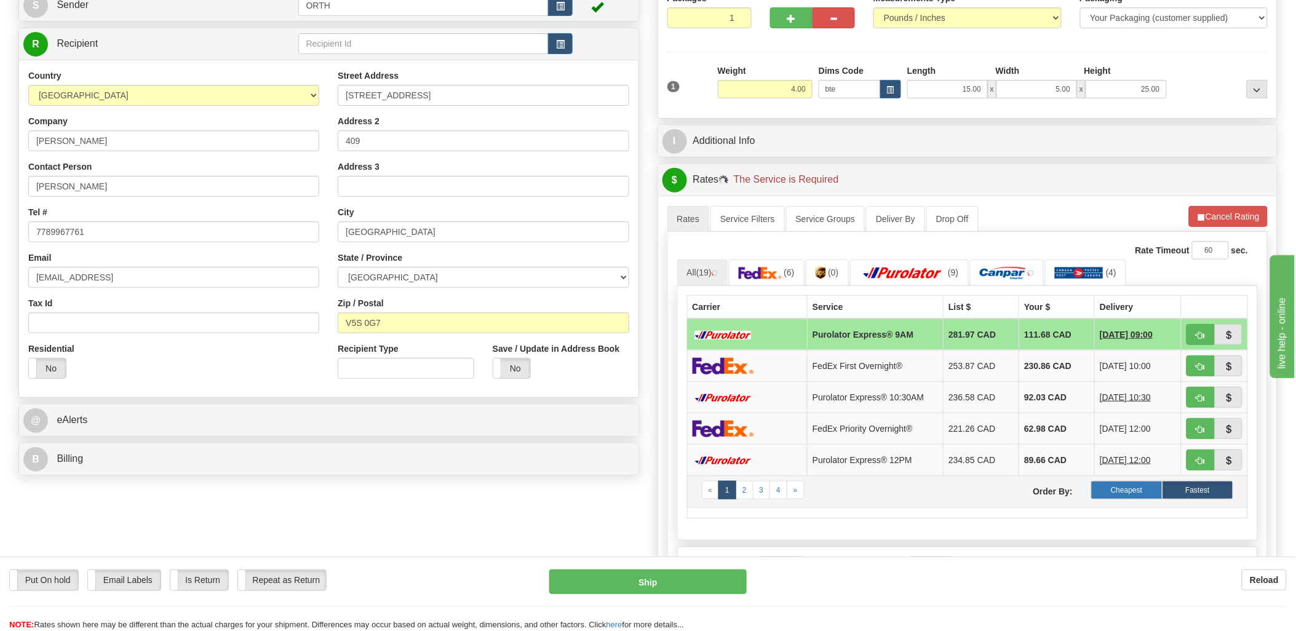
click at [1123, 492] on label "Cheapest" at bounding box center [1126, 490] width 71 height 18
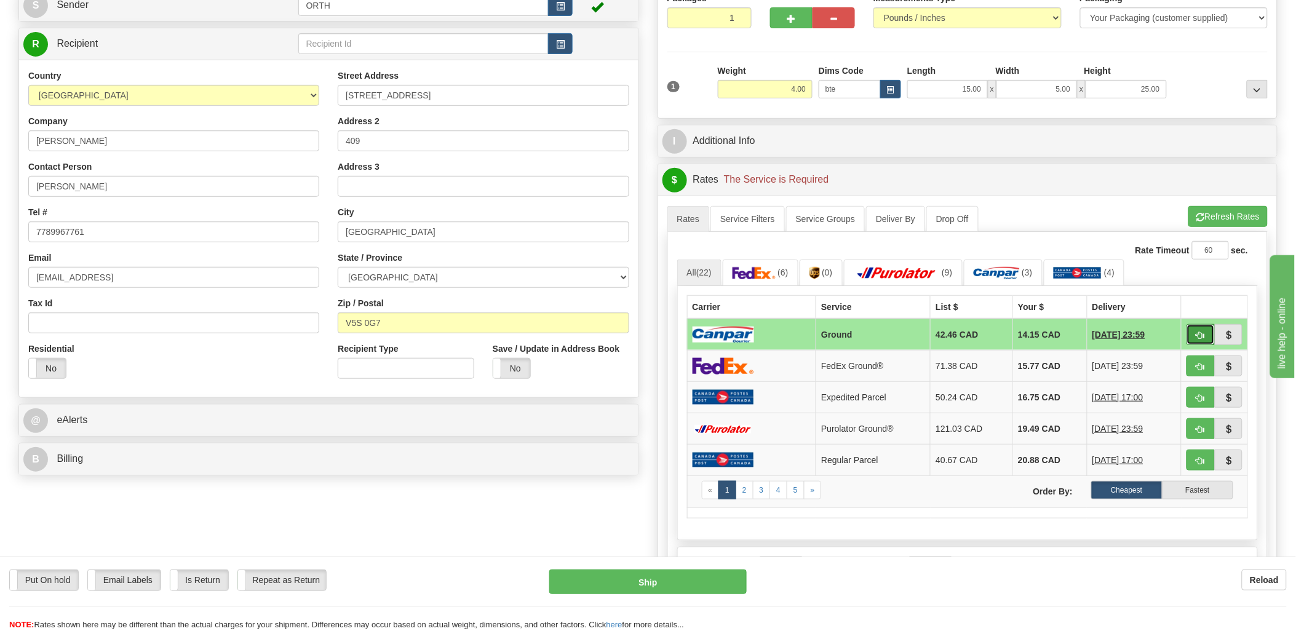
click at [1194, 335] on button "button" at bounding box center [1200, 334] width 28 height 21
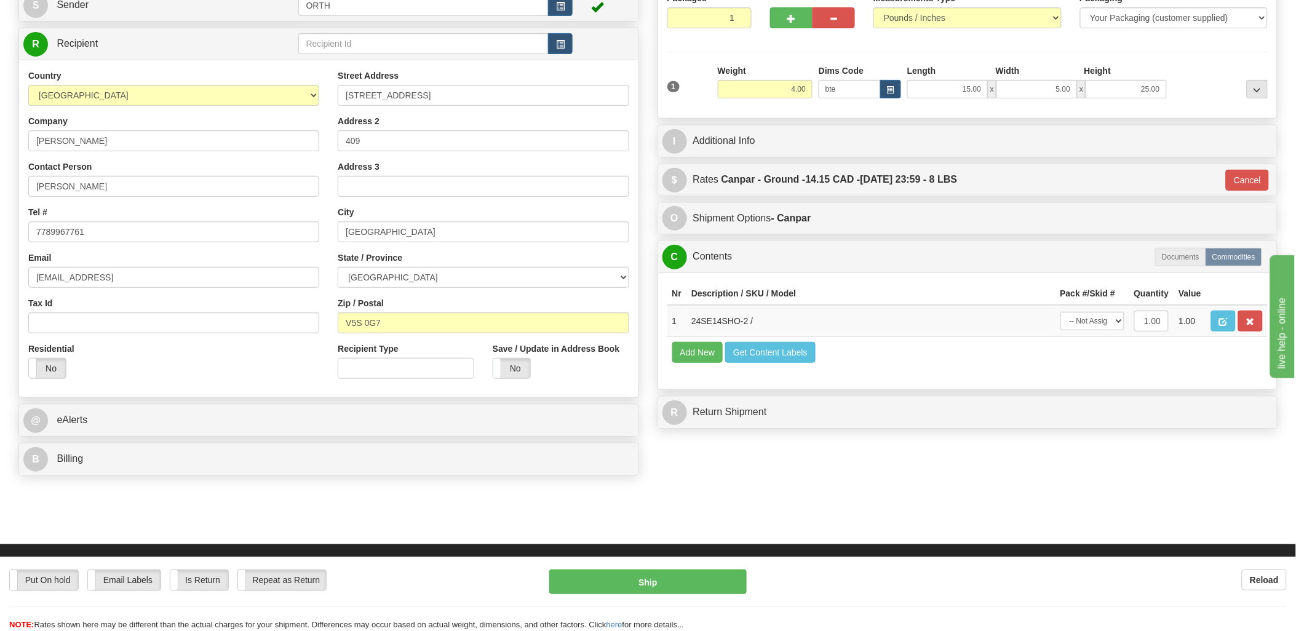
type input "1"
click at [772, 363] on button "Get Content Labels" at bounding box center [770, 352] width 90 height 21
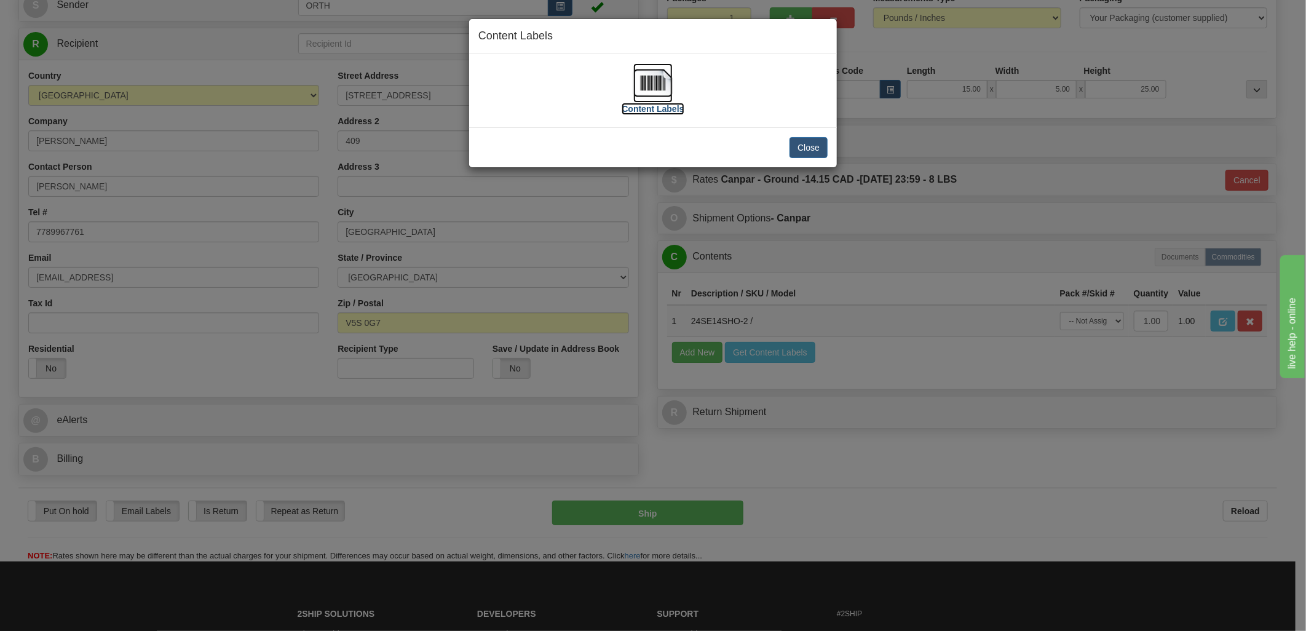
click at [665, 80] on img at bounding box center [652, 82] width 39 height 39
click at [823, 142] on button "Close" at bounding box center [809, 147] width 38 height 21
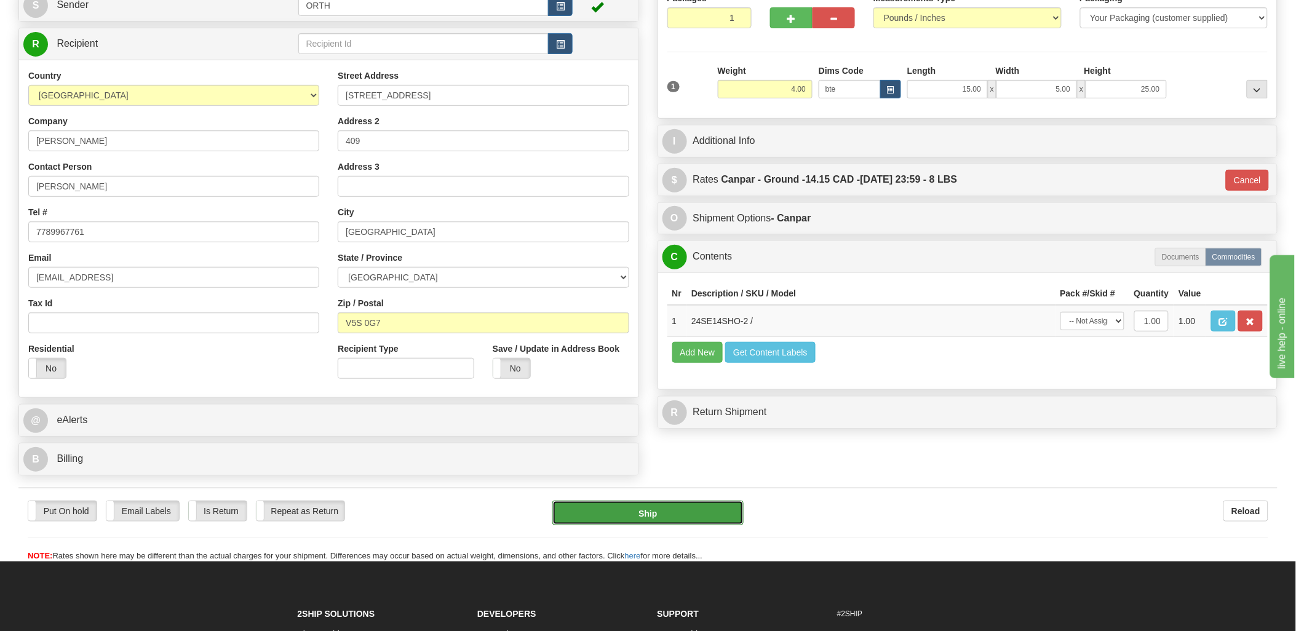
click at [729, 509] on button "Ship" at bounding box center [647, 513] width 191 height 25
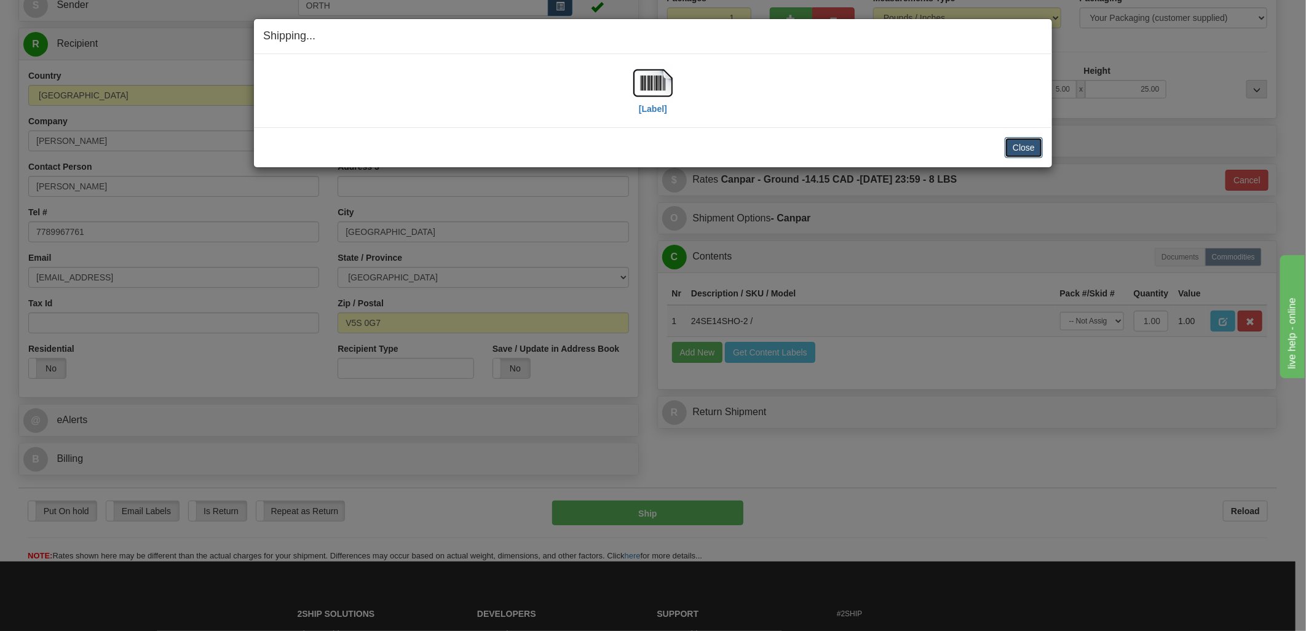
click at [1039, 143] on button "Close" at bounding box center [1024, 147] width 38 height 21
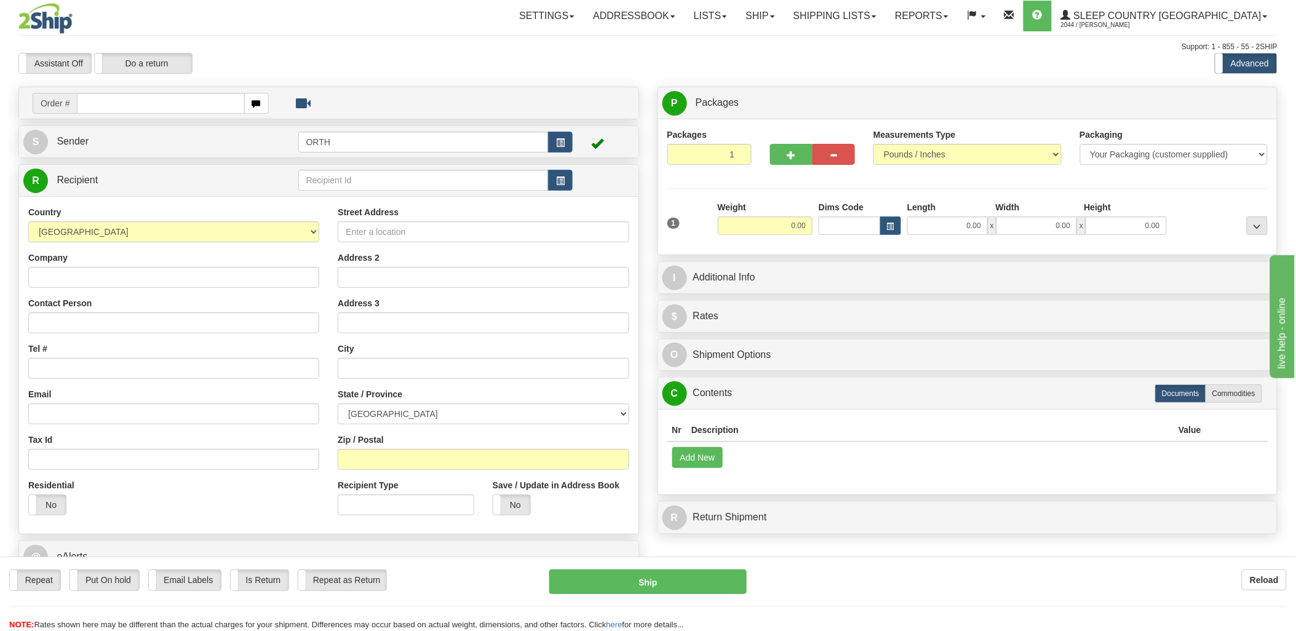
drag, startPoint x: 123, startPoint y: 105, endPoint x: 133, endPoint y: 103, distance: 10.6
click at [124, 105] on input "text" at bounding box center [160, 103] width 167 height 21
click at [134, 103] on input "text" at bounding box center [160, 103] width 167 height 21
type input "9000i"
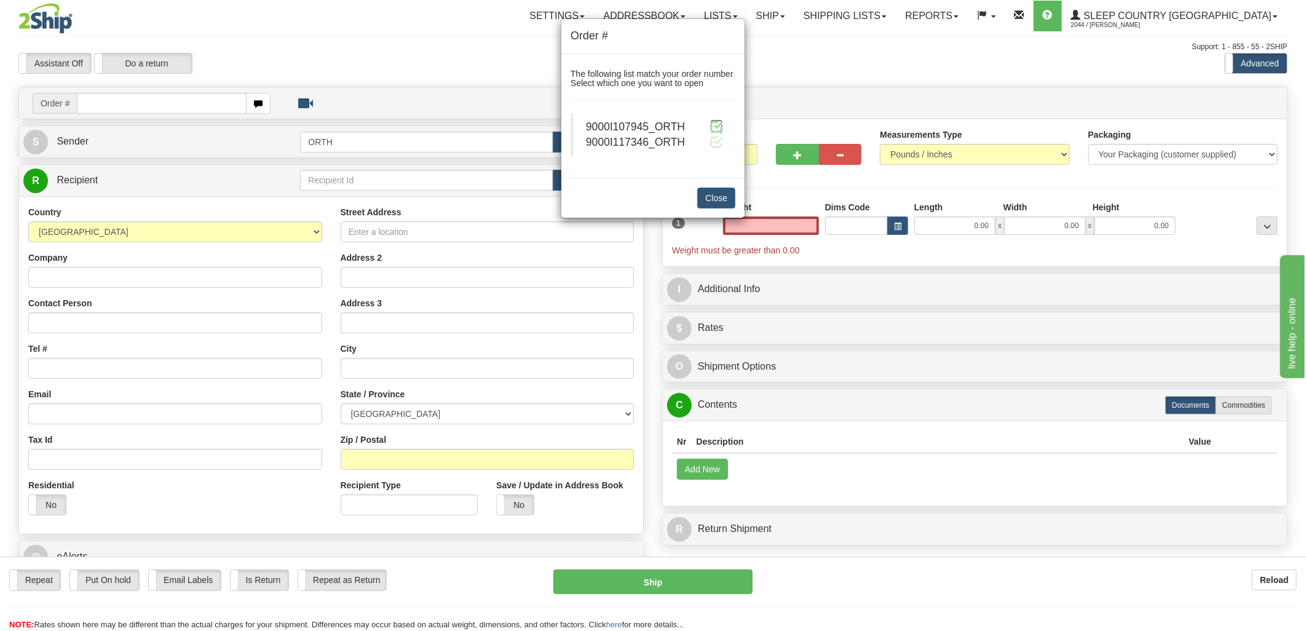
type input "0.00"
click at [718, 127] on span at bounding box center [716, 126] width 13 height 13
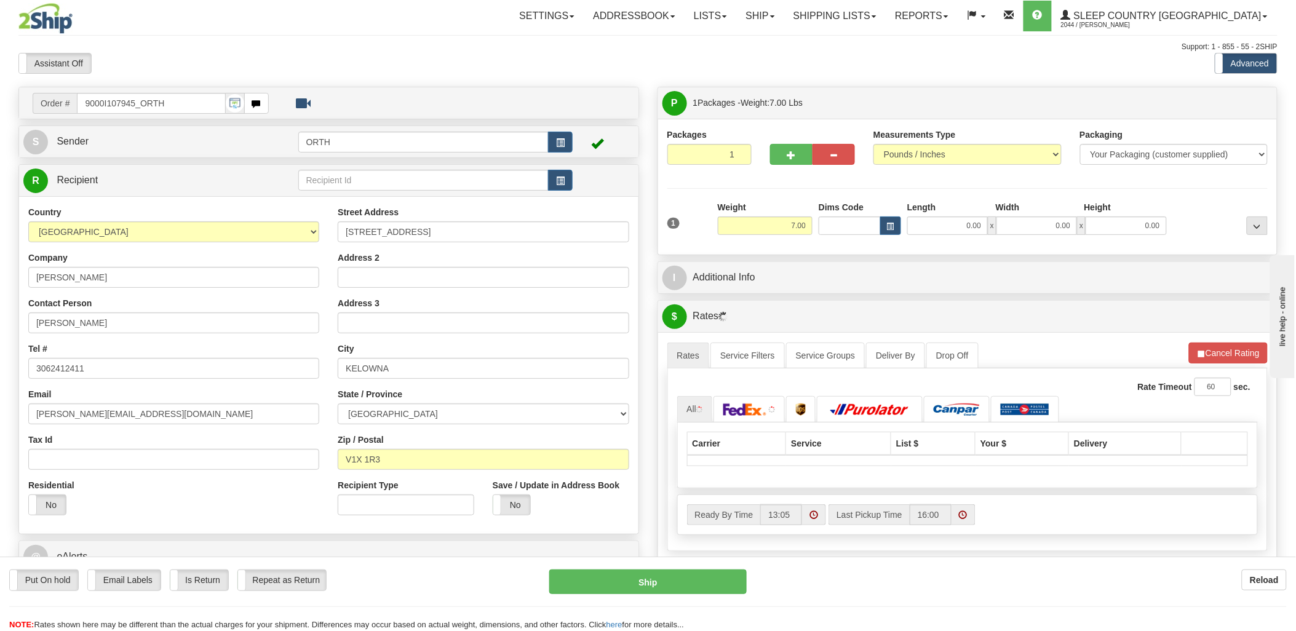
click at [177, 100] on input "9000I107945_ORTH" at bounding box center [151, 103] width 148 height 21
drag, startPoint x: 177, startPoint y: 100, endPoint x: 136, endPoint y: 100, distance: 41.2
click at [136, 100] on input "9000I107945_ORTH" at bounding box center [151, 103] width 148 height 21
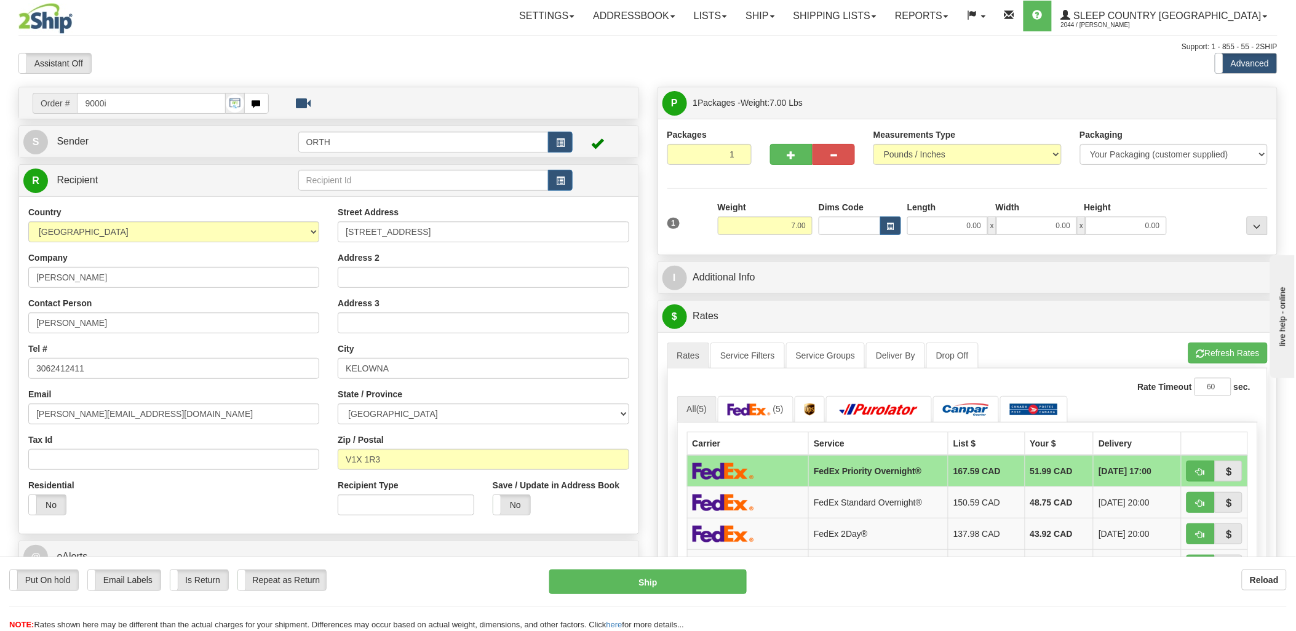
type input "9000i"
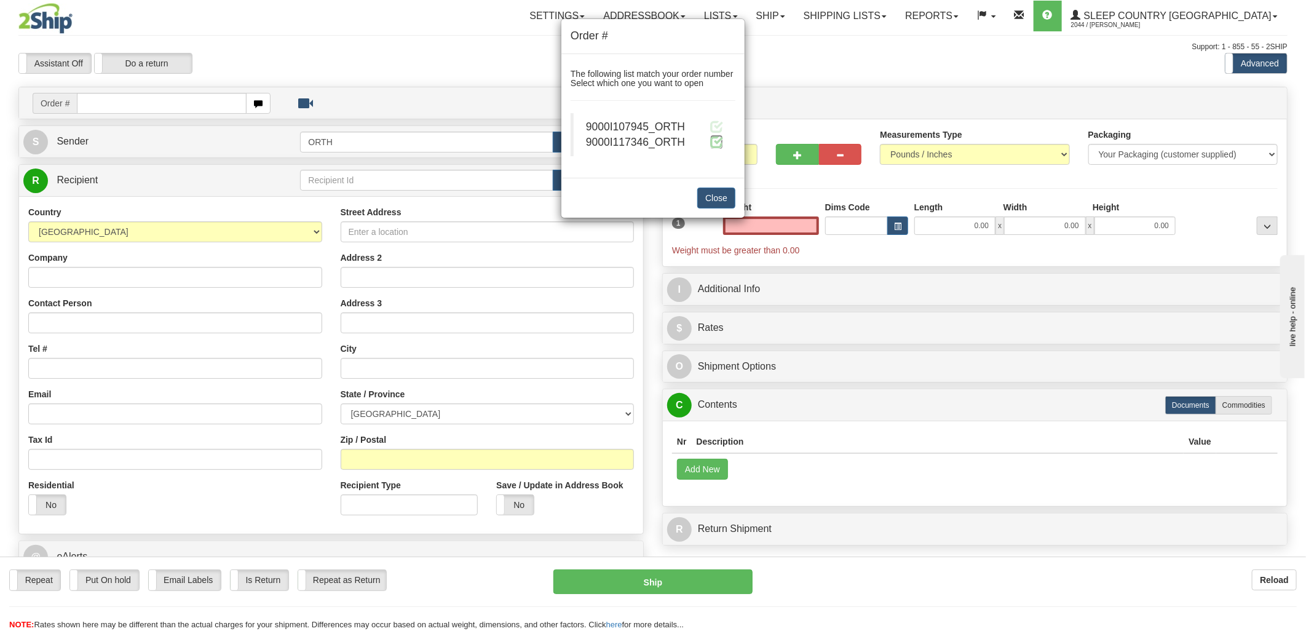
type input "0.00"
click at [721, 146] on span at bounding box center [716, 141] width 13 height 13
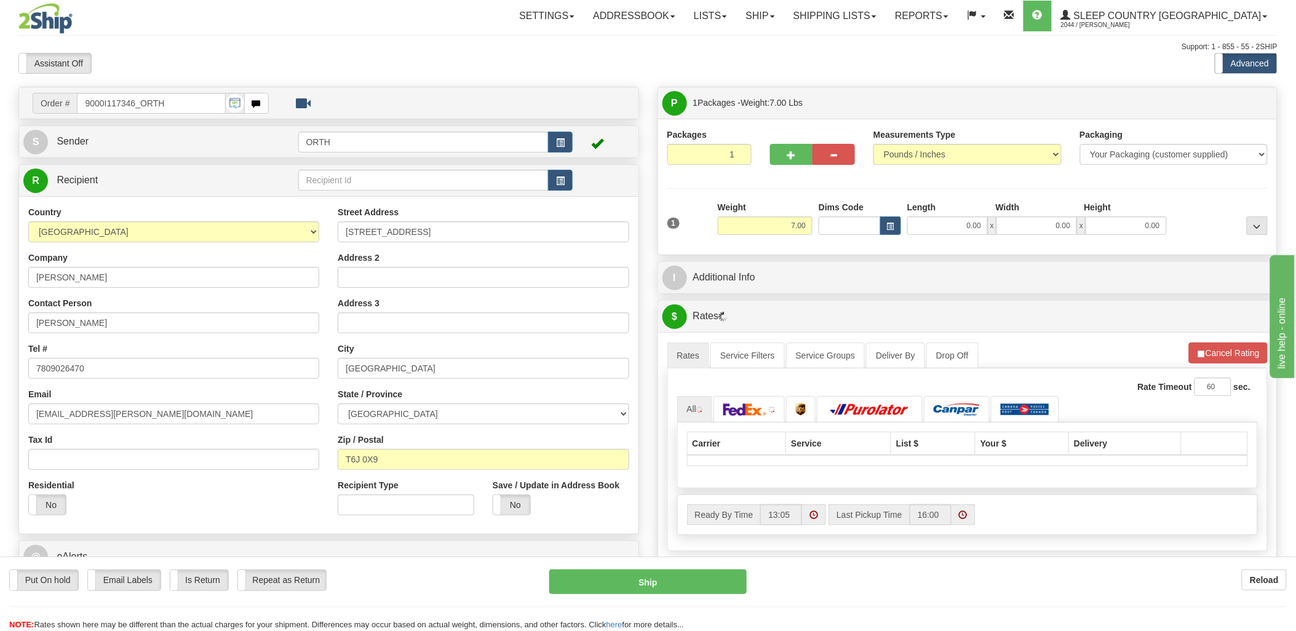
click at [847, 224] on div at bounding box center [648, 315] width 1296 height 631
click at [847, 224] on input "Dims Code" at bounding box center [849, 225] width 62 height 18
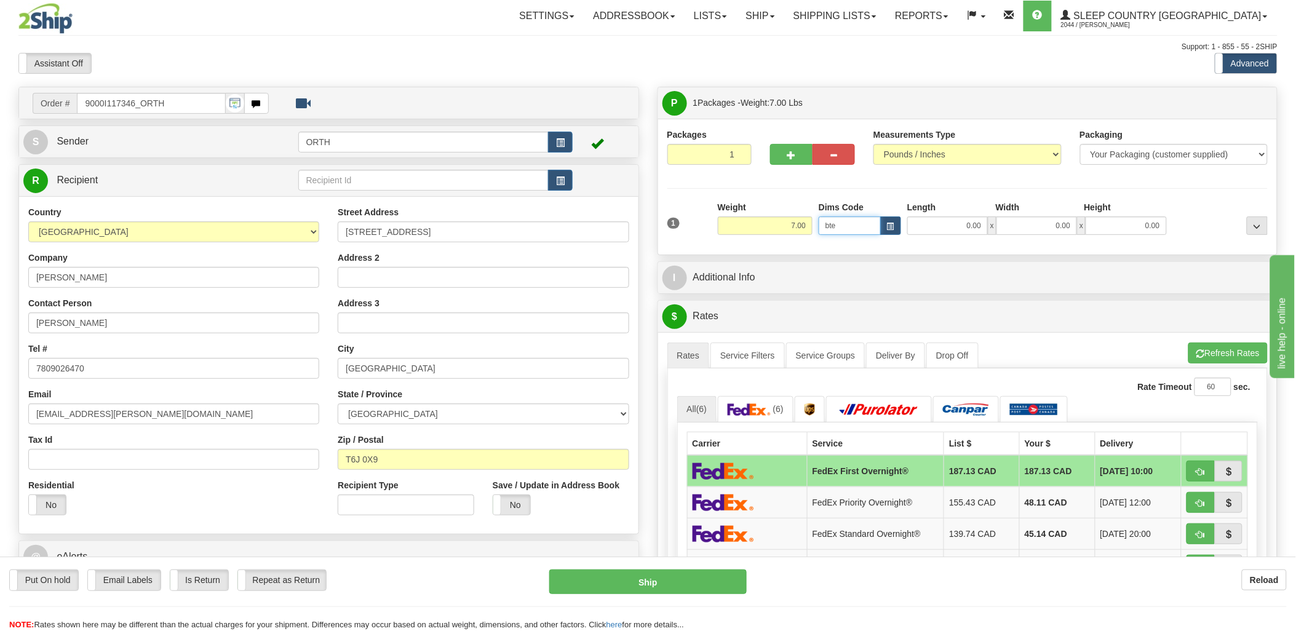
type input "bte"
click button "Delete" at bounding box center [0, 0] width 0 height 0
type input "15.00"
type input "5.00"
type input "25.00"
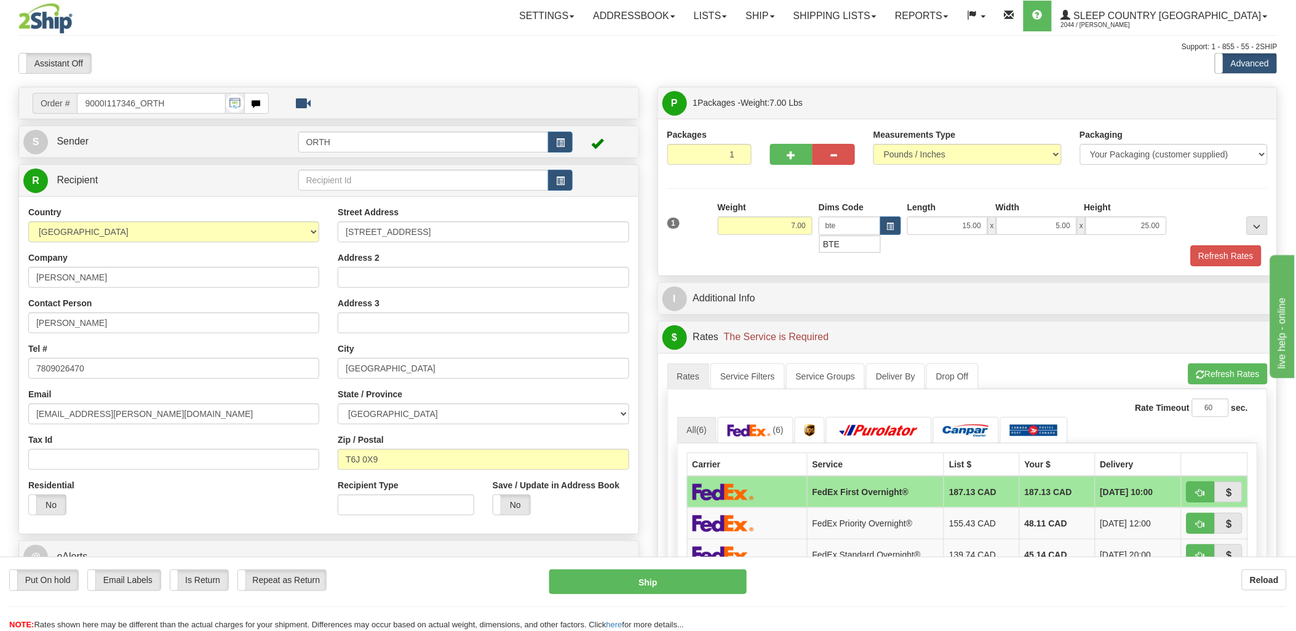
click at [1227, 244] on div "1 Weight 7.00 Dims Code bte" at bounding box center [967, 223] width 607 height 44
click at [1227, 252] on button "Refresh Rates" at bounding box center [1226, 255] width 71 height 21
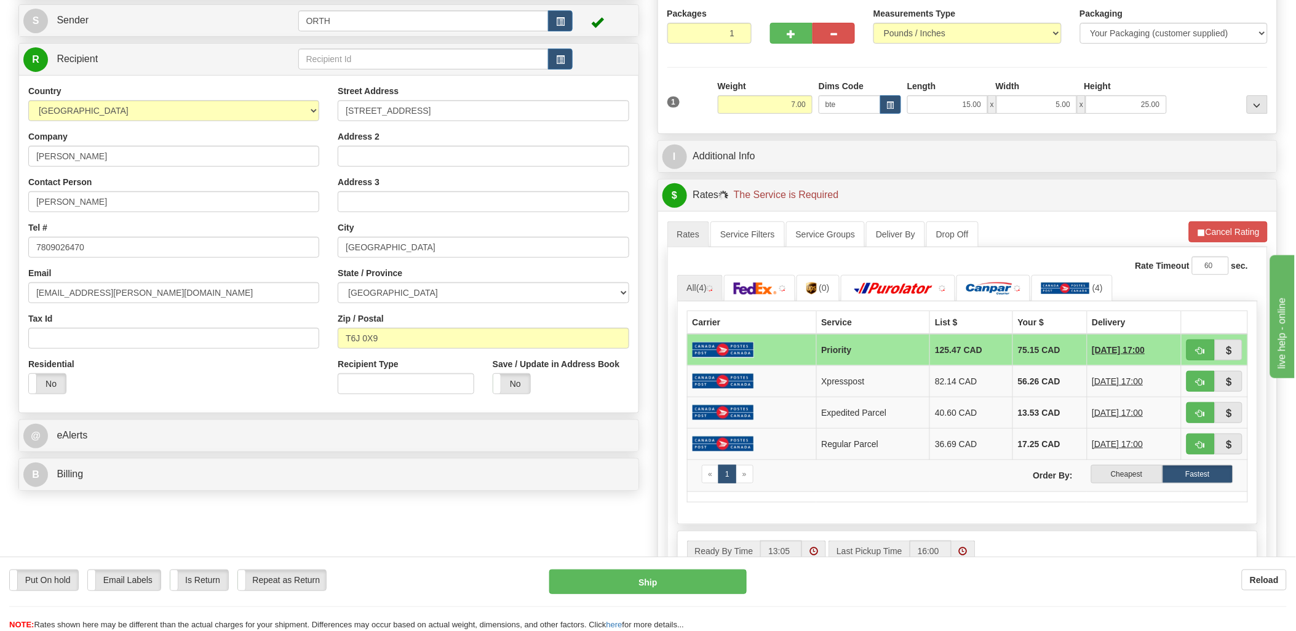
scroll to position [137, 0]
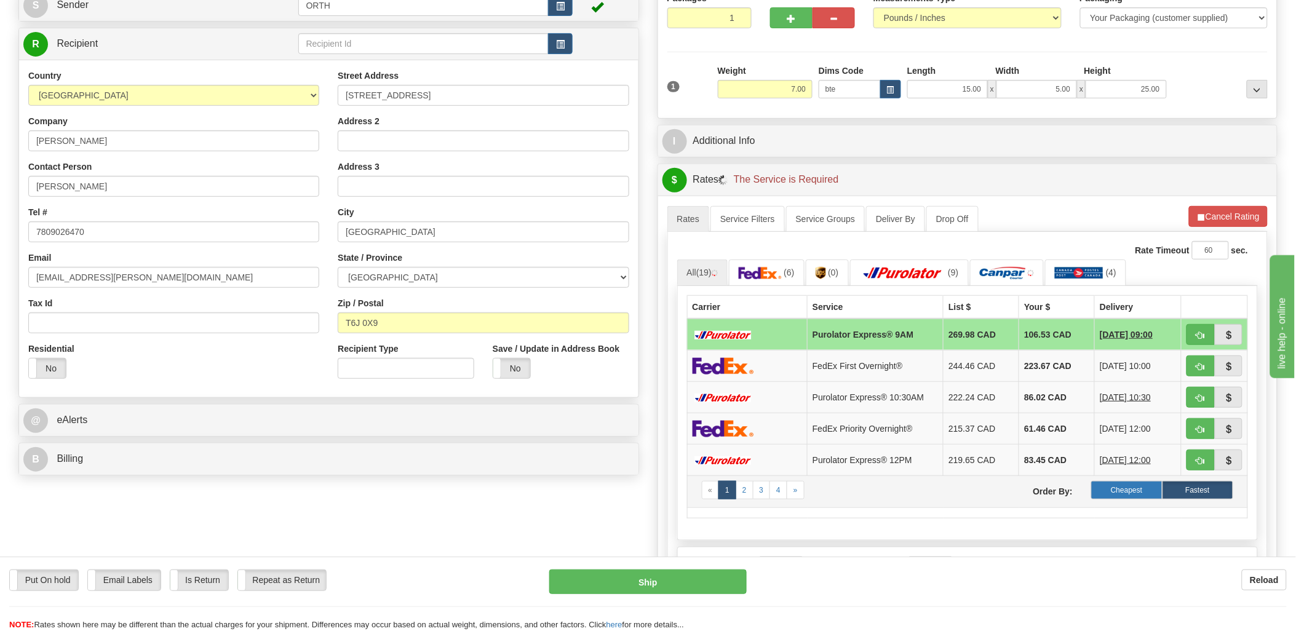
click at [1132, 490] on label "Cheapest" at bounding box center [1126, 490] width 71 height 18
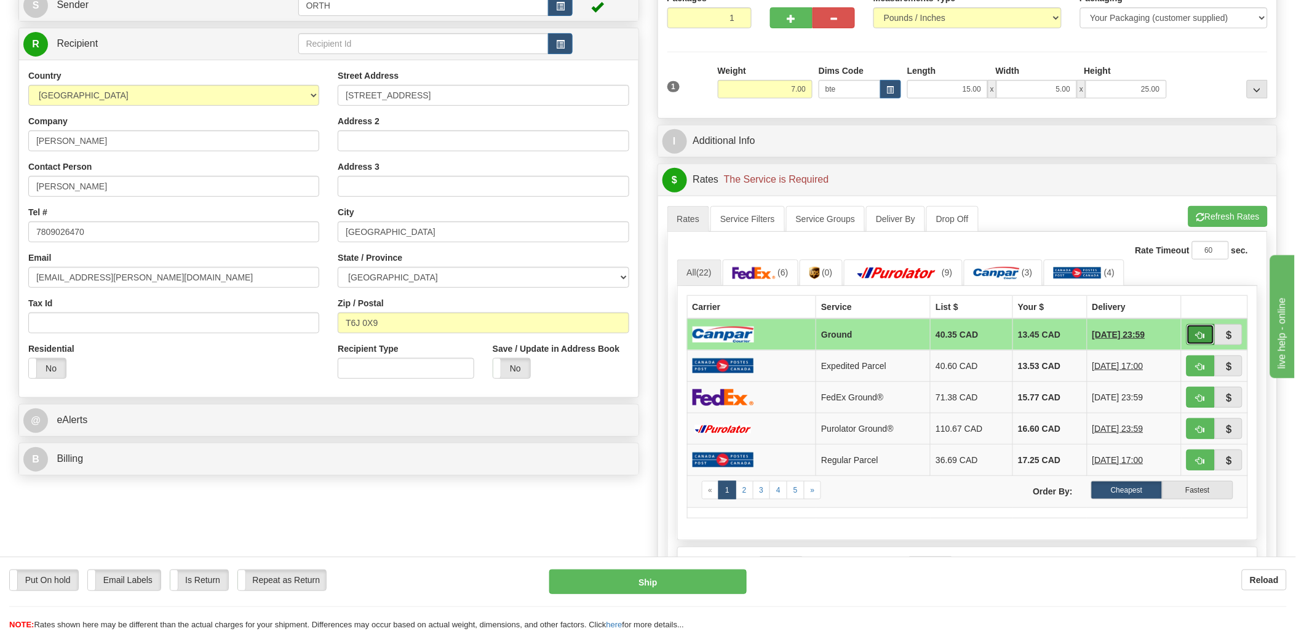
click at [1198, 337] on span "button" at bounding box center [1200, 335] width 9 height 8
type input "1"
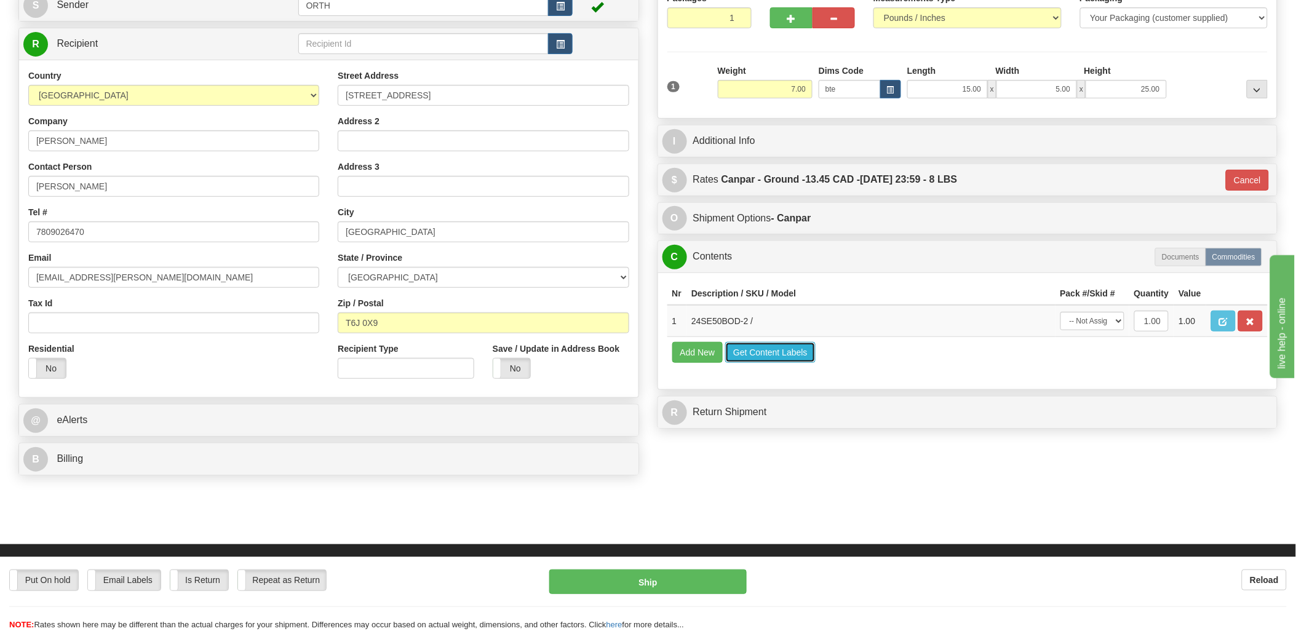
click at [788, 363] on button "Get Content Labels" at bounding box center [770, 352] width 90 height 21
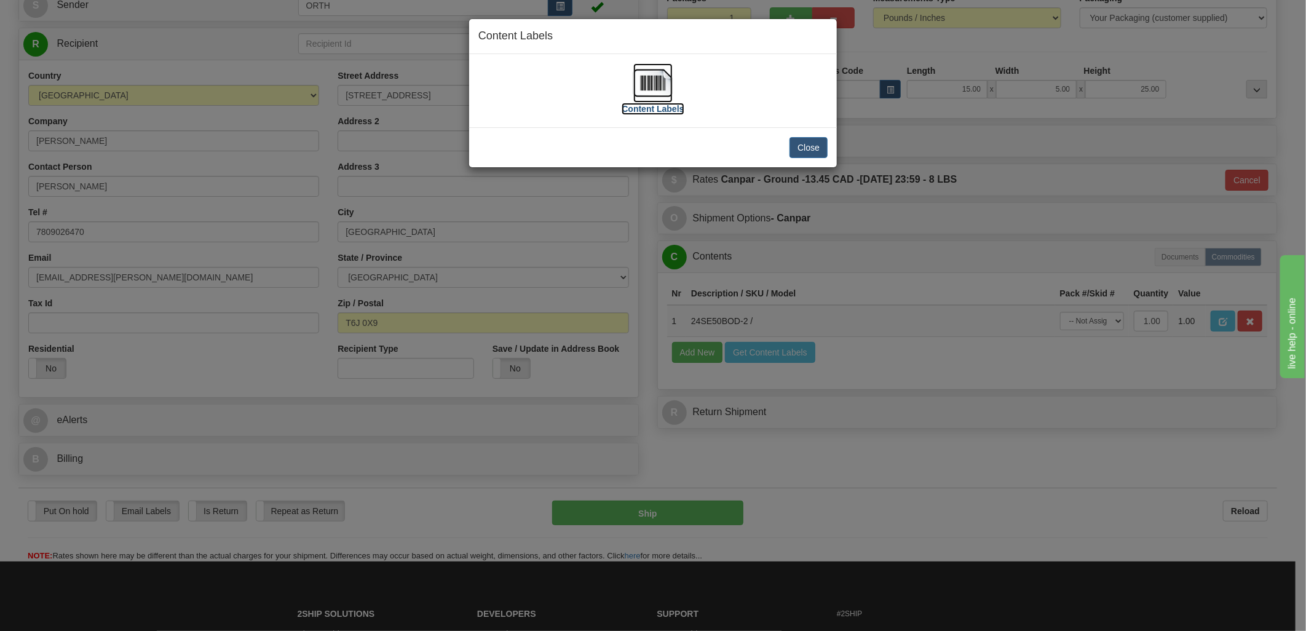
click at [644, 63] on img at bounding box center [652, 82] width 39 height 39
click at [658, 85] on img at bounding box center [652, 82] width 39 height 39
click at [819, 140] on button "Close" at bounding box center [809, 147] width 38 height 21
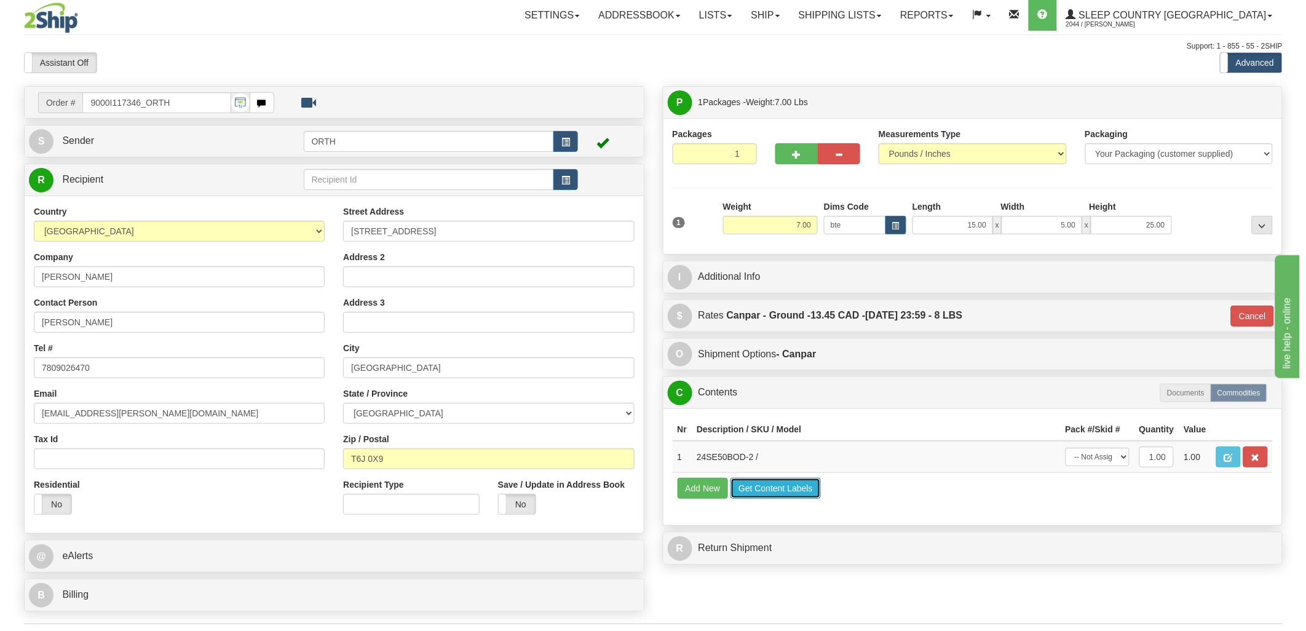
scroll to position [0, 0]
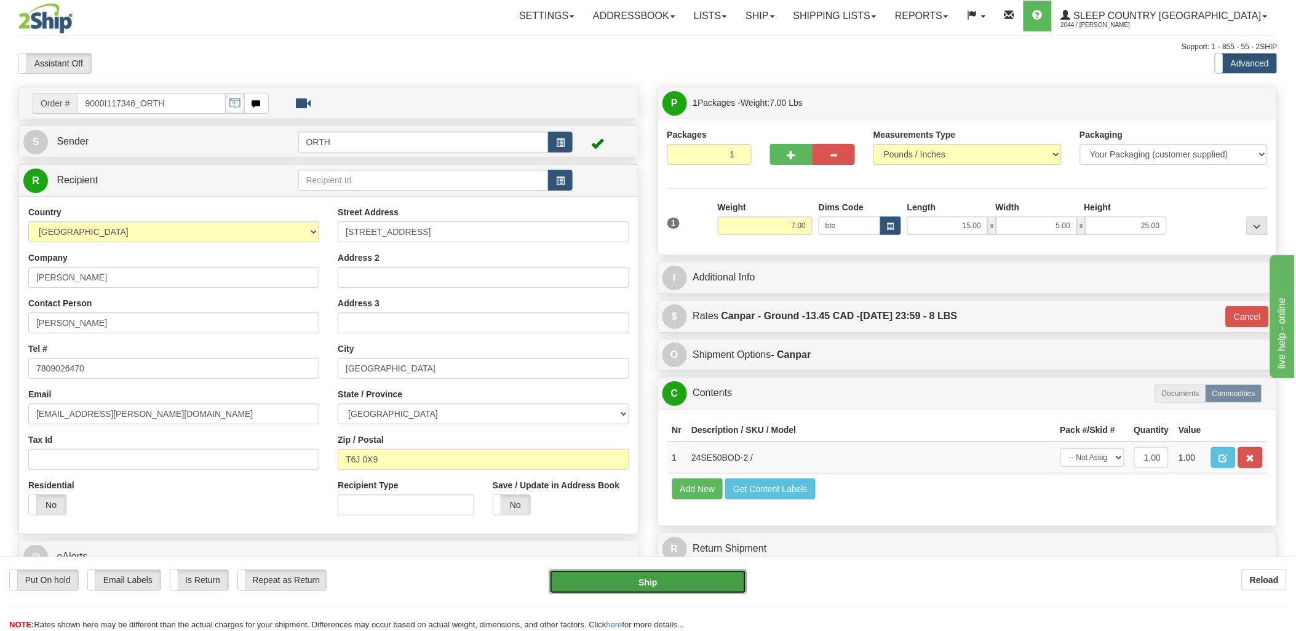
click at [623, 581] on button "Ship" at bounding box center [647, 581] width 197 height 25
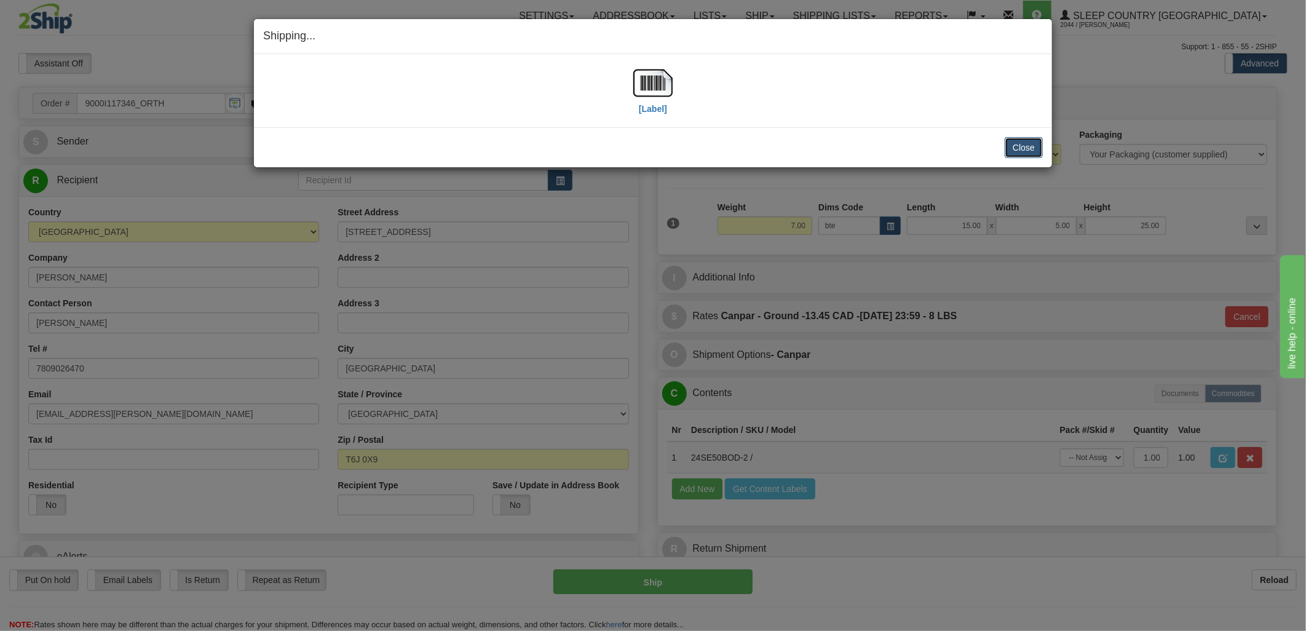
click at [1030, 143] on button "Close" at bounding box center [1024, 147] width 38 height 21
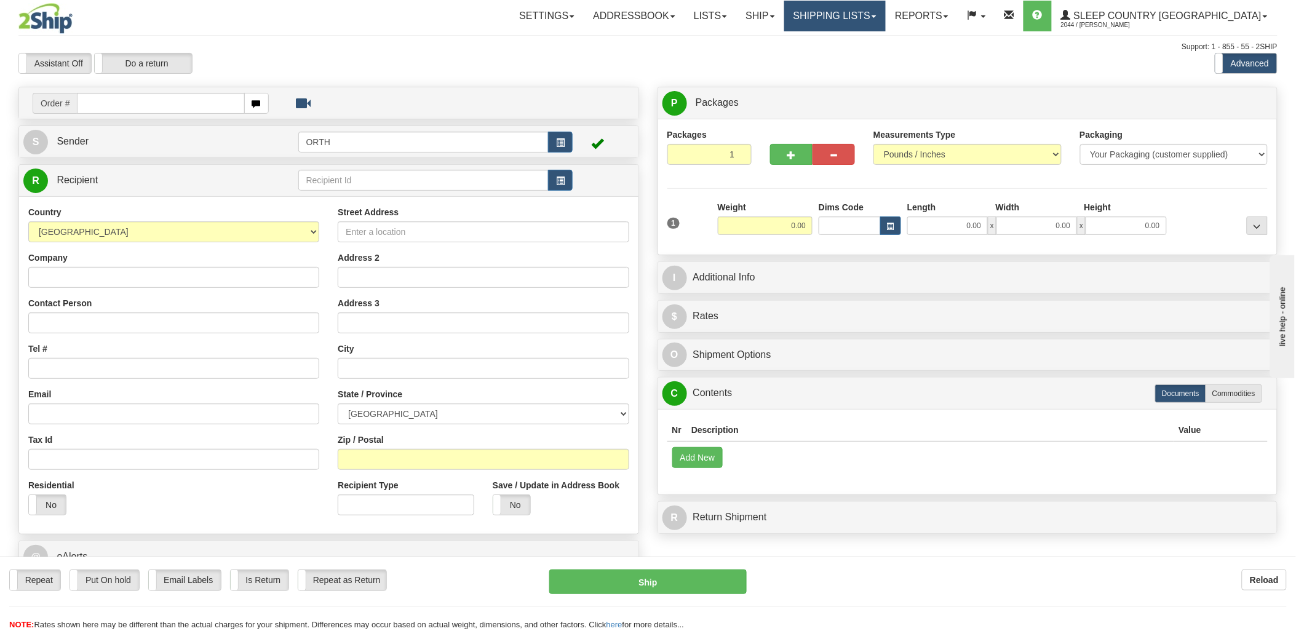
click at [886, 17] on link "Shipping lists" at bounding box center [834, 16] width 101 height 31
click at [879, 34] on ul "Current Shipments Search Shipment History Pickup List End of Day Reports" at bounding box center [824, 66] width 121 height 71
click at [883, 21] on link "Shipping lists" at bounding box center [834, 16] width 101 height 31
click at [849, 42] on span "Current Shipments" at bounding box center [813, 43] width 72 height 10
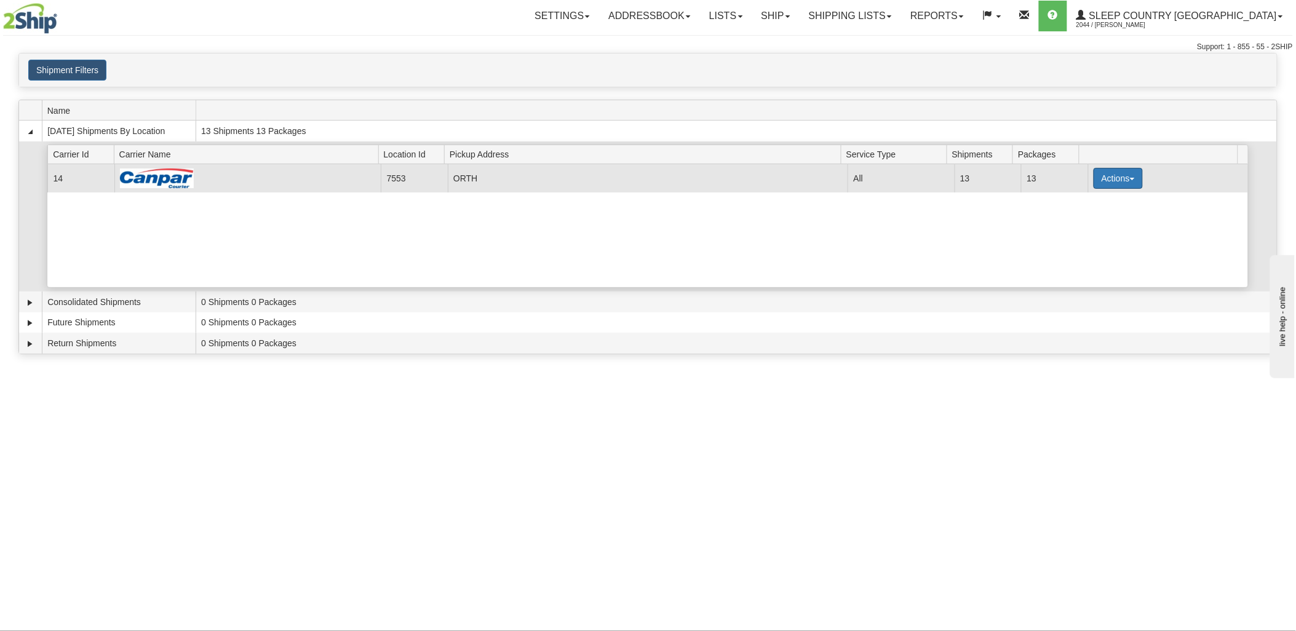
click at [1117, 180] on button "Actions" at bounding box center [1117, 178] width 49 height 21
click at [1087, 260] on link "Print" at bounding box center [1093, 266] width 98 height 16
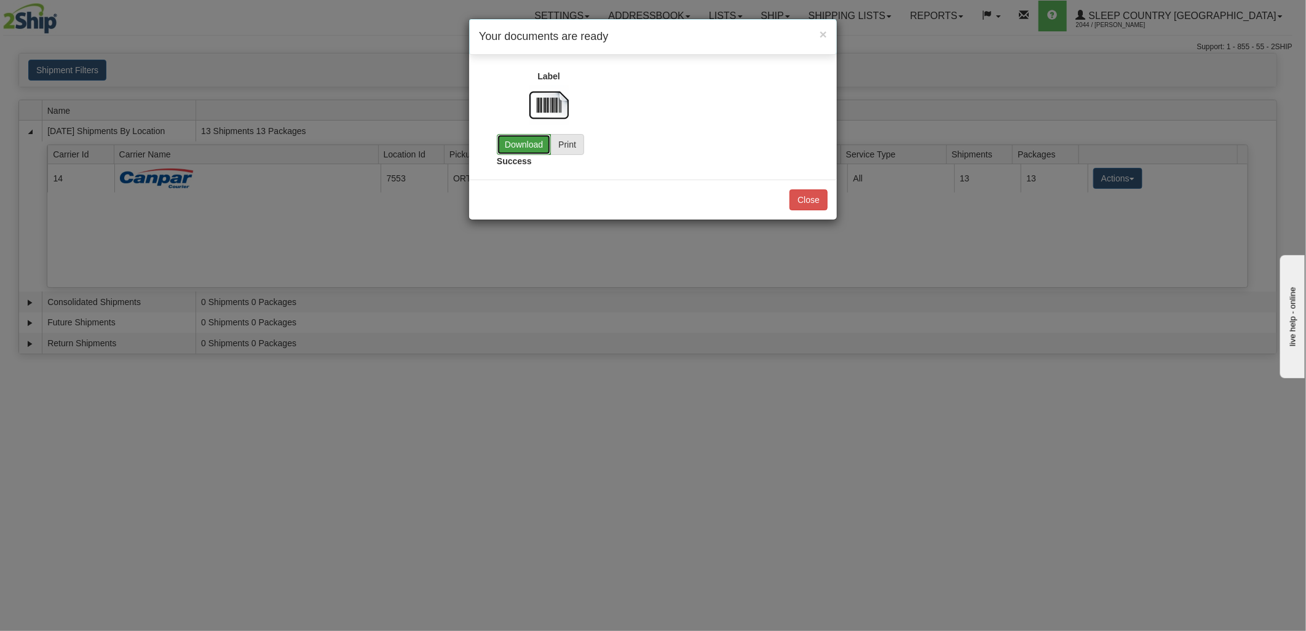
click at [531, 151] on link "Download" at bounding box center [524, 144] width 54 height 21
